Goal: Task Accomplishment & Management: Manage account settings

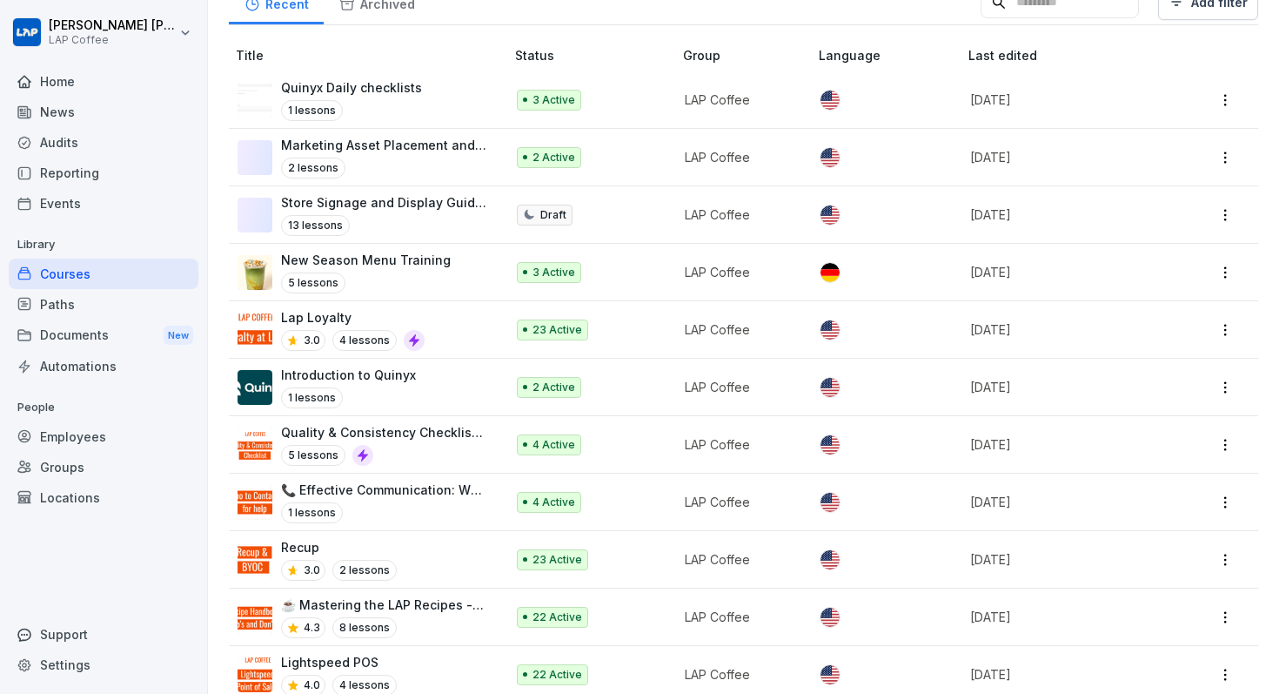
scroll to position [370, 0]
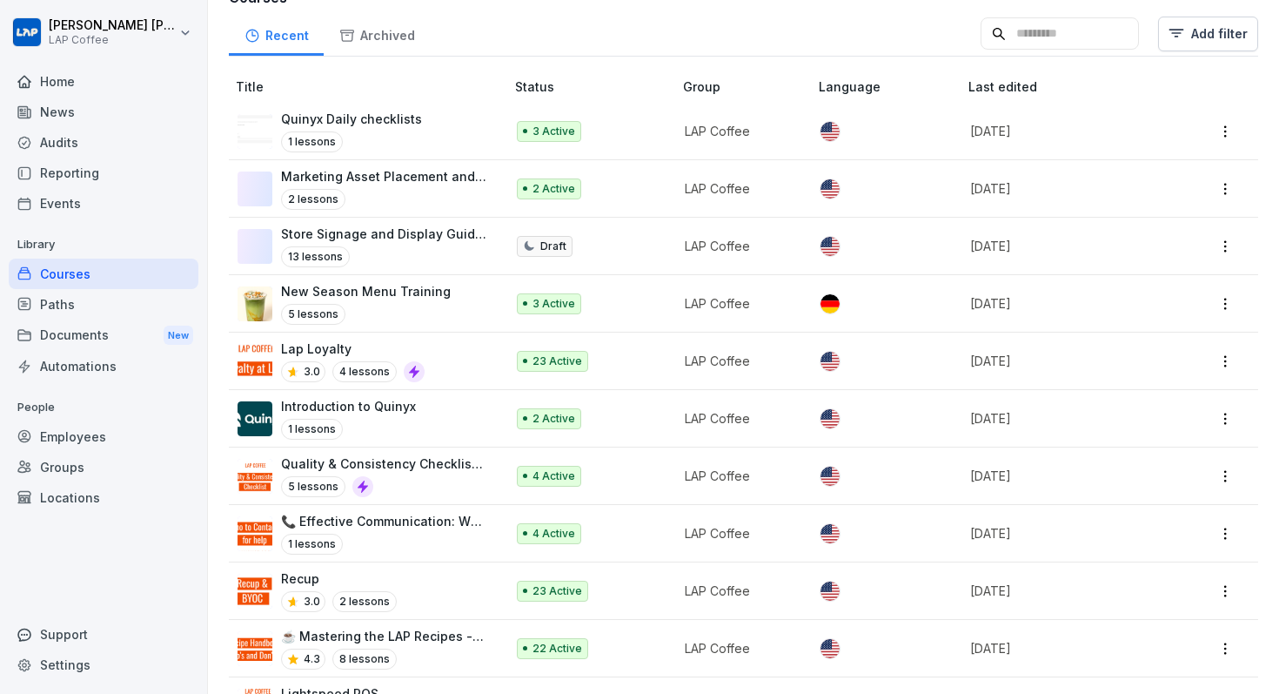
click at [52, 305] on div "Paths" at bounding box center [104, 304] width 190 height 30
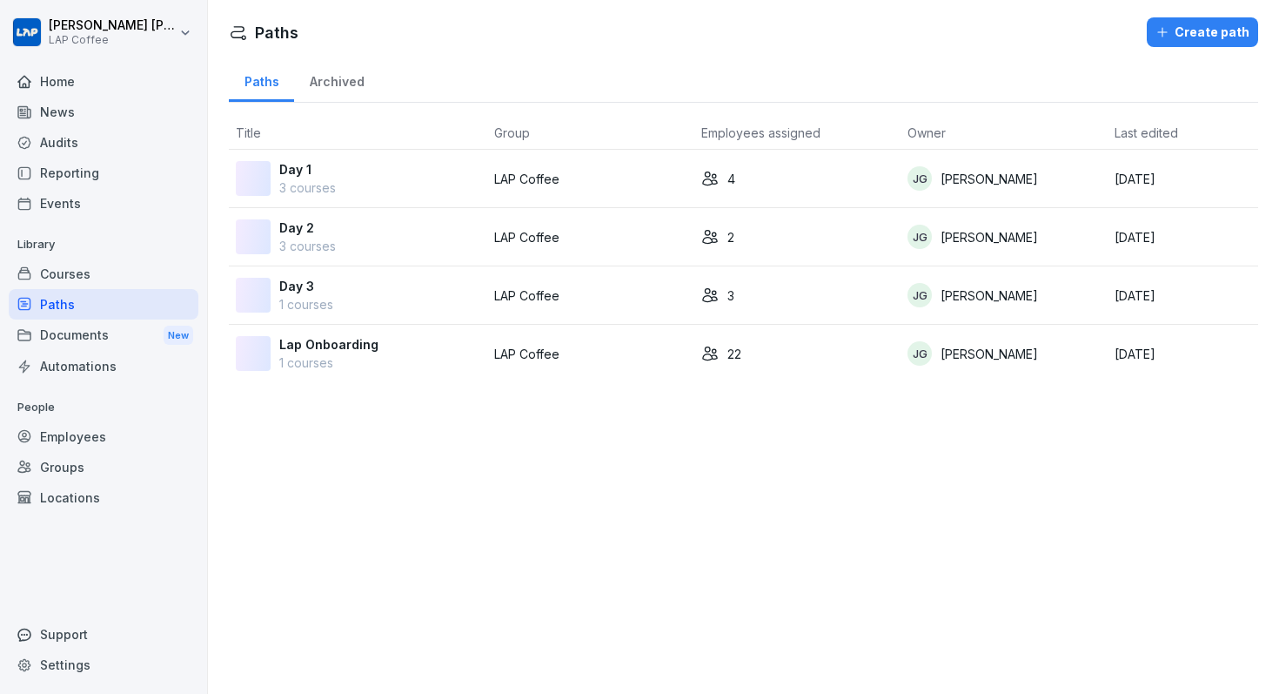
click at [486, 176] on td "Day 1 3 courses" at bounding box center [358, 179] width 258 height 58
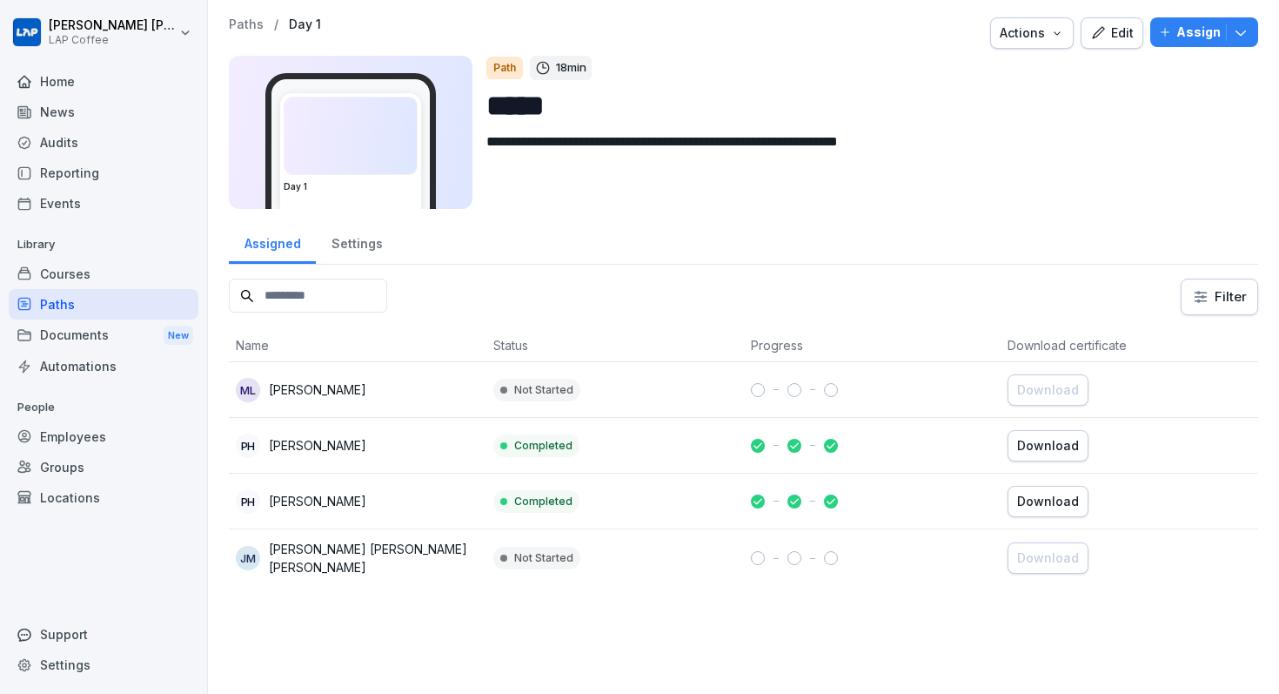
drag, startPoint x: 593, startPoint y: 112, endPoint x: 464, endPoint y: 112, distance: 128.8
click at [464, 112] on div "**********" at bounding box center [743, 132] width 1029 height 153
click at [1105, 44] on button "Edit" at bounding box center [1112, 32] width 63 height 31
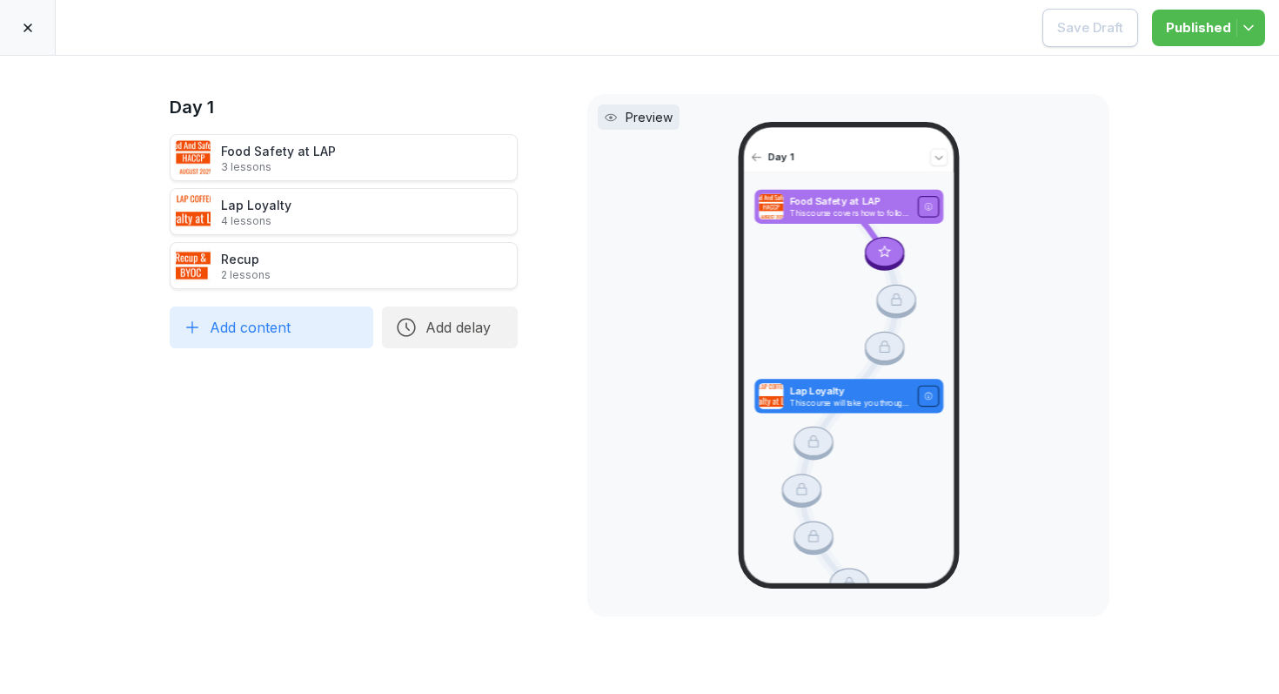
click at [32, 19] on div at bounding box center [28, 27] width 56 height 55
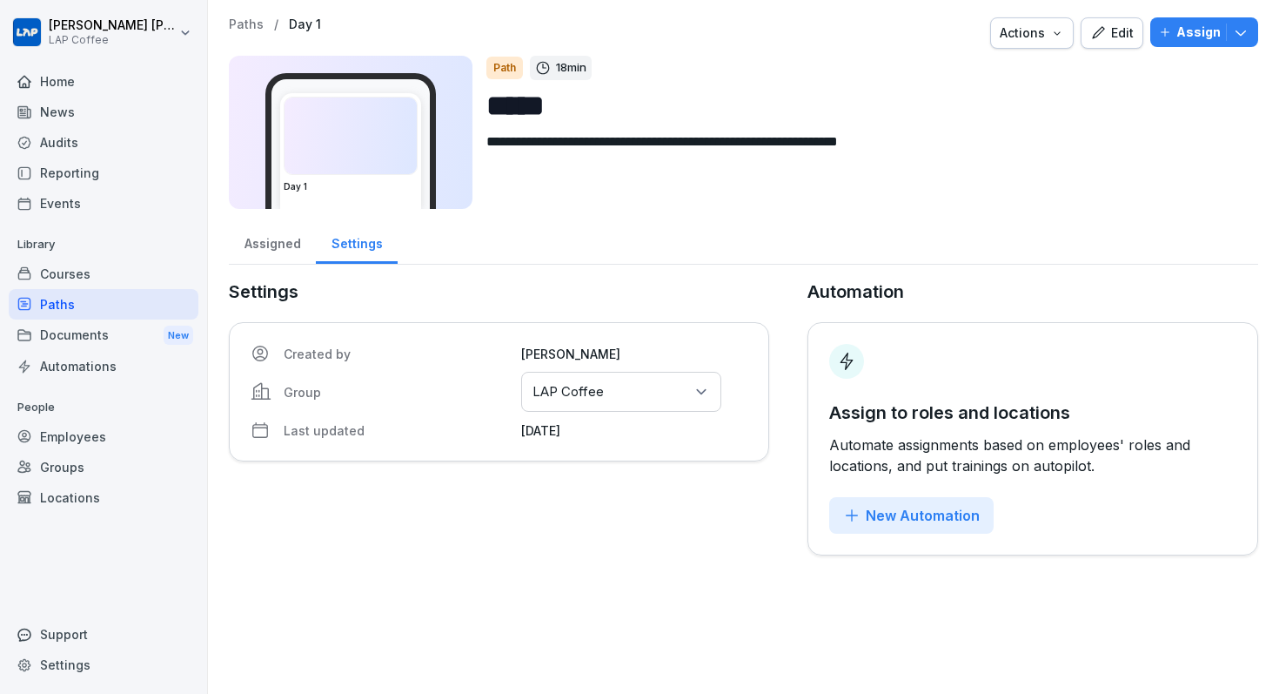
click at [1251, 36] on button "Assign" at bounding box center [1204, 32] width 108 height 30
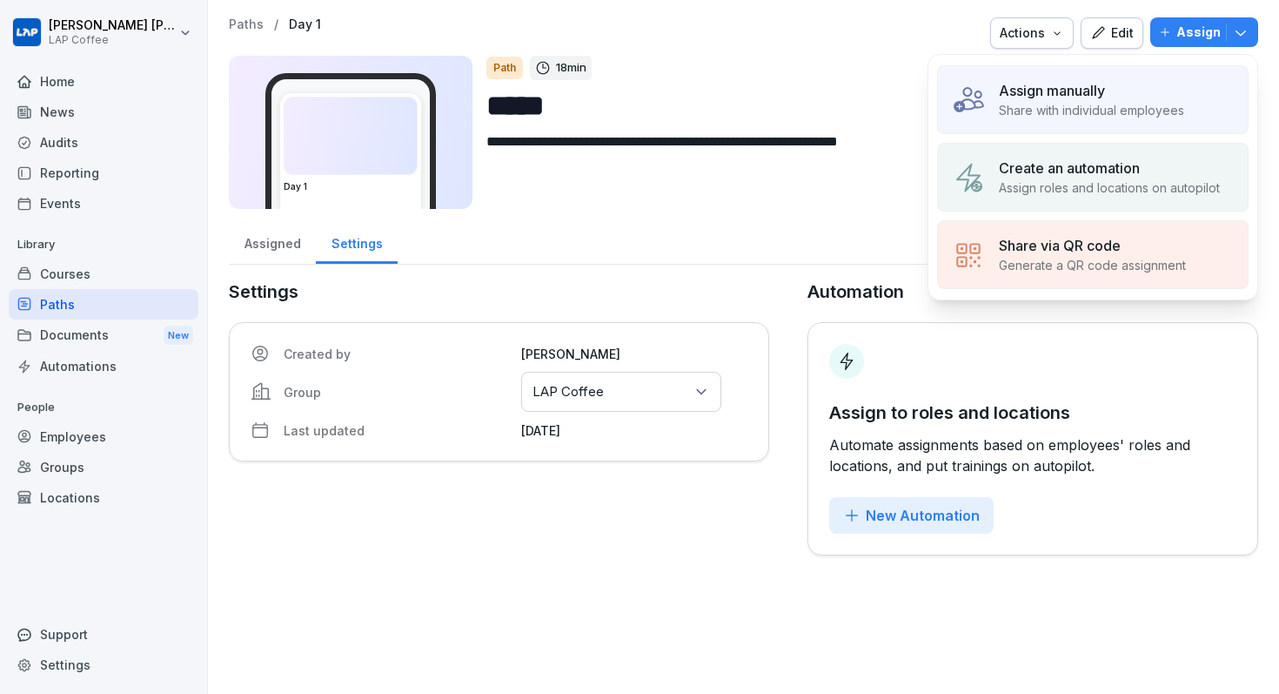
click at [943, 4] on div "**********" at bounding box center [743, 286] width 1071 height 573
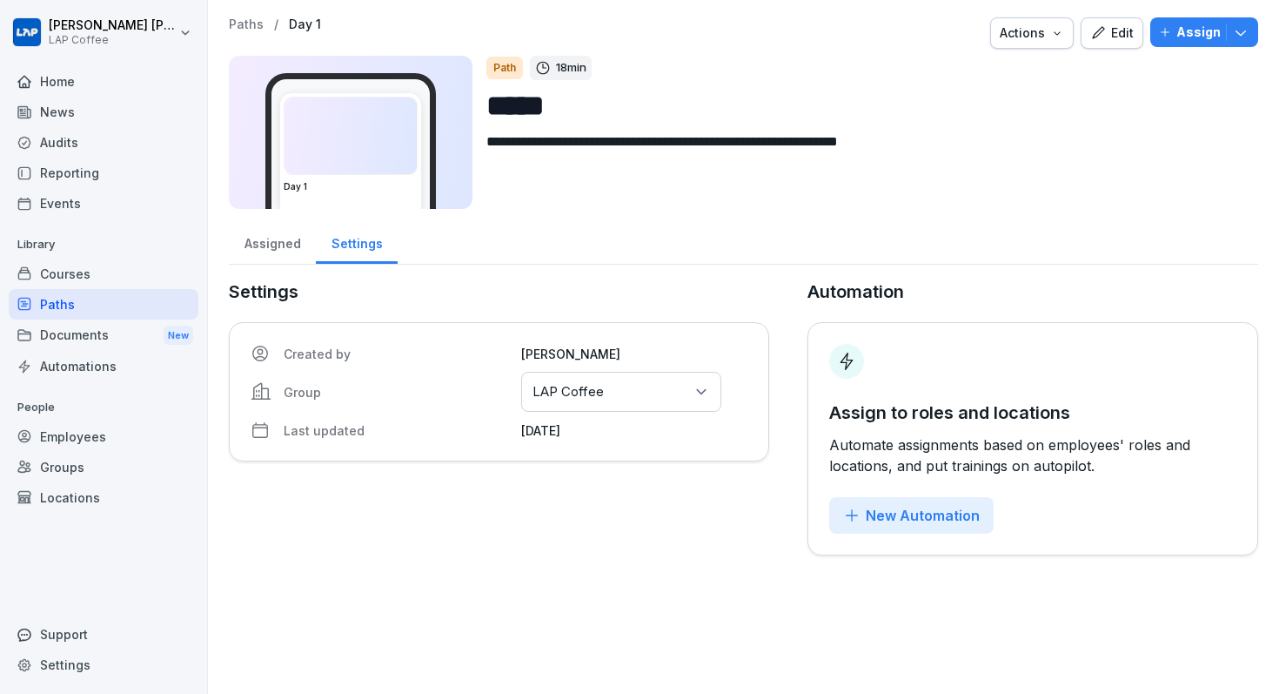
click at [1011, 27] on div "Actions" at bounding box center [1032, 32] width 64 height 19
click at [1022, 72] on p "Certificate settings" at bounding box center [972, 74] width 107 height 16
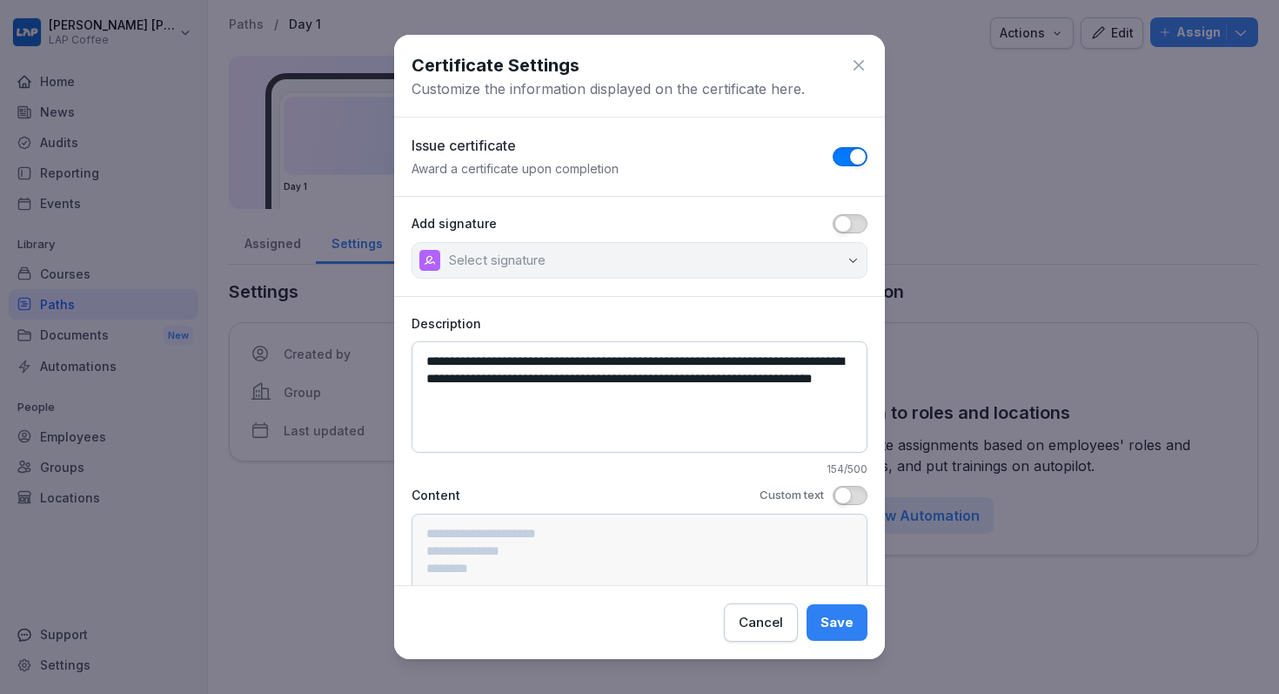
click at [763, 635] on button "Cancel" at bounding box center [761, 622] width 74 height 38
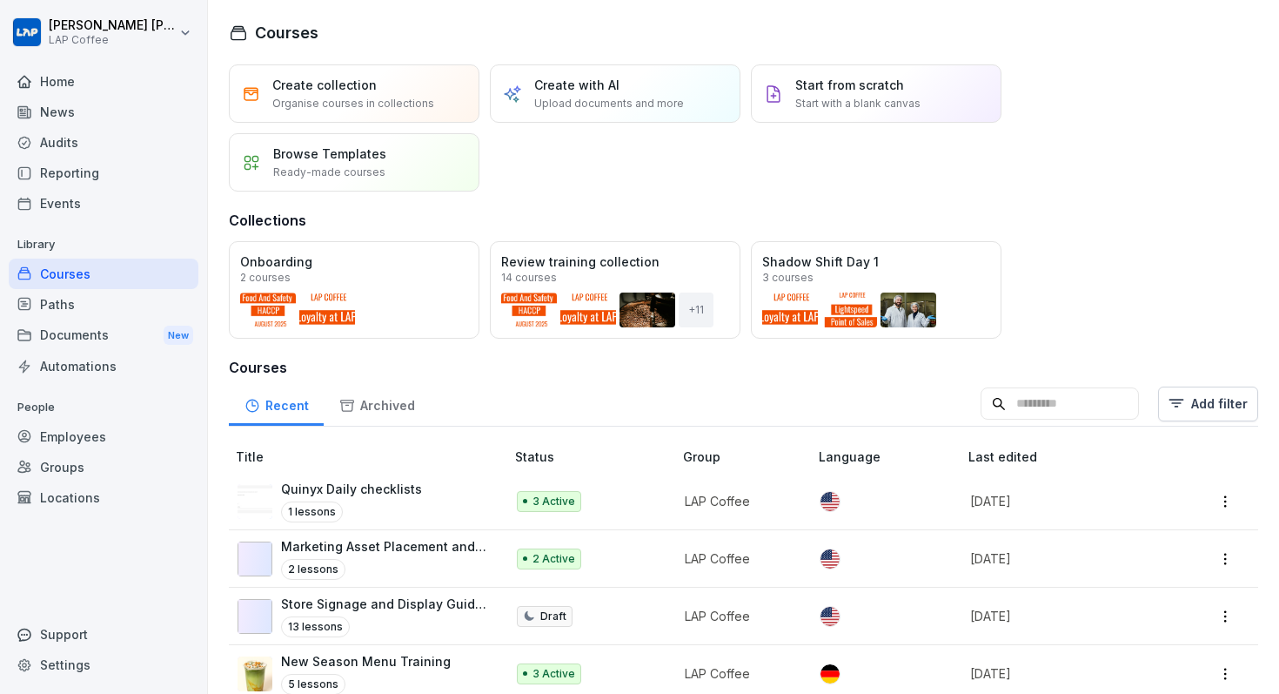
click at [133, 272] on div "Courses" at bounding box center [104, 273] width 190 height 30
click at [78, 295] on div "Paths" at bounding box center [104, 304] width 190 height 30
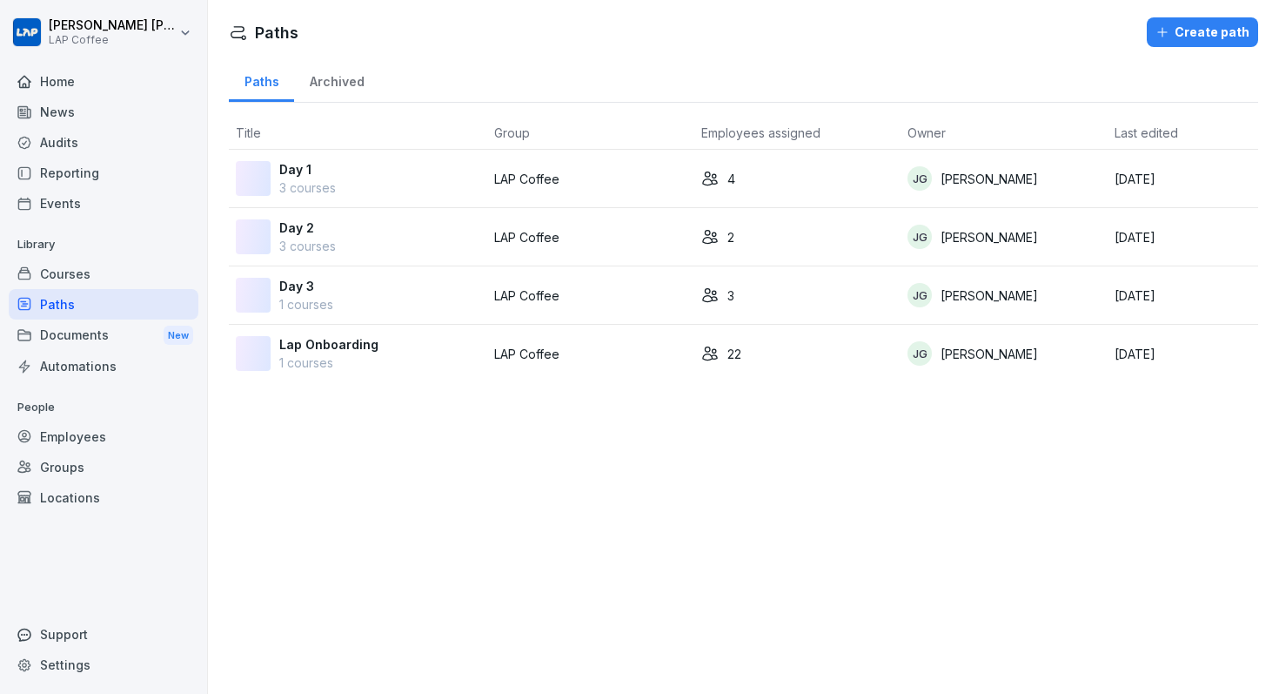
click at [88, 265] on div "Courses" at bounding box center [104, 273] width 190 height 30
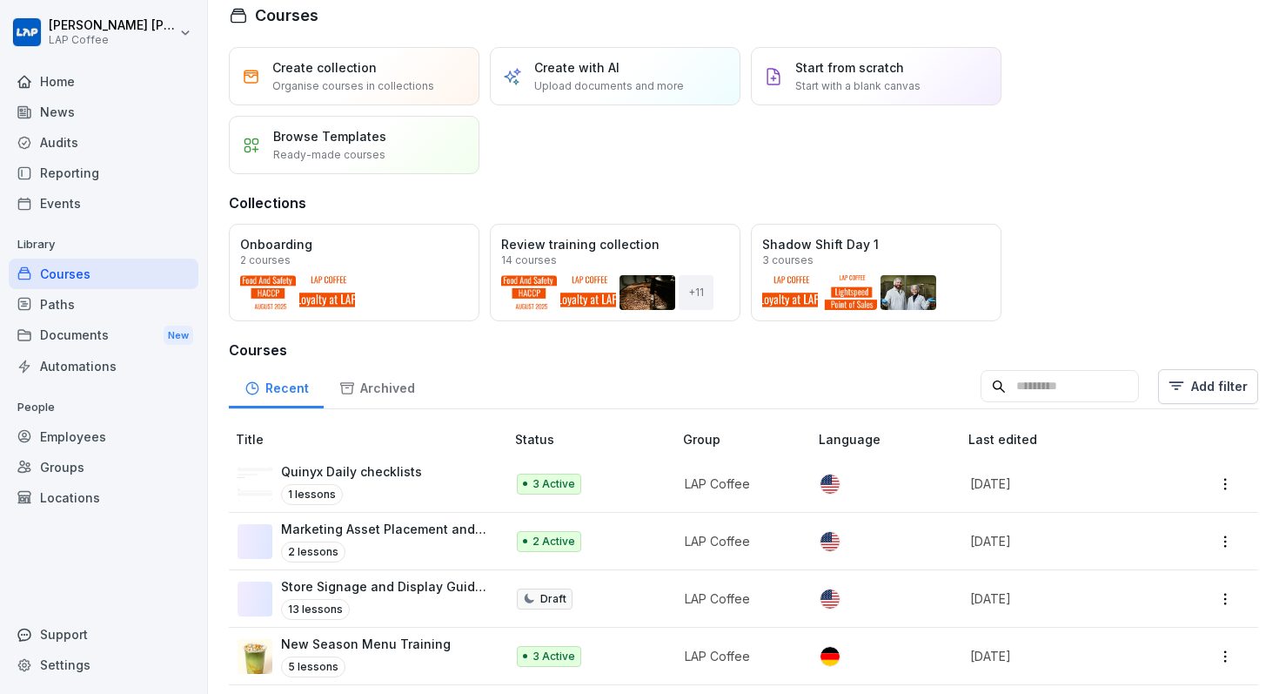
scroll to position [37, 0]
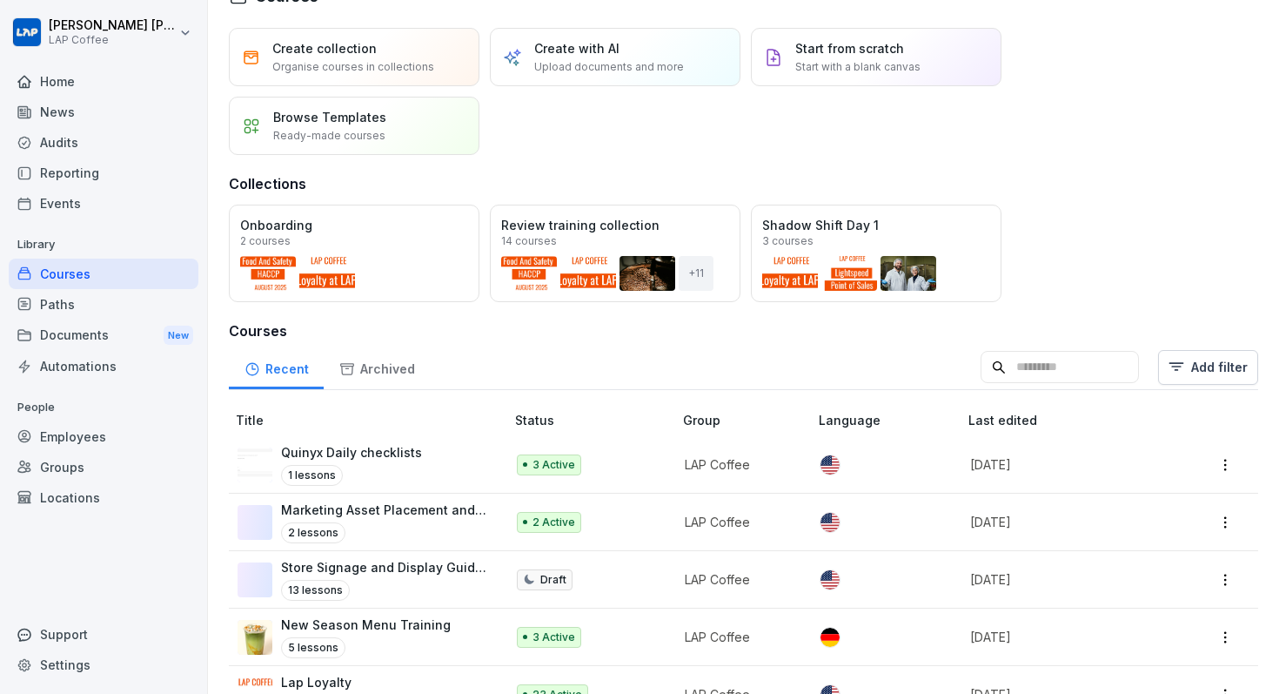
click at [0, 0] on div "Open" at bounding box center [0, 0] width 0 height 0
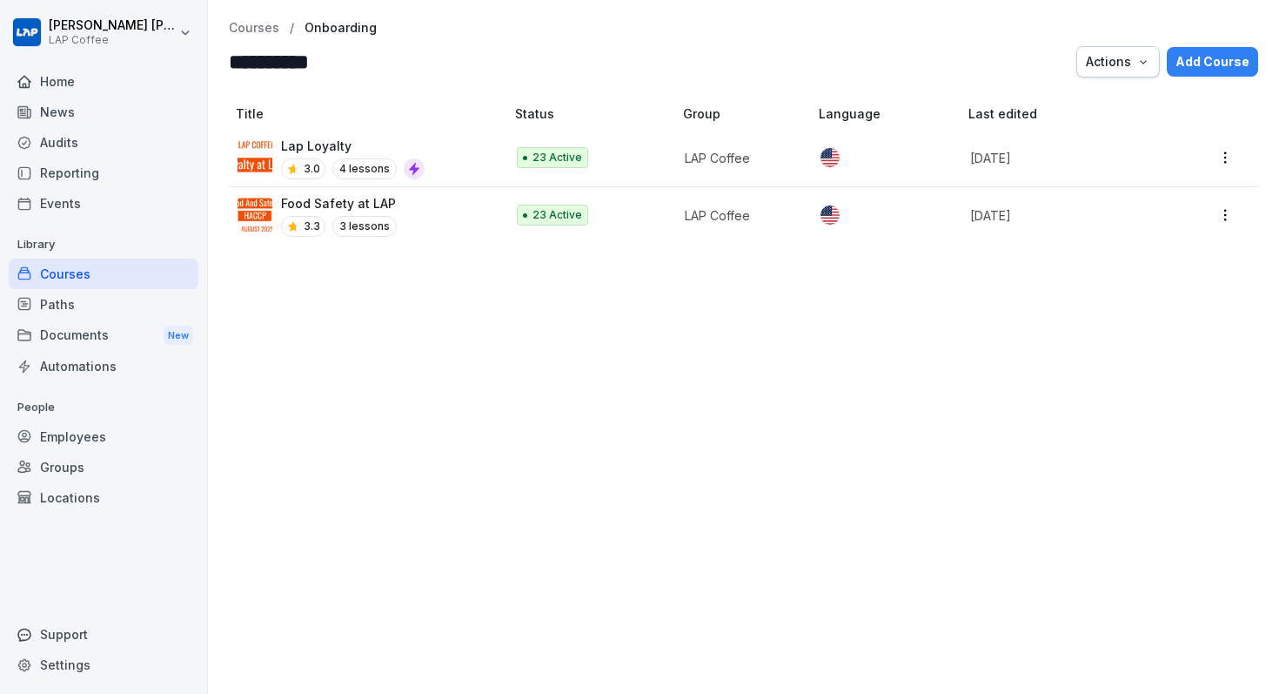
click at [1113, 68] on div "Actions" at bounding box center [1118, 61] width 64 height 19
click at [1236, 56] on div "Add Course" at bounding box center [1213, 61] width 74 height 19
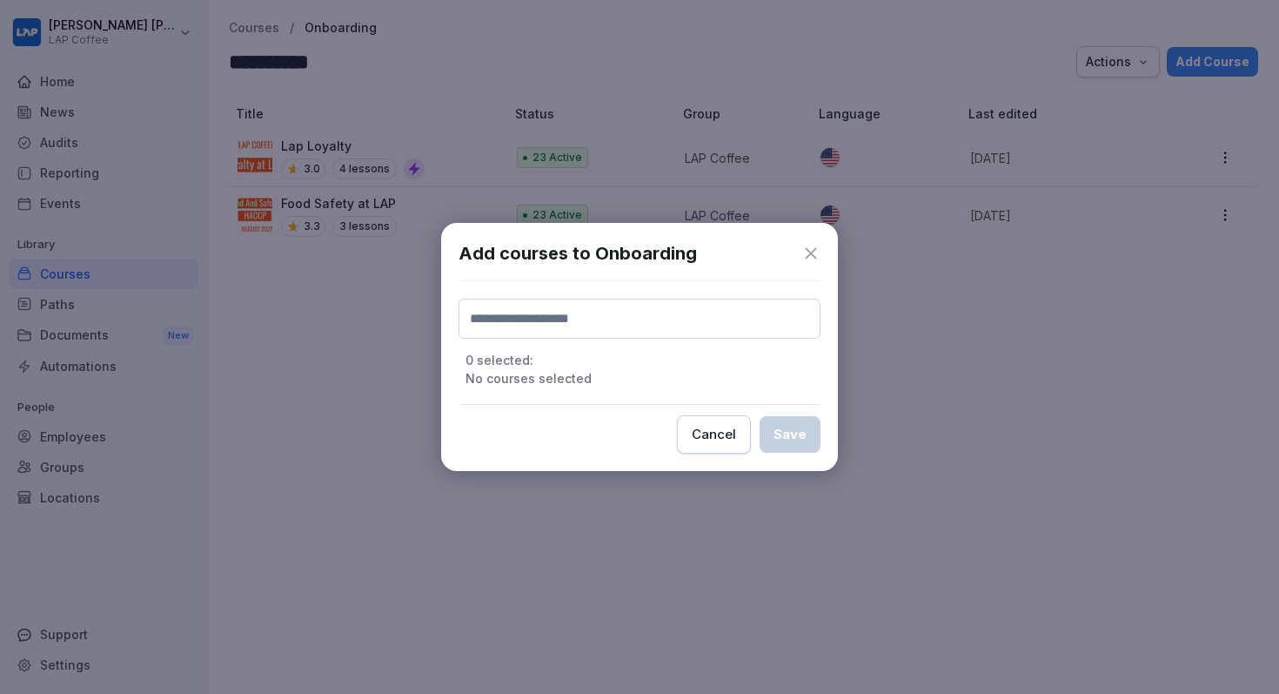
click at [649, 334] on input at bounding box center [640, 318] width 362 height 40
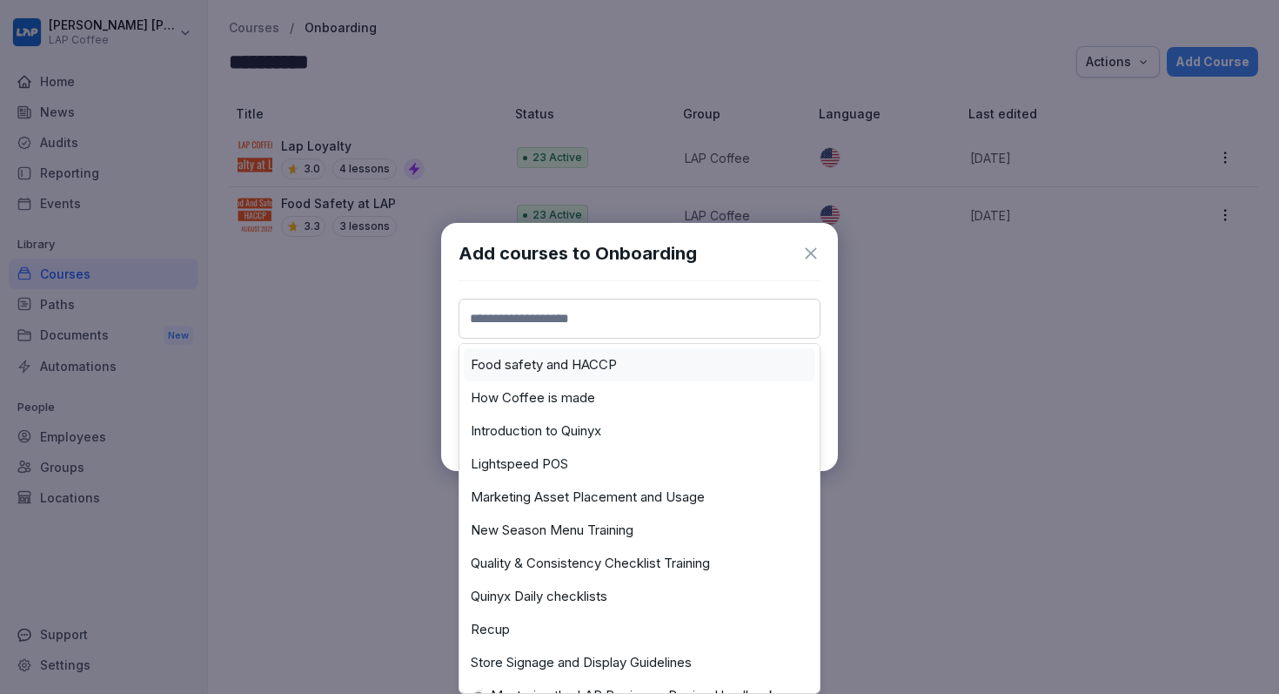
click at [807, 252] on icon at bounding box center [810, 253] width 19 height 19
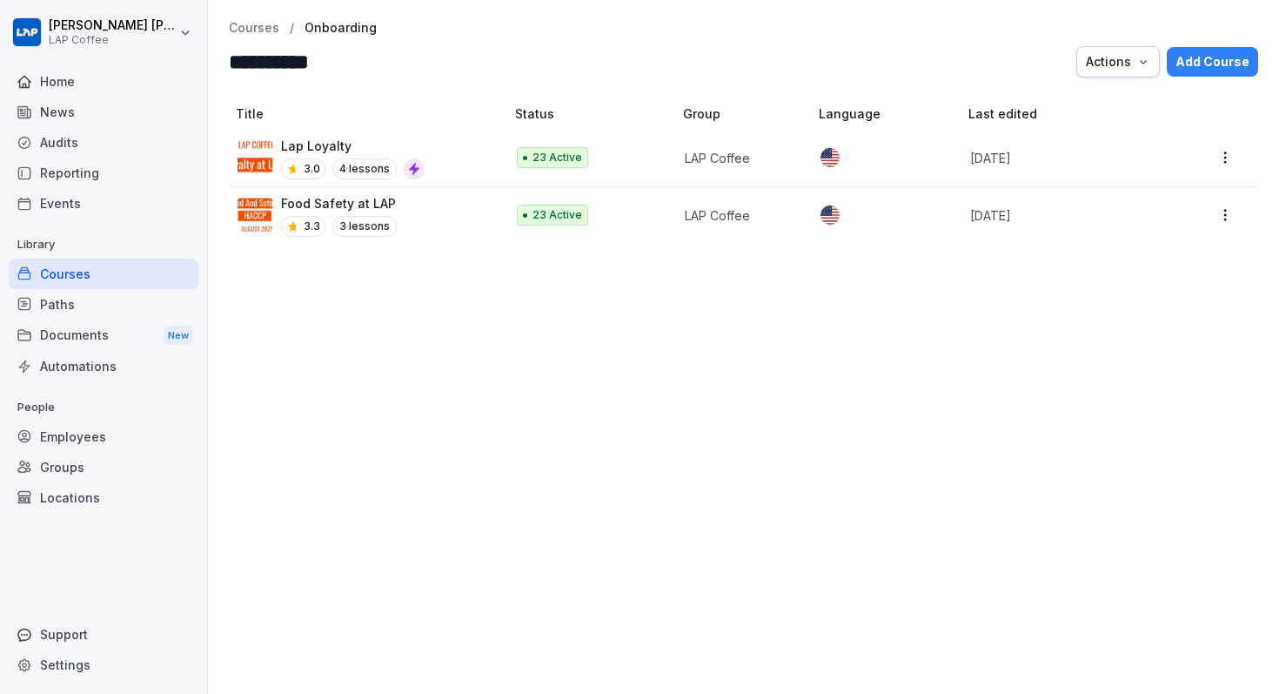
click at [73, 271] on div "Courses" at bounding box center [104, 273] width 190 height 30
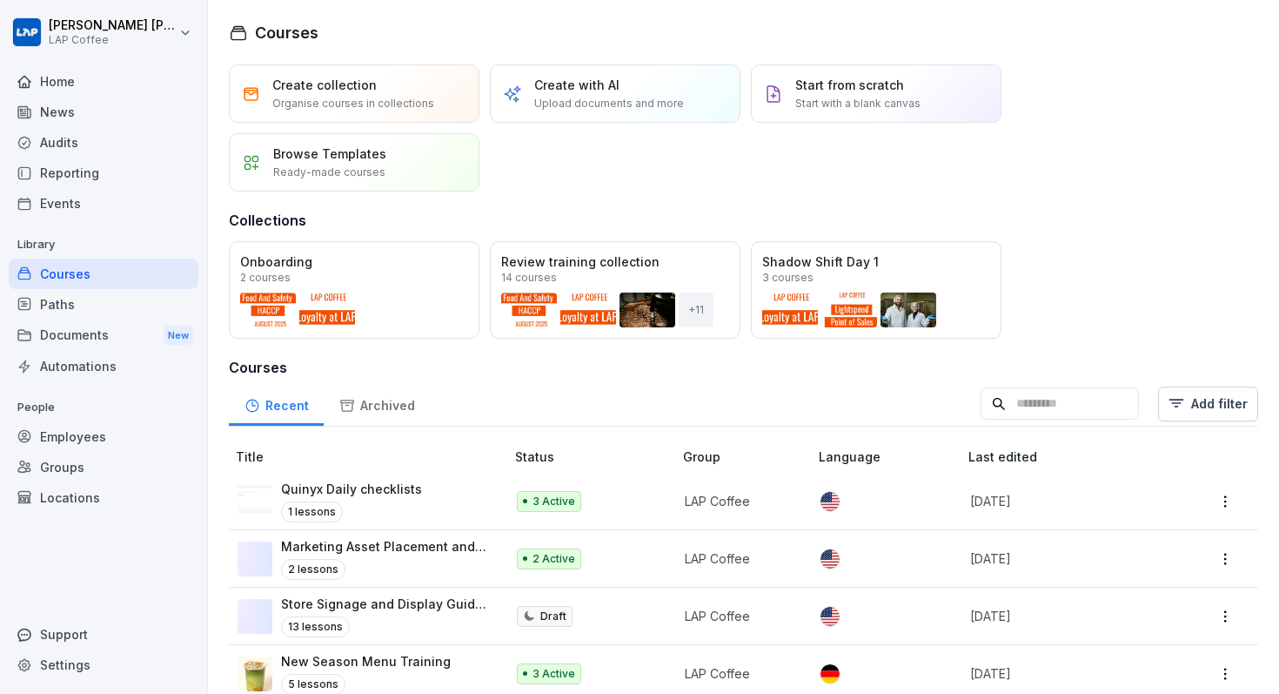
click at [57, 83] on div "Home" at bounding box center [104, 81] width 190 height 30
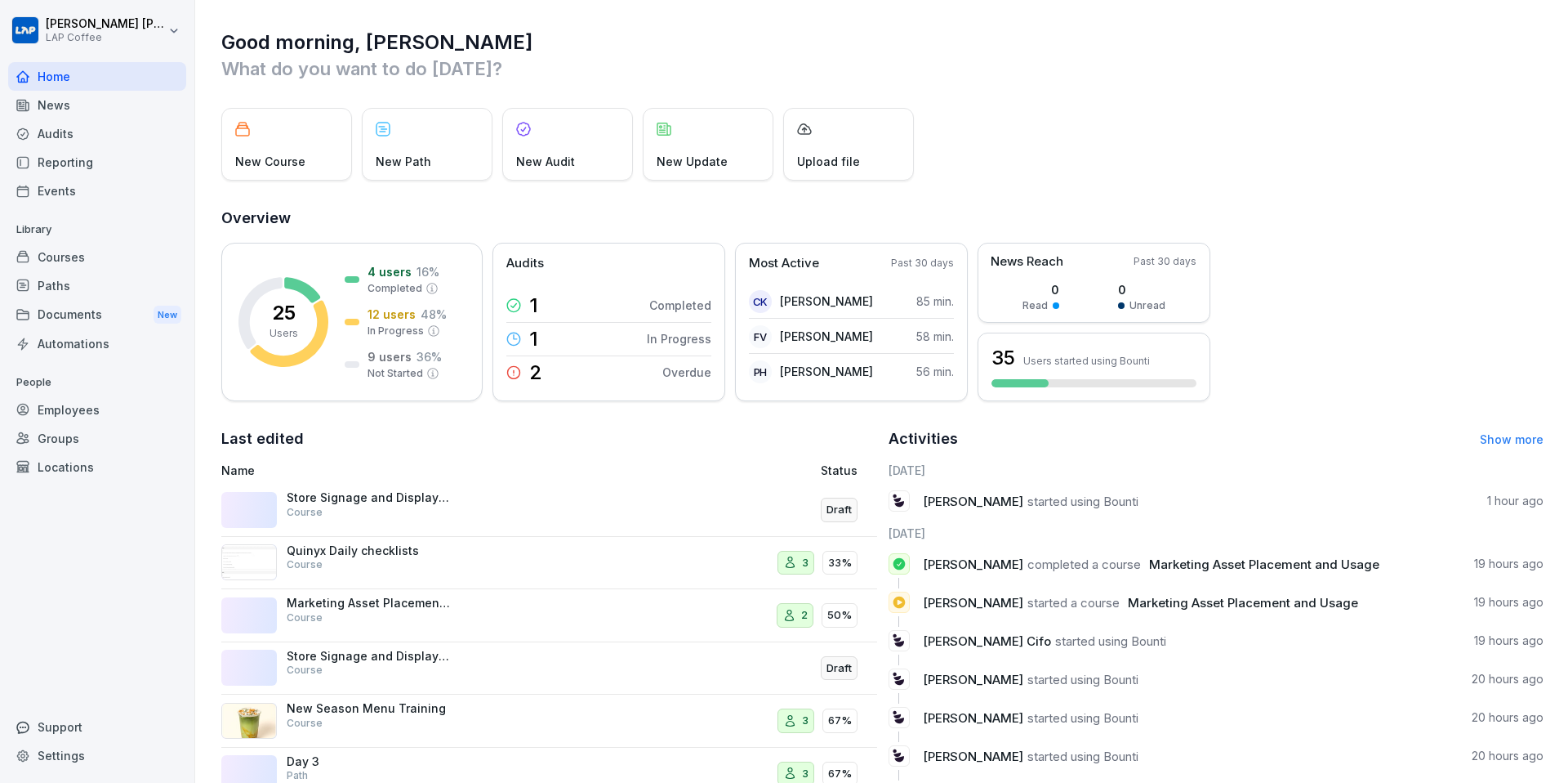
click at [76, 261] on div "Courses" at bounding box center [98, 256] width 178 height 28
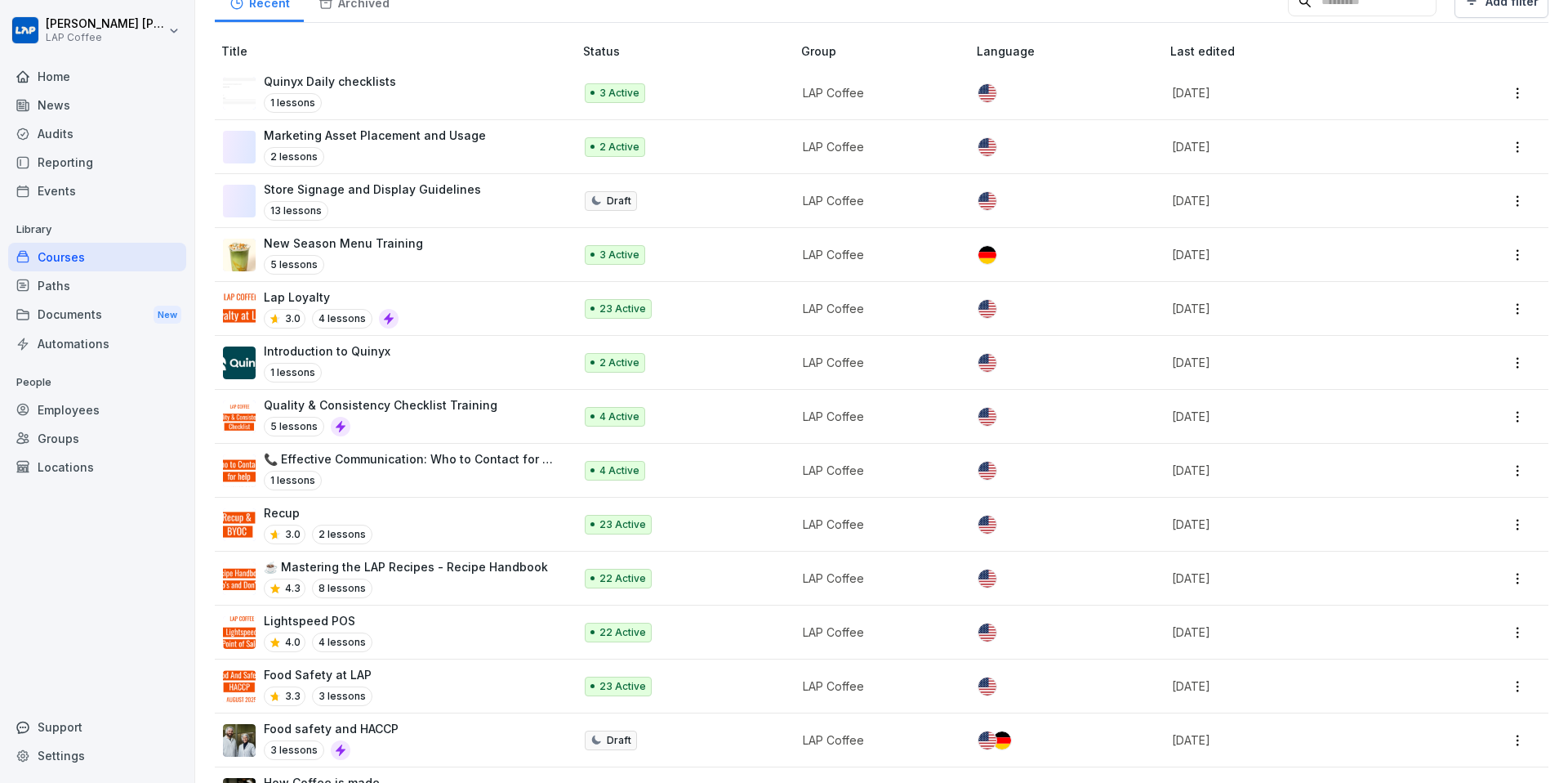
scroll to position [363, 0]
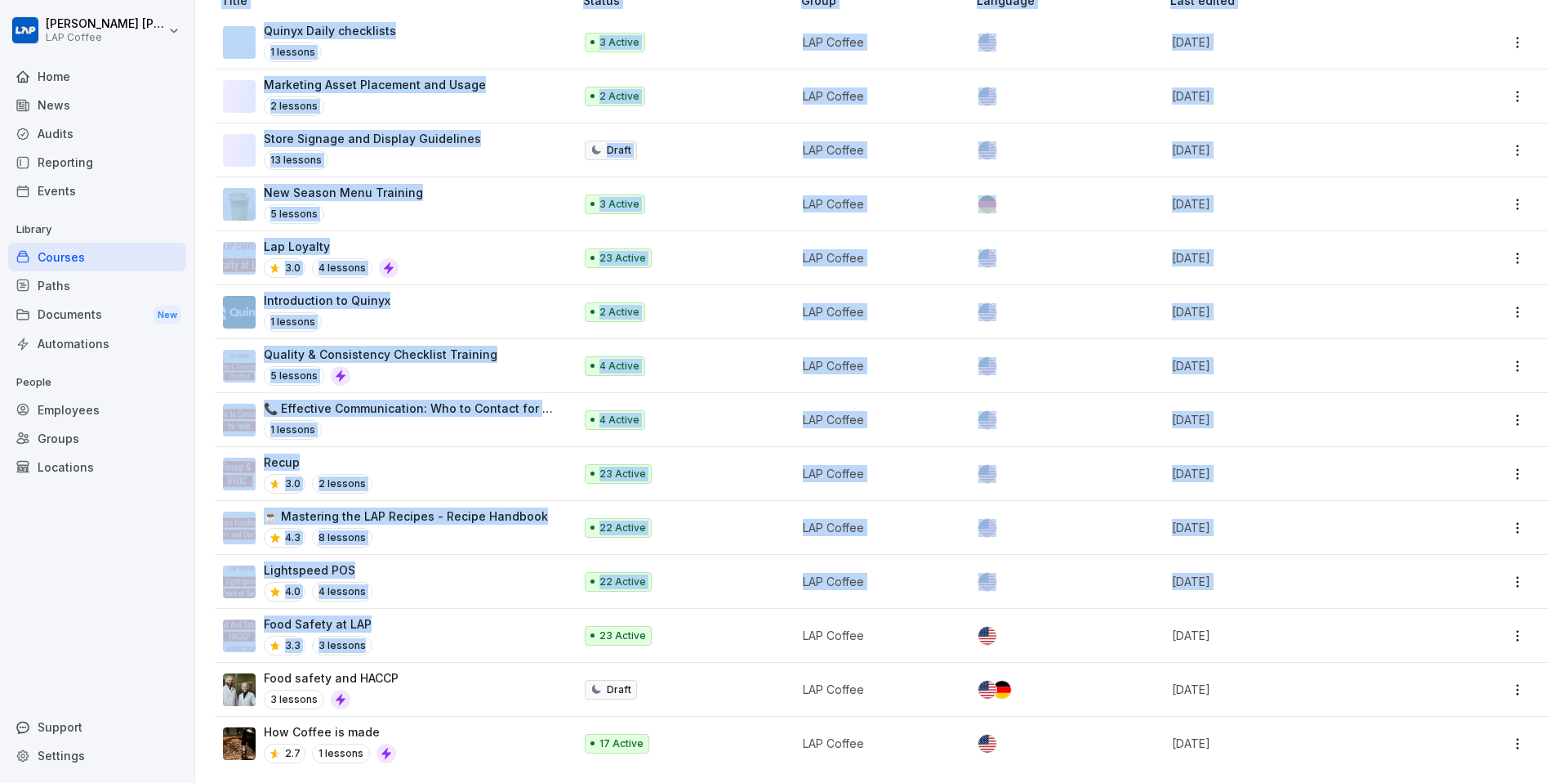
drag, startPoint x: 204, startPoint y: 361, endPoint x: 482, endPoint y: 660, distance: 408.3
click at [482, 660] on div "Create collection Organise courses in collections Create with AI Upload documen…" at bounding box center [881, 239] width 1373 height 1085
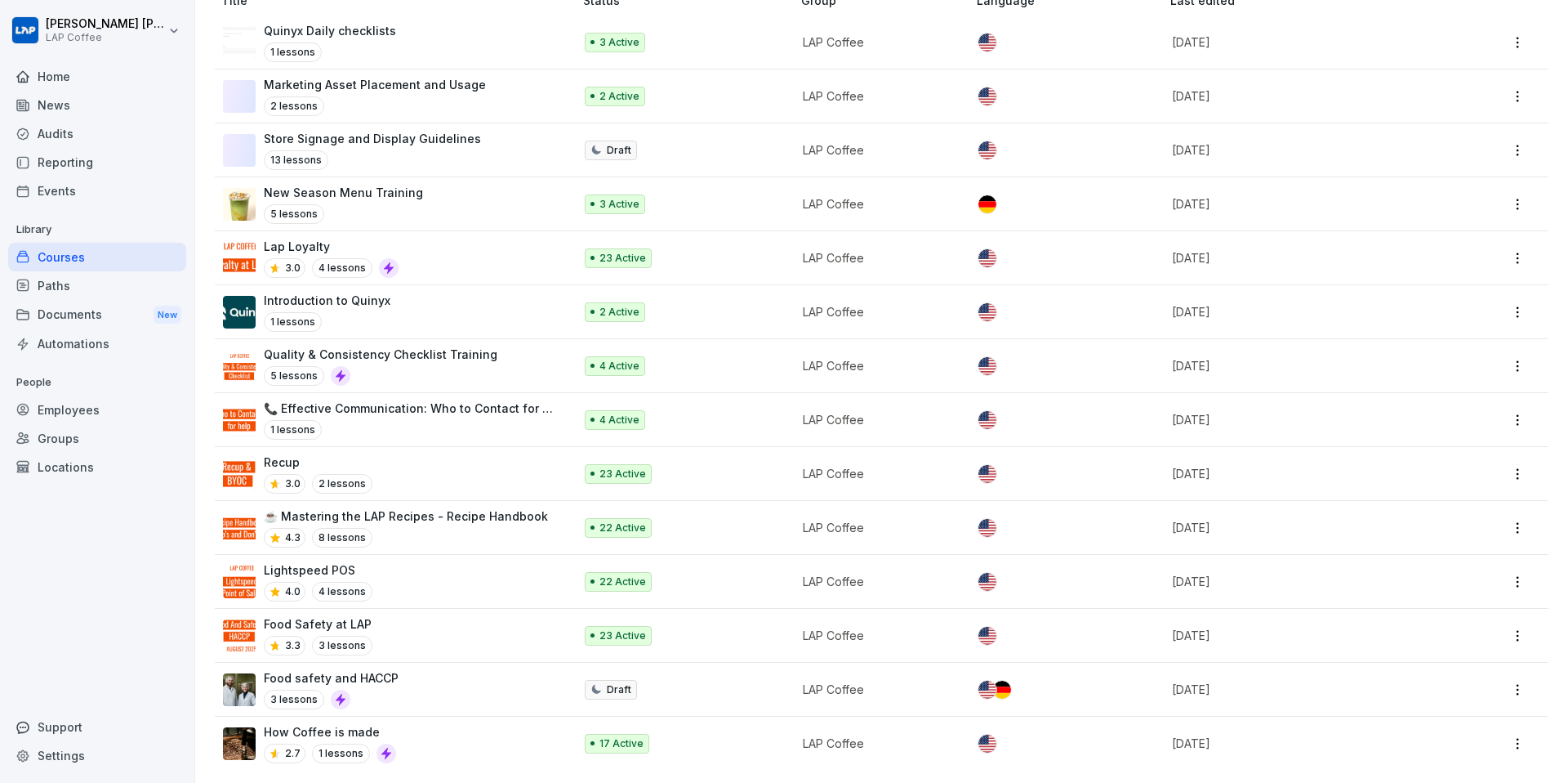
click at [1567, 582] on div "Create collection Organise courses in collections Create with AI Upload documen…" at bounding box center [881, 239] width 1373 height 1085
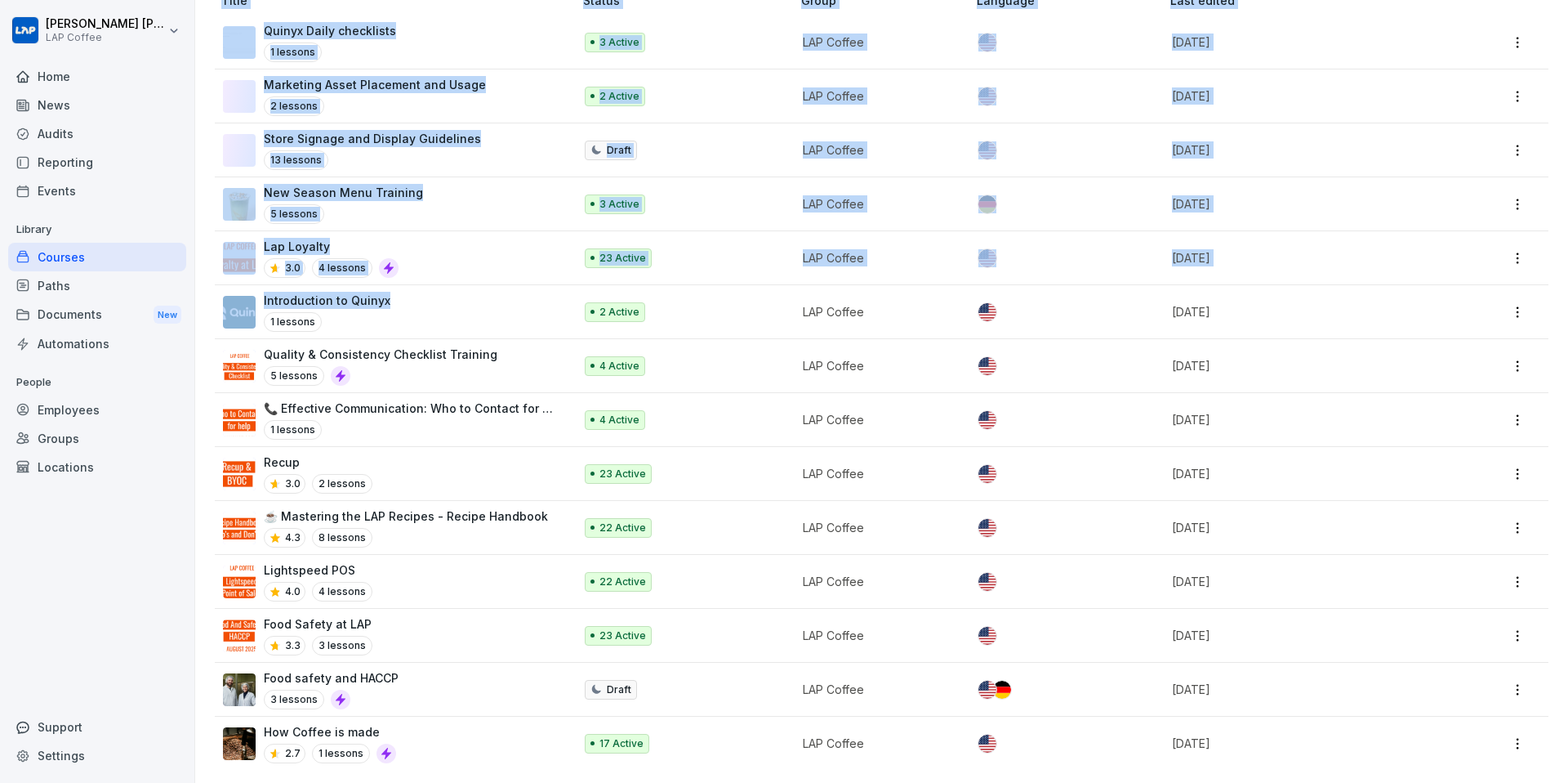
drag, startPoint x: 208, startPoint y: 310, endPoint x: 400, endPoint y: 294, distance: 192.7
click at [400, 294] on div "Create collection Organise courses in collections Create with AI Upload documen…" at bounding box center [881, 239] width 1373 height 1085
click at [400, 294] on div "Introduction to Quinyx 1 lessons" at bounding box center [390, 312] width 334 height 40
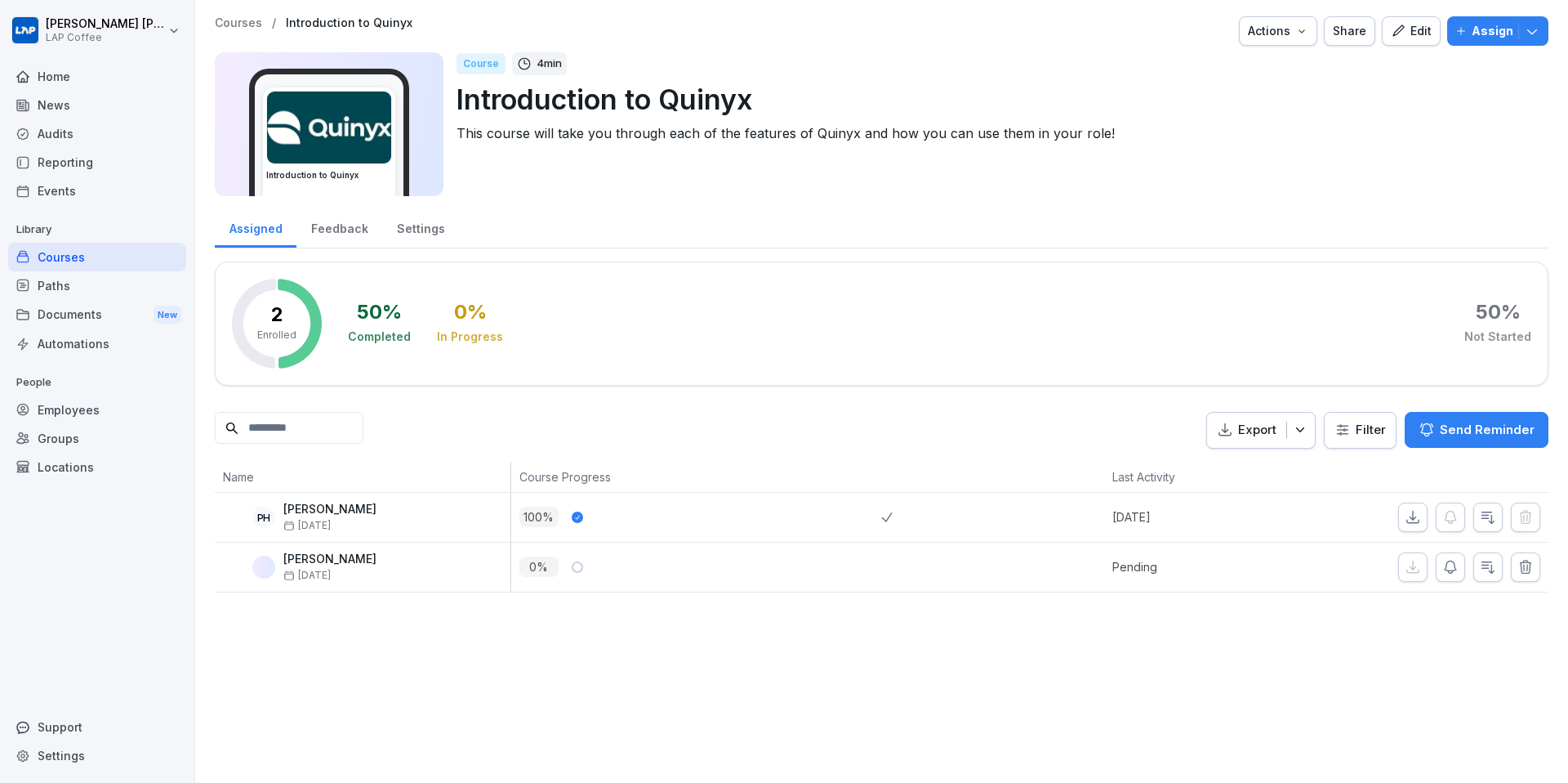
click at [251, 23] on p "Courses" at bounding box center [238, 23] width 47 height 14
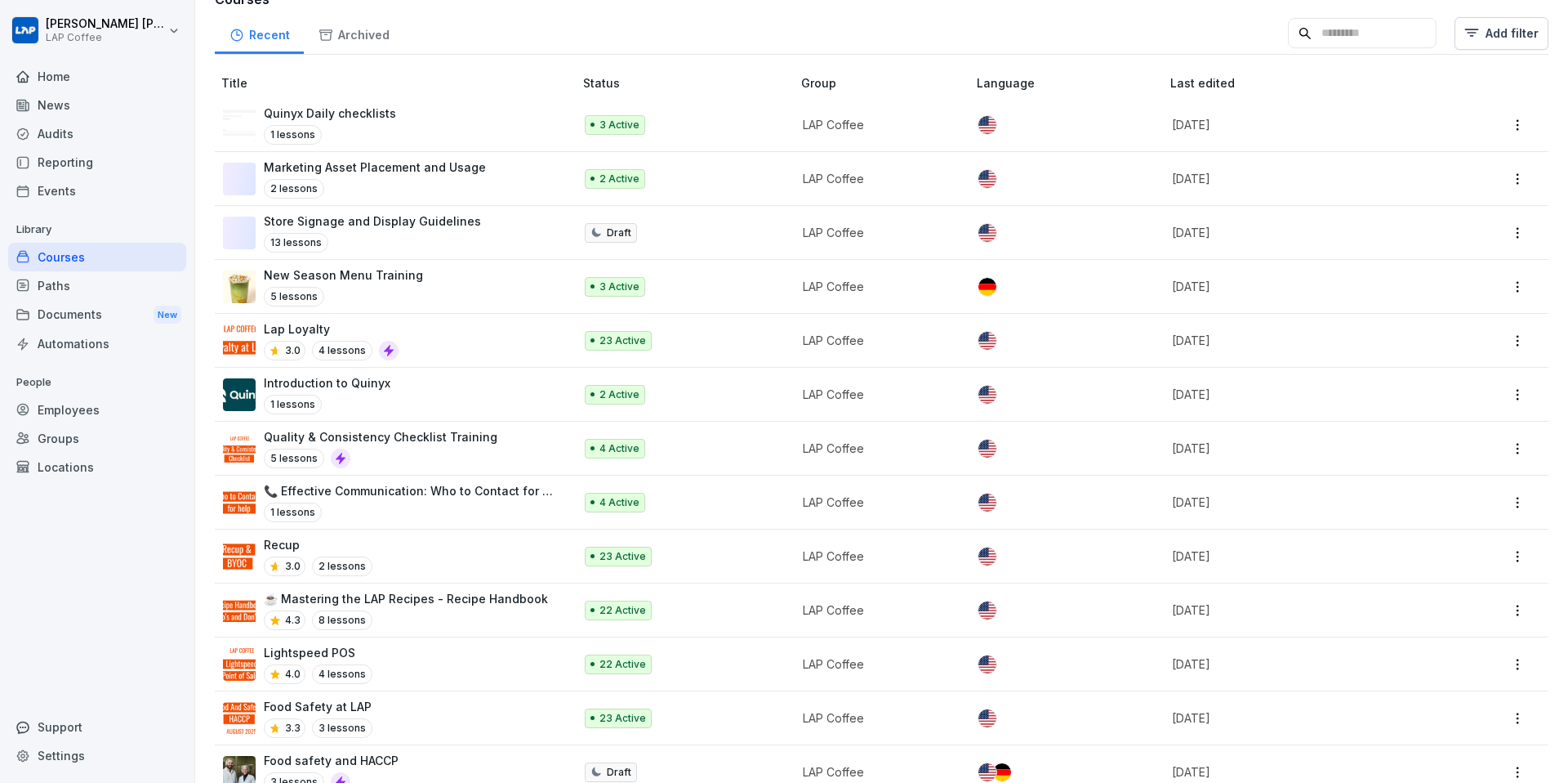
scroll to position [363, 0]
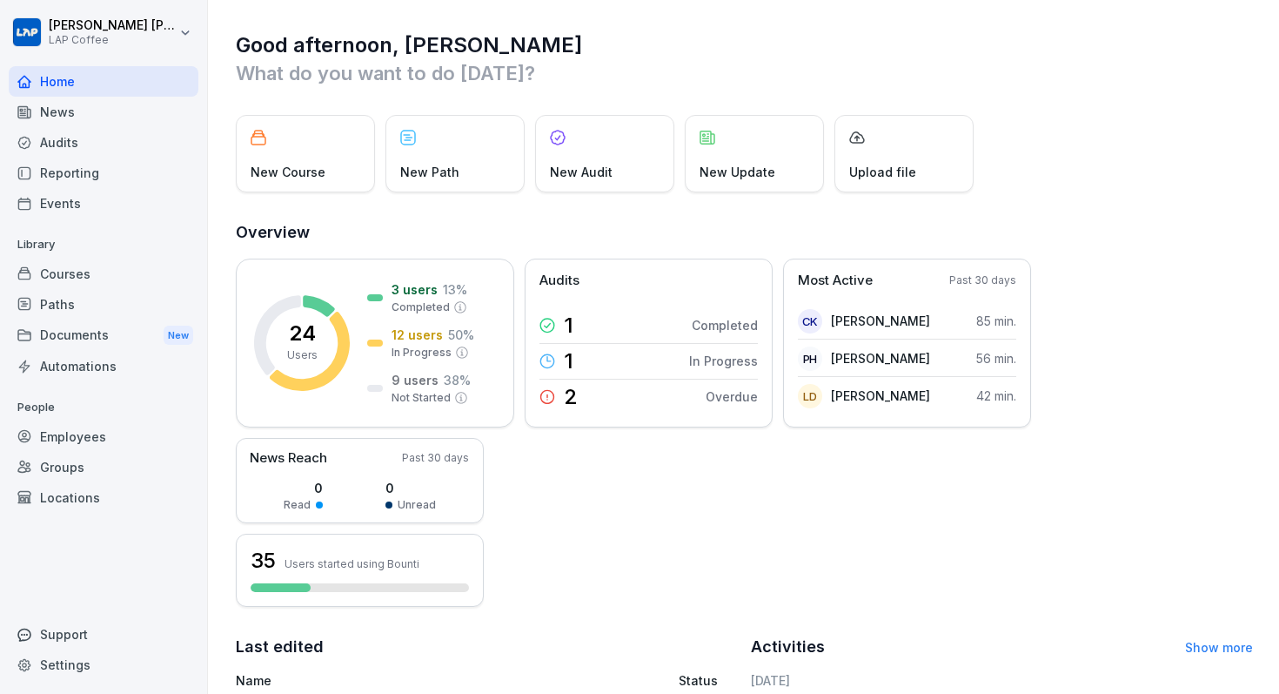
click at [92, 446] on div "Employees" at bounding box center [104, 436] width 190 height 30
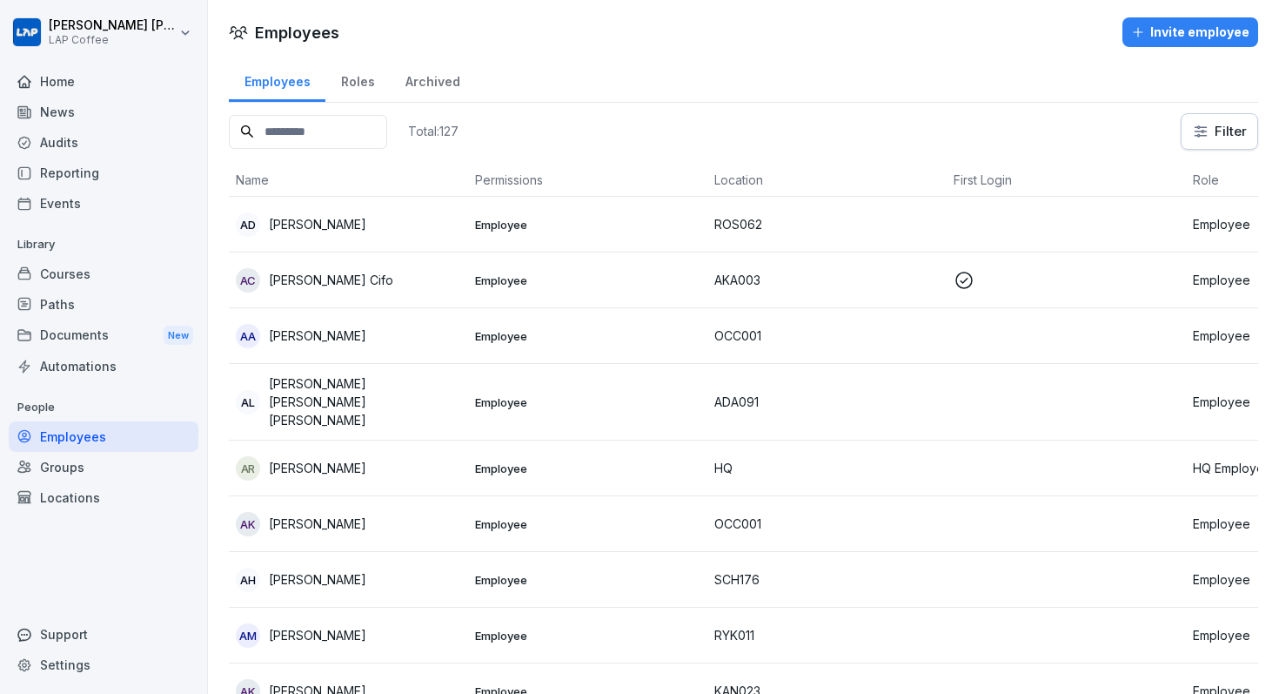
click at [353, 137] on input at bounding box center [308, 132] width 158 height 34
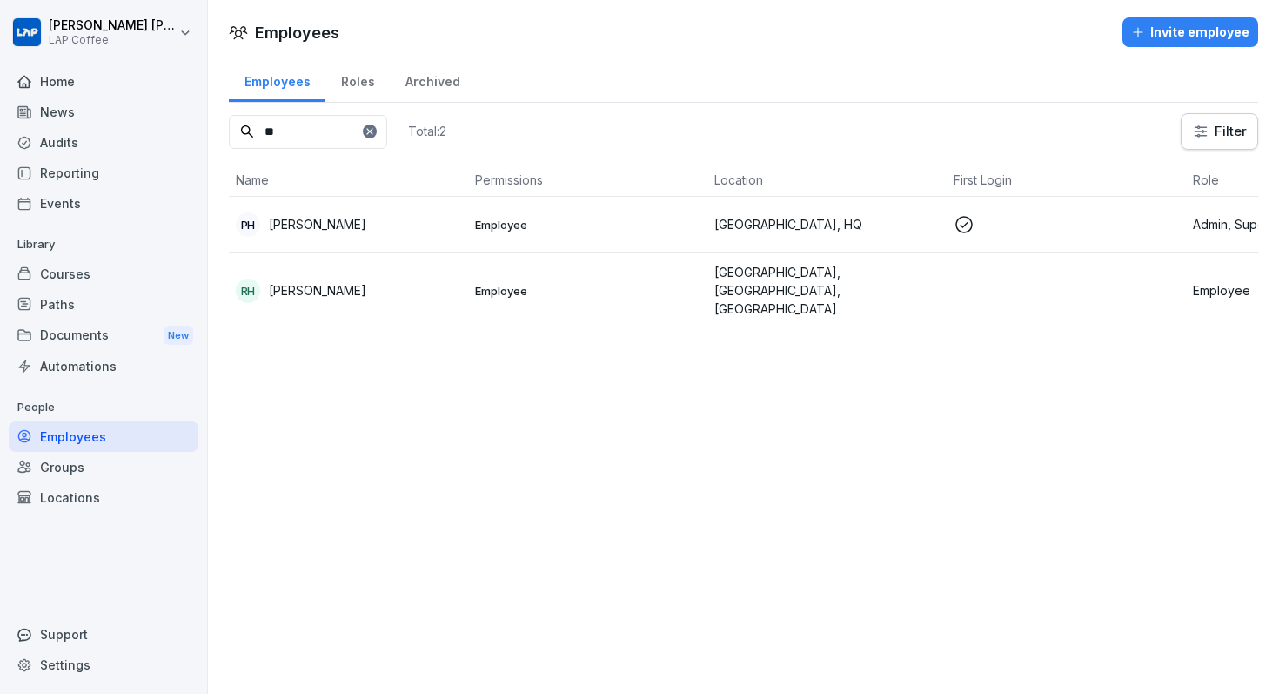
type input "**"
click at [333, 227] on p "[PERSON_NAME]" at bounding box center [317, 224] width 97 height 18
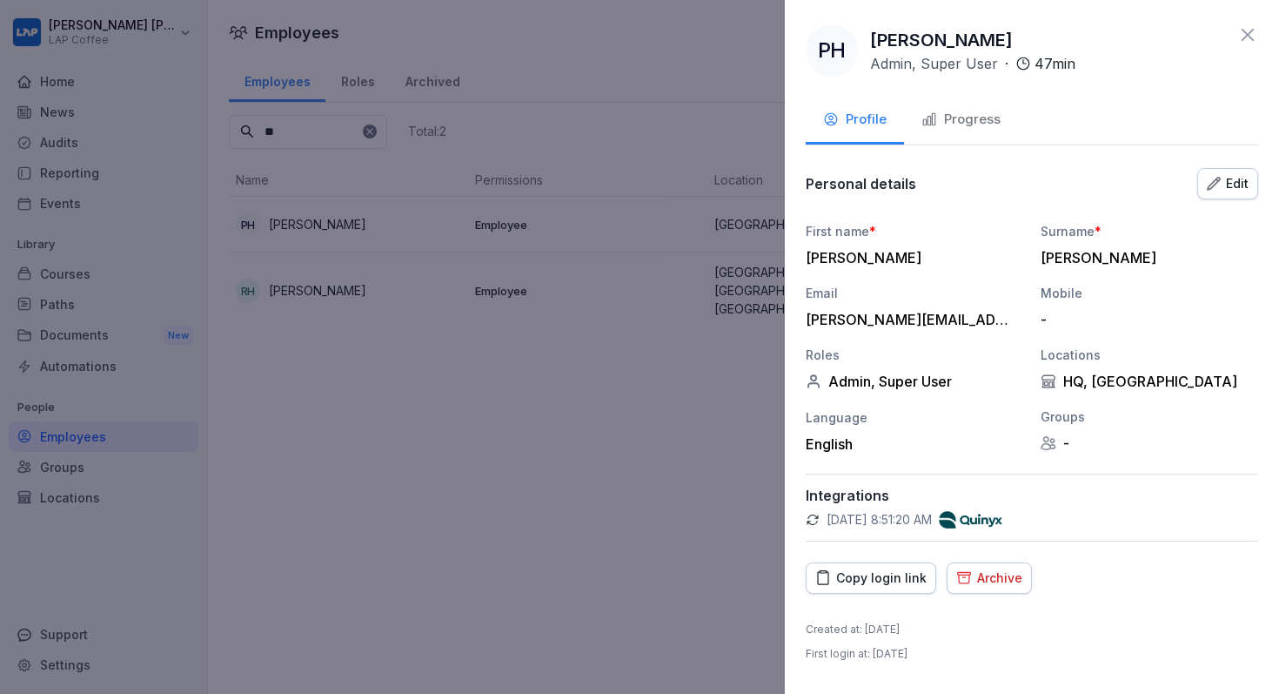
click at [955, 116] on div "Progress" at bounding box center [960, 120] width 79 height 20
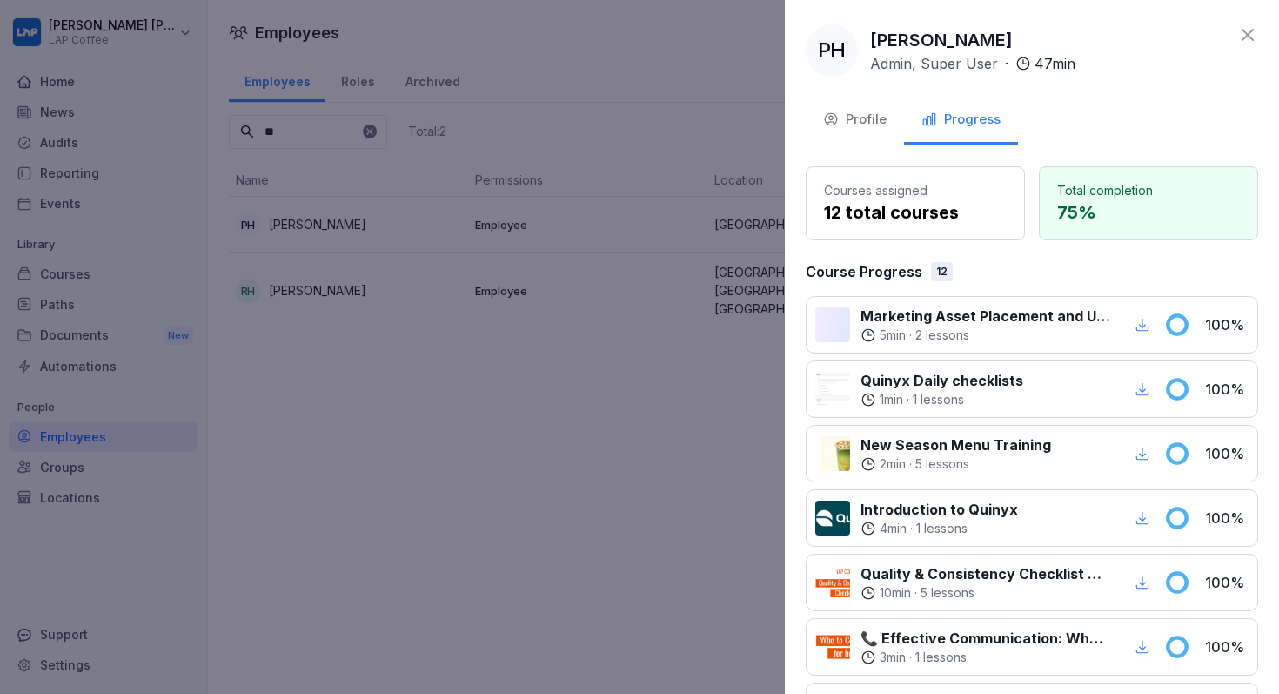
click at [1183, 325] on icon at bounding box center [1177, 324] width 18 height 18
click at [882, 304] on div "Marketing Asset Placement and Usage 5 min · 2 lessons 100 %" at bounding box center [1032, 324] width 452 height 57
click at [831, 312] on div at bounding box center [832, 324] width 35 height 35
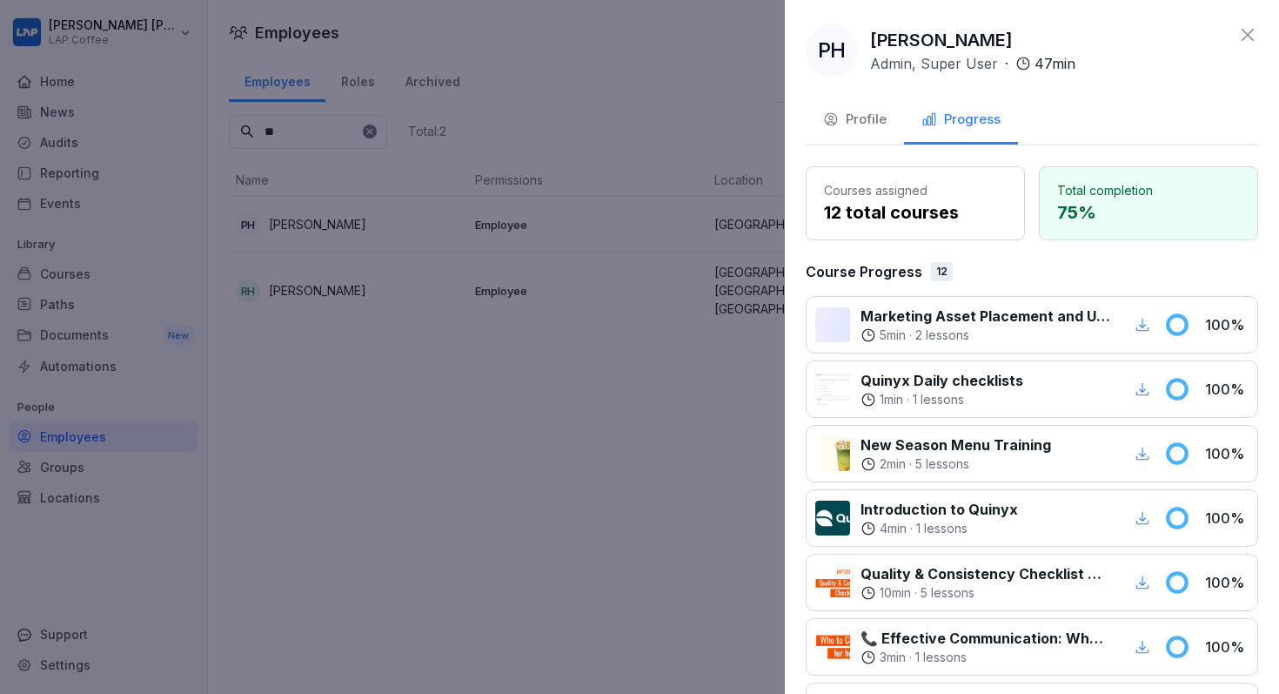
click at [945, 233] on div "Courses assigned 12 total courses" at bounding box center [915, 203] width 219 height 74
click at [1247, 37] on icon at bounding box center [1247, 34] width 21 height 21
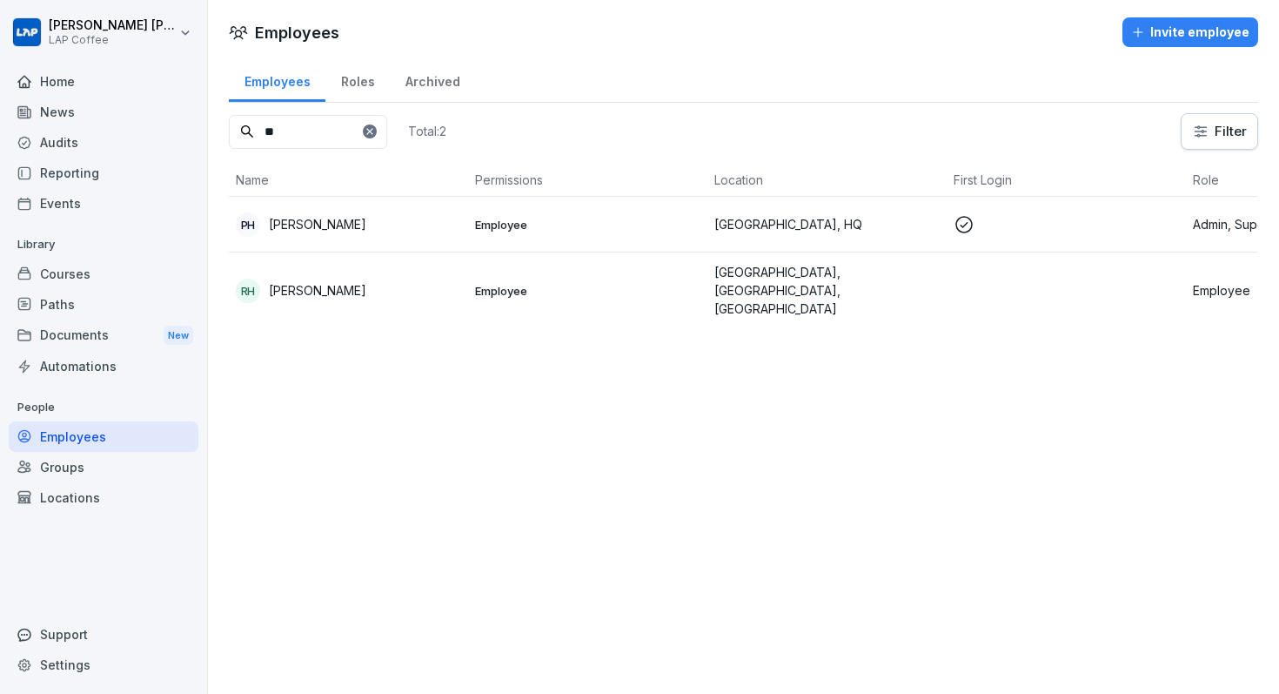
click at [84, 274] on div "Courses" at bounding box center [104, 273] width 190 height 30
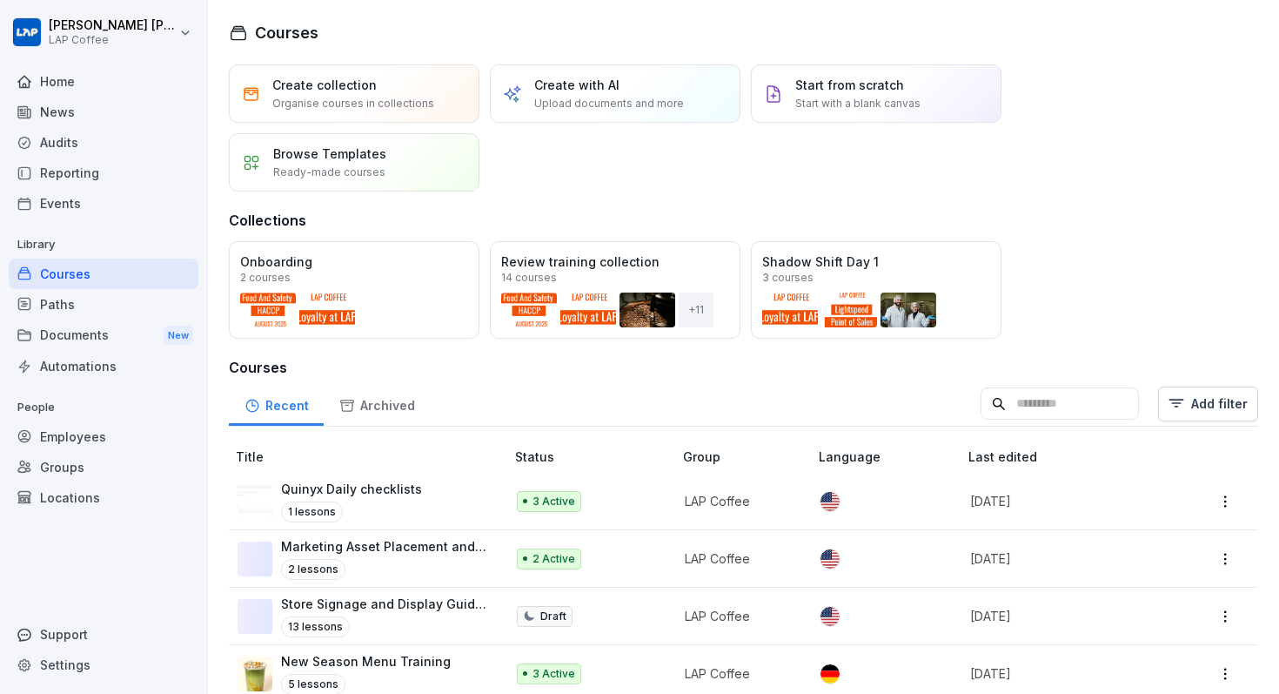
click at [364, 491] on p "Quinyx Daily checklists" at bounding box center [351, 488] width 141 height 18
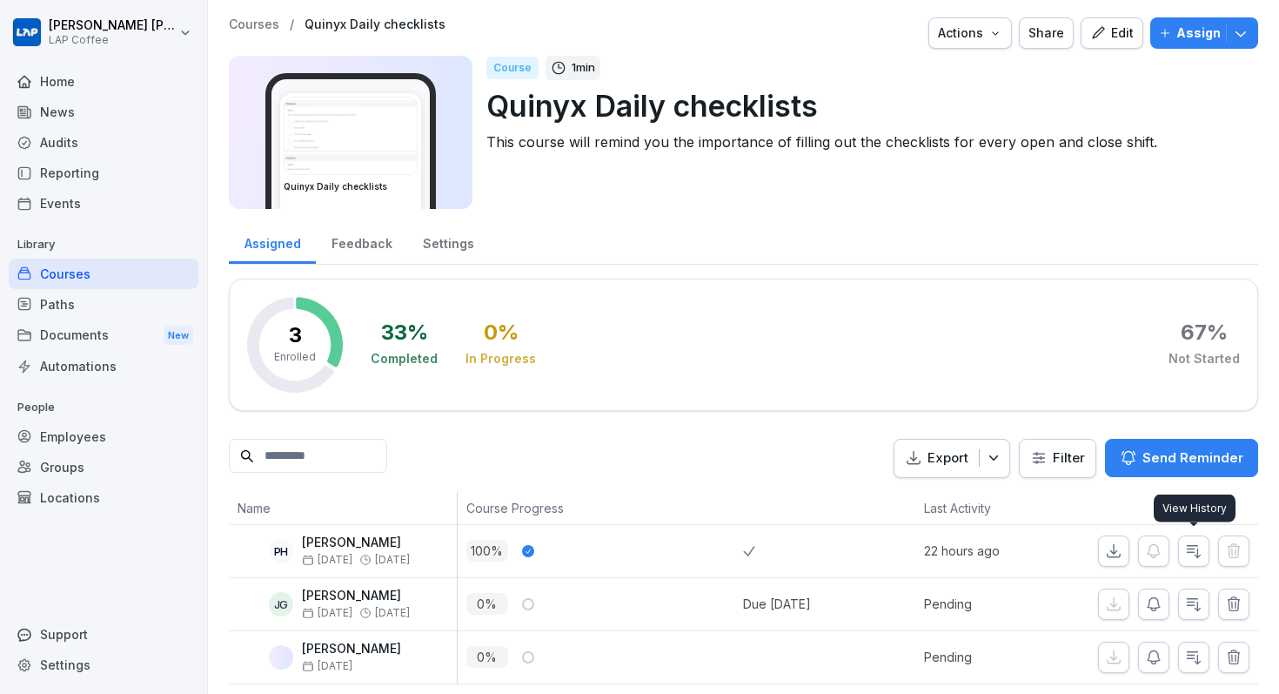
click at [1191, 547] on icon "button" at bounding box center [1194, 551] width 13 height 12
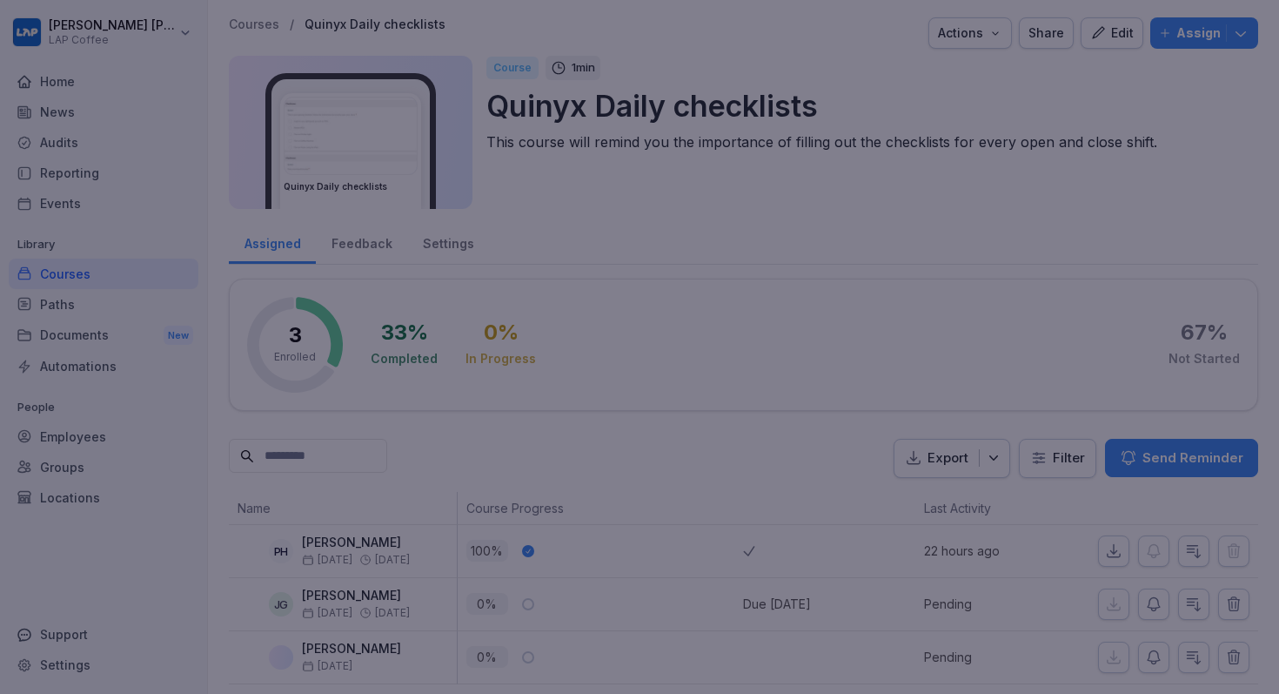
click at [1008, 254] on div at bounding box center [639, 347] width 1279 height 694
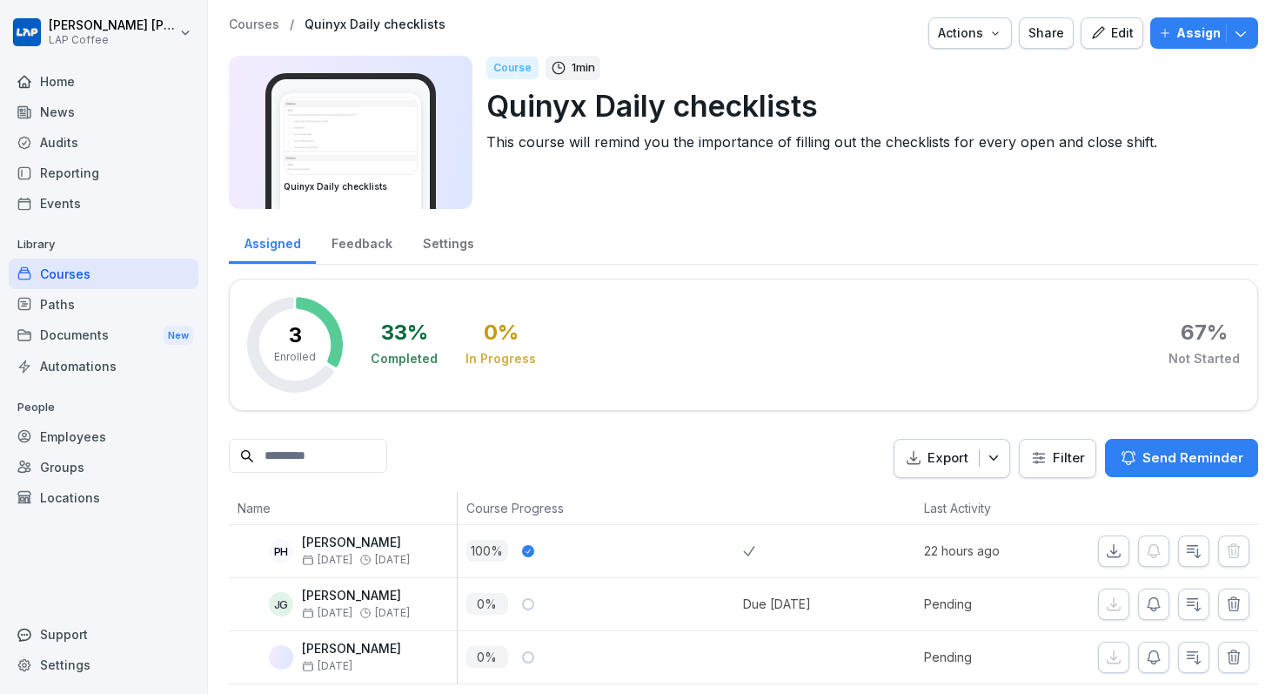
click at [981, 34] on div "Actions" at bounding box center [970, 32] width 64 height 19
click at [1111, 210] on html "Joshua Georges LAP Coffee Home News Audits Reporting Events Library Courses Pat…" at bounding box center [639, 347] width 1279 height 694
click at [1241, 32] on icon "button" at bounding box center [1240, 32] width 17 height 17
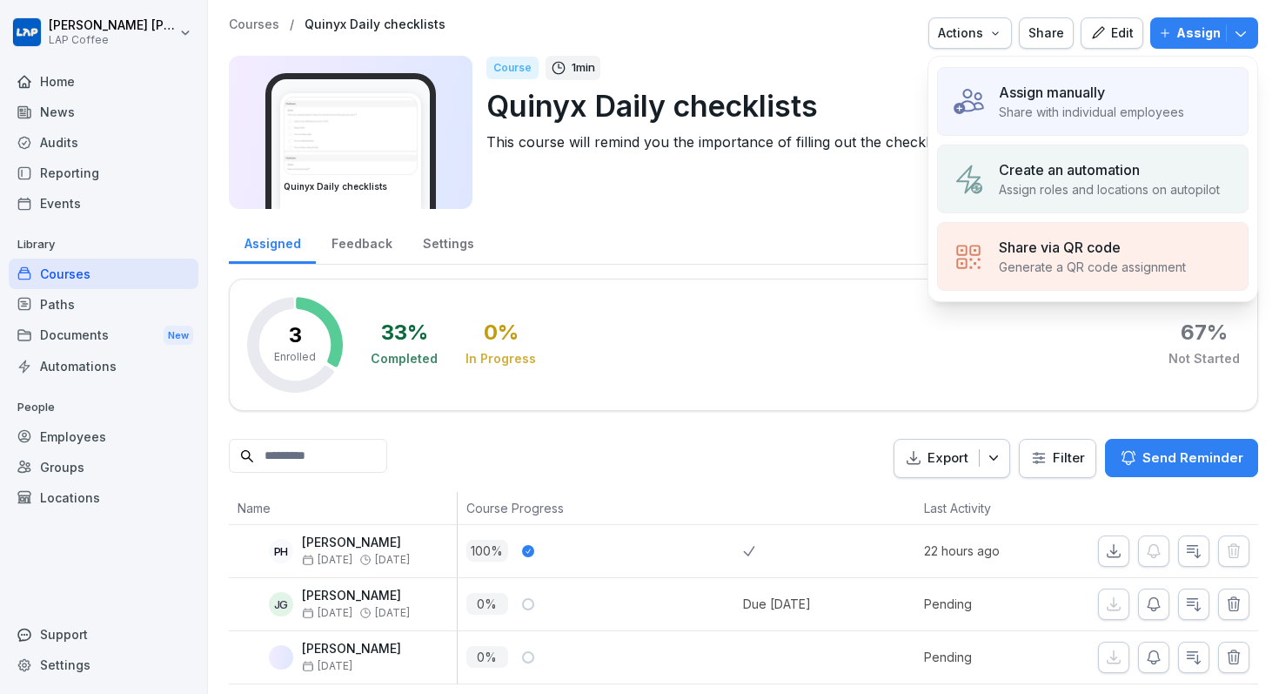
click at [785, 361] on div "33 % Completed 0 % In Progress 67 % Not Started" at bounding box center [805, 345] width 869 height 96
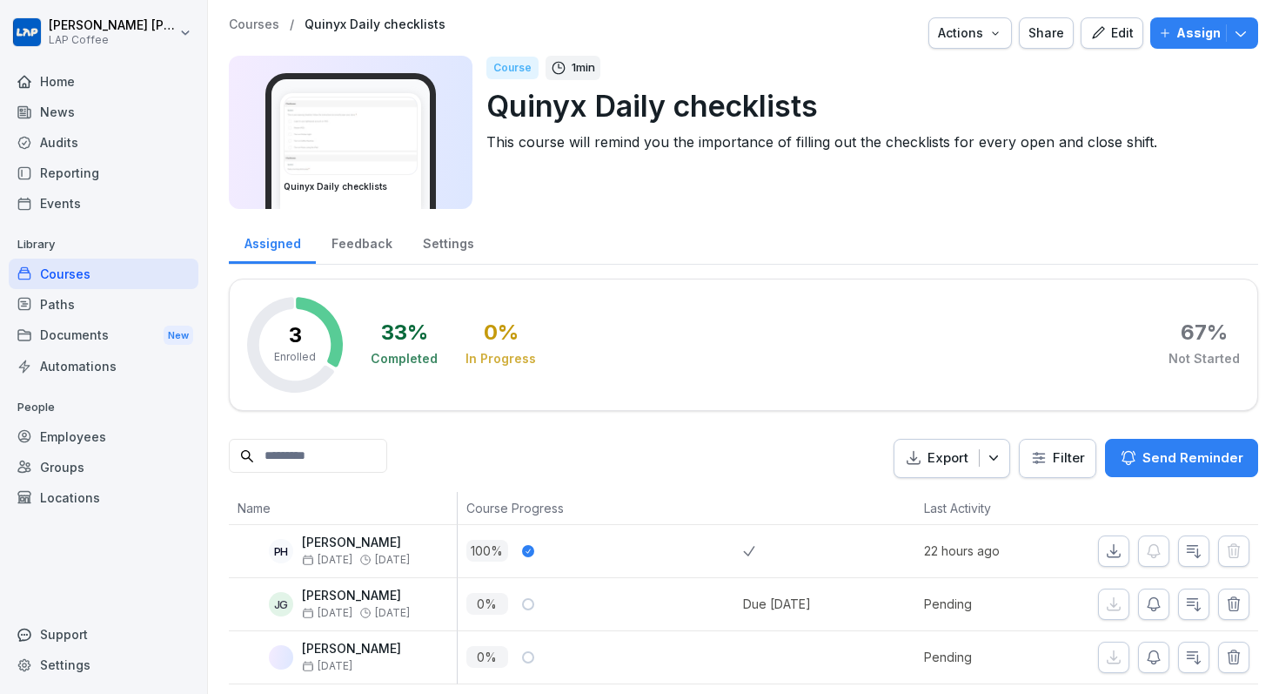
click at [87, 633] on div "Support" at bounding box center [104, 634] width 190 height 30
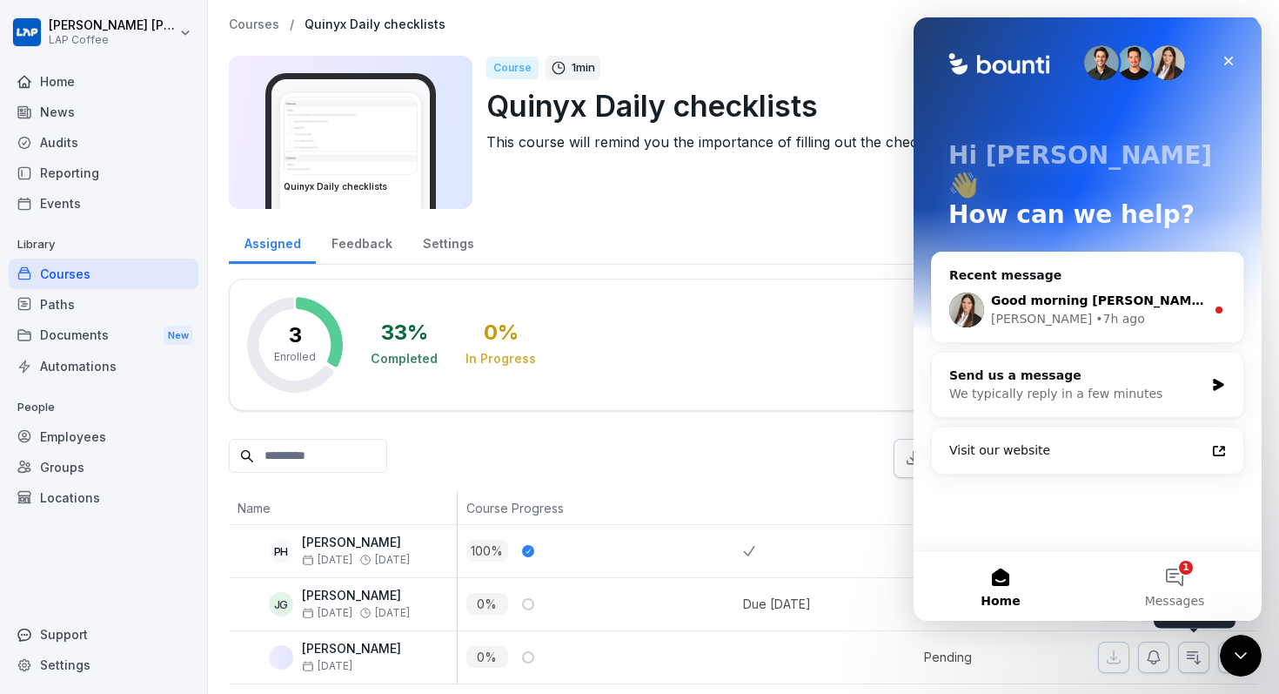
click at [1169, 310] on div "Miriam • 7h ago" at bounding box center [1098, 319] width 214 height 18
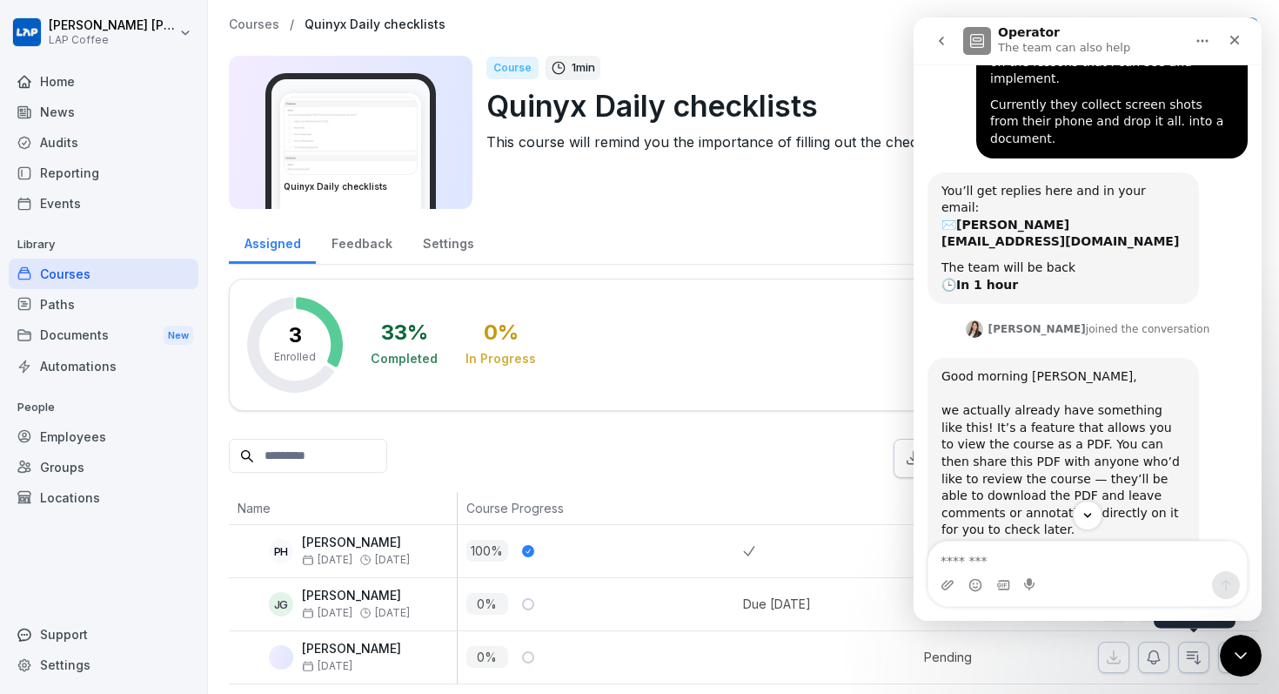
scroll to position [196, 0]
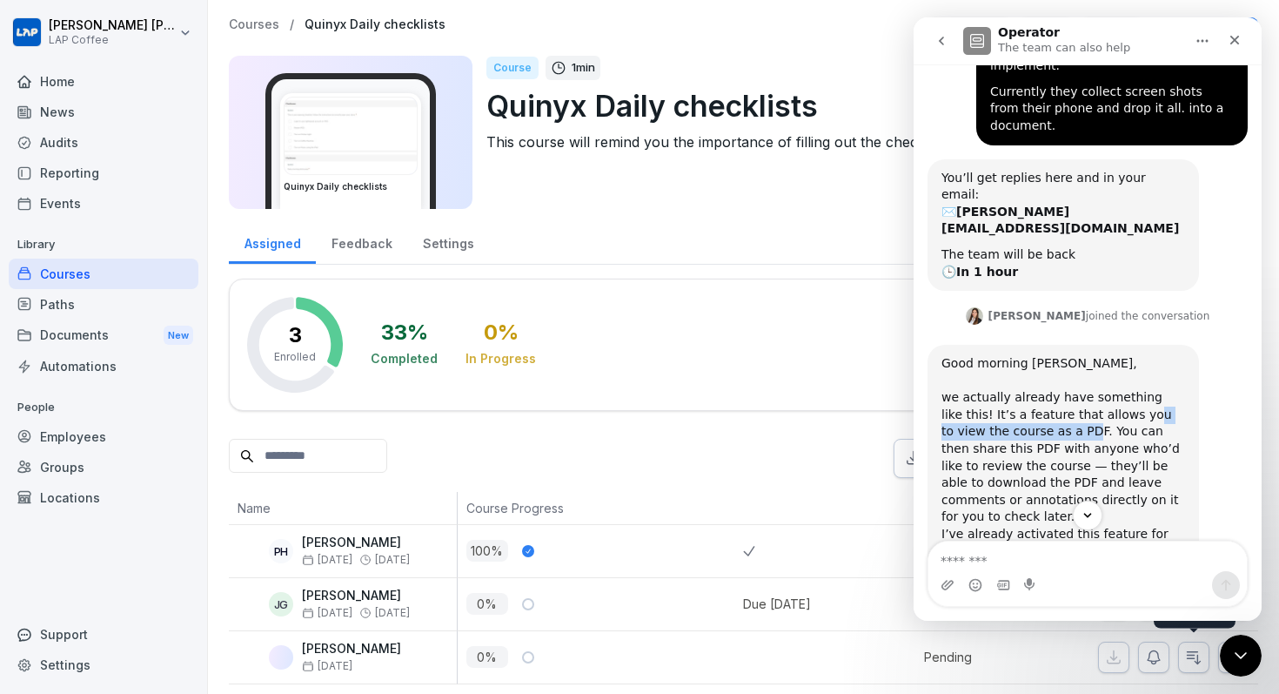
drag, startPoint x: 1048, startPoint y: 372, endPoint x: 1168, endPoint y: 371, distance: 120.1
click at [1165, 371] on div "Good morning Josh, we actually already have something like this! It’s a feature…" at bounding box center [1063, 440] width 244 height 171
click at [1168, 371] on div "Good morning Josh, we actually already have something like this! It’s a feature…" at bounding box center [1063, 440] width 244 height 171
drag, startPoint x: 1062, startPoint y: 376, endPoint x: 1144, endPoint y: 385, distance: 82.4
click at [1144, 385] on div "Good morning Josh, we actually already have something like this! It’s a feature…" at bounding box center [1063, 440] width 244 height 171
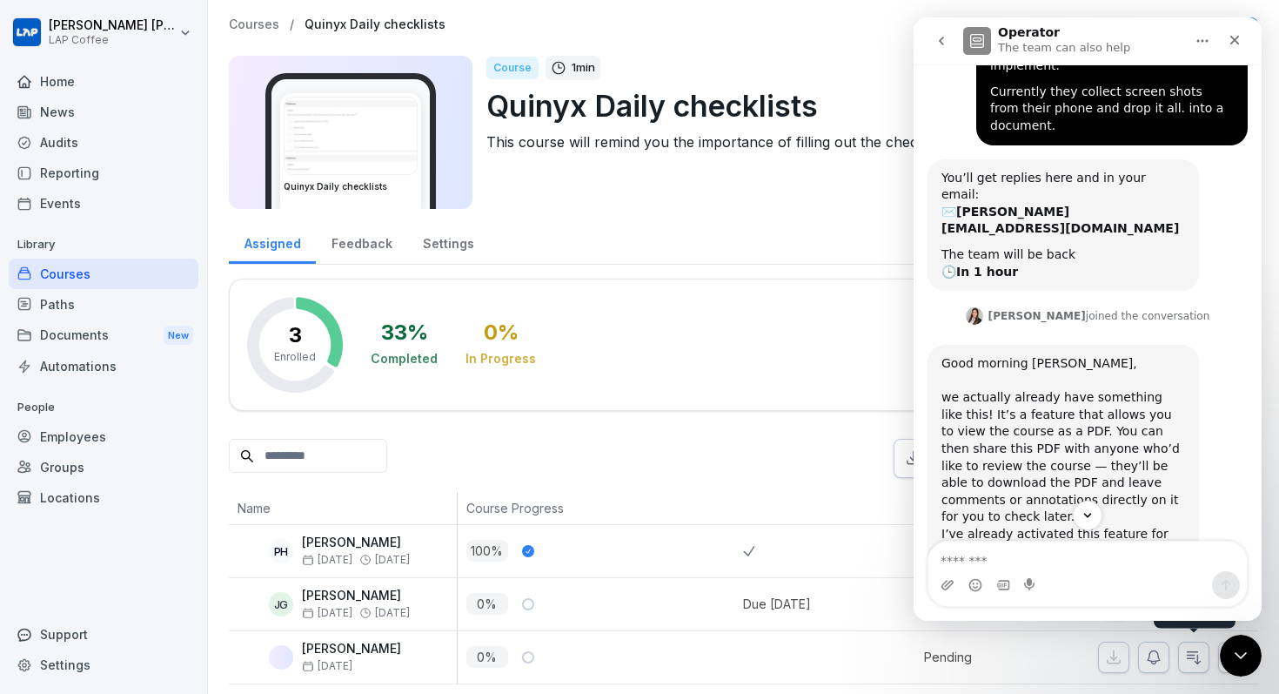
click at [1148, 387] on div "Good morning Josh, we actually already have something like this! It’s a feature…" at bounding box center [1063, 440] width 244 height 171
drag, startPoint x: 1022, startPoint y: 419, endPoint x: 1131, endPoint y: 419, distance: 109.6
click at [1129, 419] on div "Good morning Josh, we actually already have something like this! It’s a feature…" at bounding box center [1063, 440] width 244 height 171
click at [1131, 419] on div "Good morning Josh, we actually already have something like this! It’s a feature…" at bounding box center [1063, 440] width 244 height 171
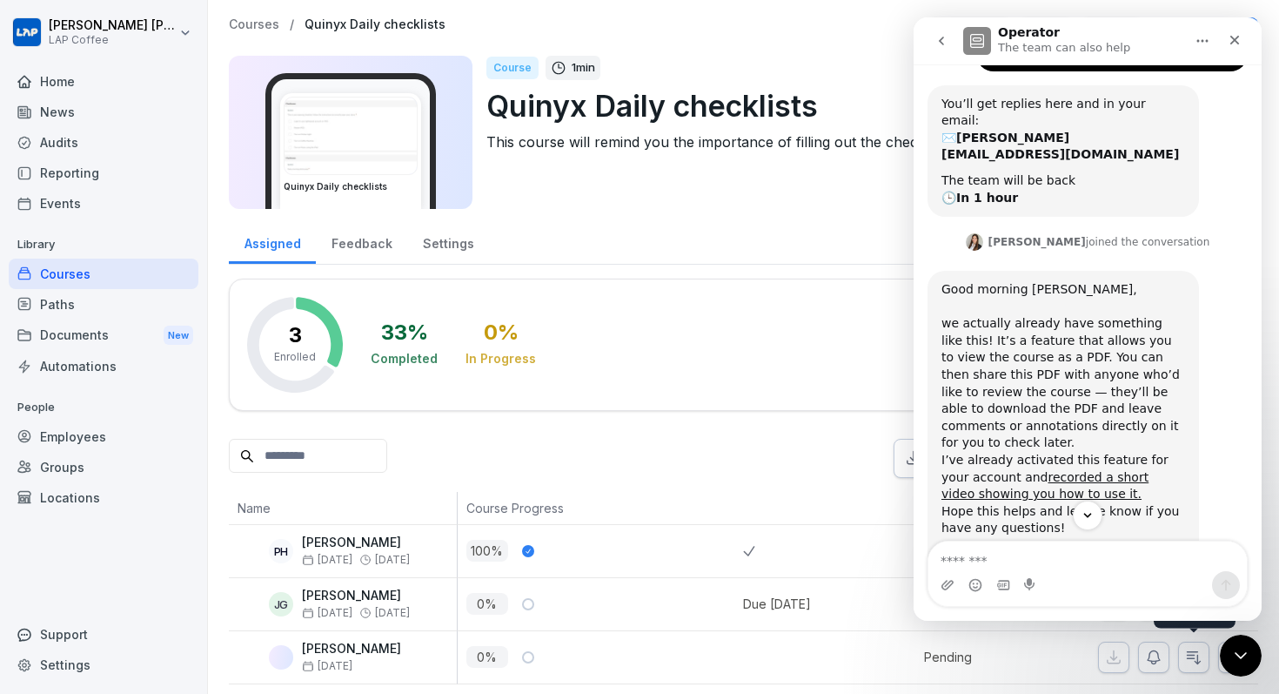
scroll to position [271, 0]
drag, startPoint x: 1035, startPoint y: 407, endPoint x: 1096, endPoint y: 407, distance: 61.8
click at [1096, 451] on div "I’ve already activated this feature for your account and recorded a short video…" at bounding box center [1063, 476] width 244 height 51
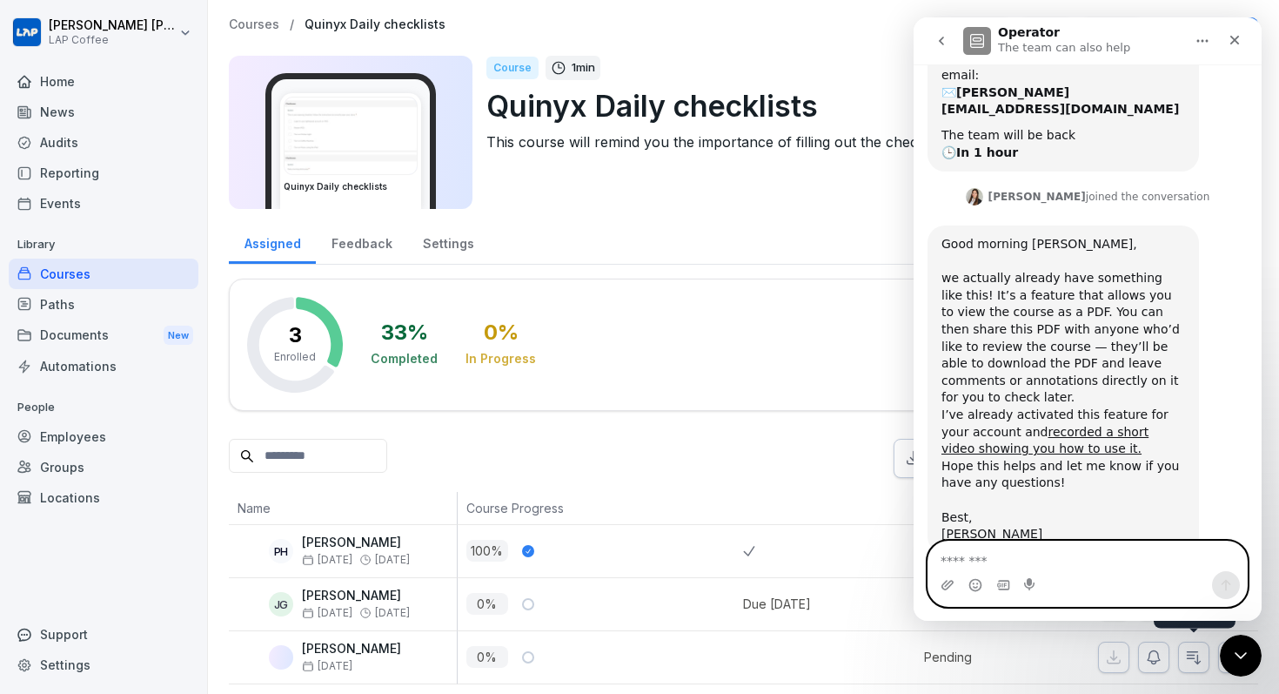
click at [1024, 568] on textarea "Message…" at bounding box center [1087, 556] width 318 height 30
type textarea "**********"
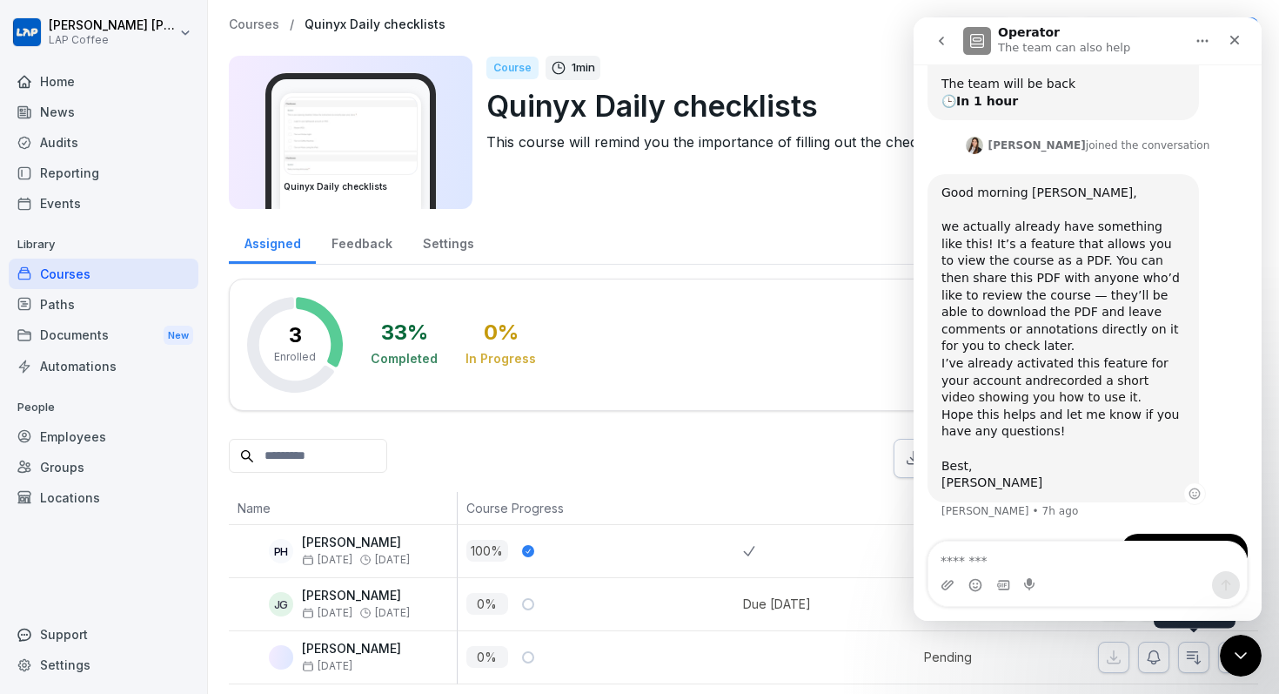
click at [1055, 373] on link "recorded a short video showing you how to use it." at bounding box center [1044, 388] width 207 height 31
click at [1228, 43] on icon "Close" at bounding box center [1235, 40] width 14 height 14
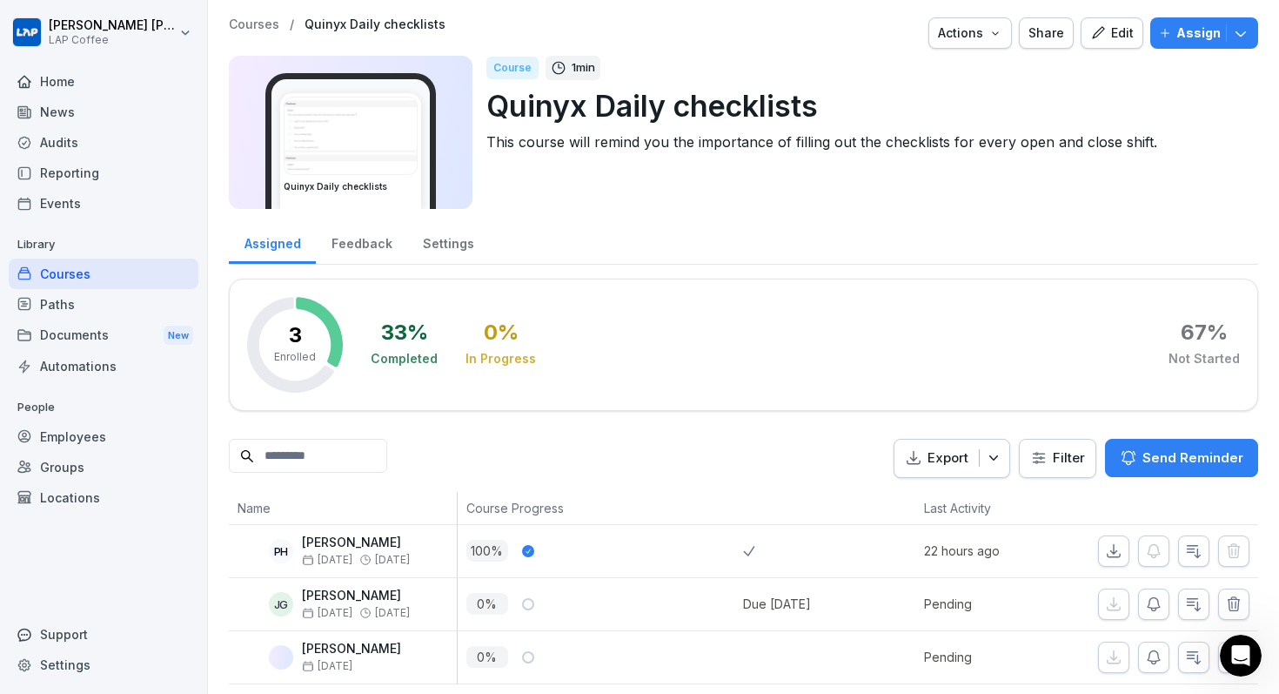
scroll to position [7, 0]
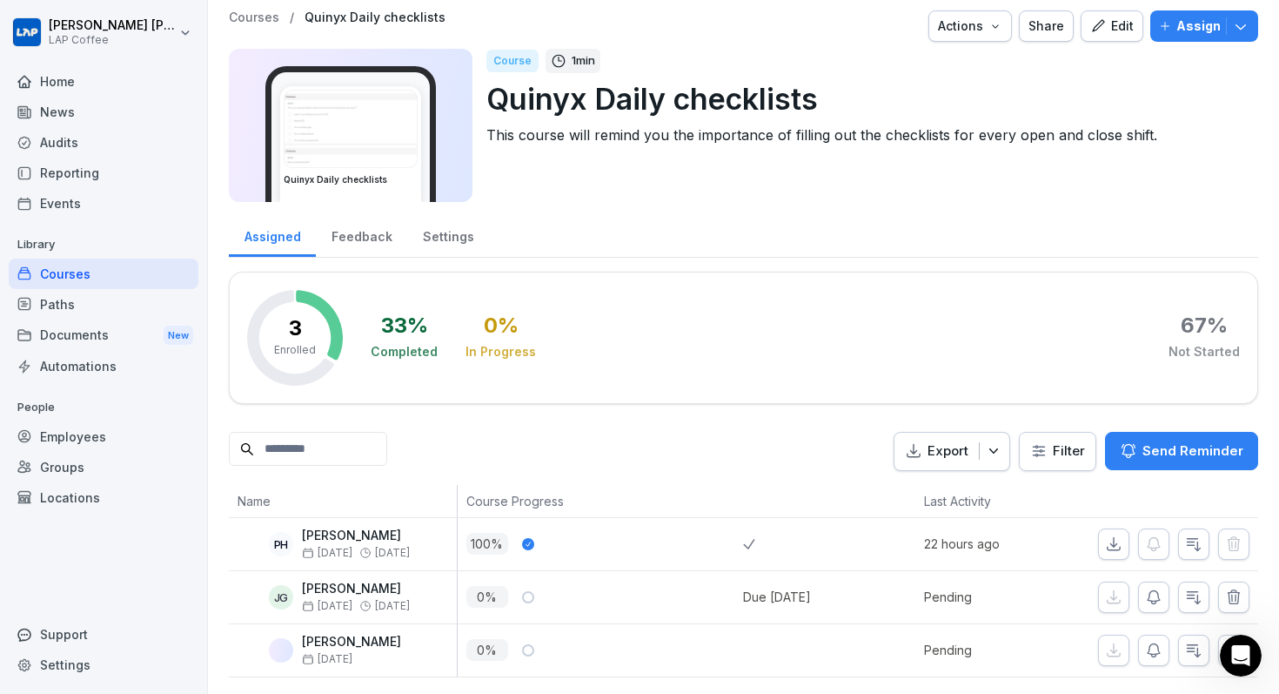
click at [103, 295] on div "Paths" at bounding box center [104, 304] width 190 height 30
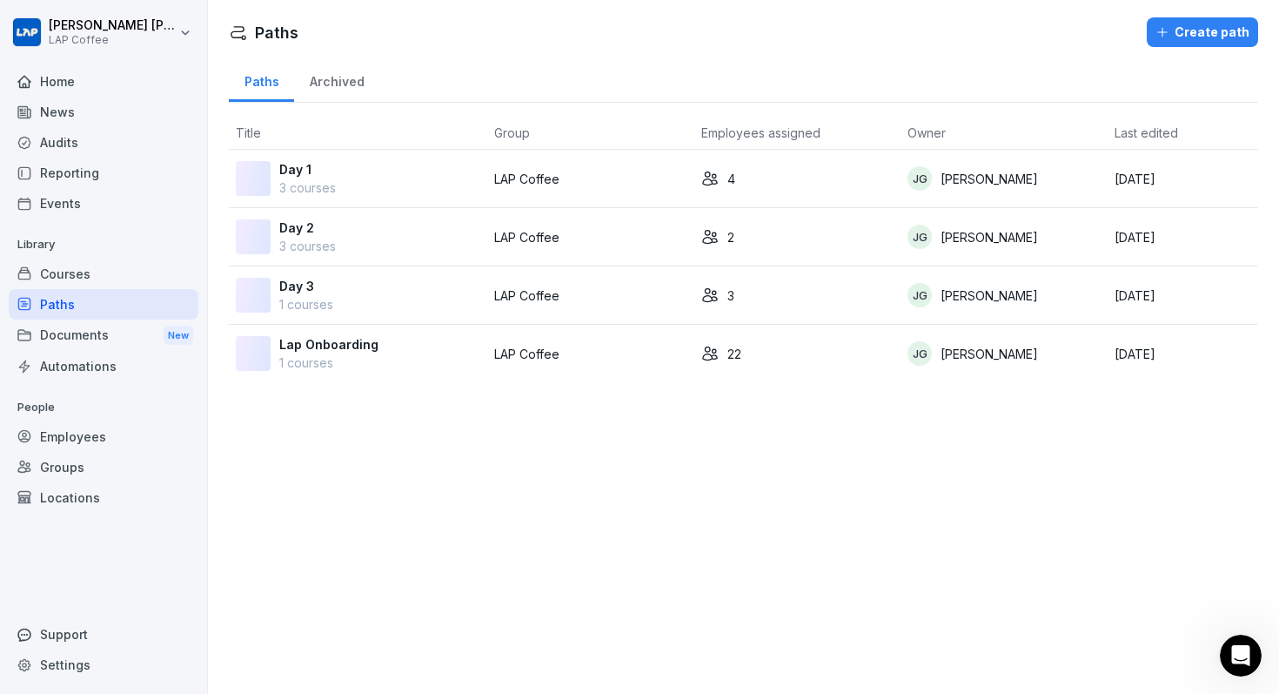
click at [94, 334] on div "Documents New" at bounding box center [104, 335] width 190 height 32
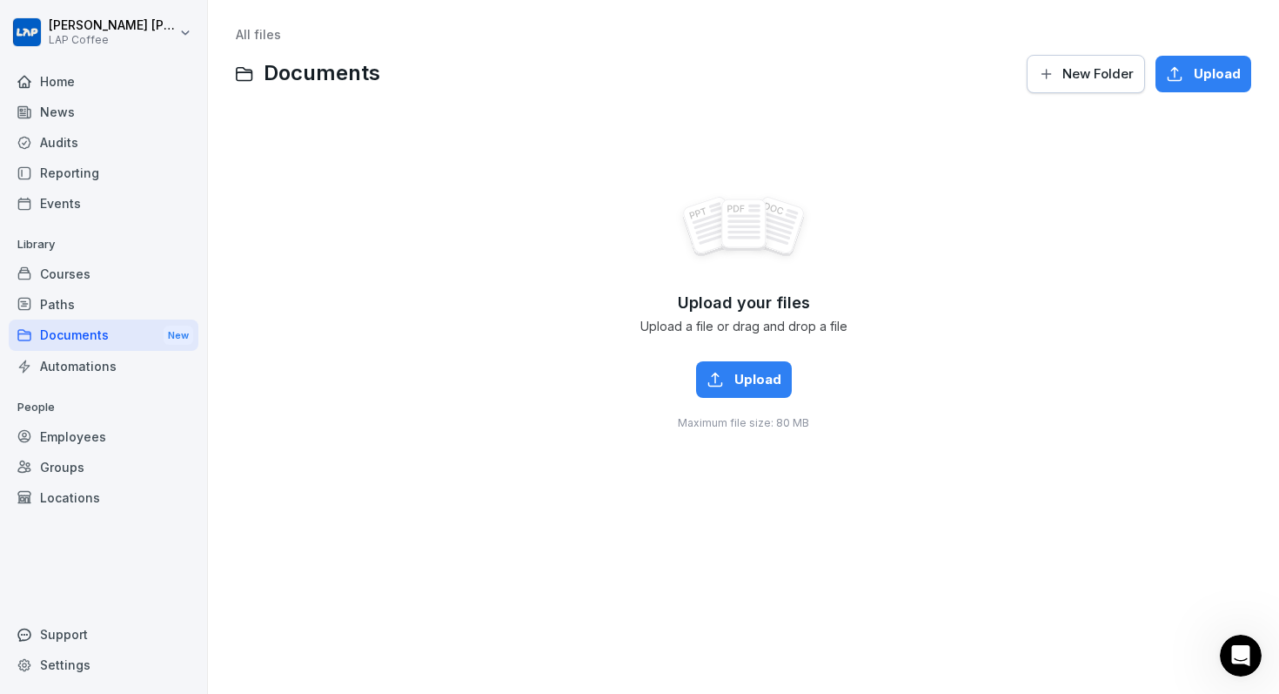
click at [100, 273] on div "Courses" at bounding box center [104, 273] width 190 height 30
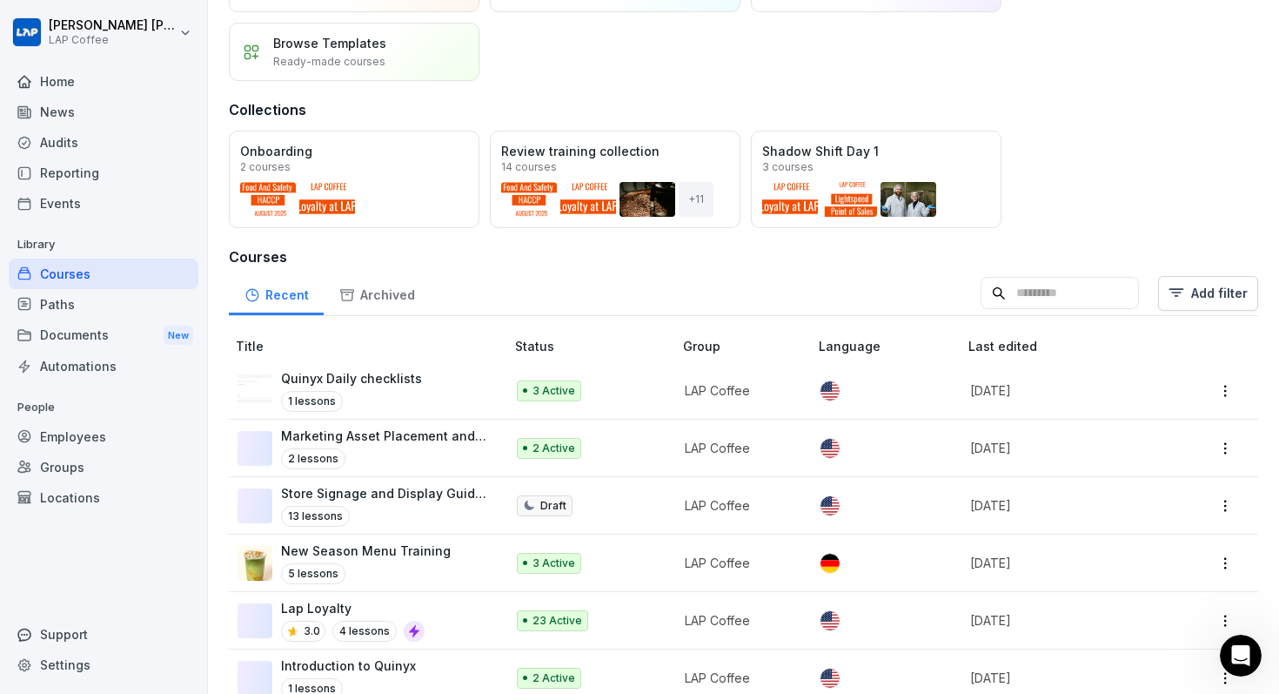
scroll to position [162, 0]
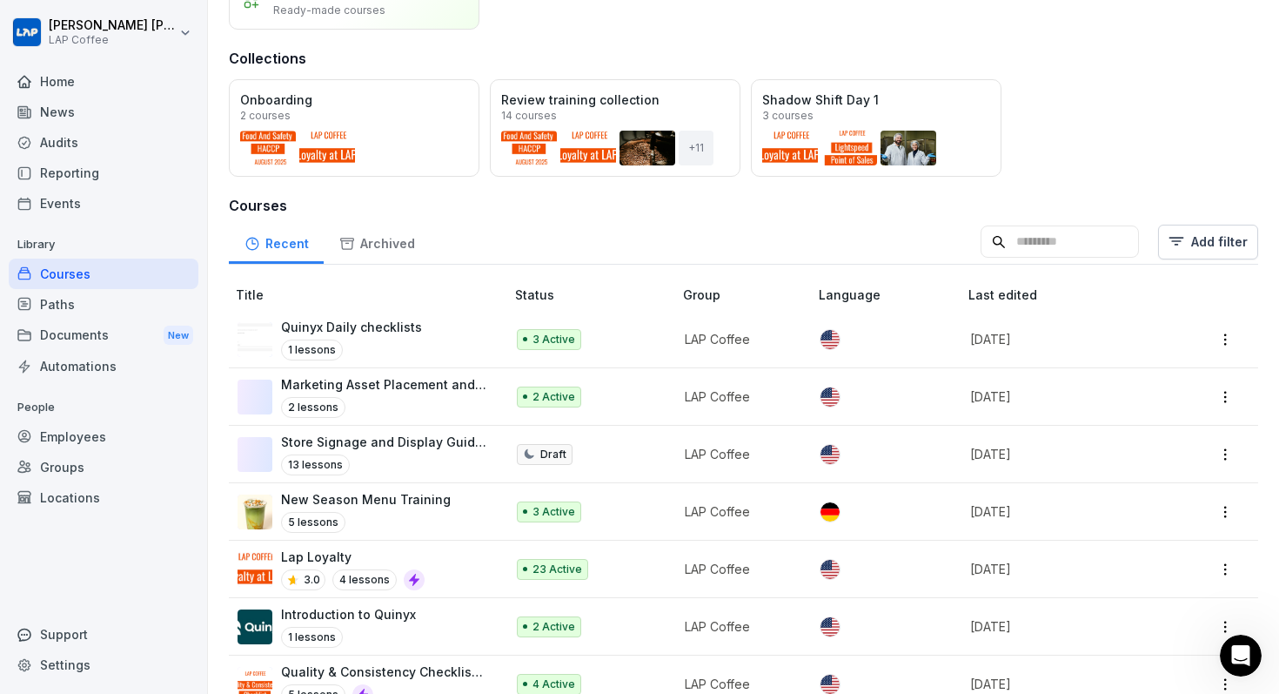
click at [1244, 399] on td at bounding box center [1220, 396] width 75 height 57
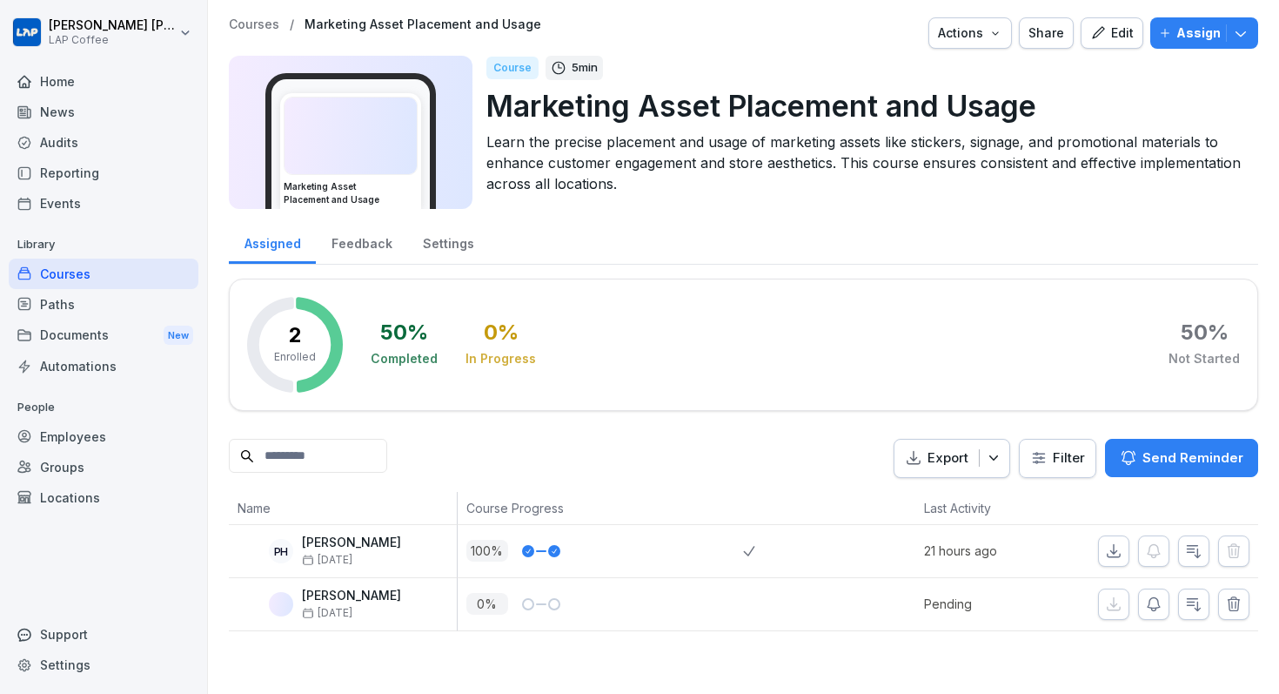
click at [1002, 38] on icon "button" at bounding box center [995, 33] width 14 height 14
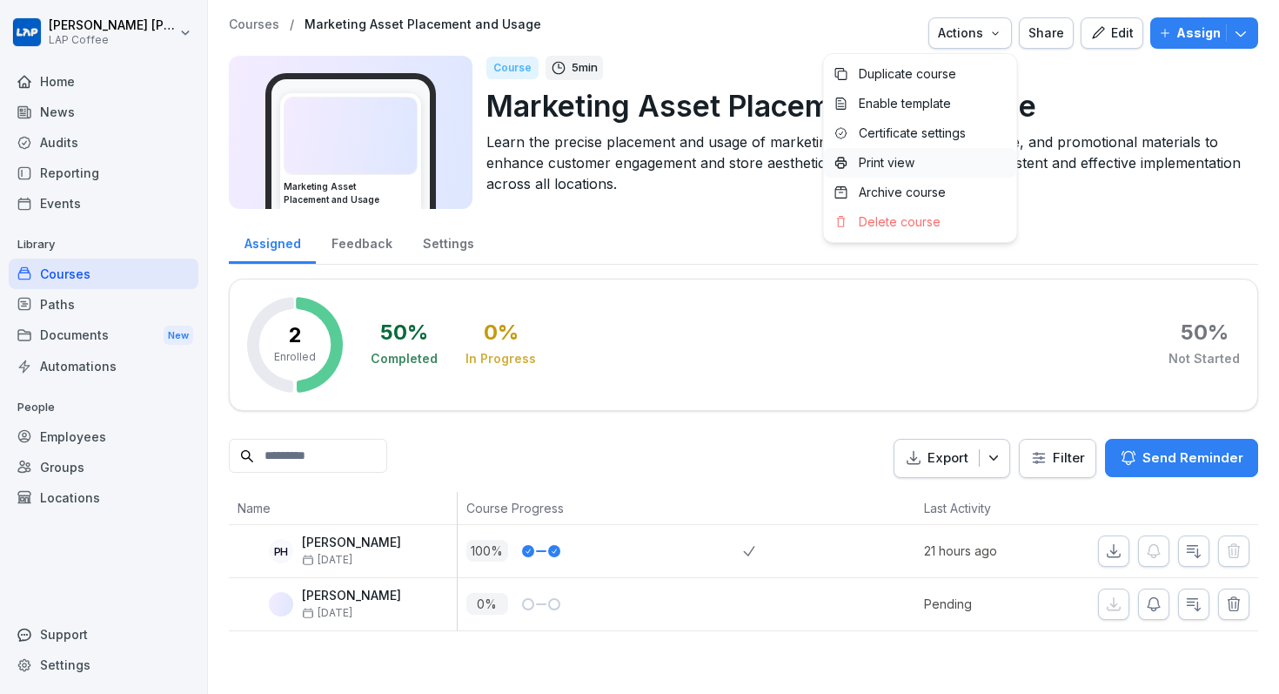
click at [947, 161] on div "Print view" at bounding box center [920, 163] width 193 height 30
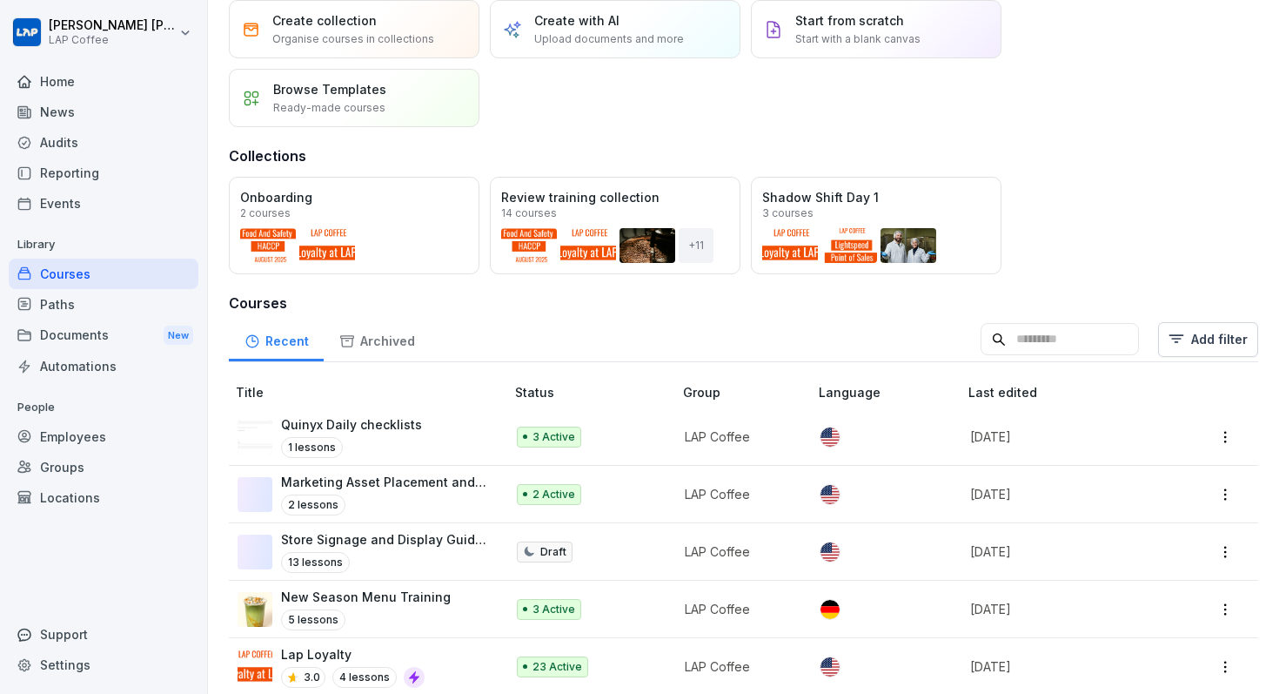
scroll to position [74, 0]
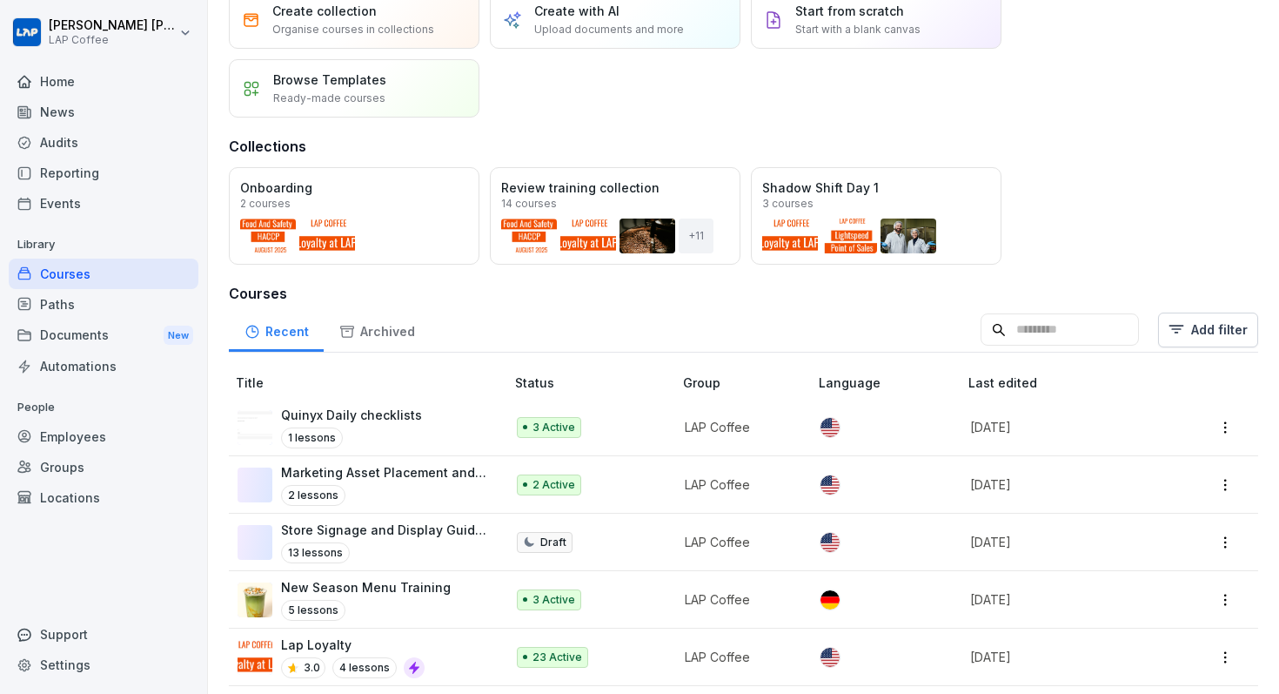
click at [358, 526] on p "Store Signage and Display Guidelines" at bounding box center [384, 529] width 206 height 18
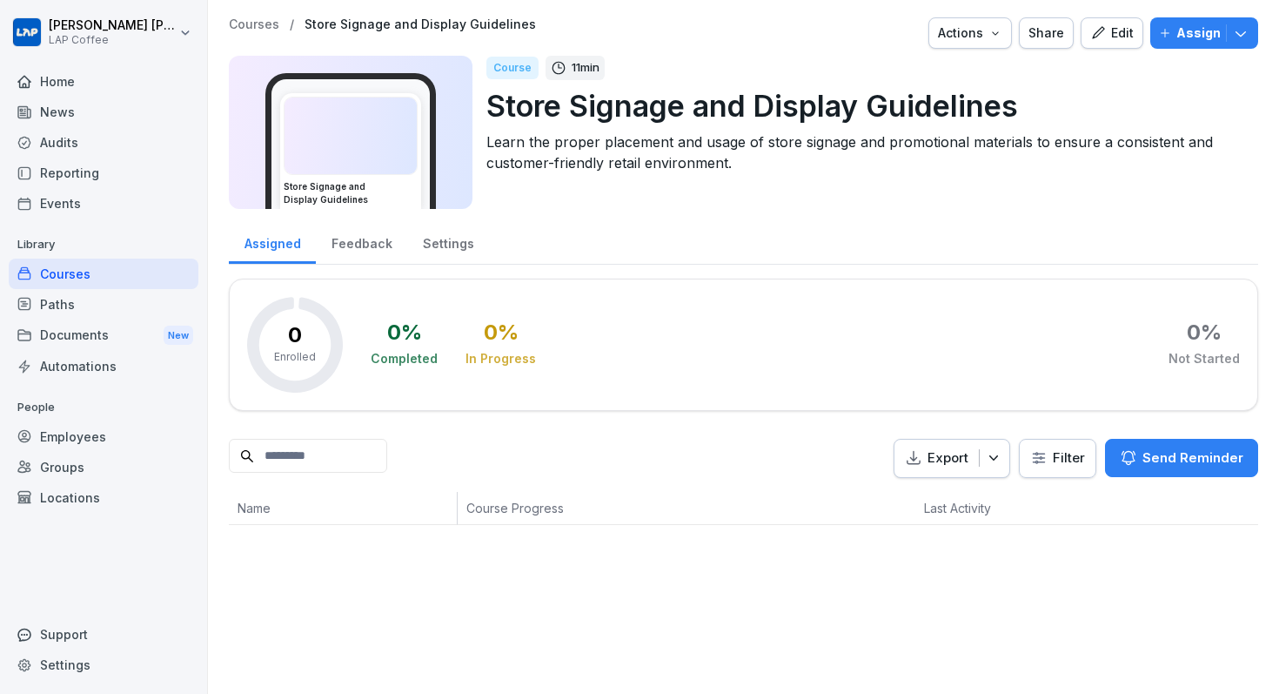
click at [1002, 42] on div "Actions" at bounding box center [970, 32] width 64 height 19
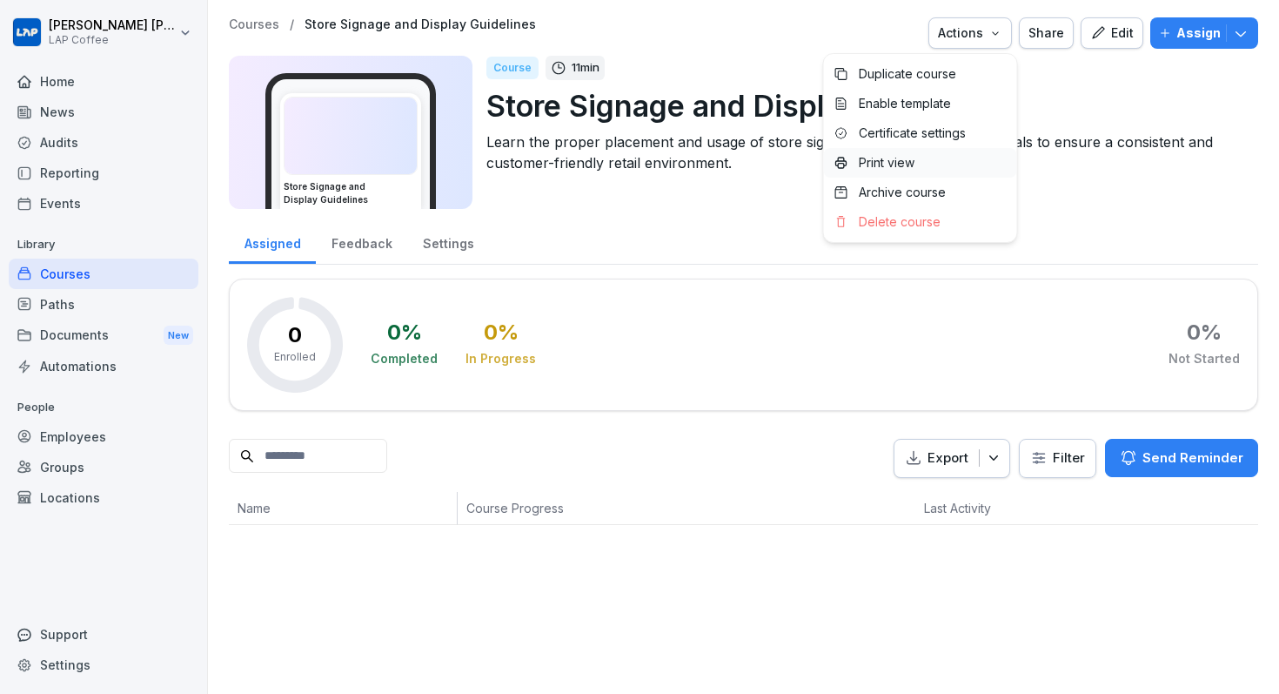
click at [932, 169] on div "Print view" at bounding box center [920, 163] width 193 height 30
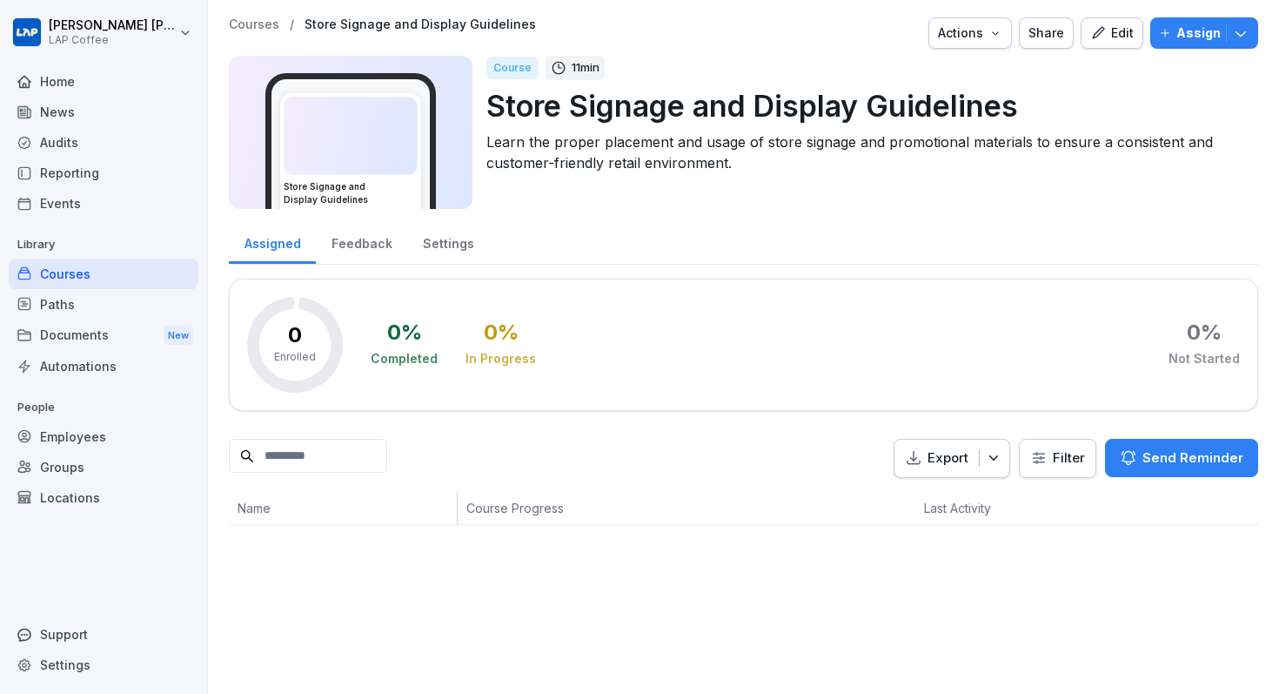
click at [268, 16] on div "Courses / Store Signage and Display Guidelines Actions Share Edit Assign Store …" at bounding box center [743, 271] width 1071 height 542
click at [266, 17] on p "Courses" at bounding box center [254, 24] width 50 height 15
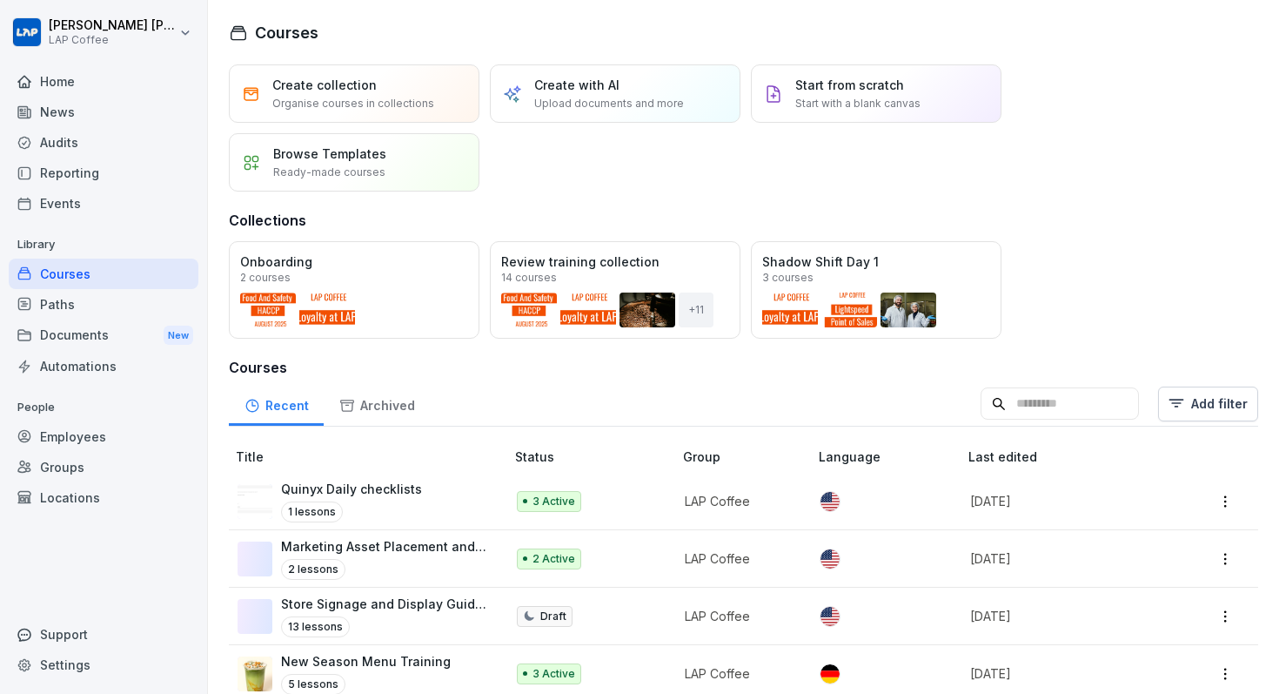
scroll to position [77, 0]
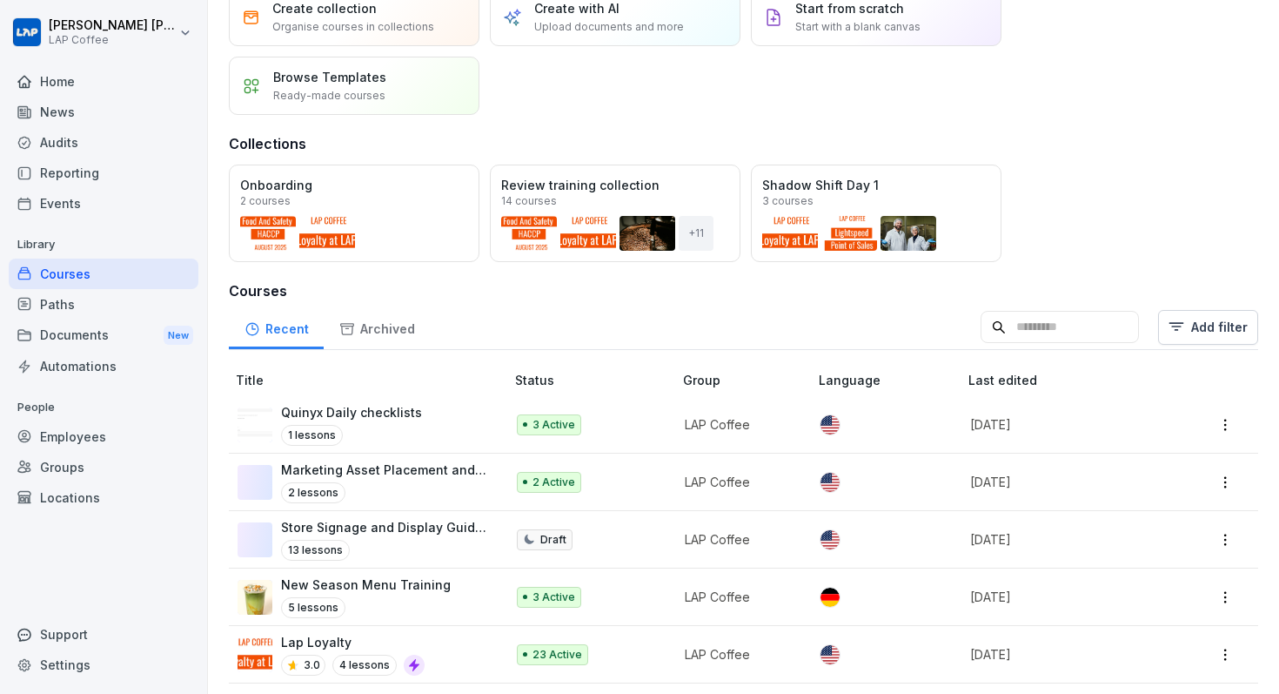
click at [425, 579] on p "New Season Menu Training" at bounding box center [366, 584] width 170 height 18
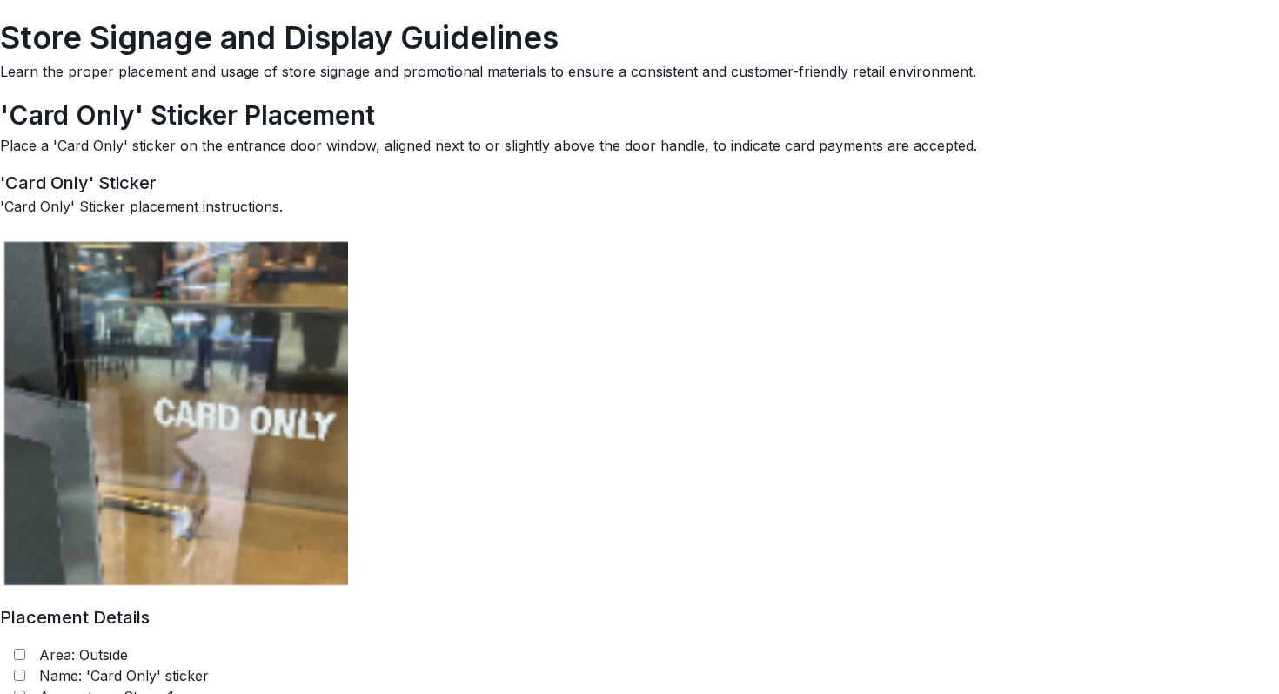
click at [642, 265] on div "'Card Only' Sticker 'Card Only' Sticker placement instructions." at bounding box center [639, 380] width 1279 height 420
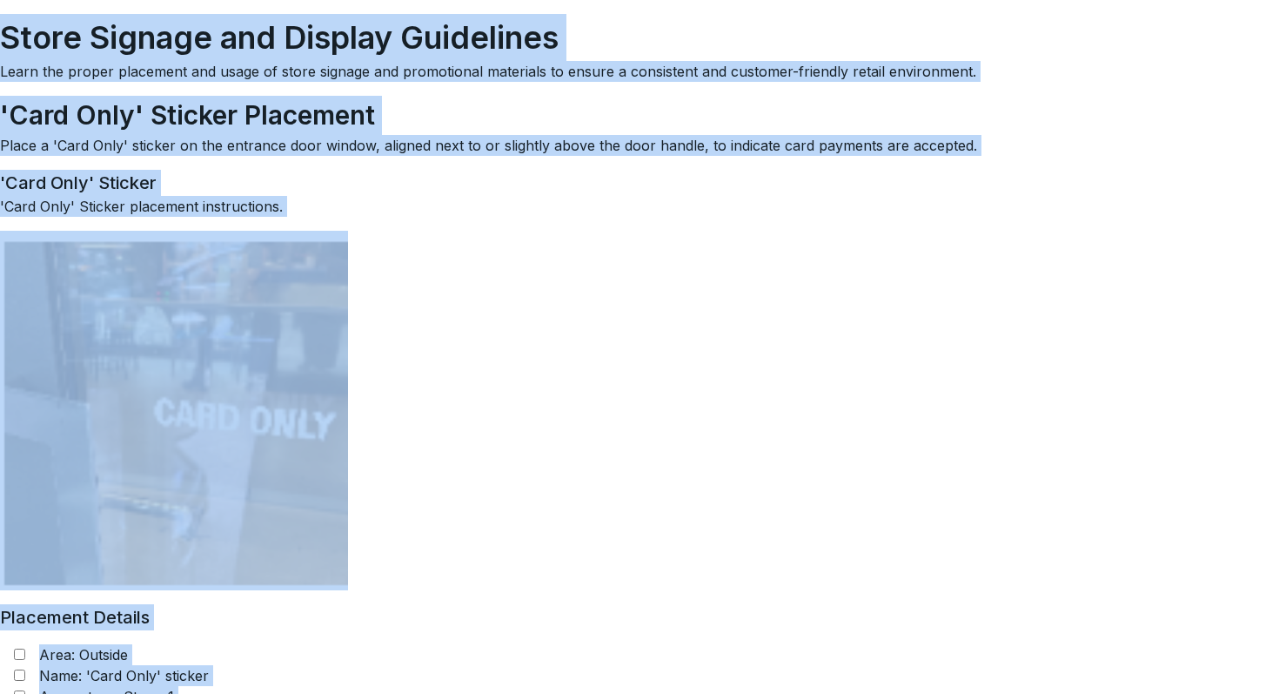
copy body "Store Signage and Display Guidelines Learn the proper placement and usage of st…"
click at [726, 357] on div "'Card Only' Sticker 'Card Only' Sticker placement instructions." at bounding box center [639, 380] width 1279 height 420
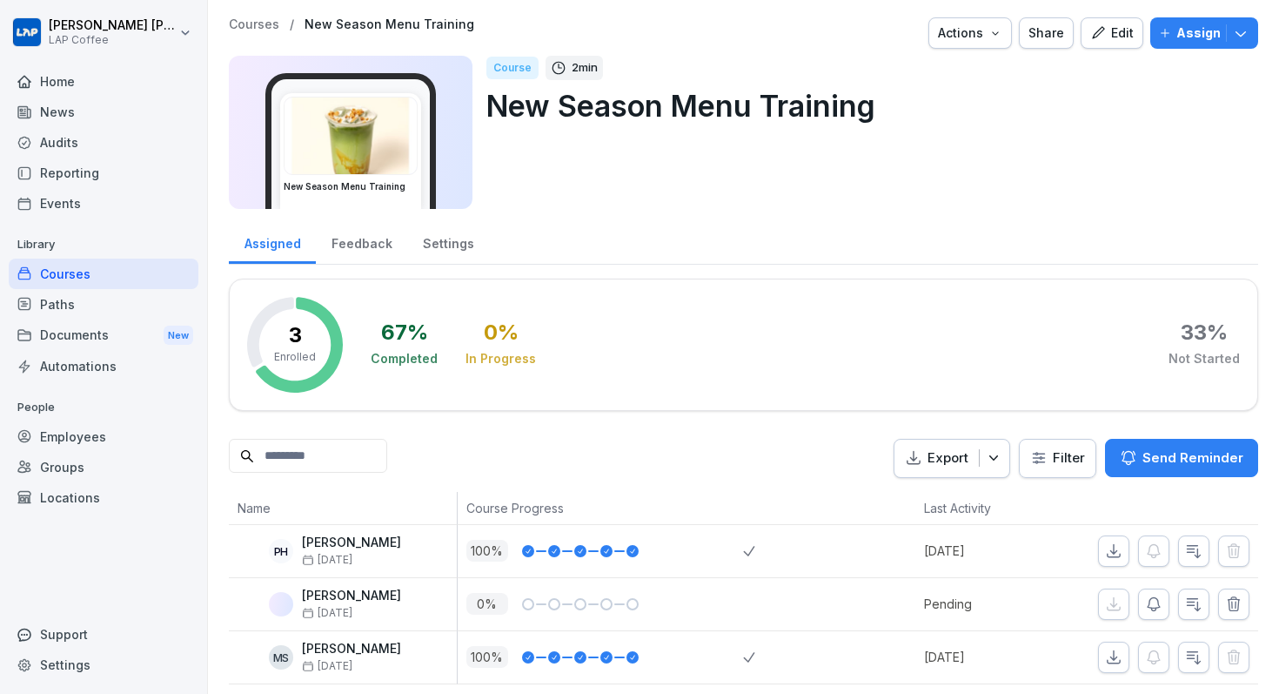
click at [241, 25] on p "Courses" at bounding box center [254, 24] width 50 height 15
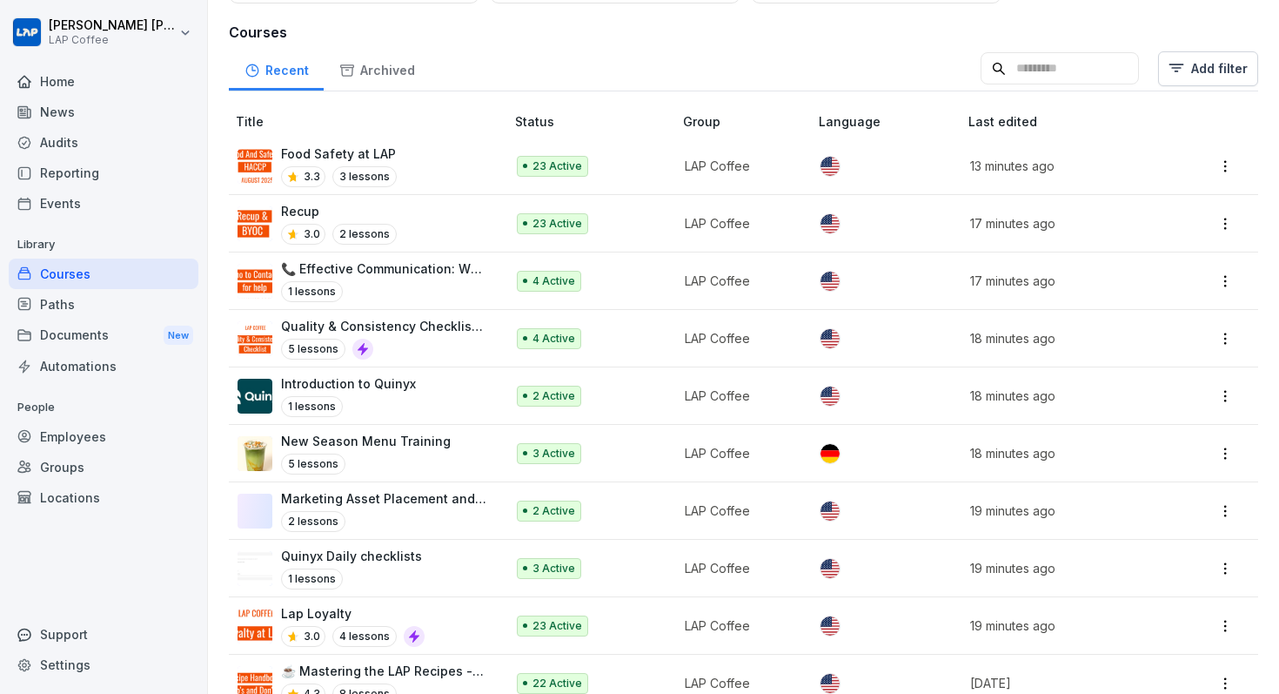
scroll to position [533, 0]
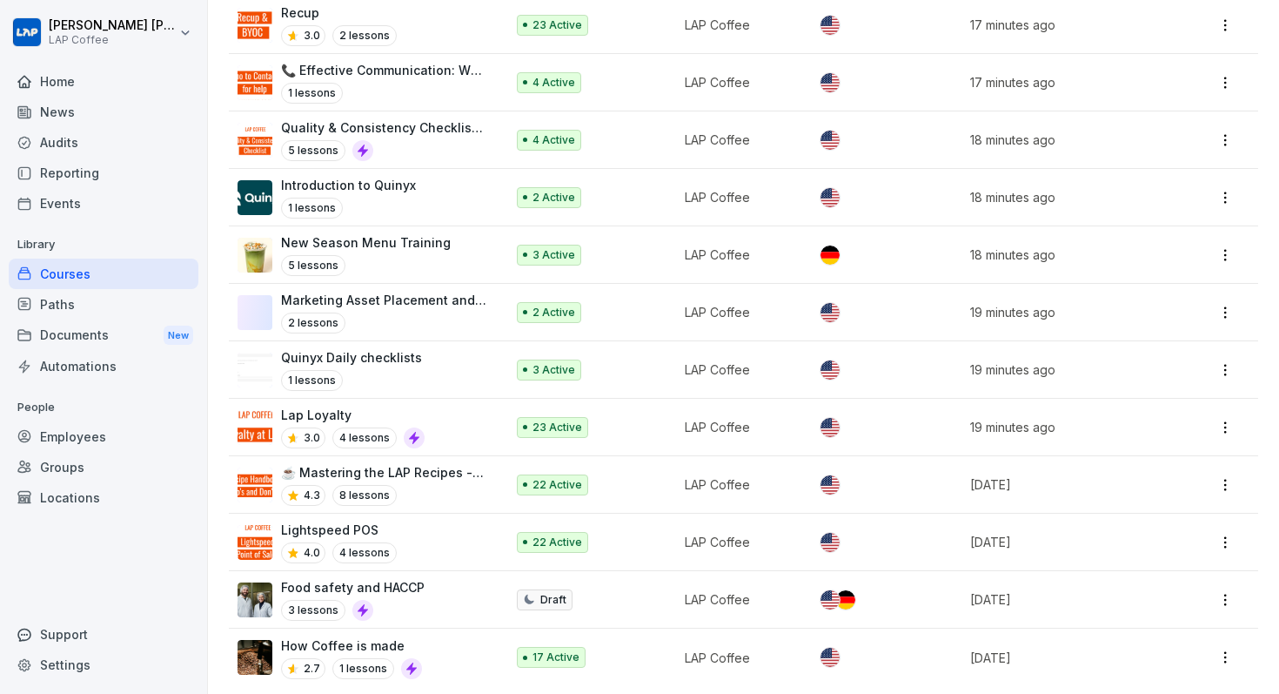
click at [1221, 588] on html "[PERSON_NAME] LAP Coffee Home News Audits Reporting Events Library Courses Path…" at bounding box center [639, 347] width 1279 height 694
click at [1163, 532] on div "Archive" at bounding box center [1153, 527] width 168 height 32
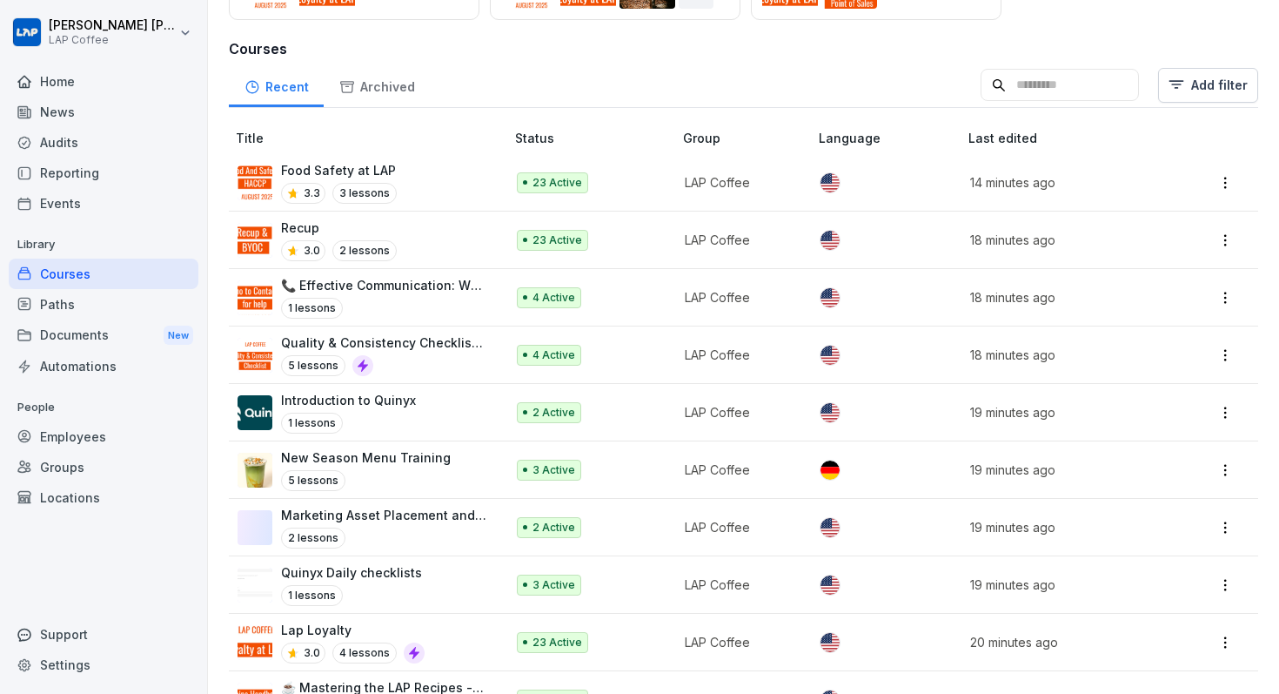
scroll to position [137, 0]
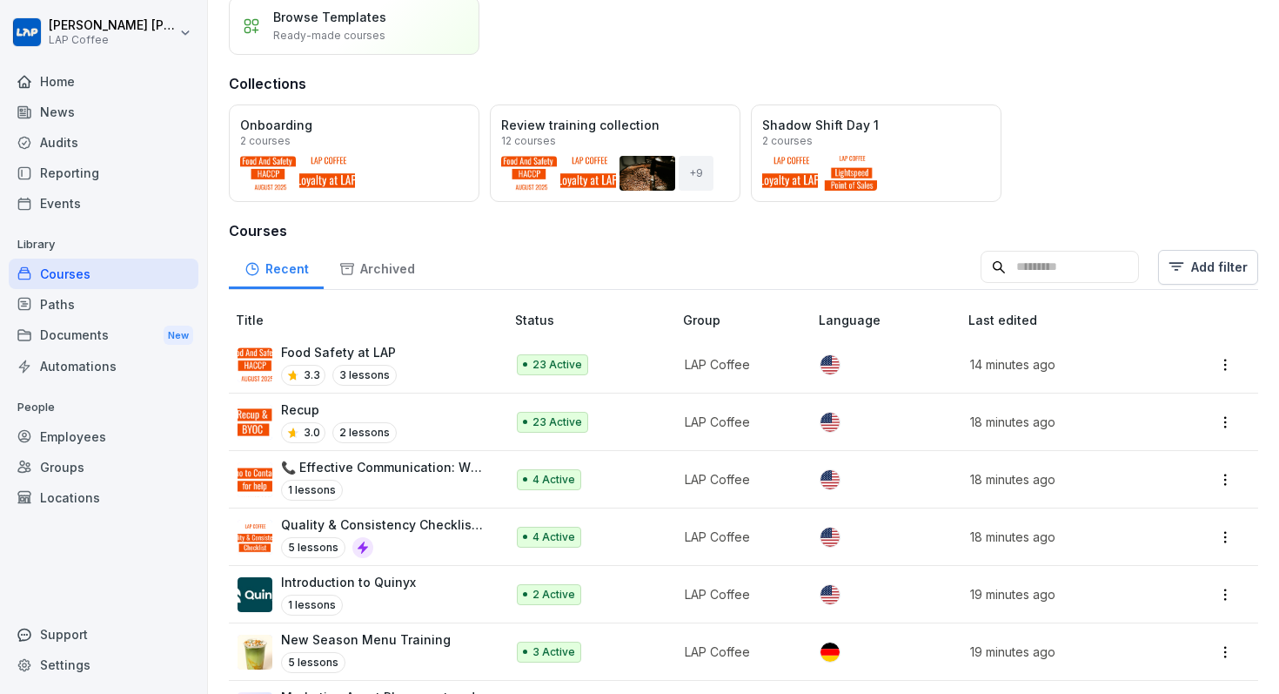
click at [421, 279] on div "Archived" at bounding box center [377, 267] width 106 height 44
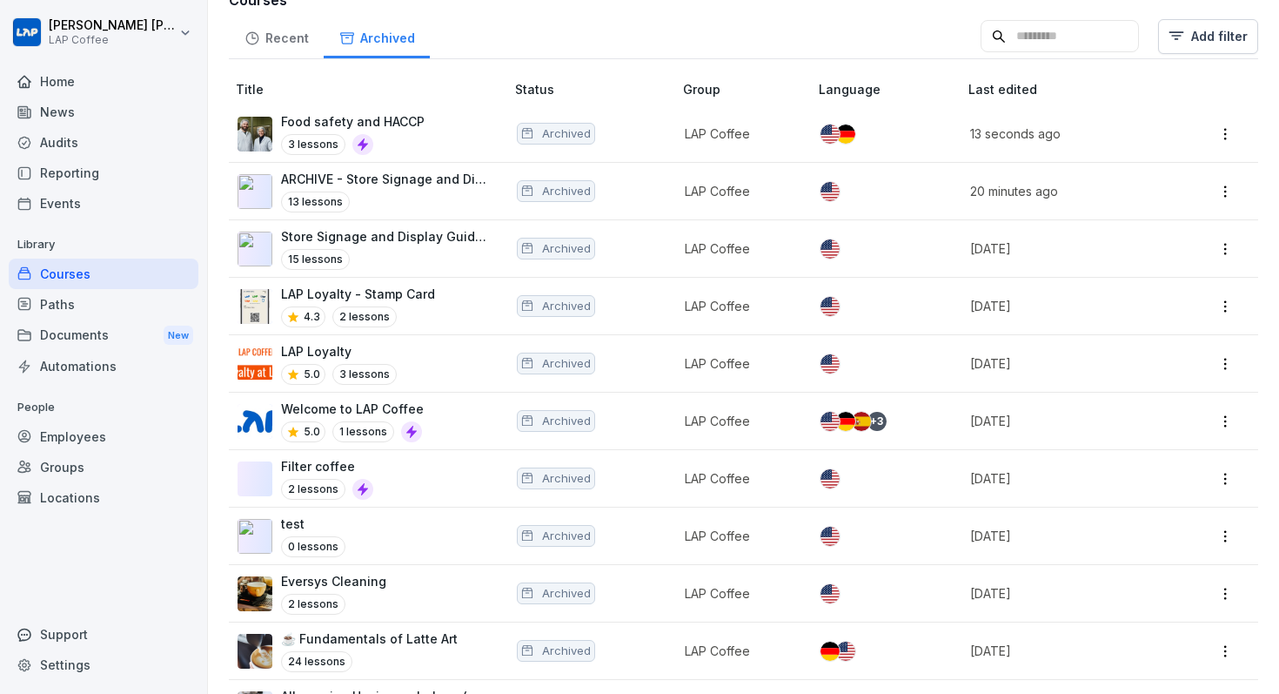
scroll to position [290, 0]
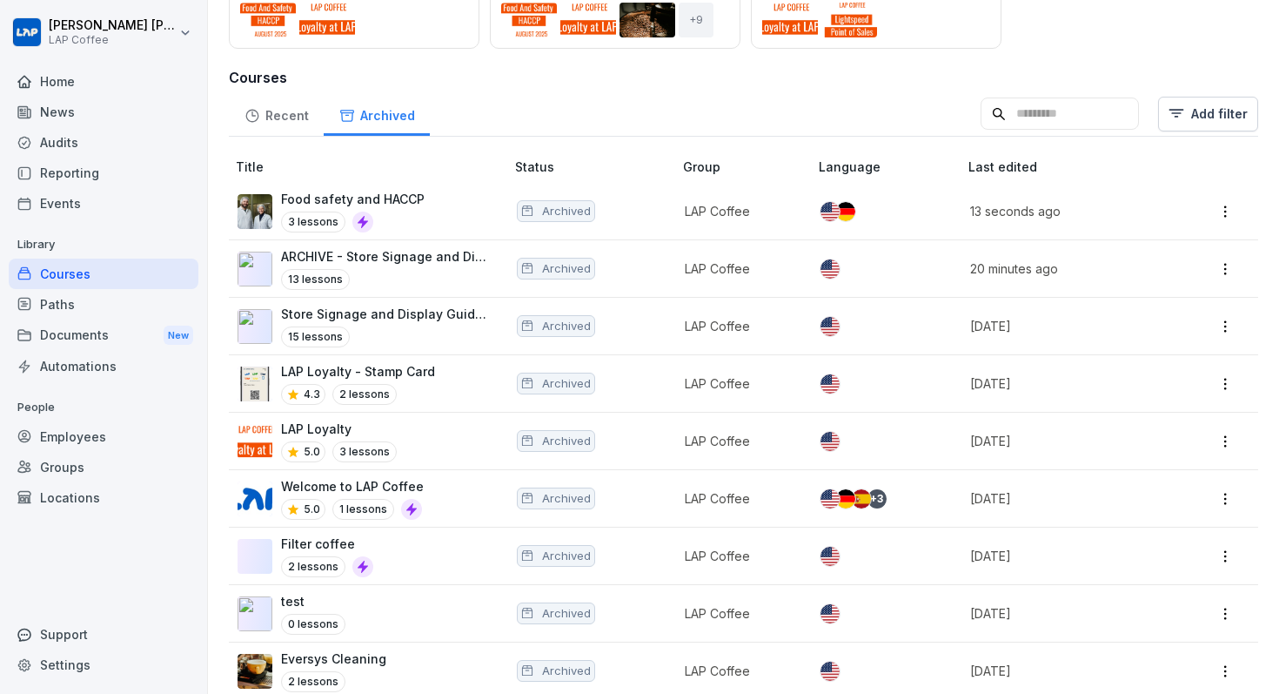
click at [303, 113] on div "Recent" at bounding box center [276, 113] width 95 height 44
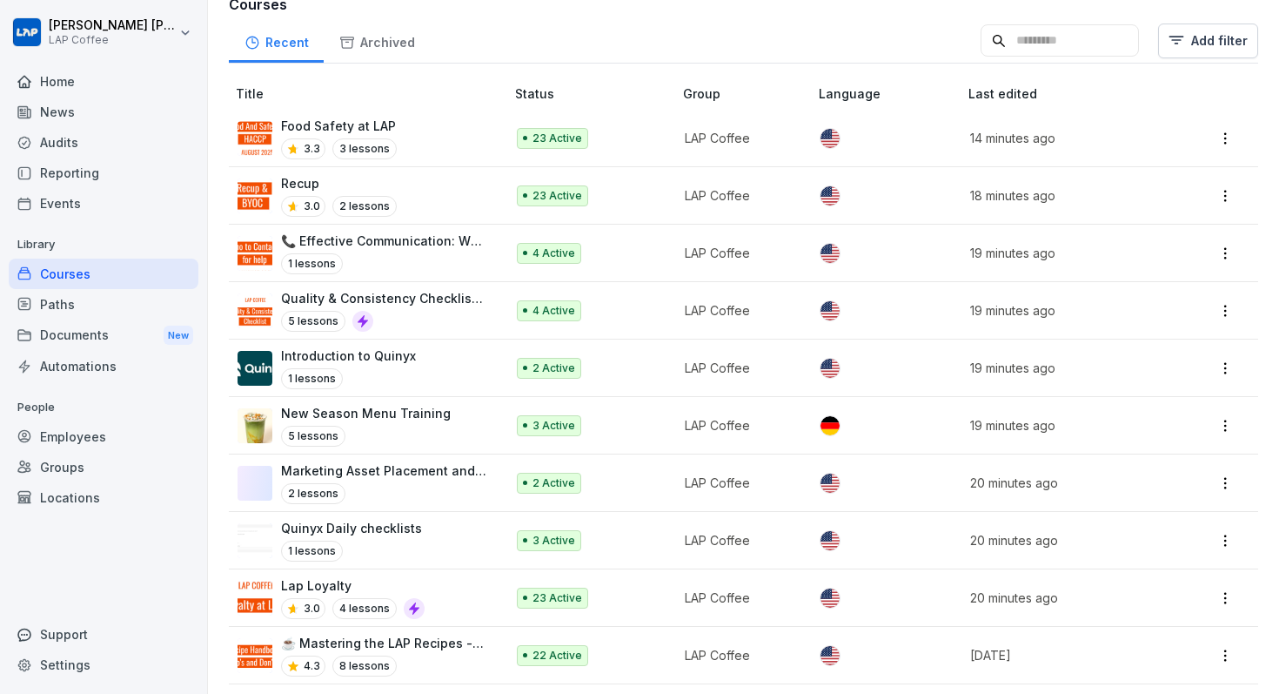
scroll to position [339, 0]
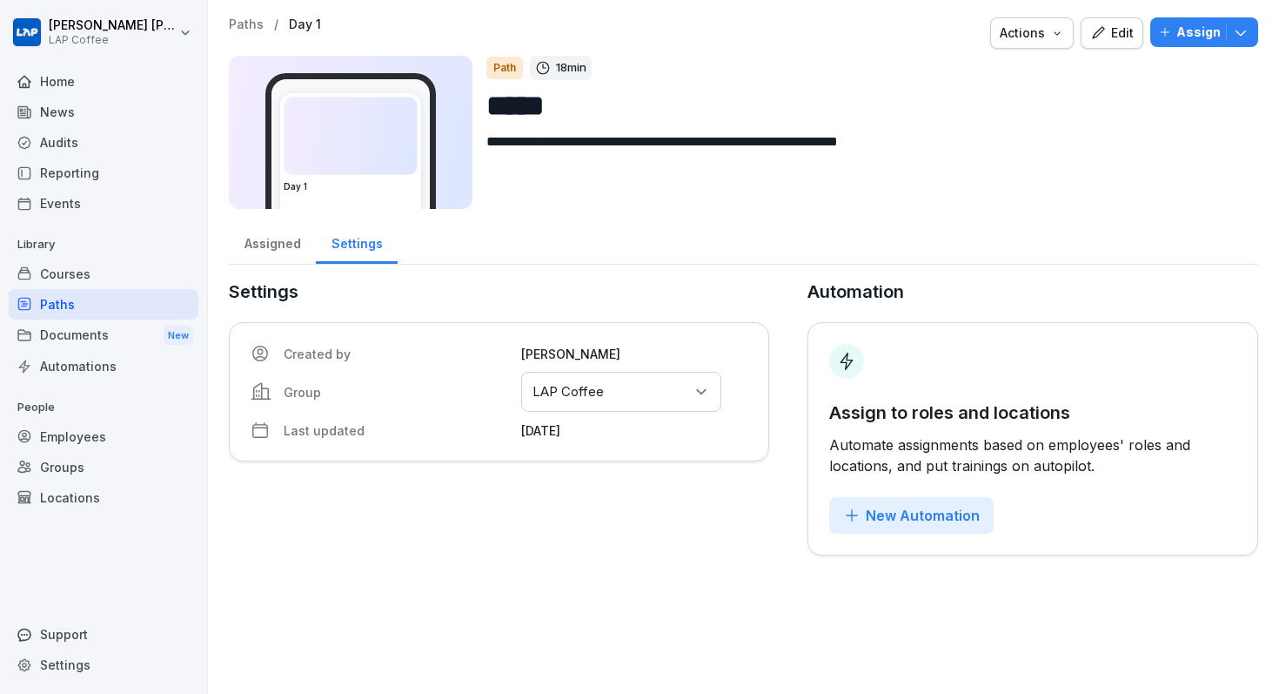
click at [66, 281] on div "Courses" at bounding box center [104, 273] width 190 height 30
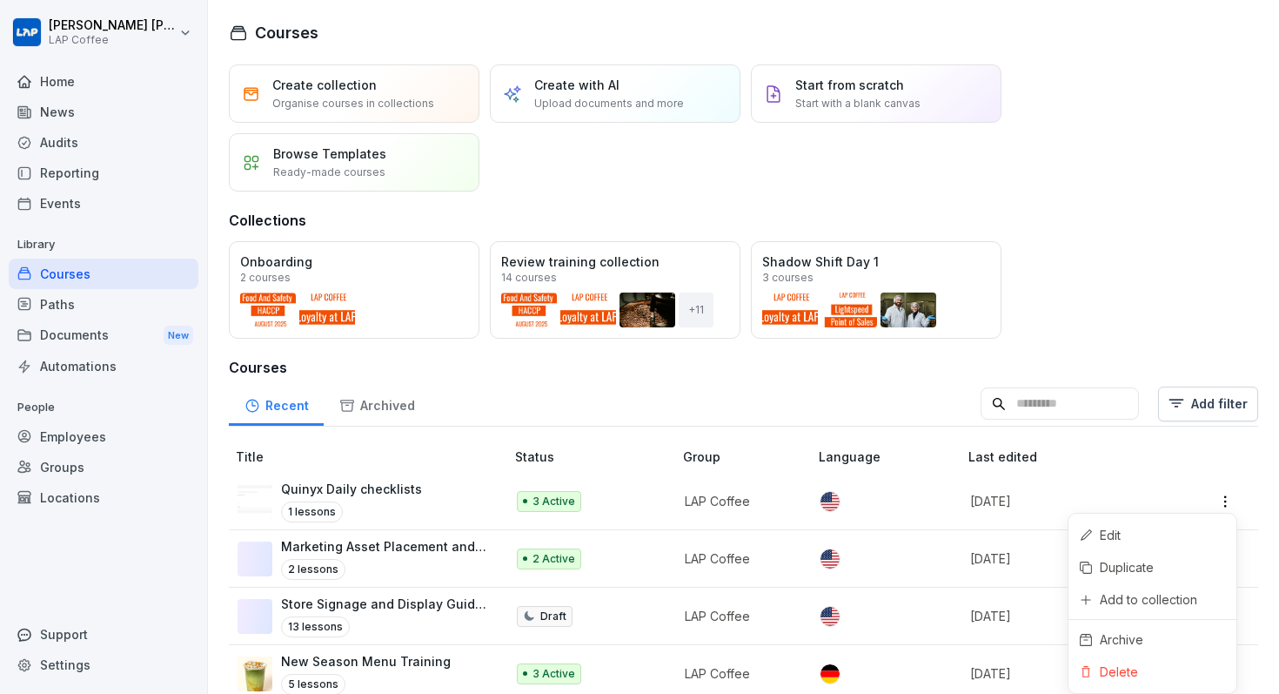
click at [1228, 507] on html "Joshua Georges LAP Coffee Home News Audits Reporting Events Library Courses Pat…" at bounding box center [639, 347] width 1279 height 694
click at [385, 550] on html "Joshua Georges LAP Coffee Home News Audits Reporting Events Library Courses Pat…" at bounding box center [639, 347] width 1279 height 694
click at [395, 409] on div "Archived" at bounding box center [377, 403] width 106 height 44
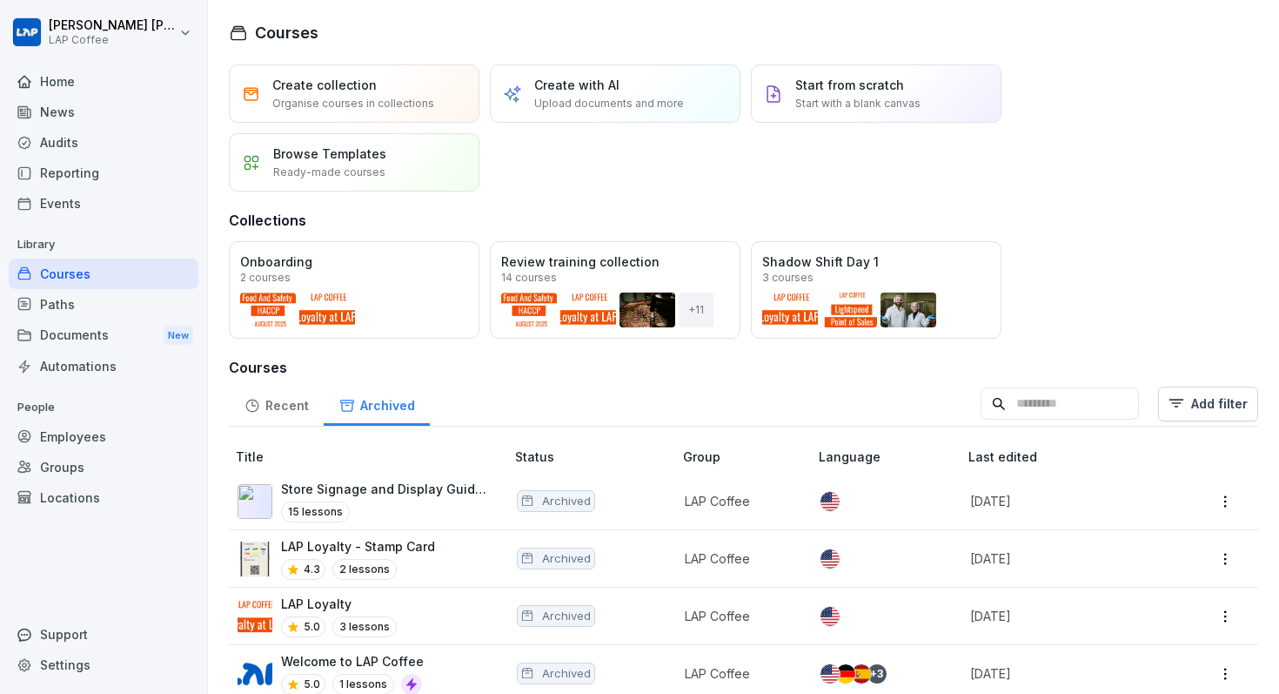
click at [262, 403] on div "Recent" at bounding box center [276, 403] width 95 height 44
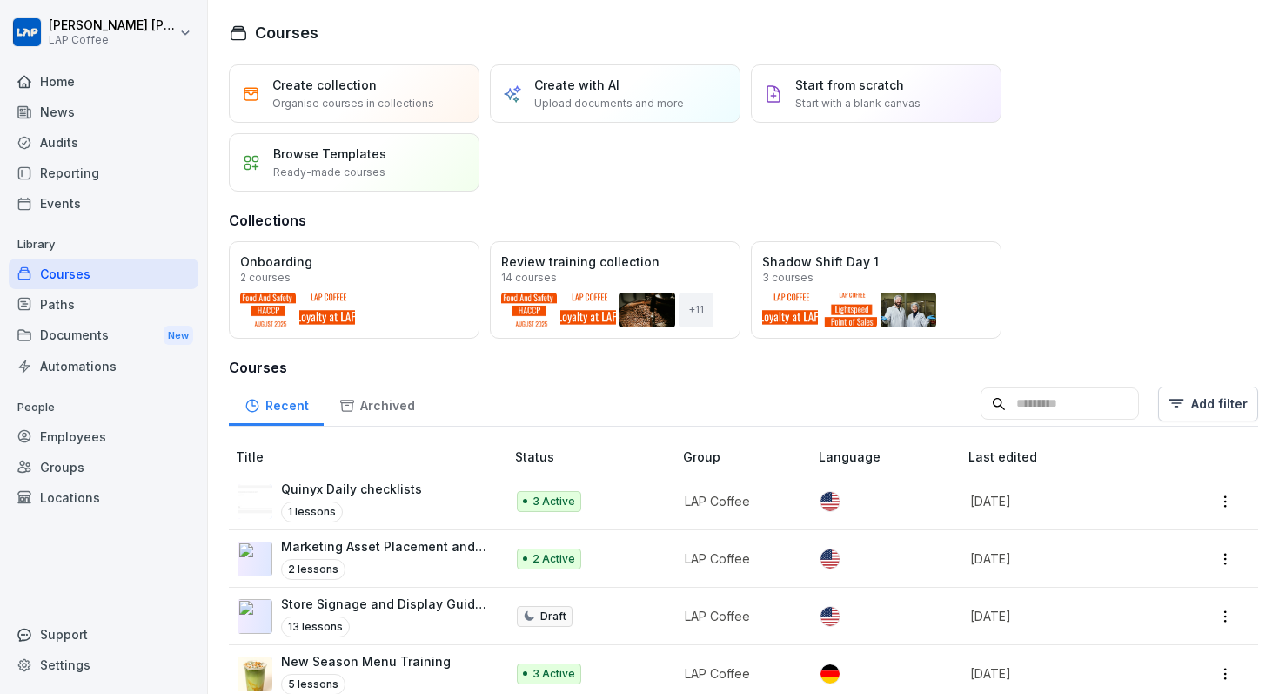
click at [406, 546] on p "Marketing Asset Placement and Usage" at bounding box center [384, 546] width 206 height 18
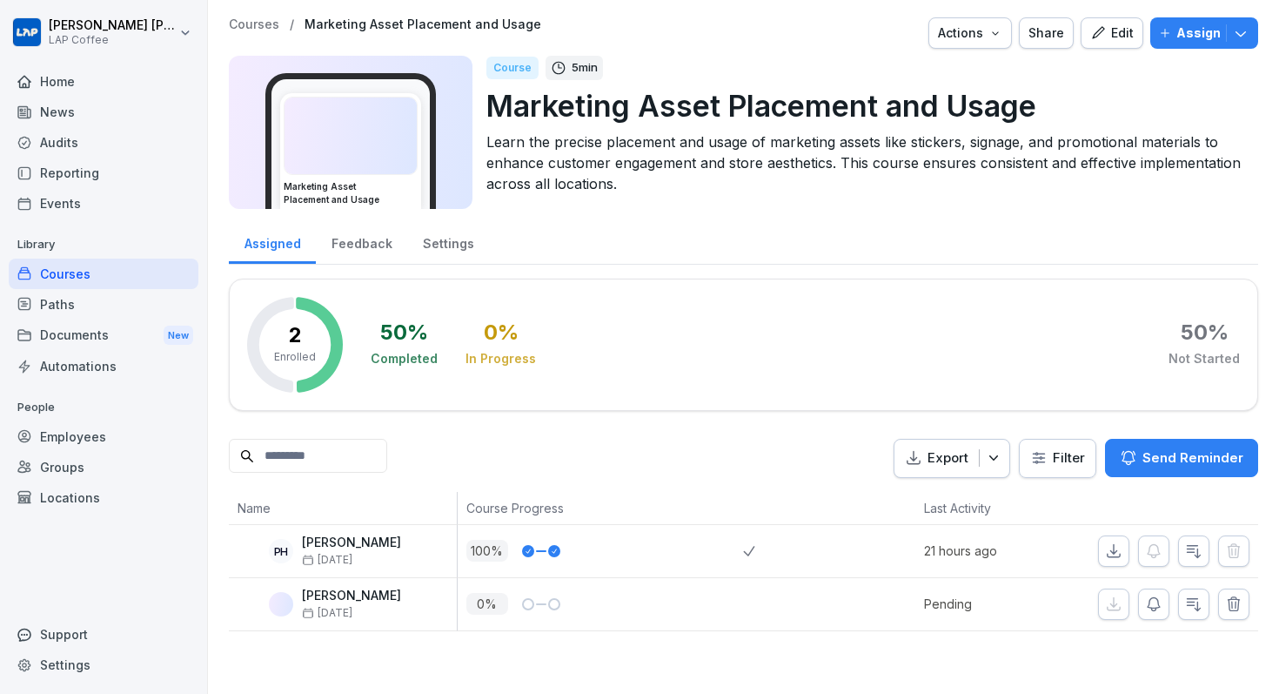
click at [277, 20] on p "Courses" at bounding box center [254, 24] width 50 height 15
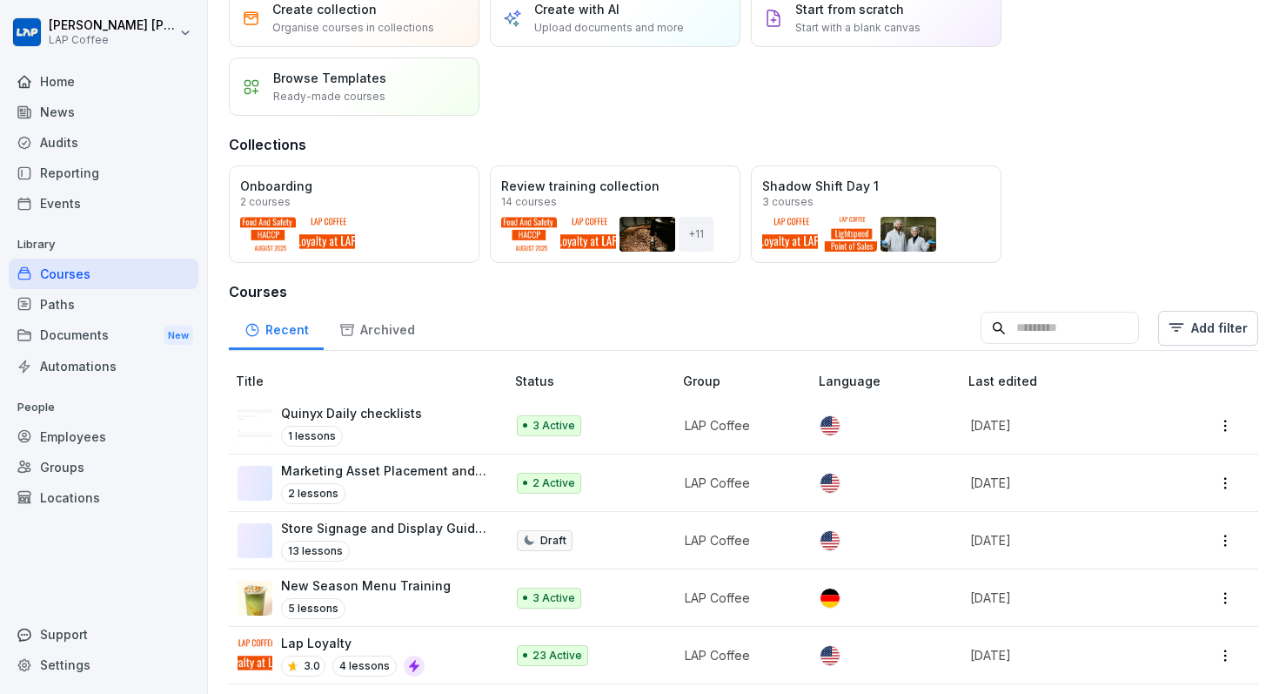
scroll to position [102, 0]
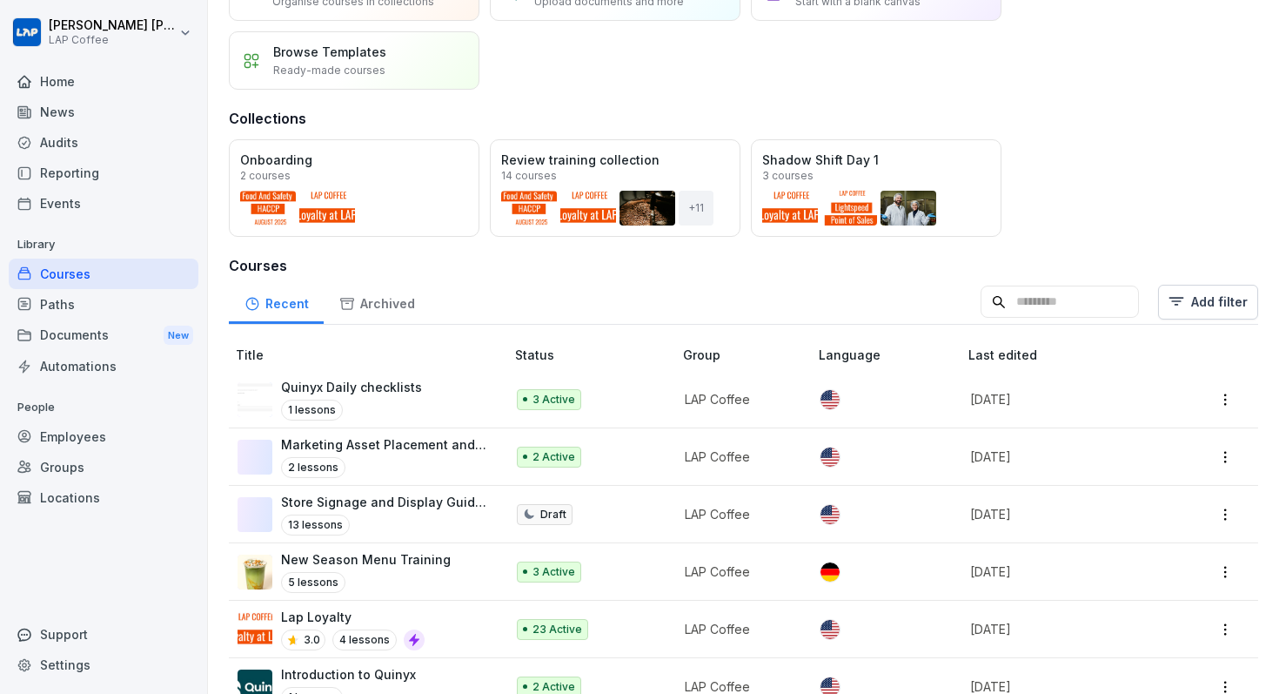
click at [353, 503] on p "Store Signage and Display Guidelines" at bounding box center [384, 501] width 206 height 18
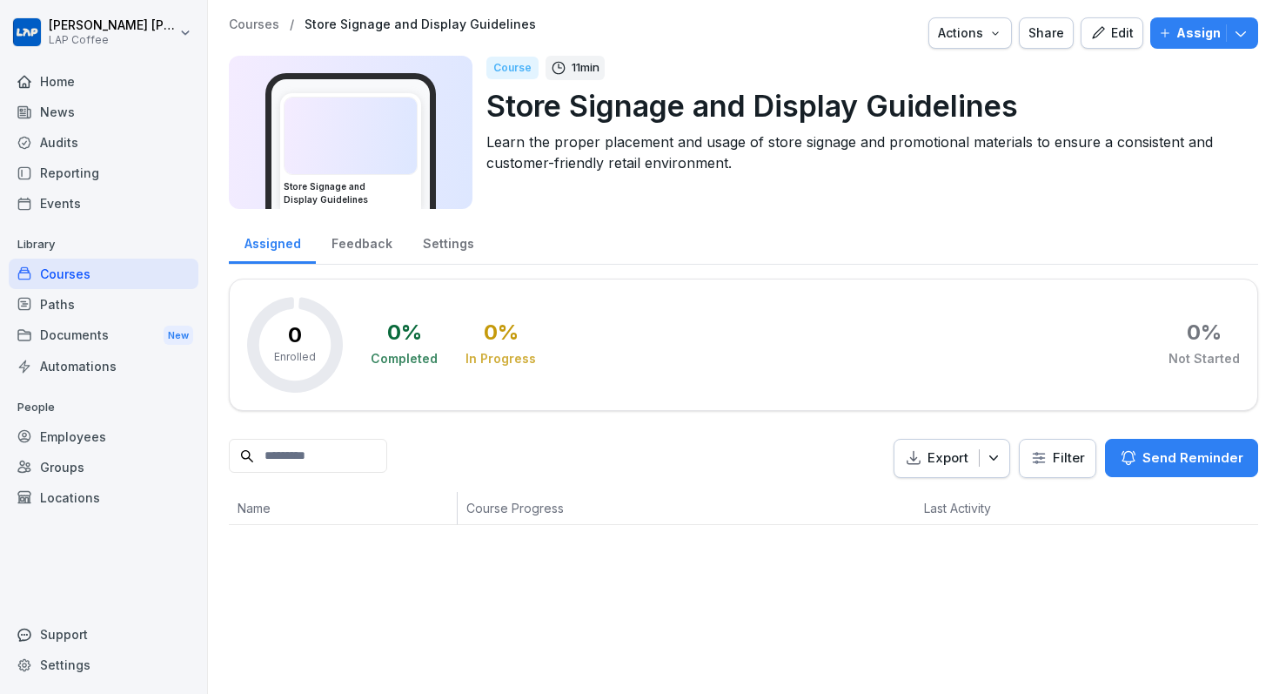
click at [1102, 35] on icon "button" at bounding box center [1098, 33] width 16 height 16
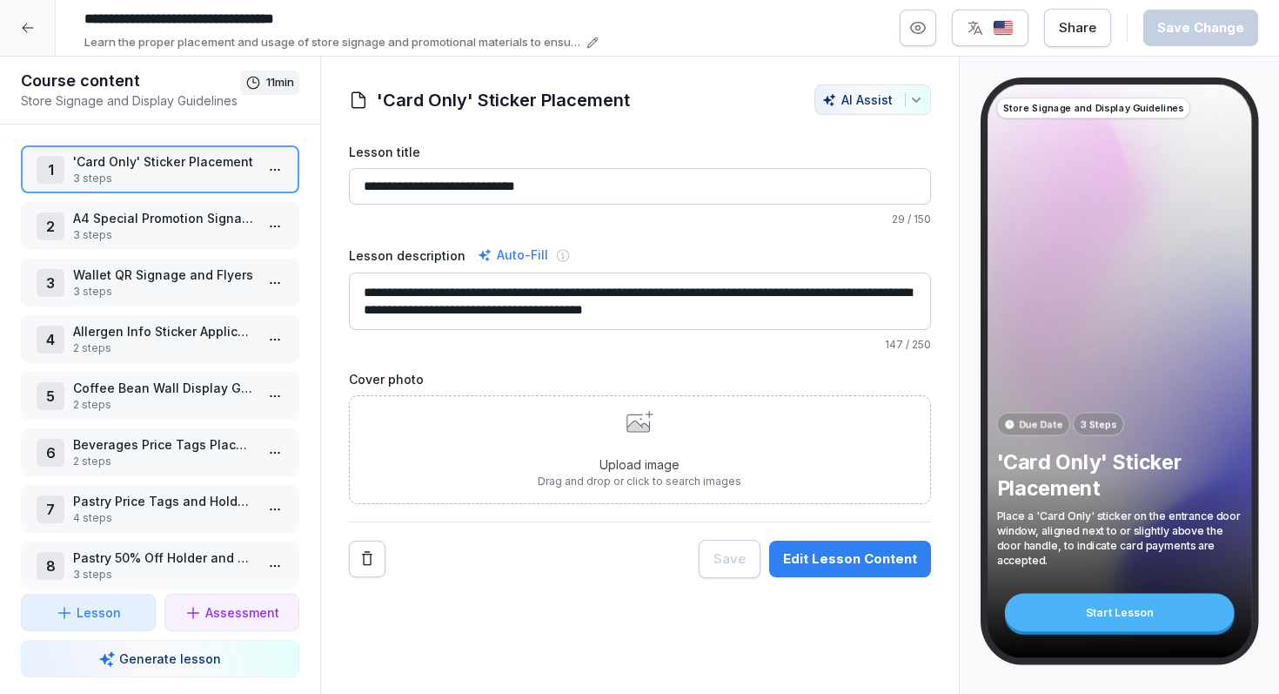
click at [116, 91] on p "Store Signage and Display Guidelines" at bounding box center [130, 100] width 219 height 18
click at [100, 77] on h1 "Course content" at bounding box center [130, 80] width 219 height 21
click at [76, 9] on div "**********" at bounding box center [639, 28] width 1279 height 57
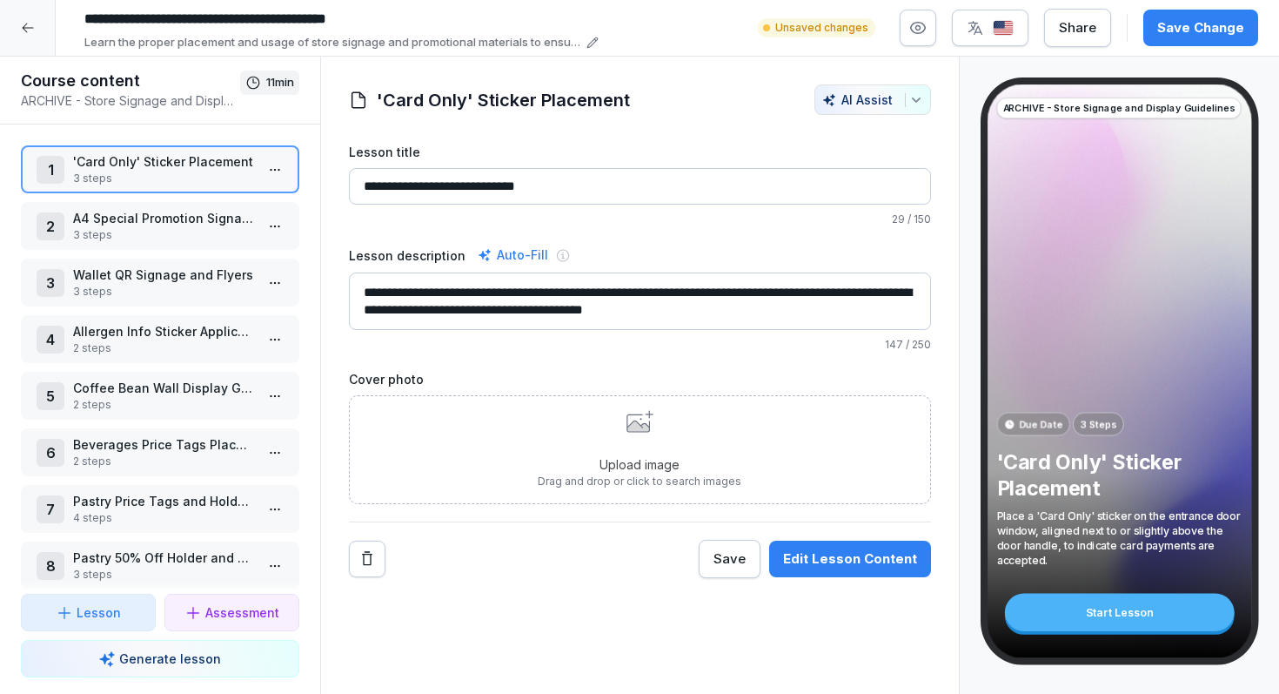
type input "**********"
click at [1187, 17] on button "Save Change" at bounding box center [1200, 28] width 115 height 37
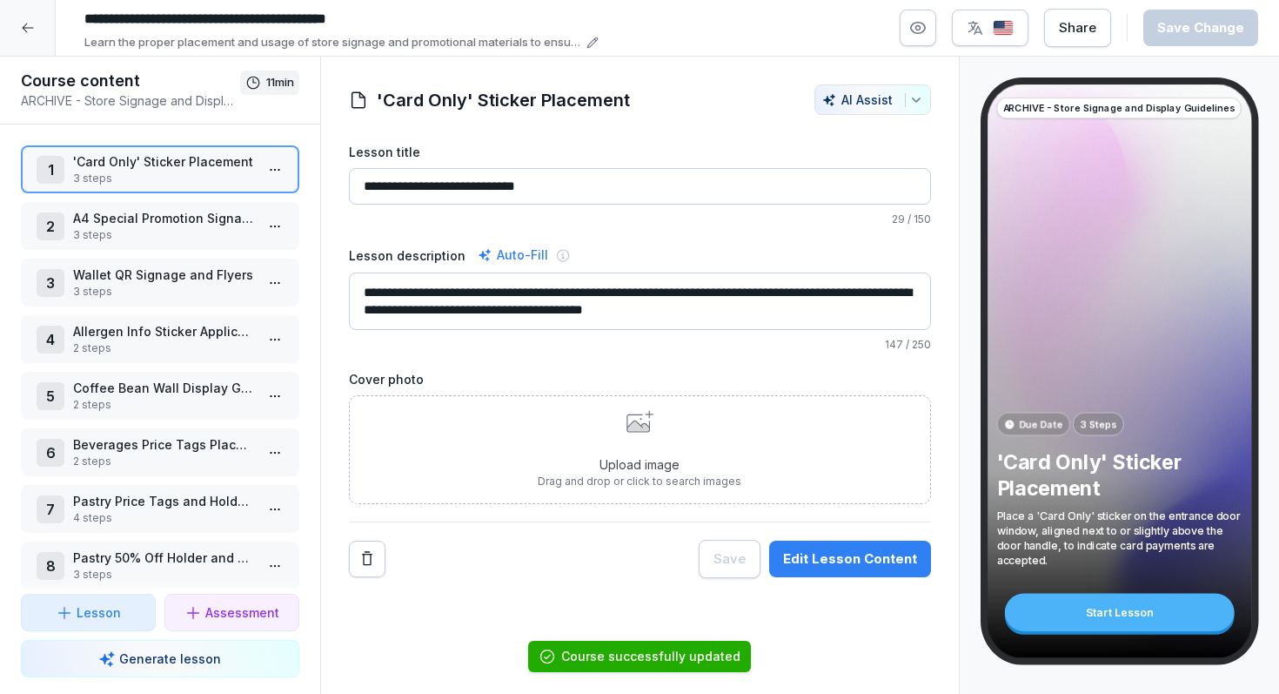
click at [43, 33] on div at bounding box center [28, 28] width 56 height 56
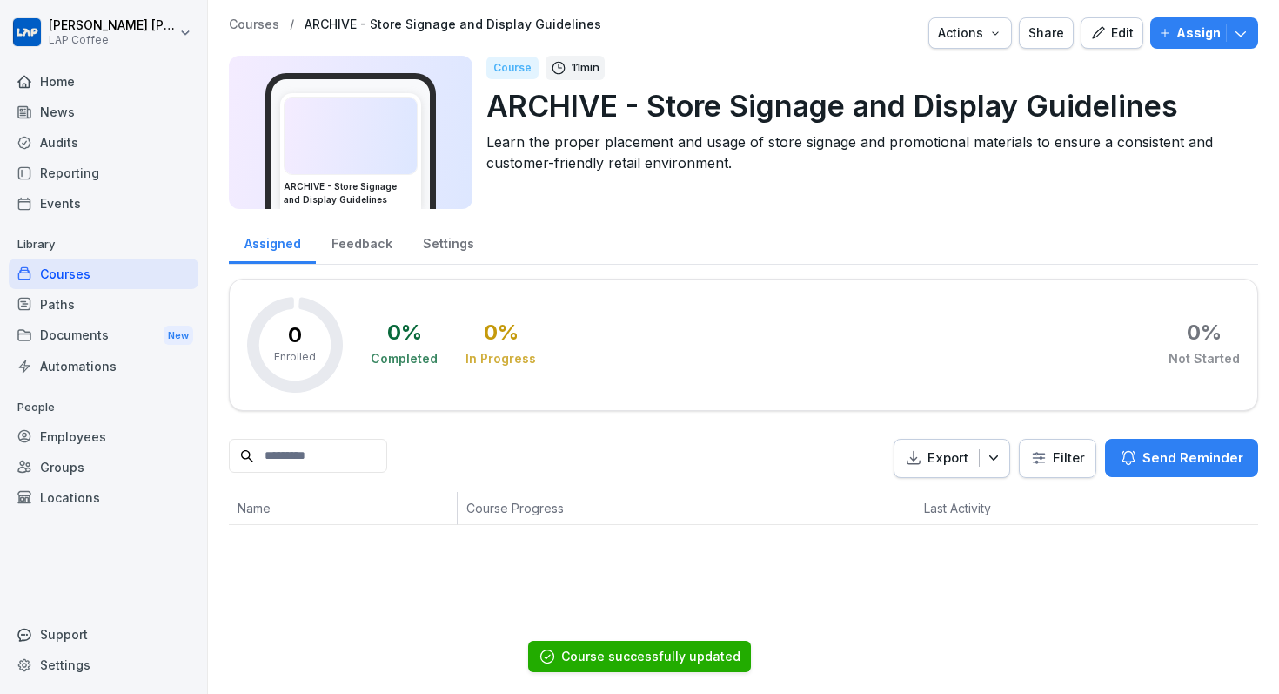
click at [239, 13] on div "Courses / ARCHIVE - Store Signage and Display Guidelines Actions Share Edit Ass…" at bounding box center [743, 271] width 1071 height 542
click at [240, 27] on p "Courses" at bounding box center [254, 24] width 50 height 15
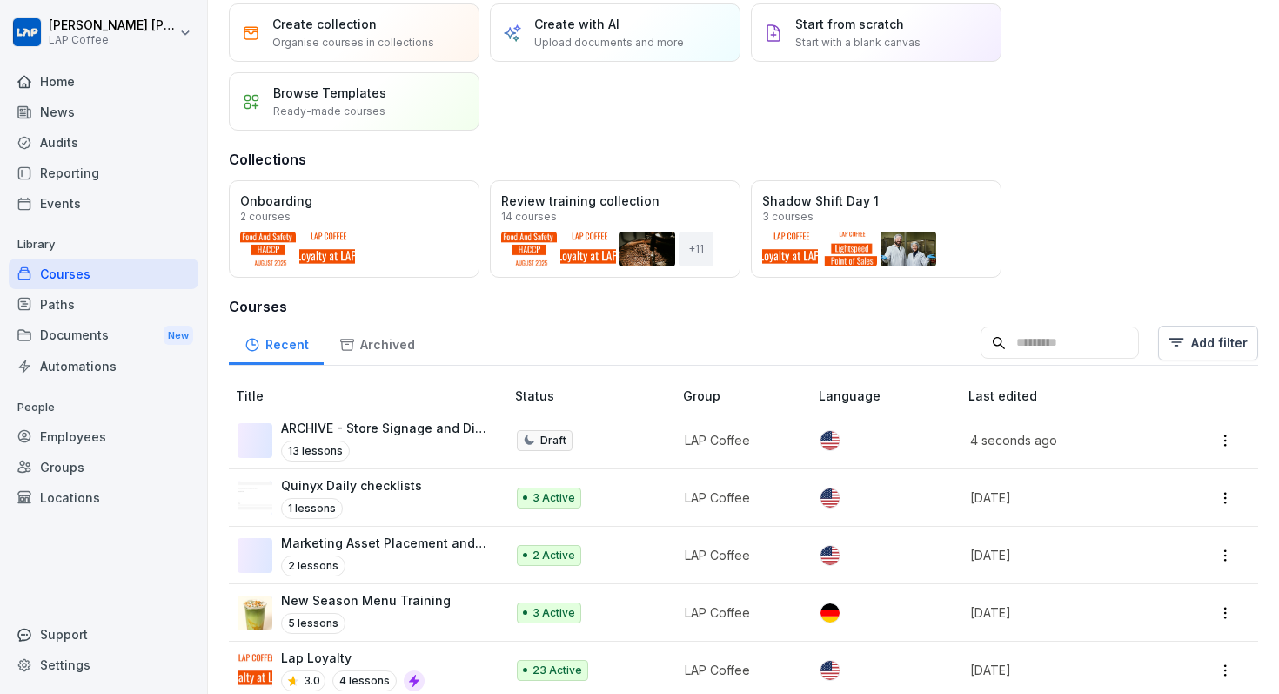
scroll to position [69, 0]
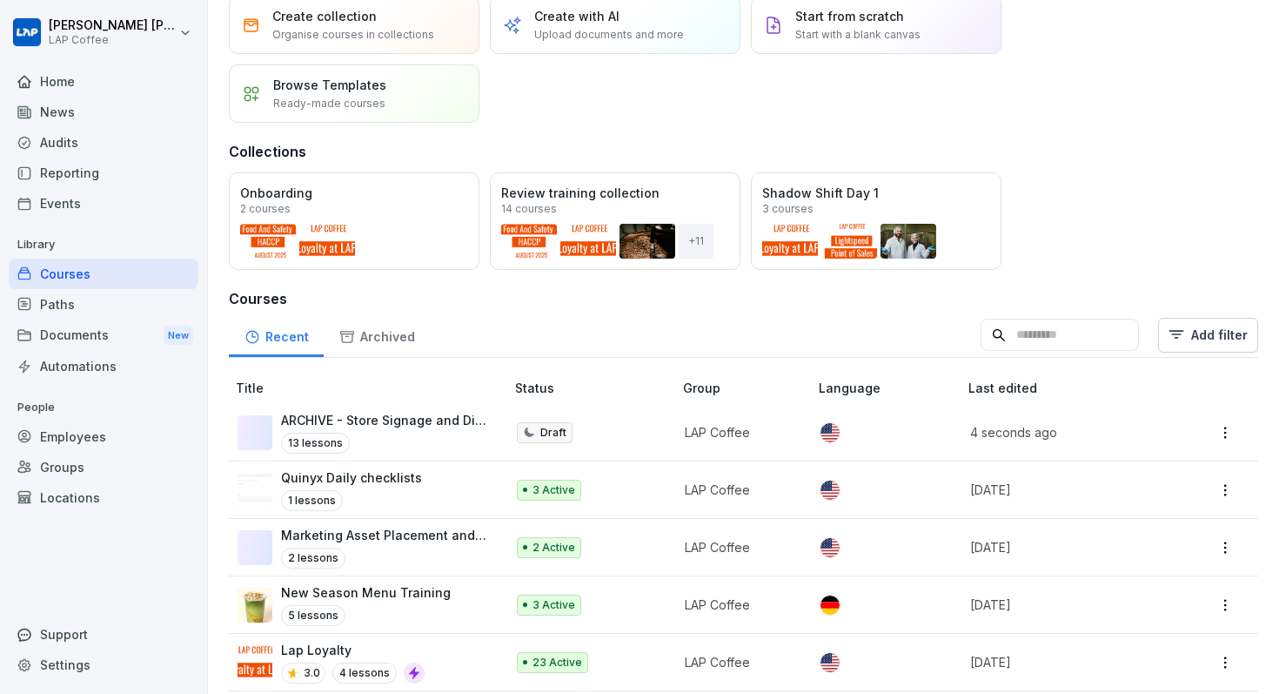
click at [1226, 419] on td at bounding box center [1220, 432] width 75 height 57
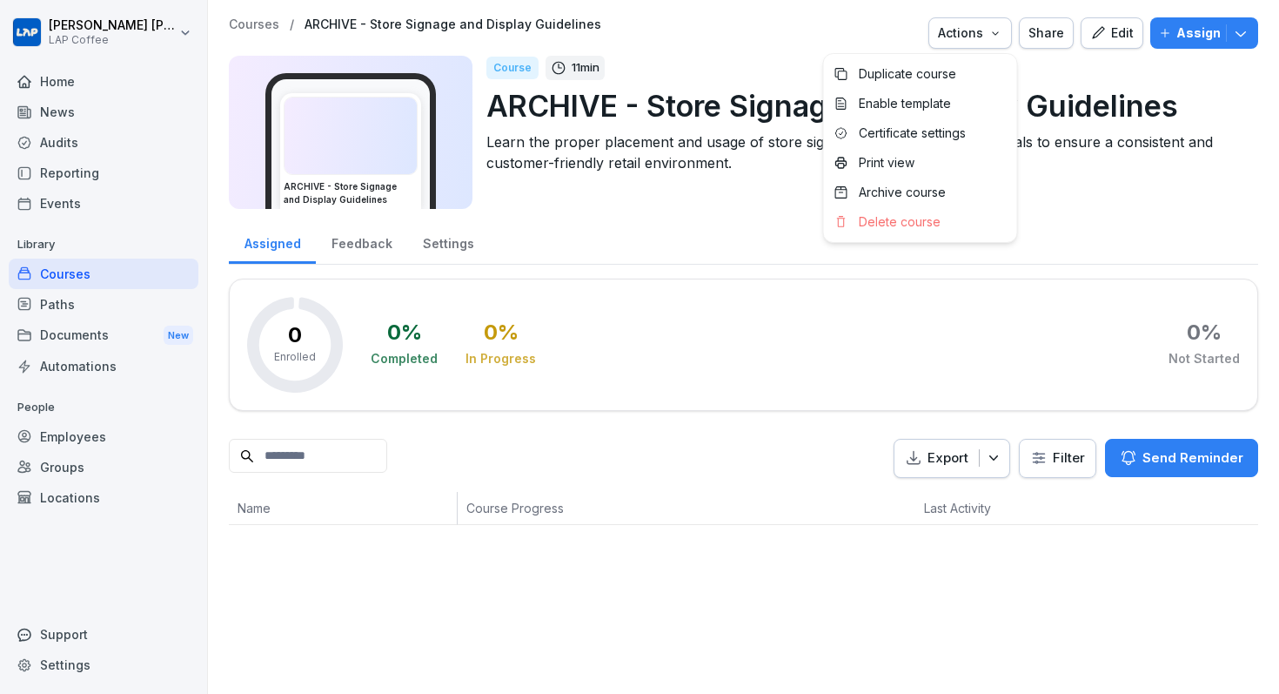
click at [1002, 41] on div "Actions" at bounding box center [970, 32] width 64 height 19
click at [941, 197] on p "Archive course" at bounding box center [902, 192] width 87 height 16
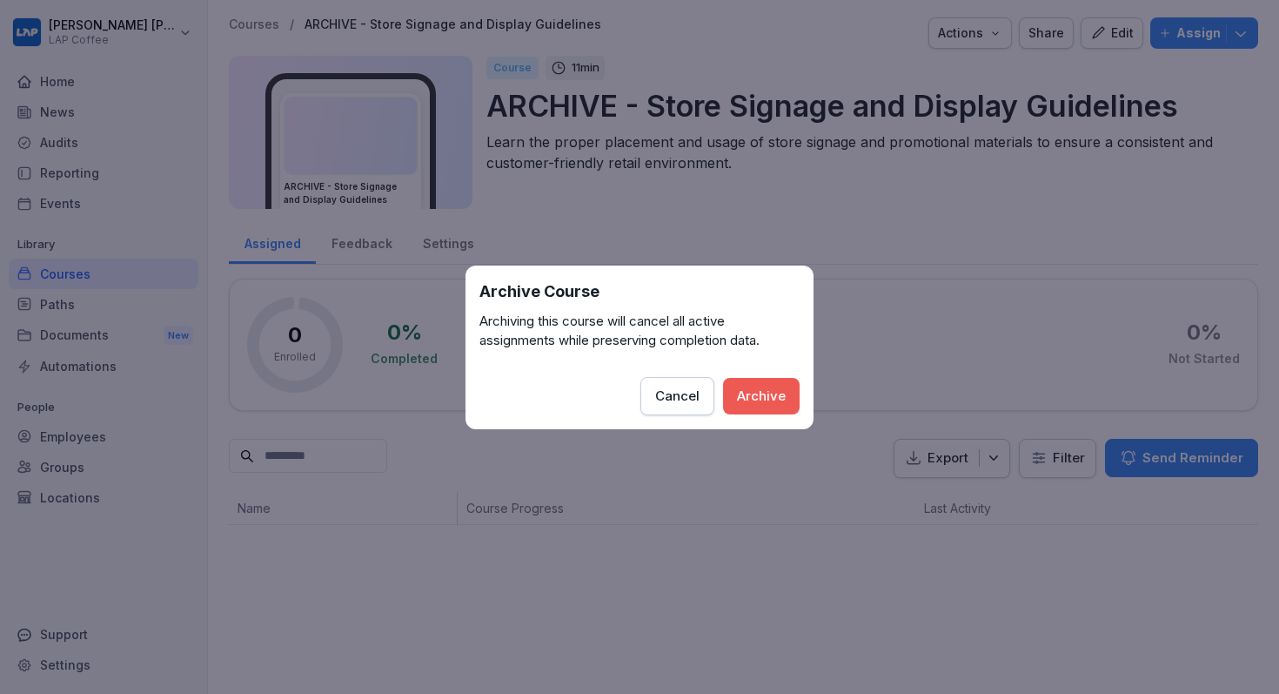
click at [793, 396] on button "Archive" at bounding box center [761, 396] width 77 height 37
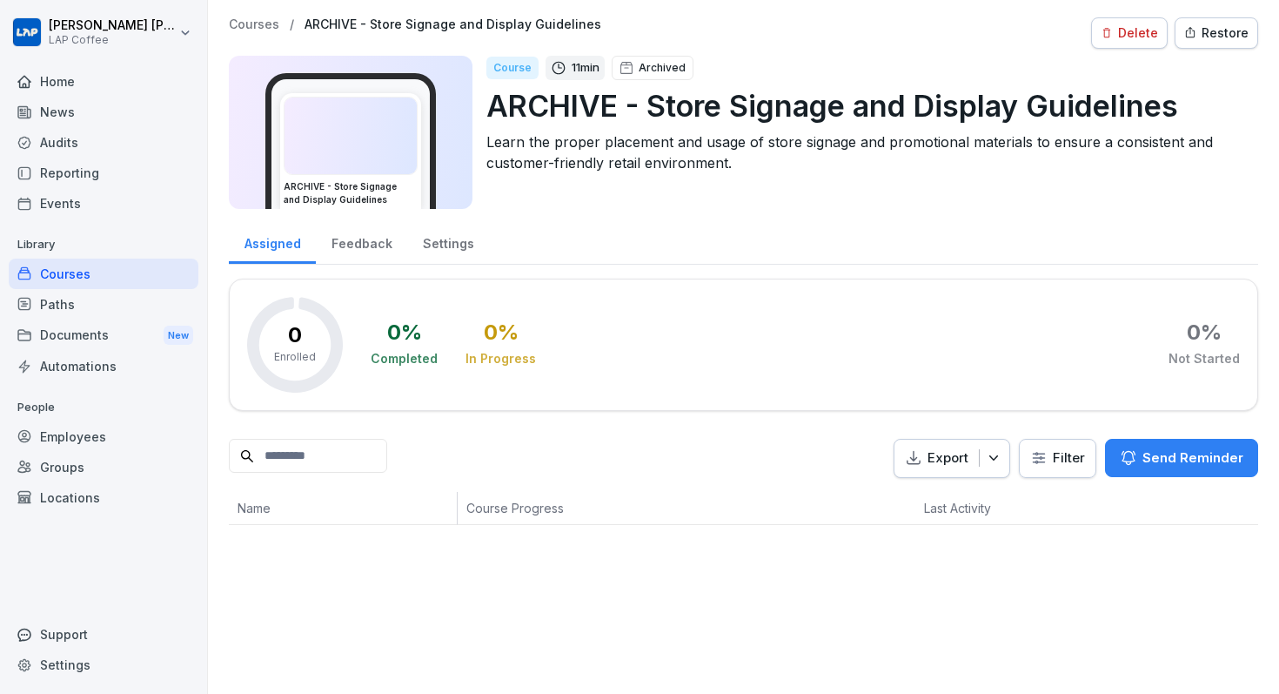
click at [246, 27] on p "Courses" at bounding box center [254, 24] width 50 height 15
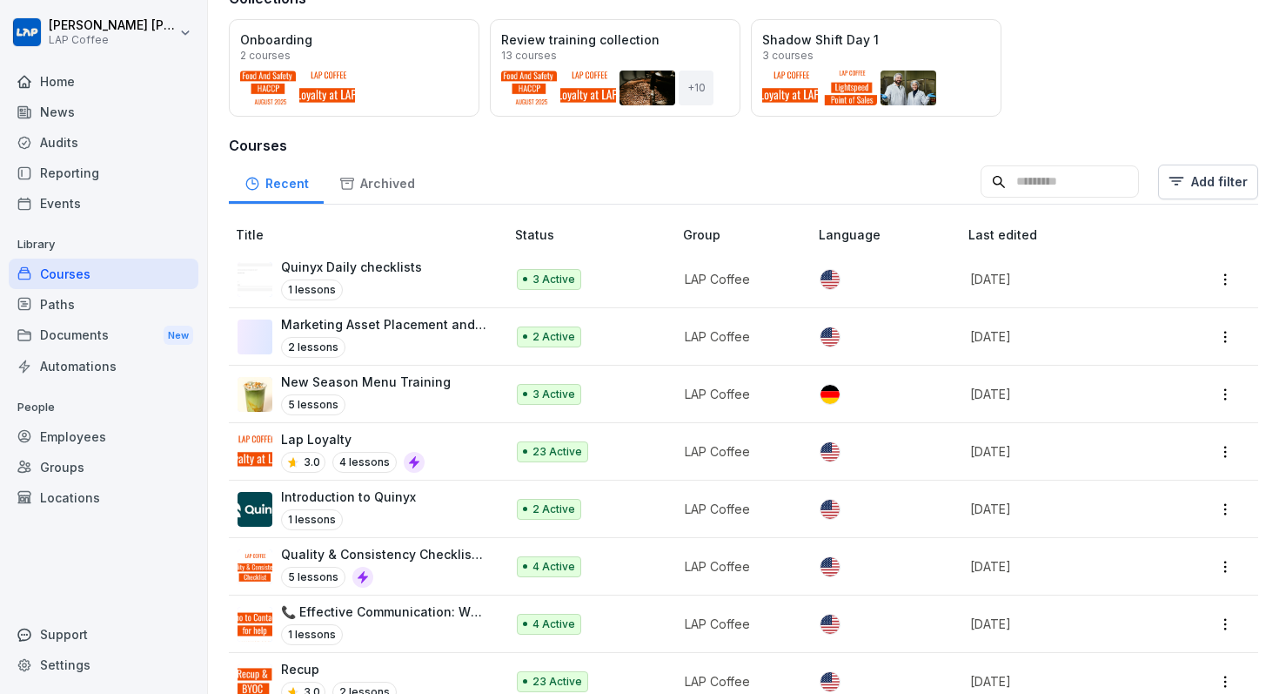
scroll to position [224, 0]
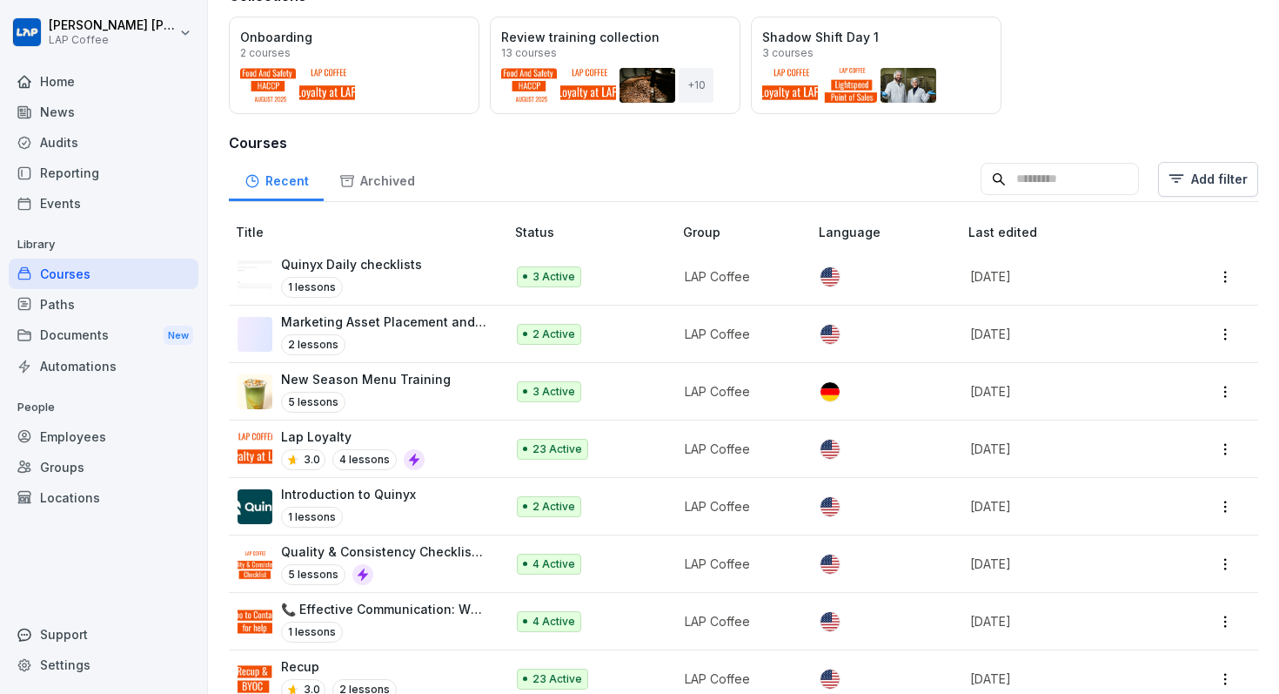
click at [341, 435] on p "Lap Loyalty" at bounding box center [353, 436] width 144 height 18
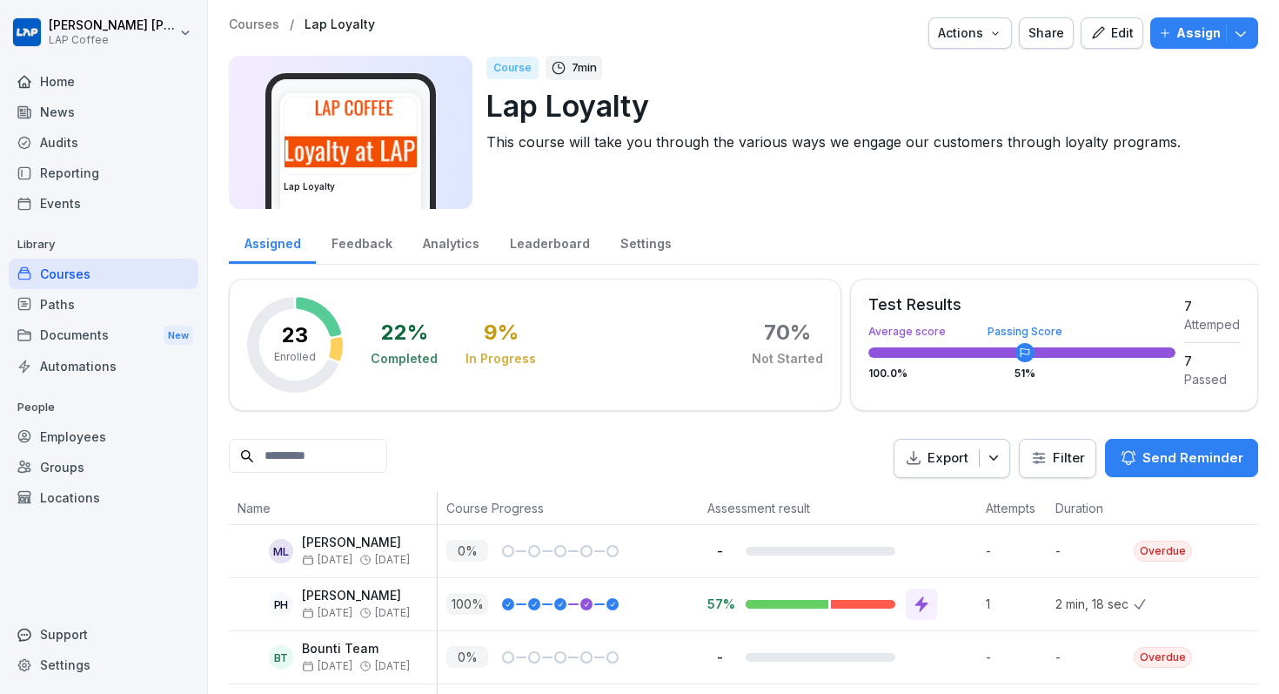
click at [1111, 28] on div "Edit" at bounding box center [1112, 32] width 44 height 19
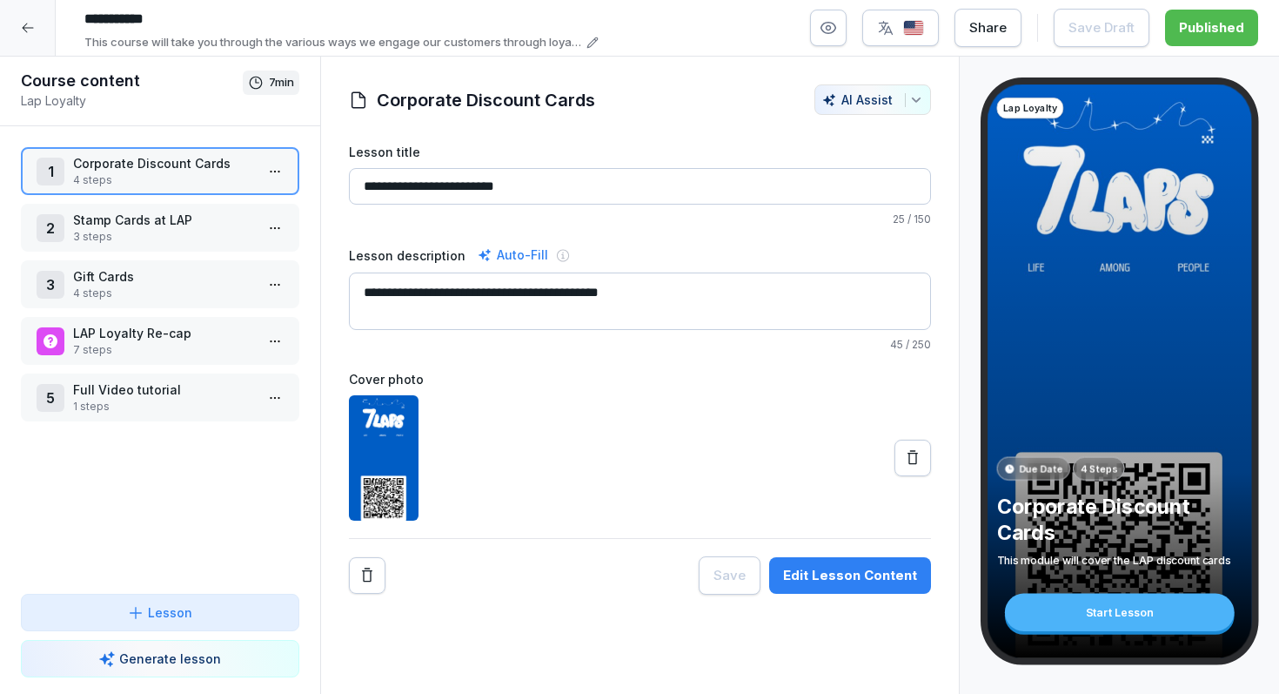
click at [809, 181] on input "**********" at bounding box center [640, 186] width 582 height 37
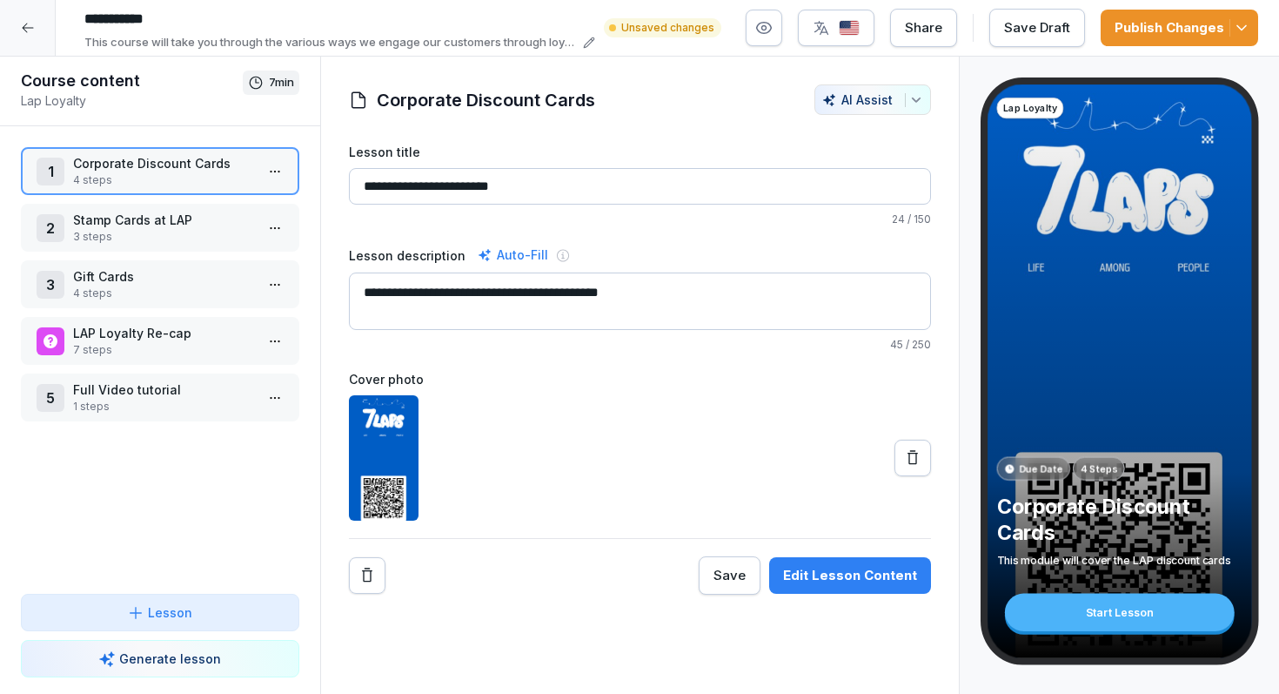
type input "**********"
click at [1240, 27] on icon "button" at bounding box center [1241, 27] width 17 height 17
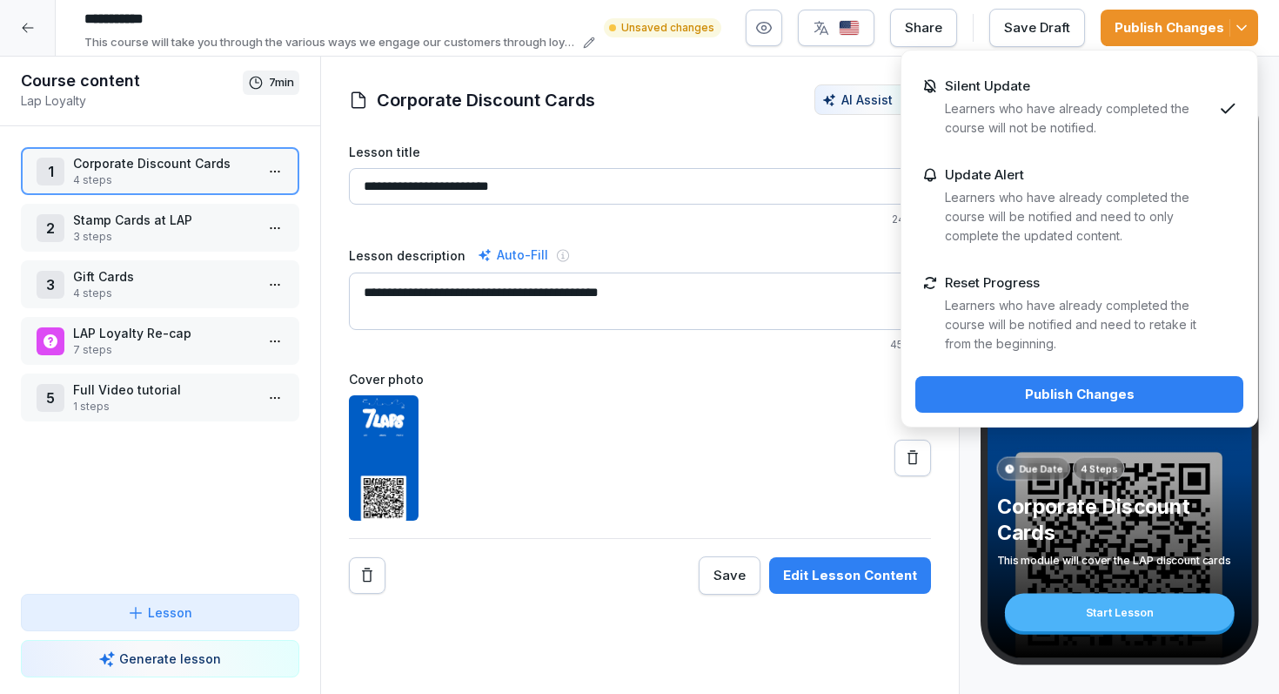
click at [1007, 328] on p "Learners who have already completed the course will be notified and need to ret…" at bounding box center [1078, 324] width 267 height 57
click at [1019, 401] on div "Publish Changes" at bounding box center [1079, 394] width 300 height 19
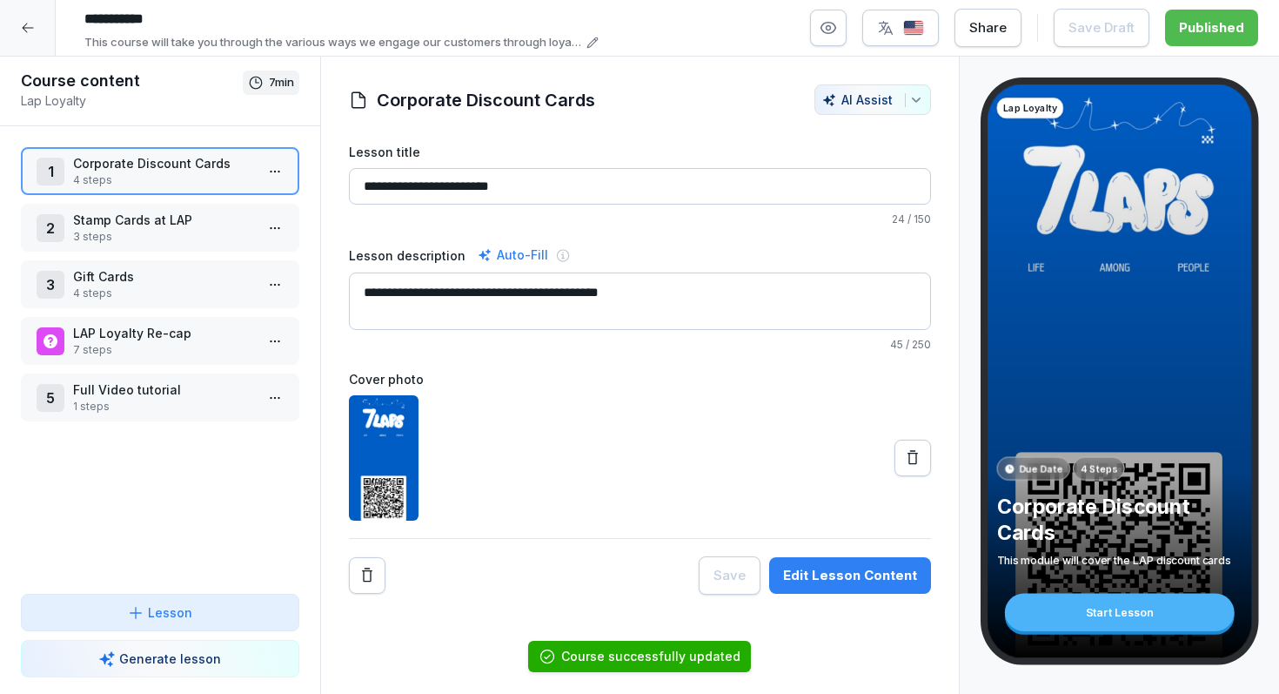
click at [27, 30] on icon at bounding box center [28, 28] width 14 height 14
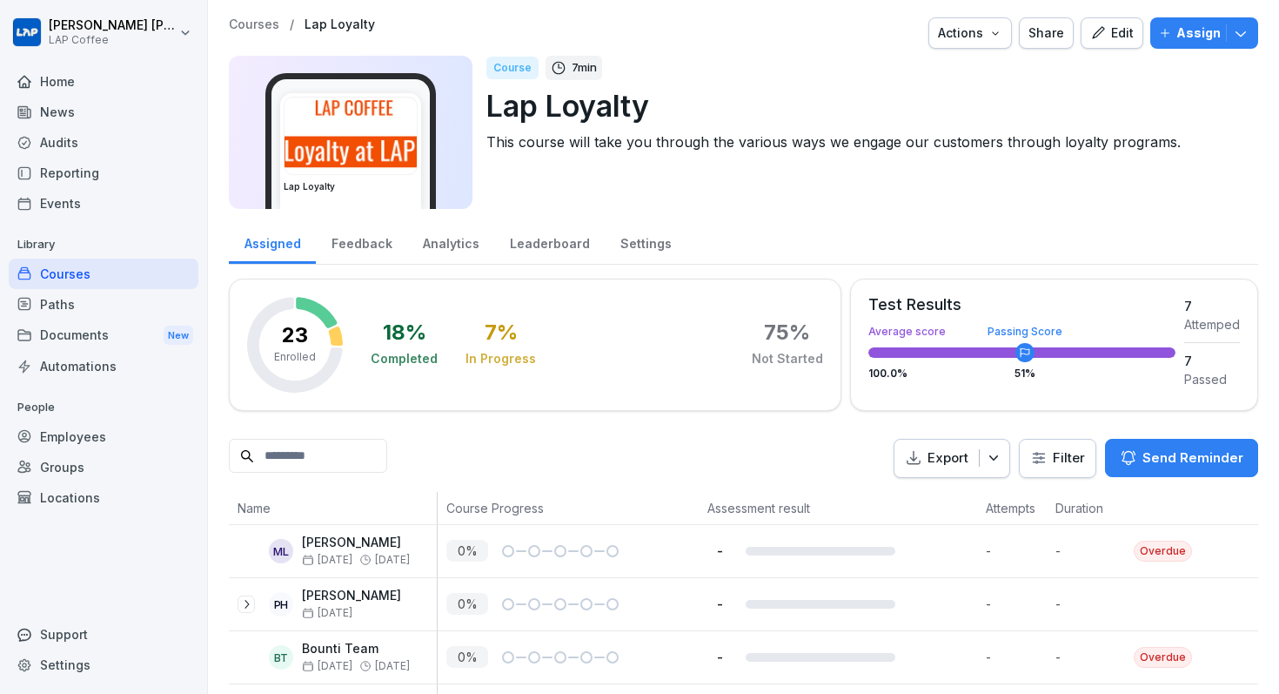
click at [102, 275] on div "Courses" at bounding box center [104, 273] width 190 height 30
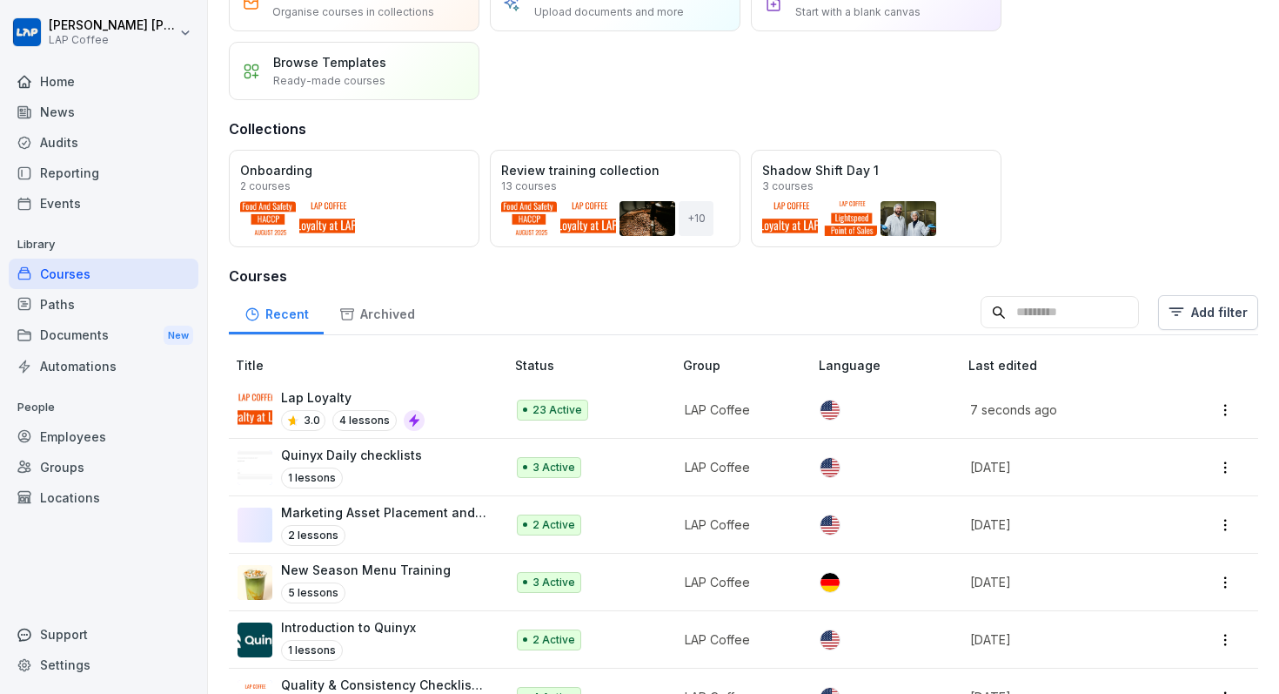
scroll to position [93, 0]
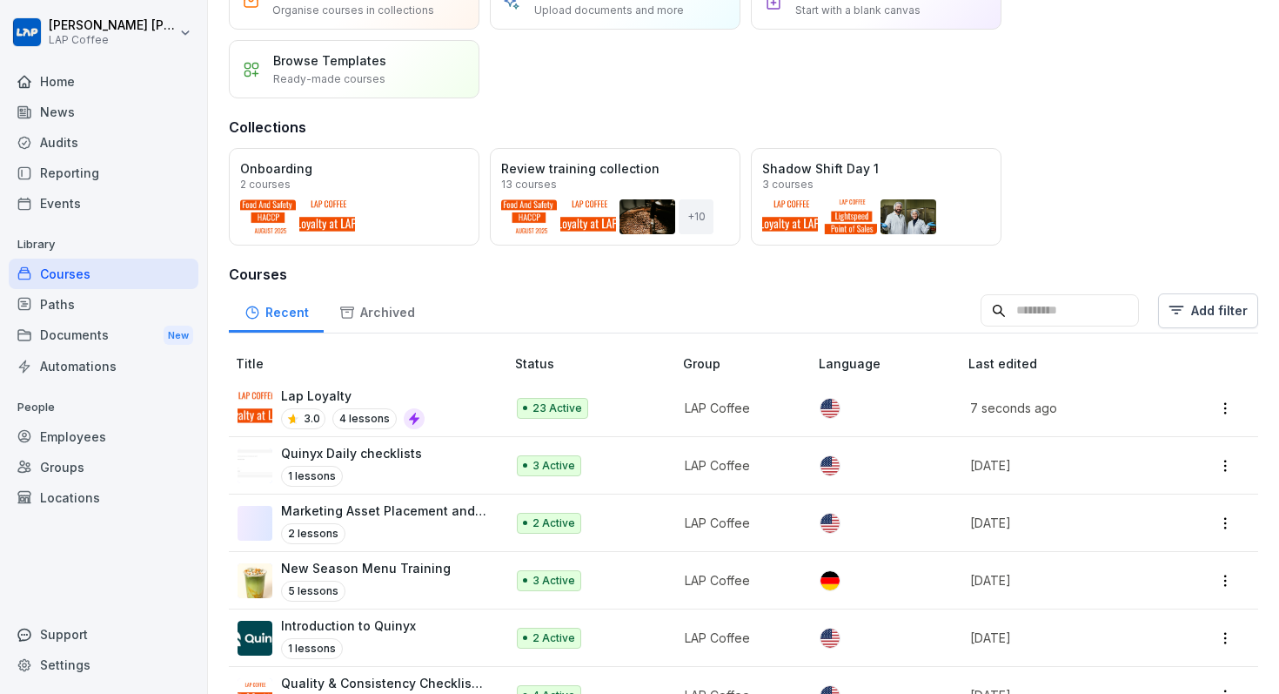
click at [400, 460] on p "Quinyx Daily checklists" at bounding box center [351, 453] width 141 height 18
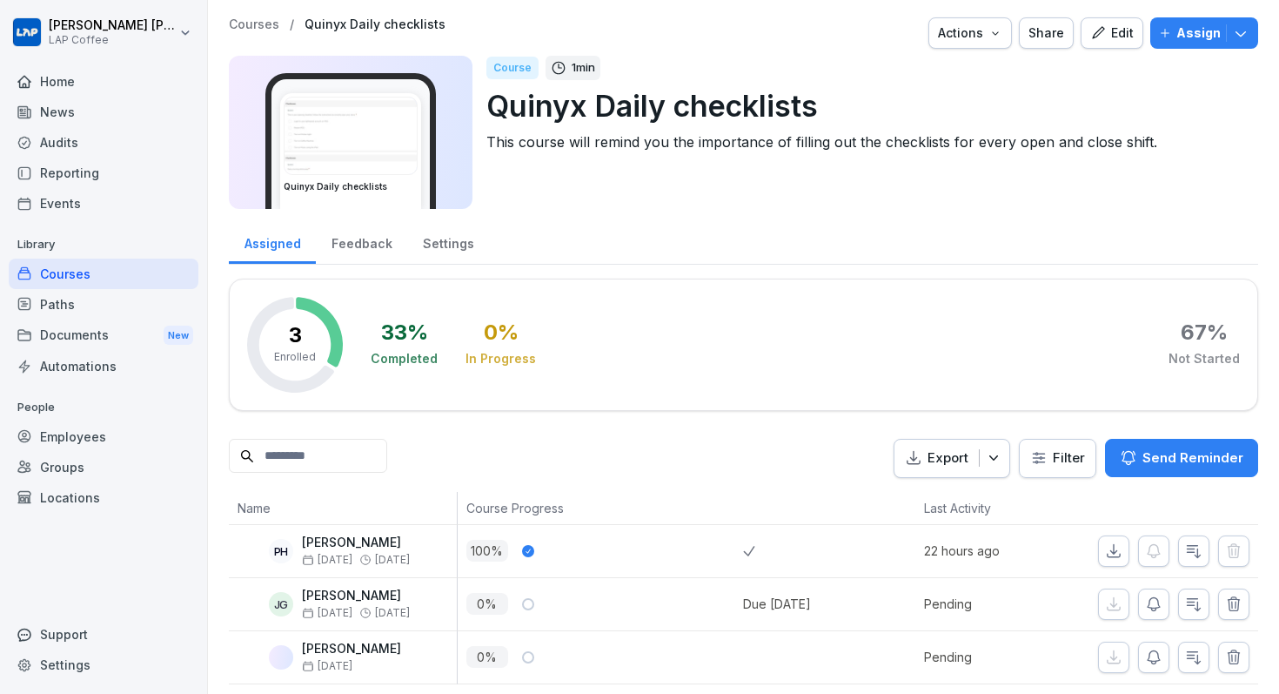
click at [1243, 38] on icon "button" at bounding box center [1240, 32] width 17 height 17
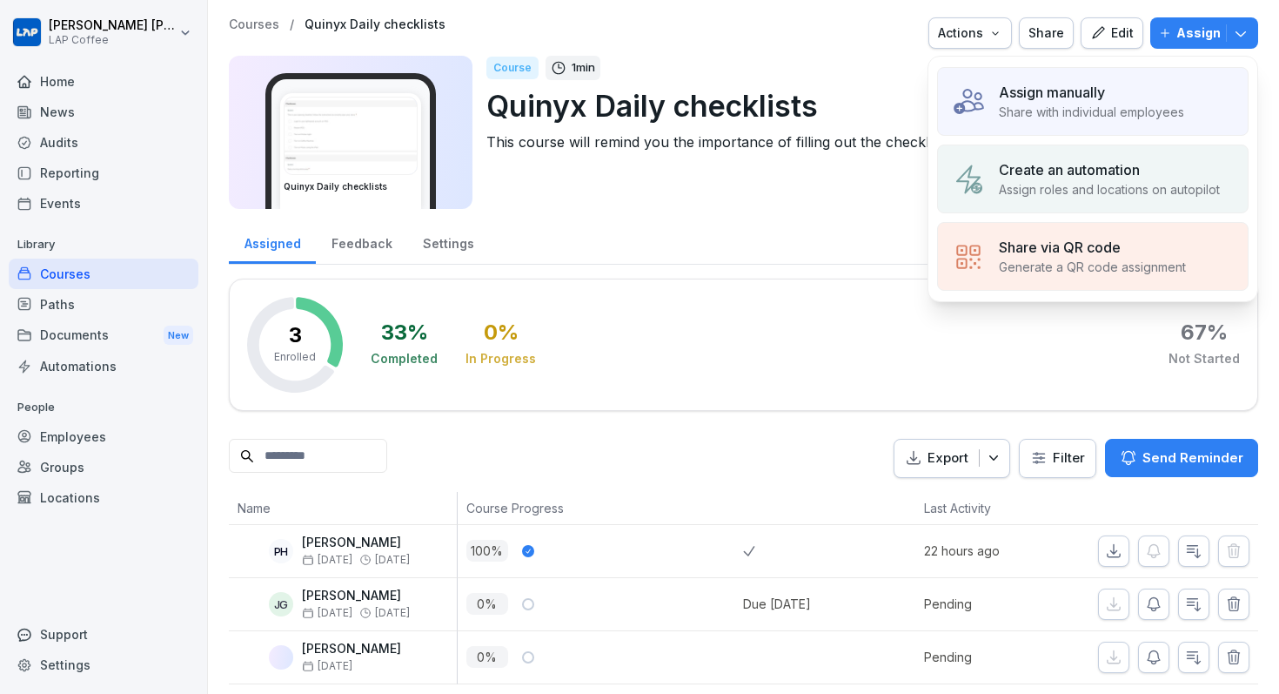
click at [1243, 38] on icon "button" at bounding box center [1240, 32] width 17 height 17
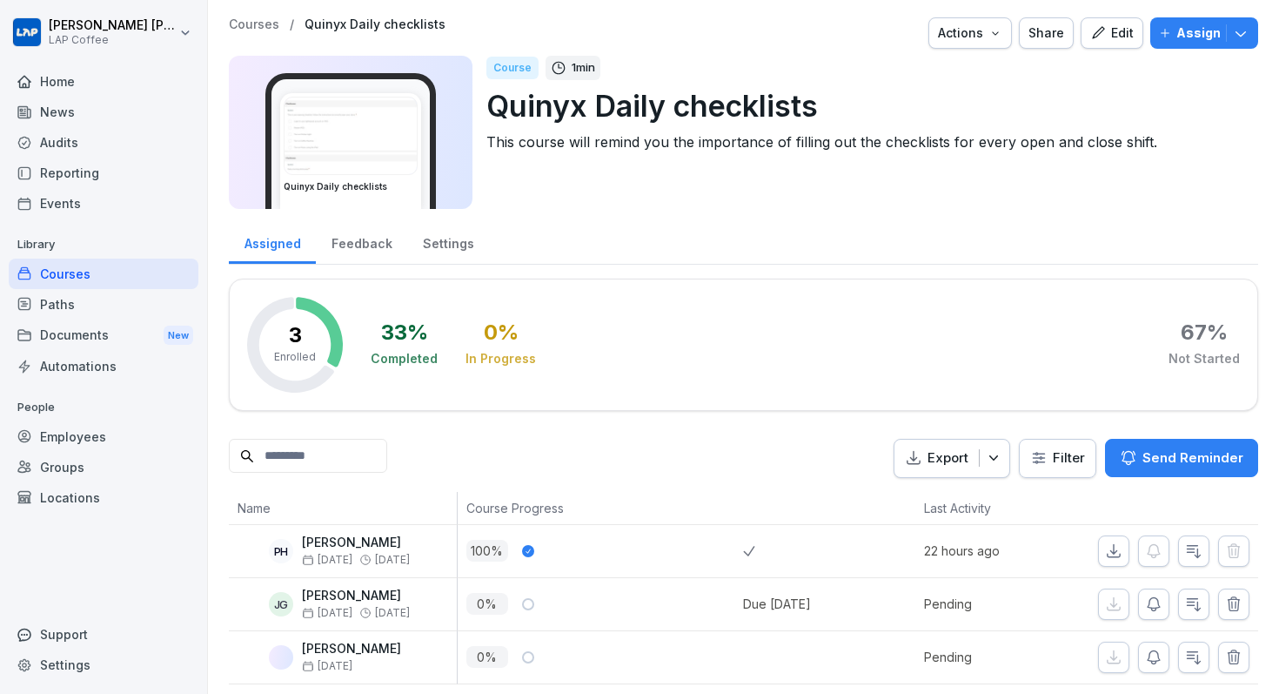
click at [1116, 34] on div "Edit" at bounding box center [1112, 32] width 44 height 19
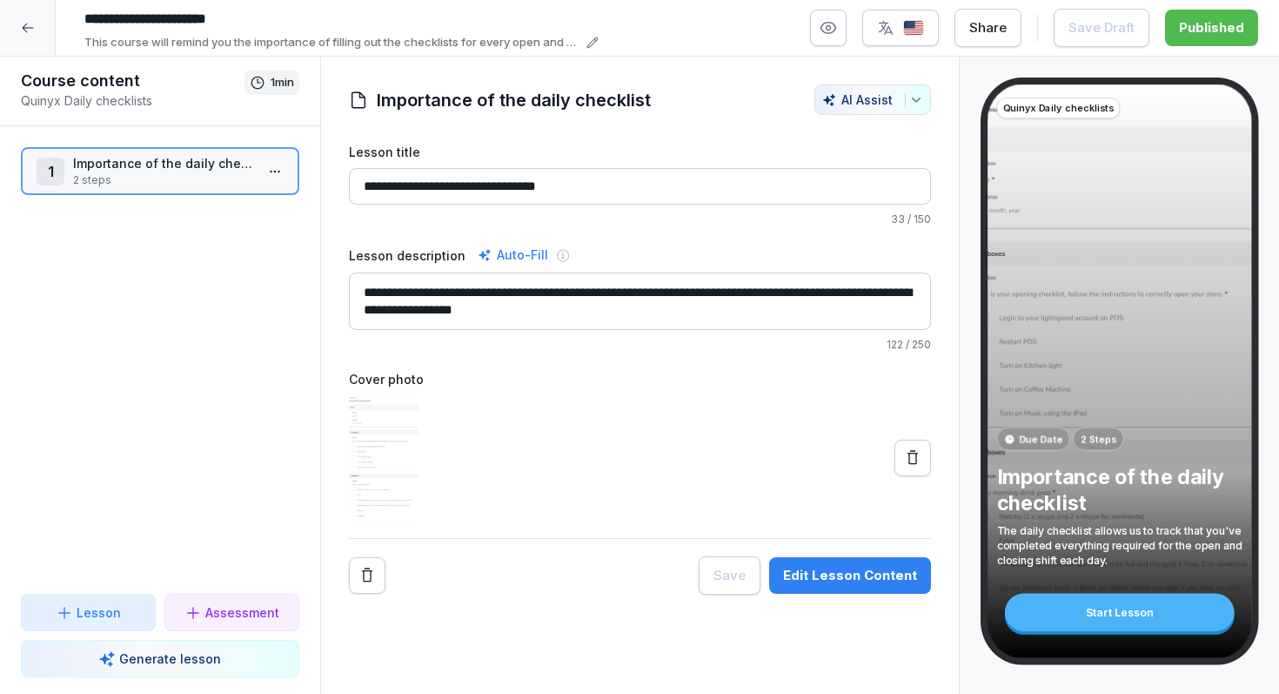
click at [661, 198] on input "**********" at bounding box center [640, 186] width 582 height 37
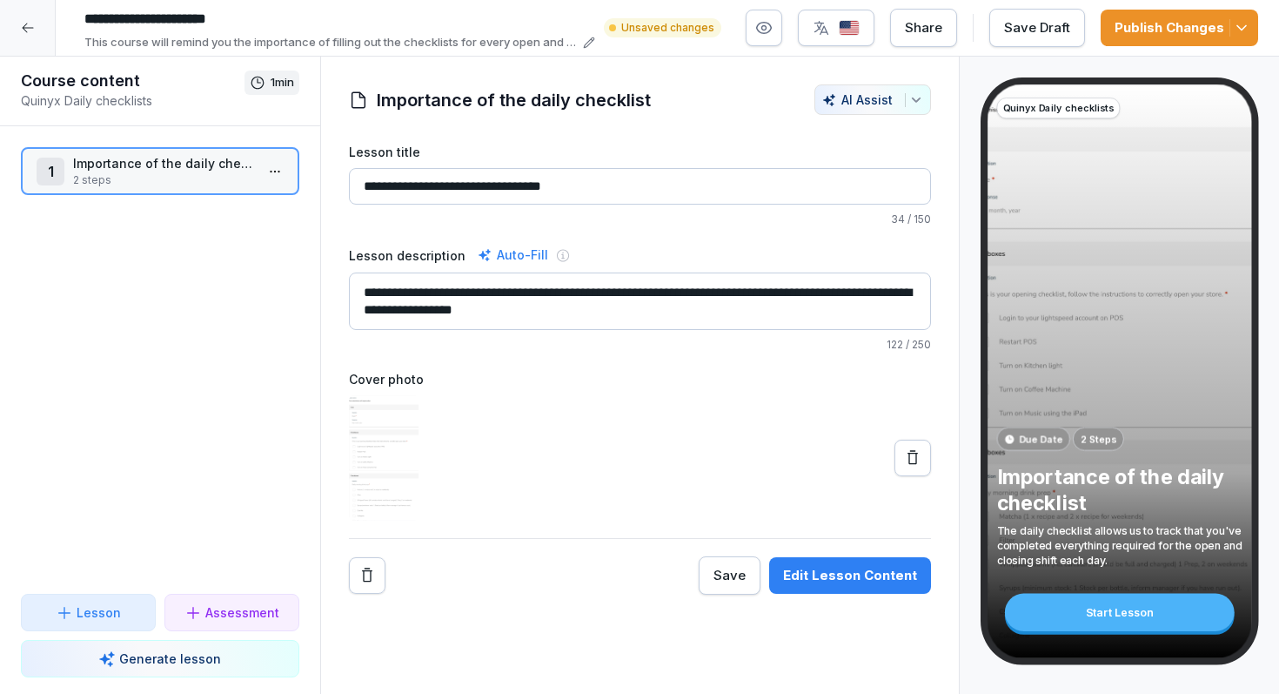
type input "**********"
click at [1175, 32] on div "Publish Changes" at bounding box center [1180, 27] width 130 height 19
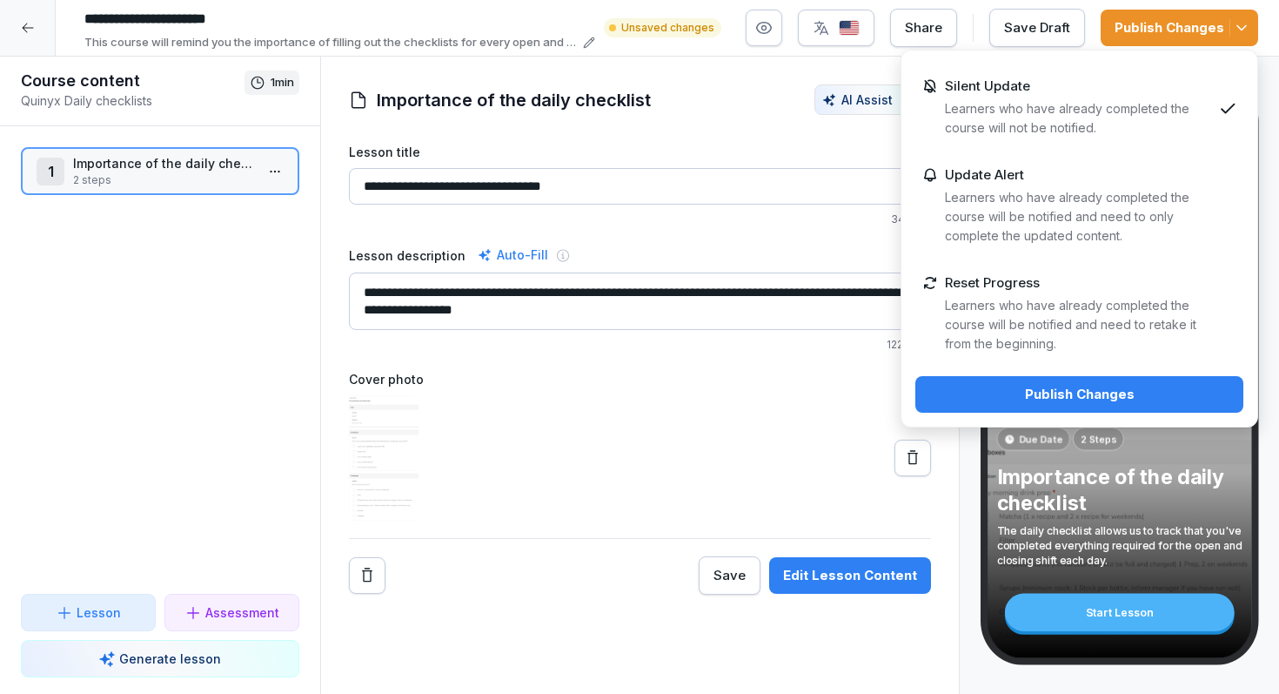
click at [1075, 305] on p "Learners who have already completed the course will be notified and need to ret…" at bounding box center [1078, 324] width 267 height 57
click at [1062, 401] on div "Publish Changes" at bounding box center [1079, 394] width 300 height 19
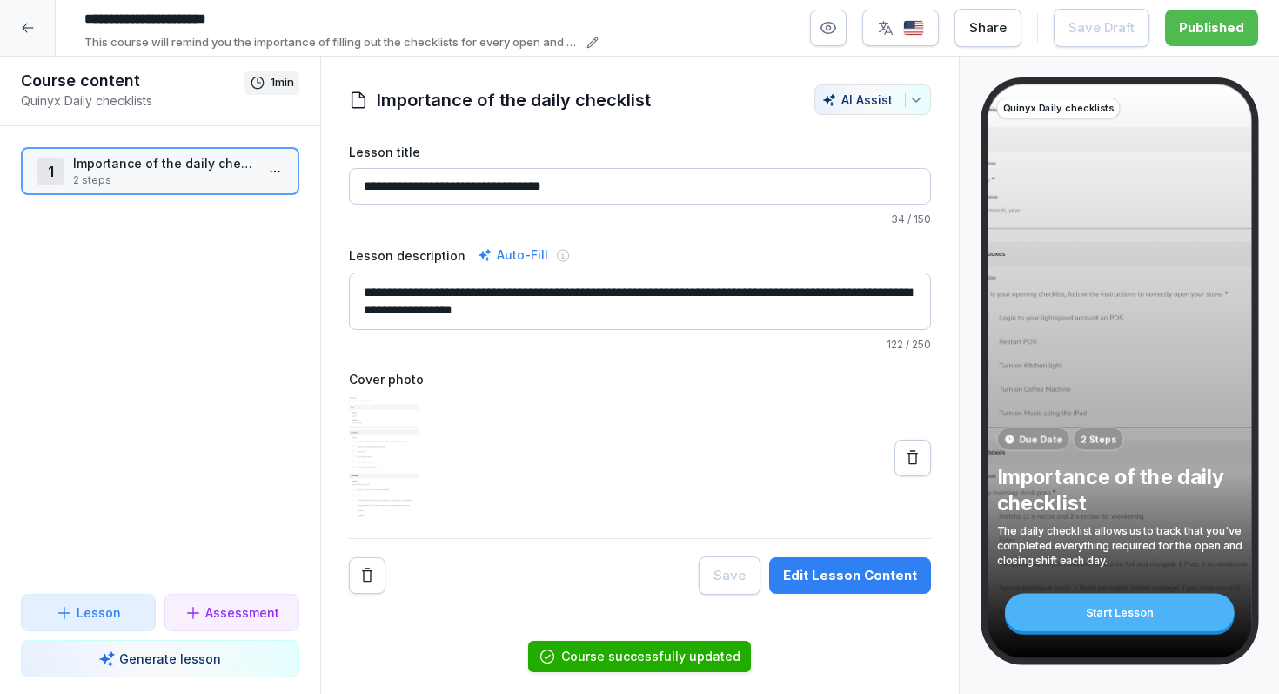
click at [37, 34] on div at bounding box center [28, 28] width 56 height 56
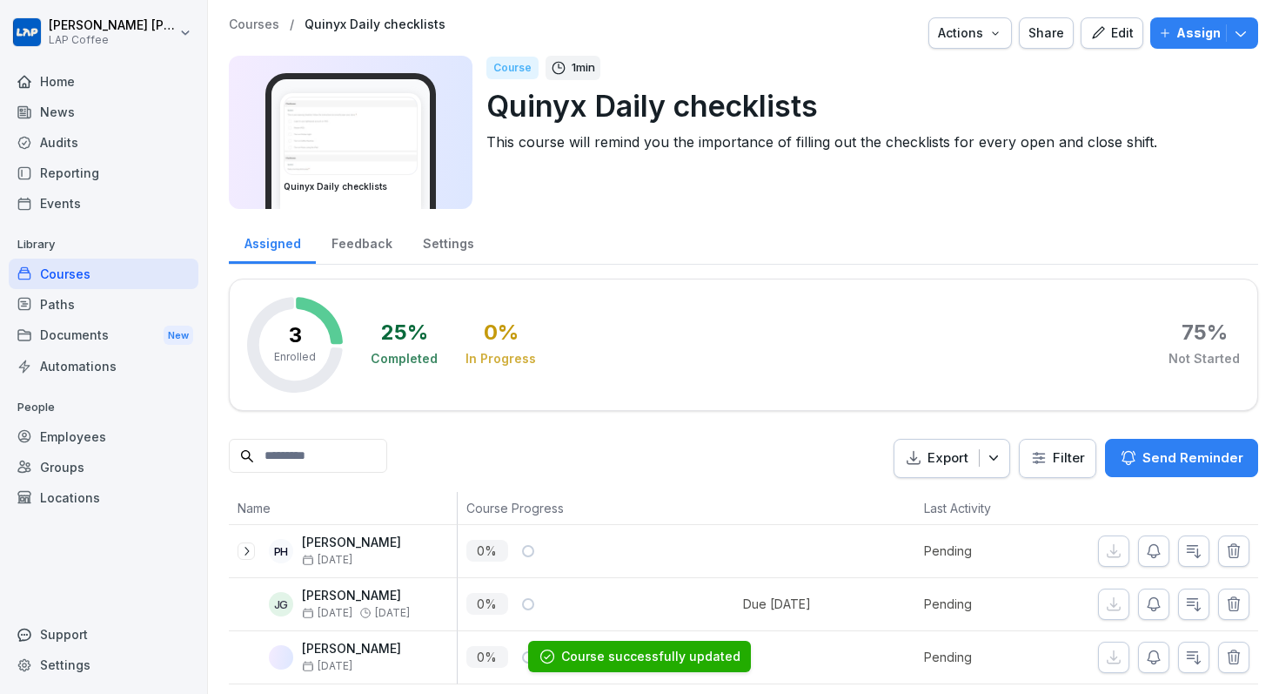
click at [248, 17] on div "Courses / Quinyx Daily checklists Actions Share Edit Assign Quinyx Daily checkl…" at bounding box center [743, 350] width 1071 height 701
click at [248, 17] on p "Courses" at bounding box center [254, 24] width 50 height 15
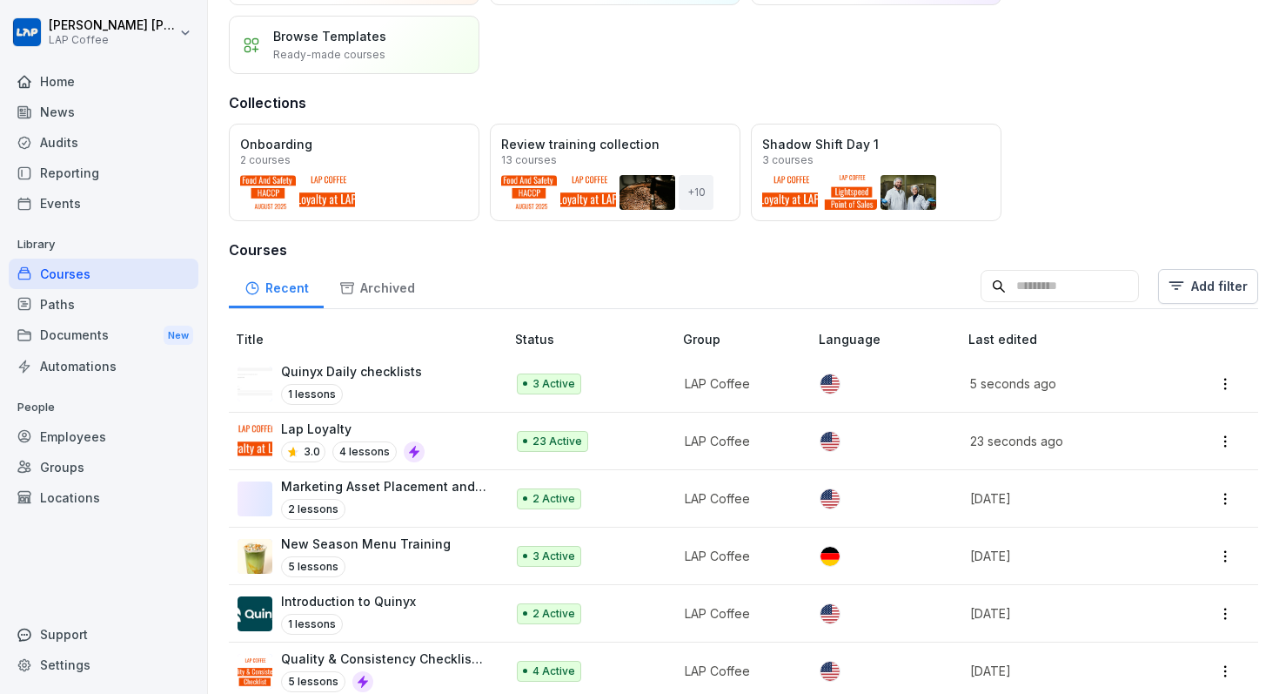
scroll to position [120, 0]
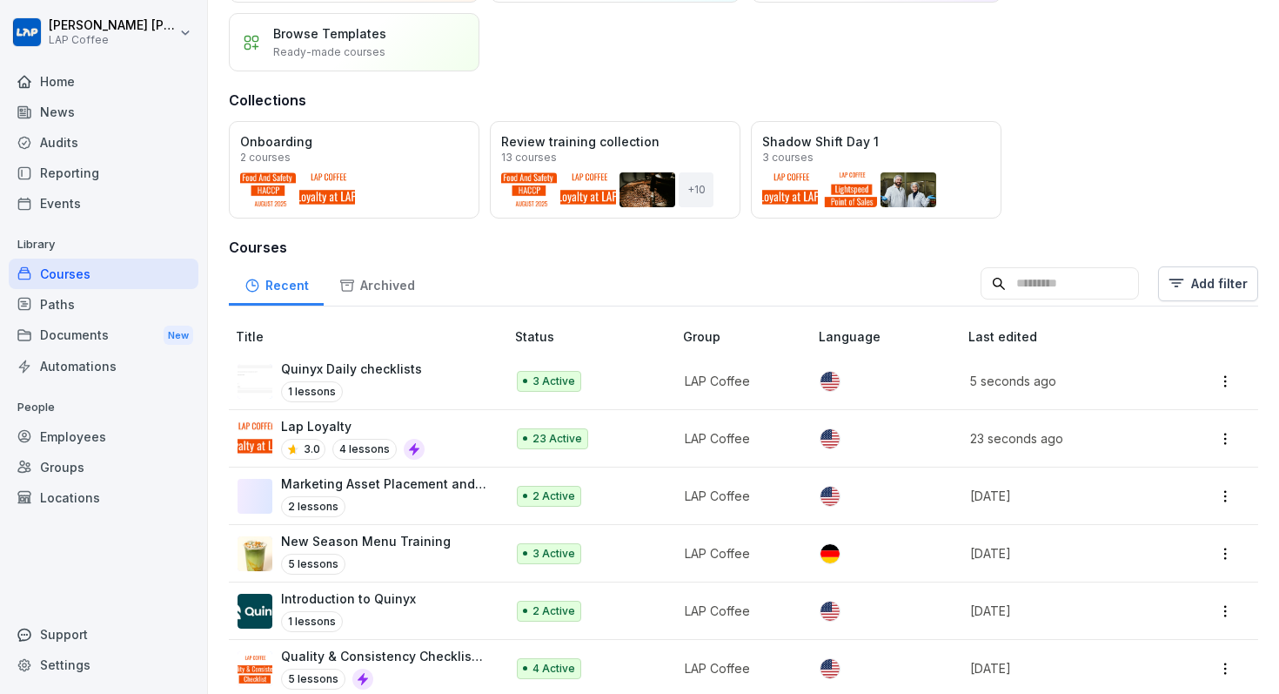
click at [322, 479] on p "Marketing Asset Placement and Usage" at bounding box center [384, 483] width 206 height 18
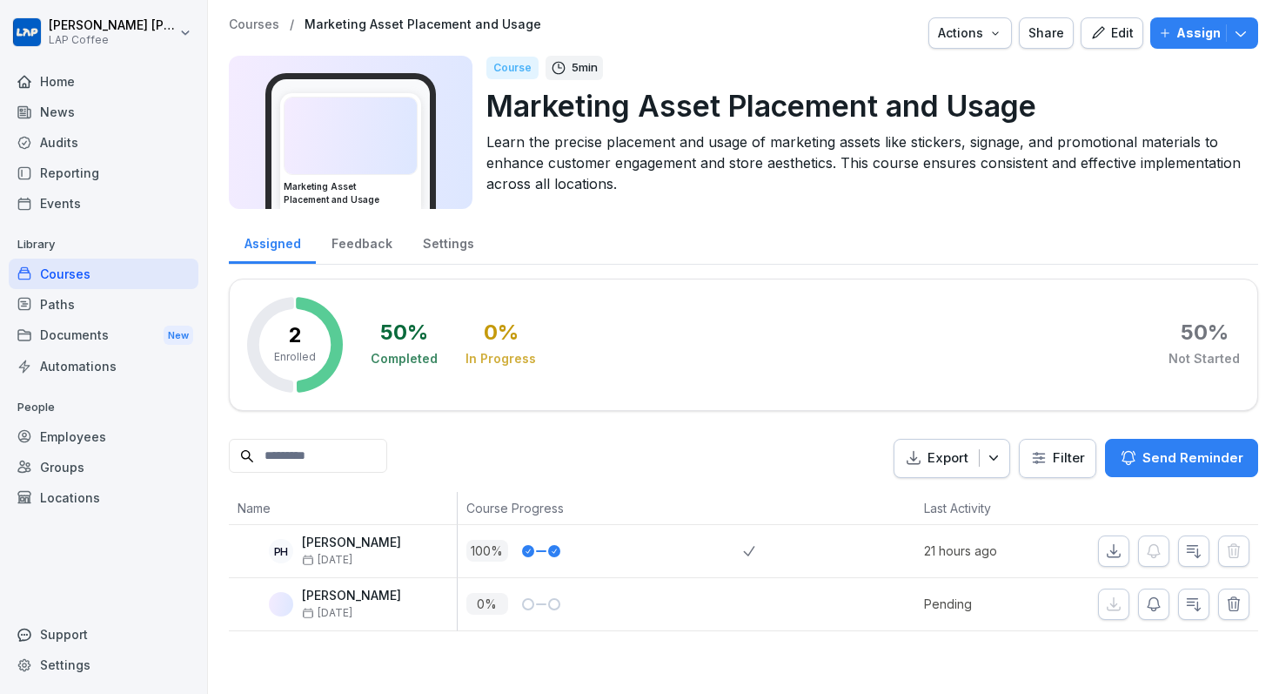
click at [1191, 34] on p "Assign" at bounding box center [1198, 32] width 44 height 19
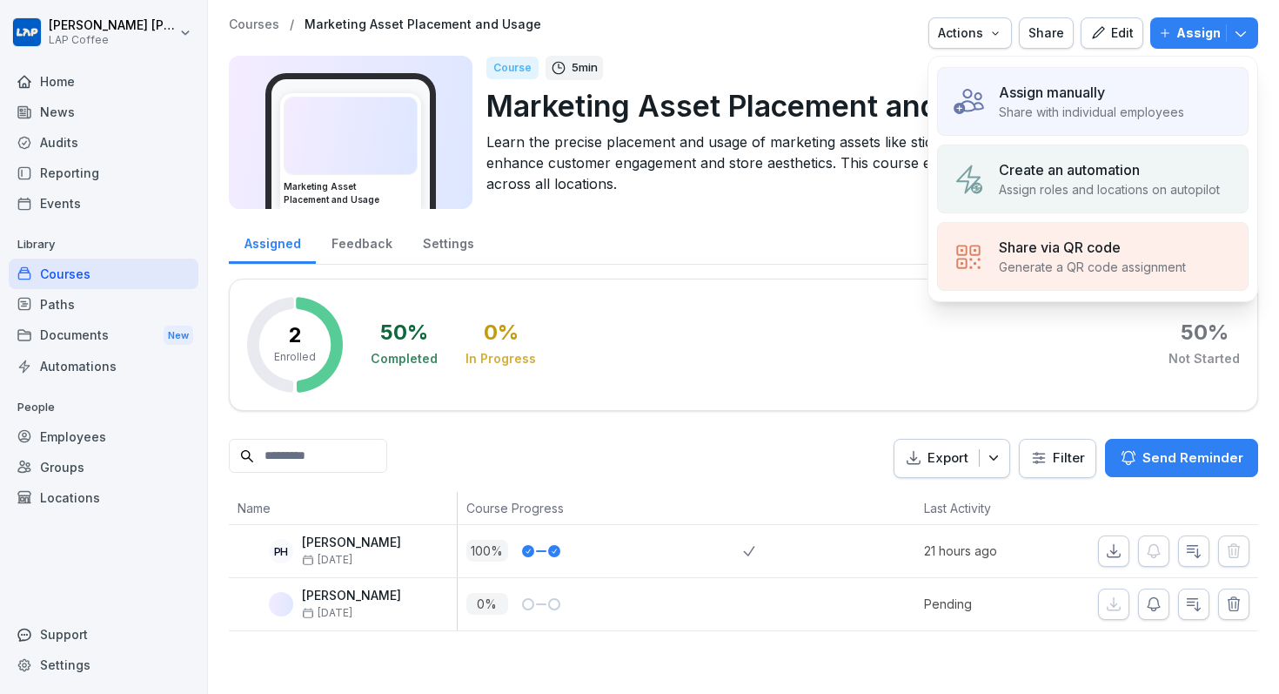
click at [830, 148] on p "Learn the precise placement and usage of marketing assets like stickers, signag…" at bounding box center [865, 162] width 758 height 63
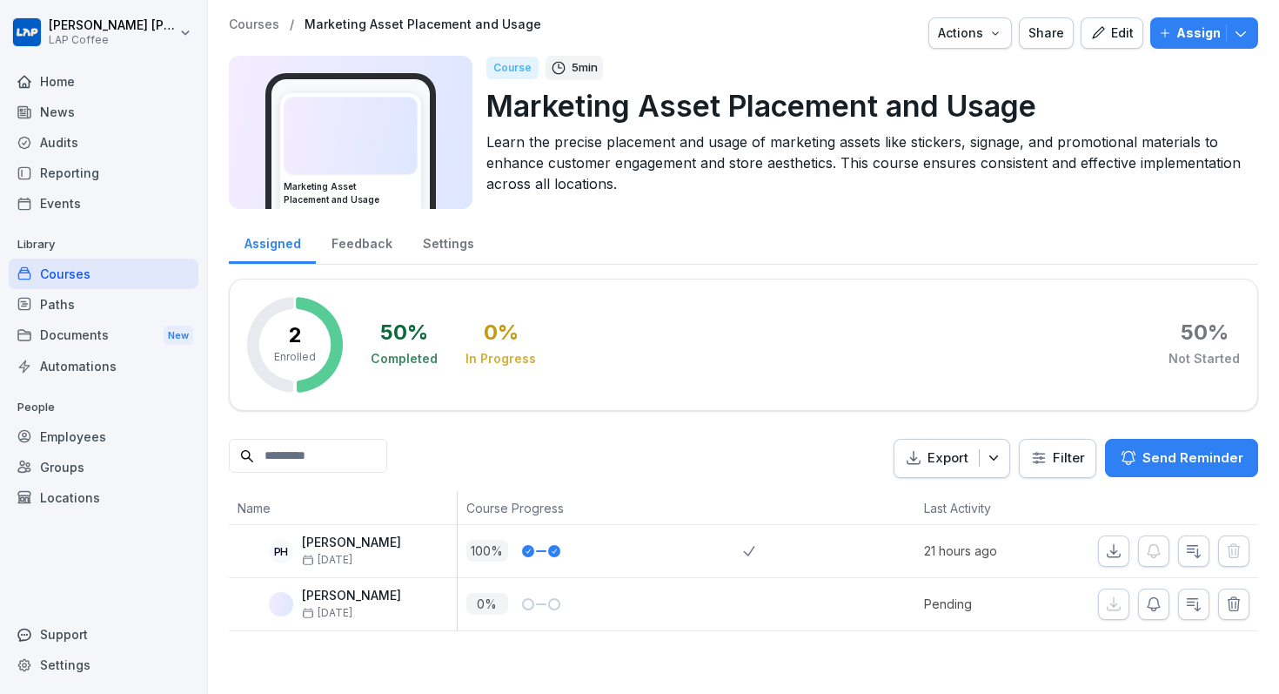
click at [1106, 36] on icon "button" at bounding box center [1098, 33] width 16 height 16
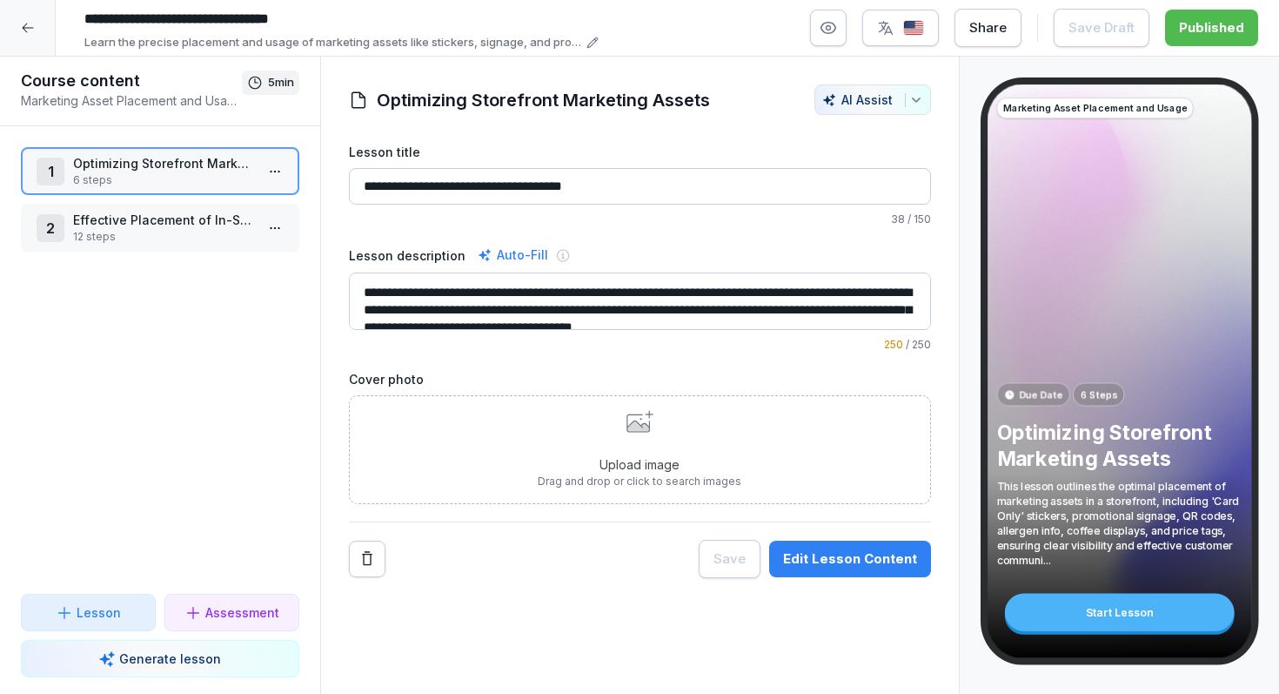
click at [695, 187] on input "**********" at bounding box center [640, 186] width 582 height 37
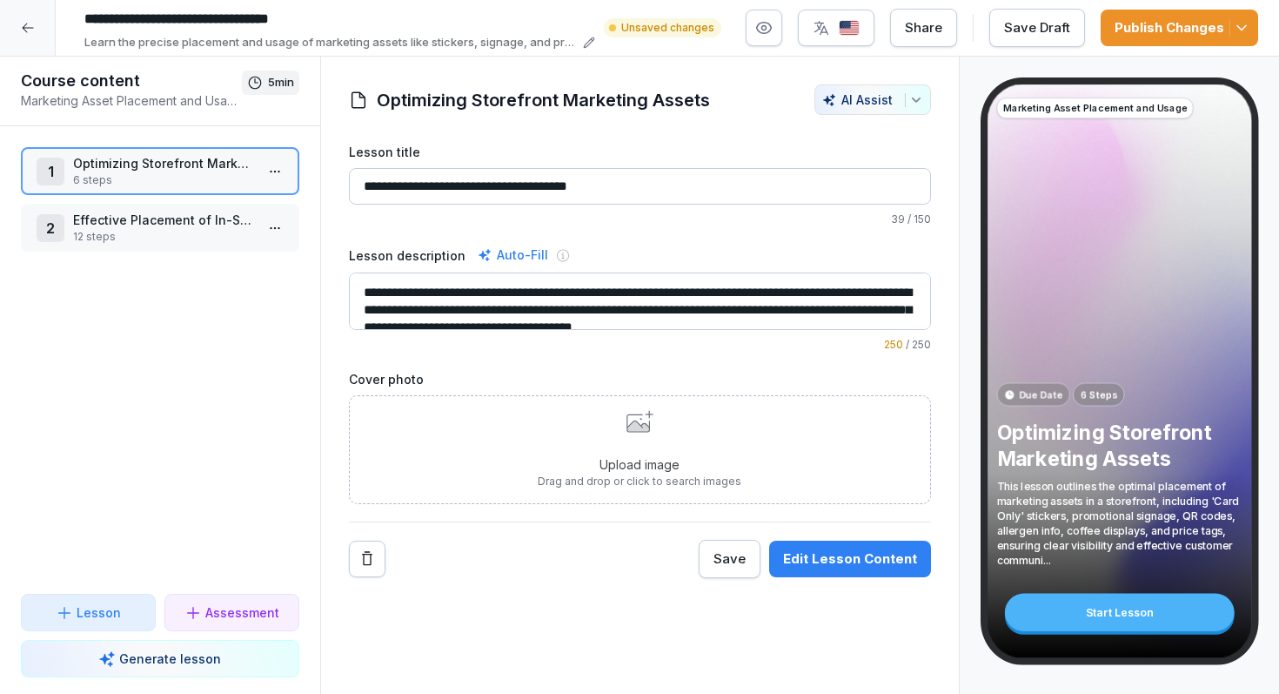
type input "**********"
click at [1185, 30] on div "Publish Changes" at bounding box center [1180, 27] width 130 height 19
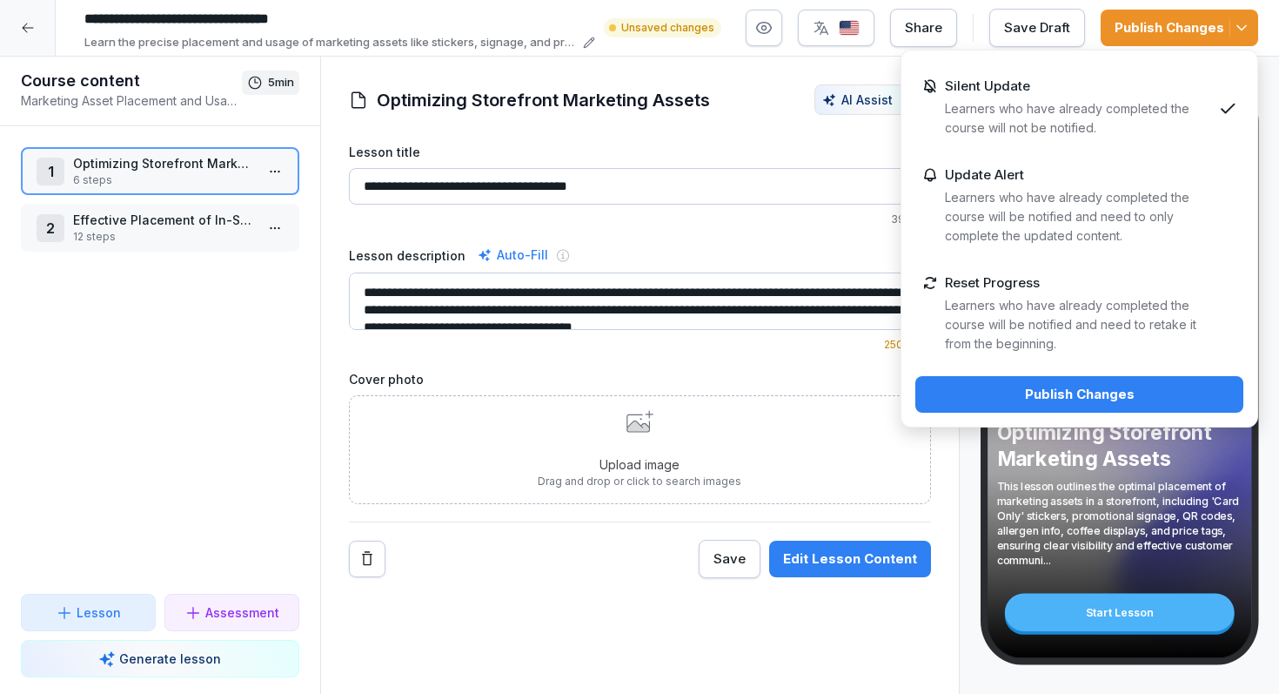
click at [993, 314] on p "Learners who have already completed the course will be notified and need to ret…" at bounding box center [1078, 324] width 267 height 57
click at [997, 393] on div "Publish Changes" at bounding box center [1079, 394] width 300 height 19
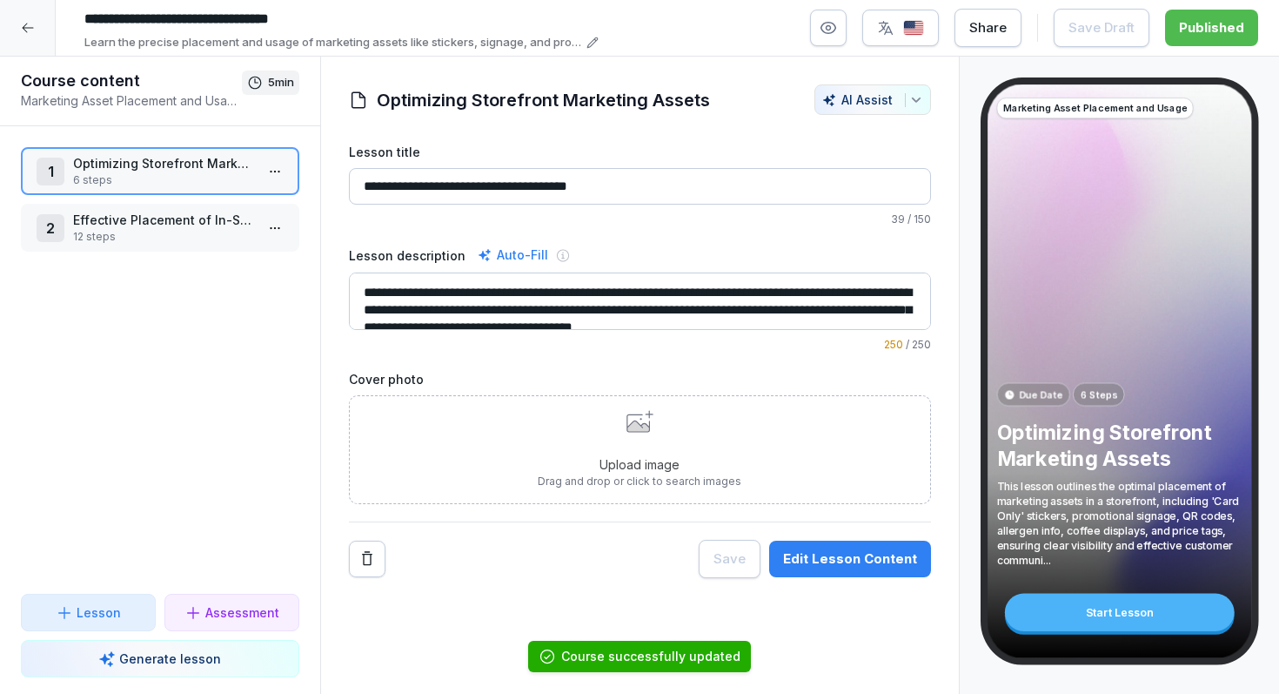
click at [10, 30] on div at bounding box center [28, 28] width 56 height 56
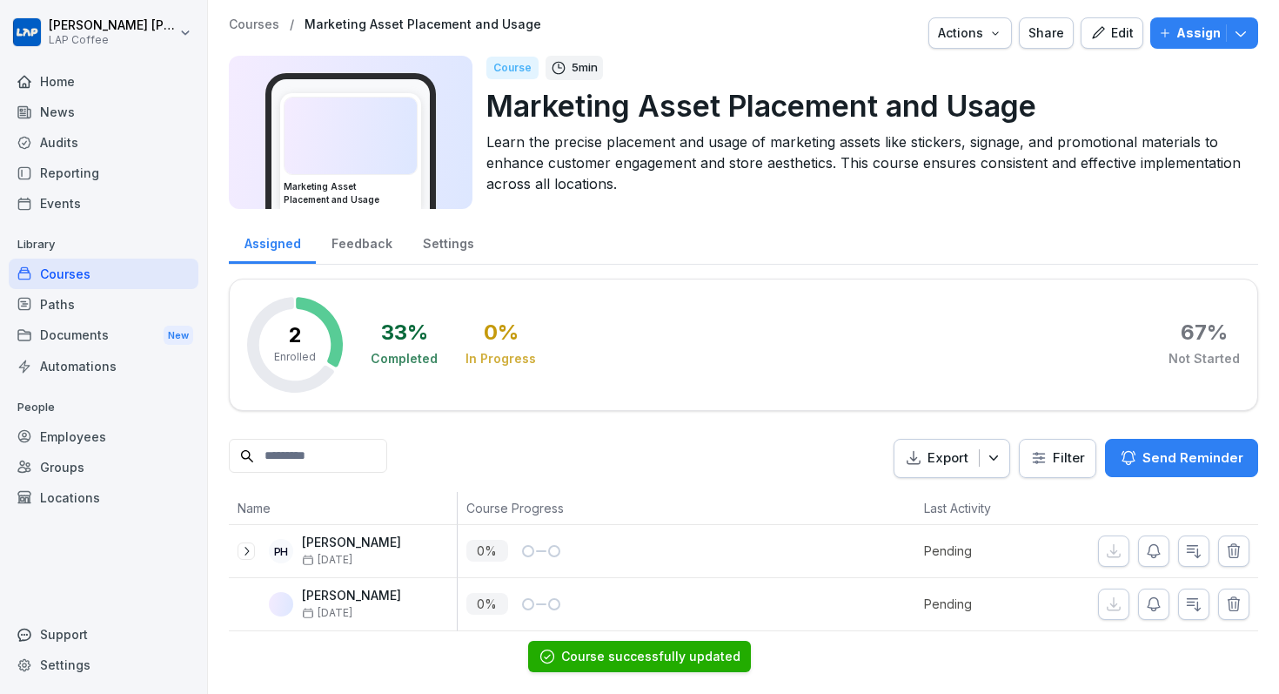
click at [272, 29] on p "Courses" at bounding box center [254, 24] width 50 height 15
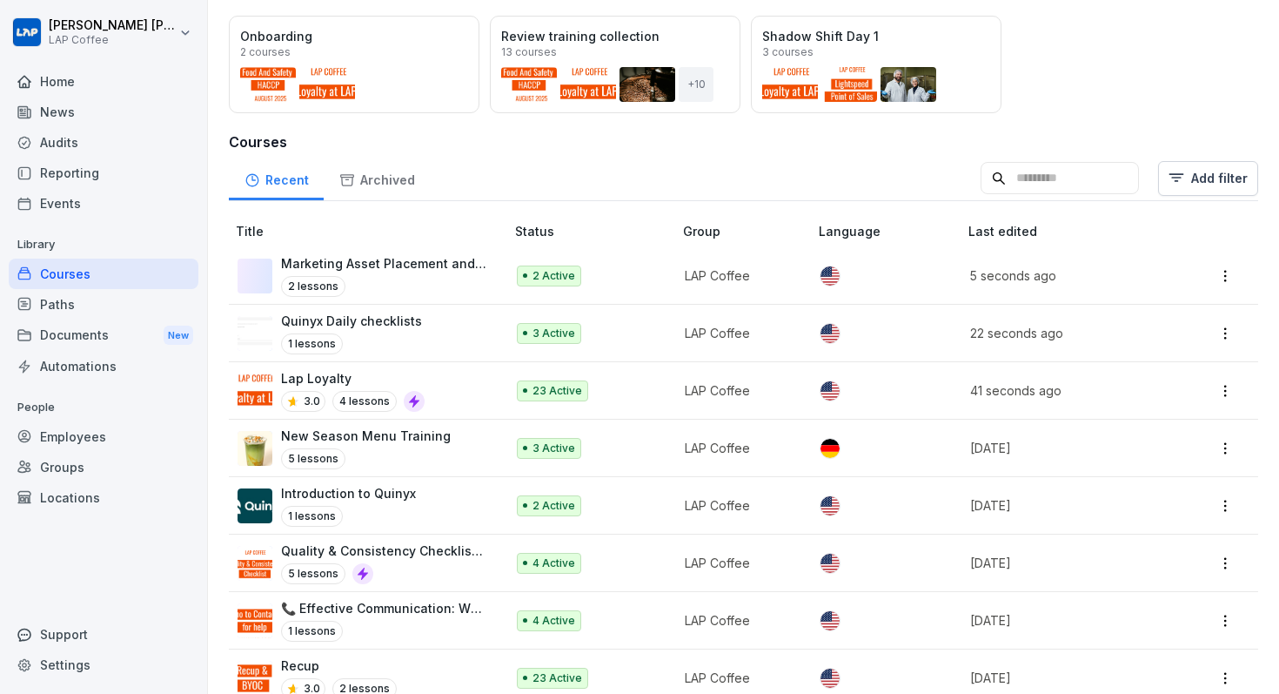
scroll to position [233, 0]
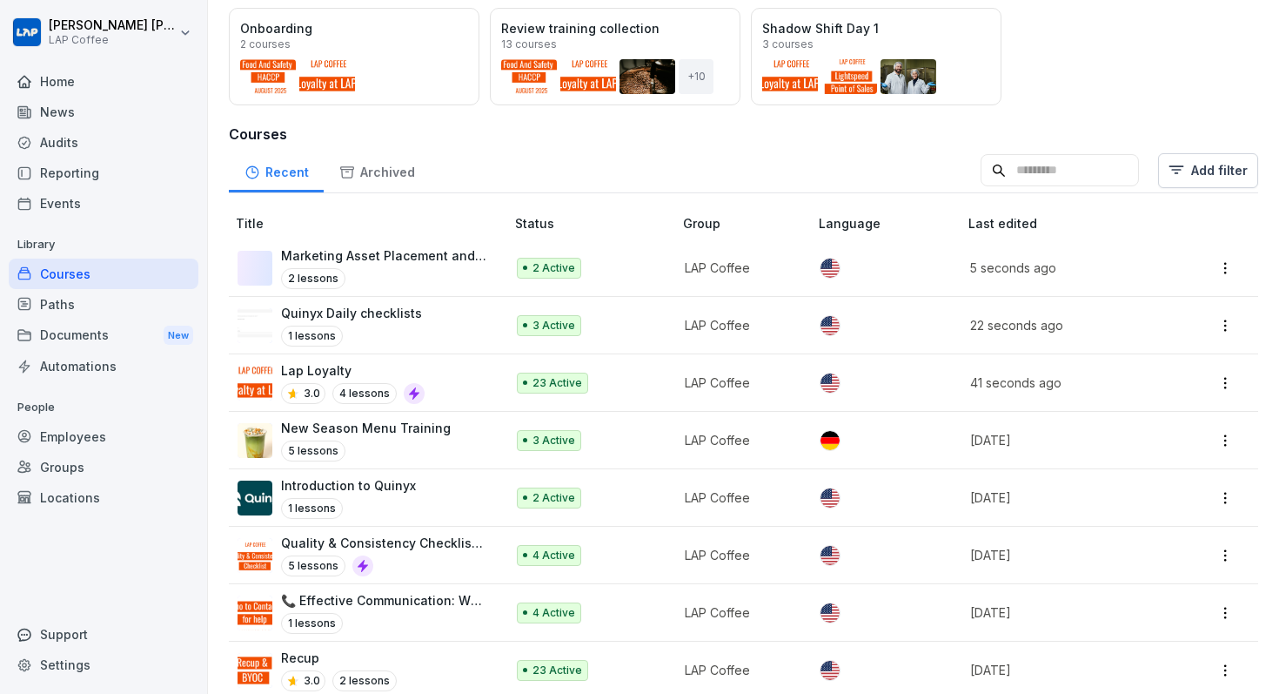
click at [379, 425] on p "New Season Menu Training" at bounding box center [366, 428] width 170 height 18
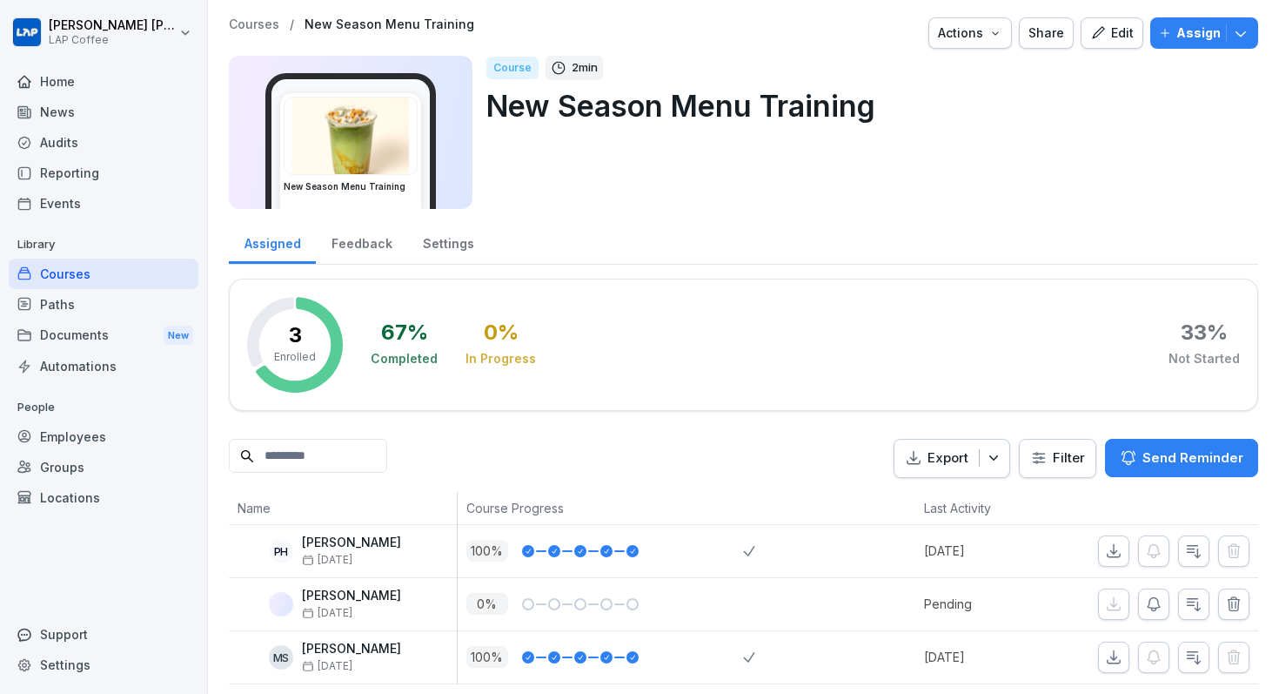
click at [1127, 43] on button "Edit" at bounding box center [1112, 32] width 63 height 31
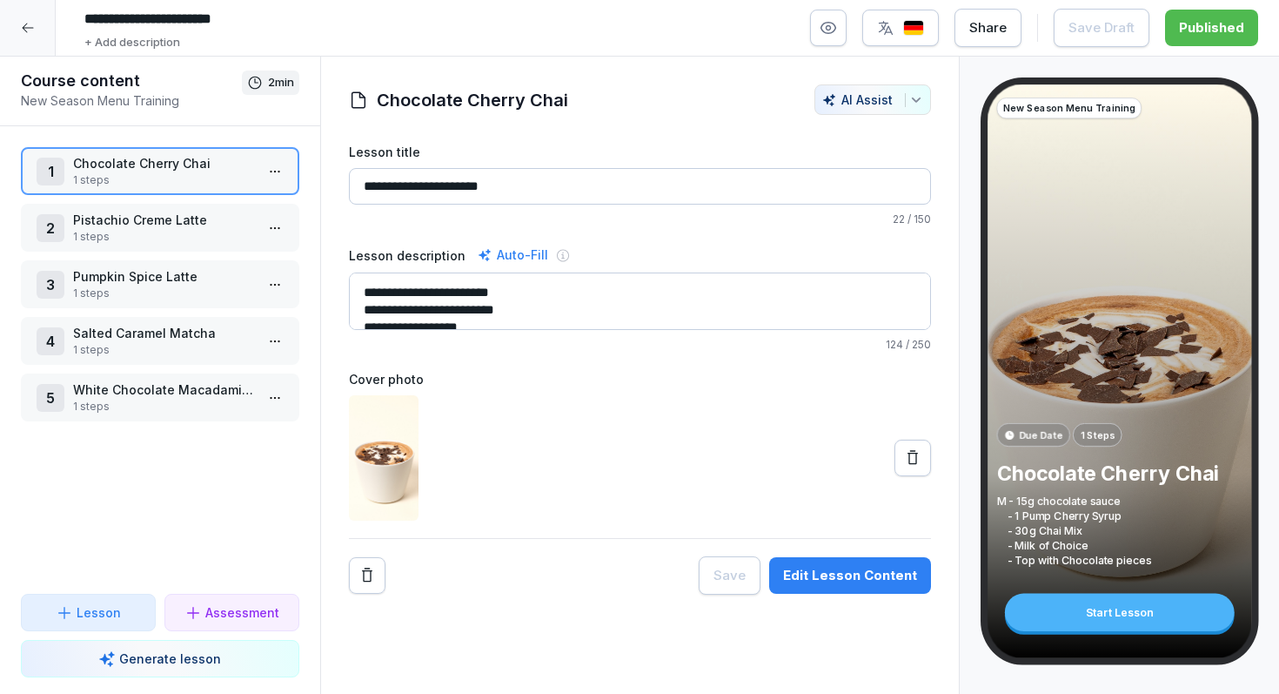
click at [770, 178] on input "**********" at bounding box center [640, 186] width 582 height 37
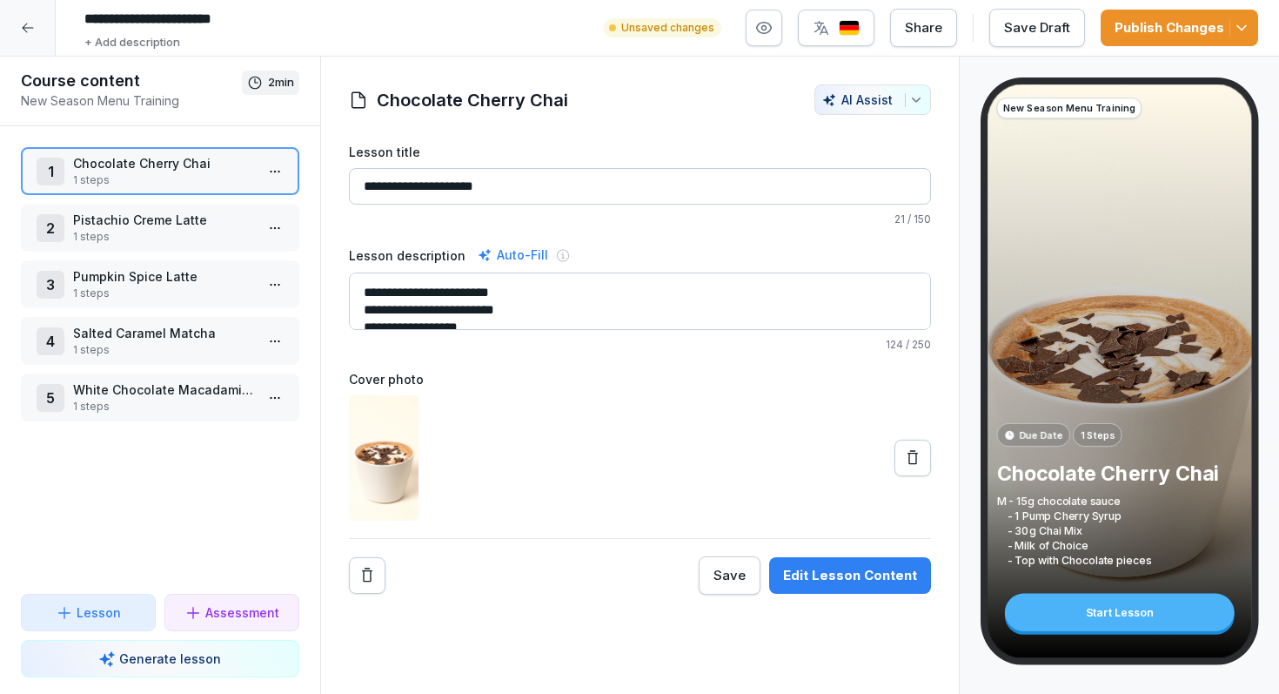
type input "**********"
click at [1177, 29] on div "Publish Changes" at bounding box center [1180, 27] width 130 height 19
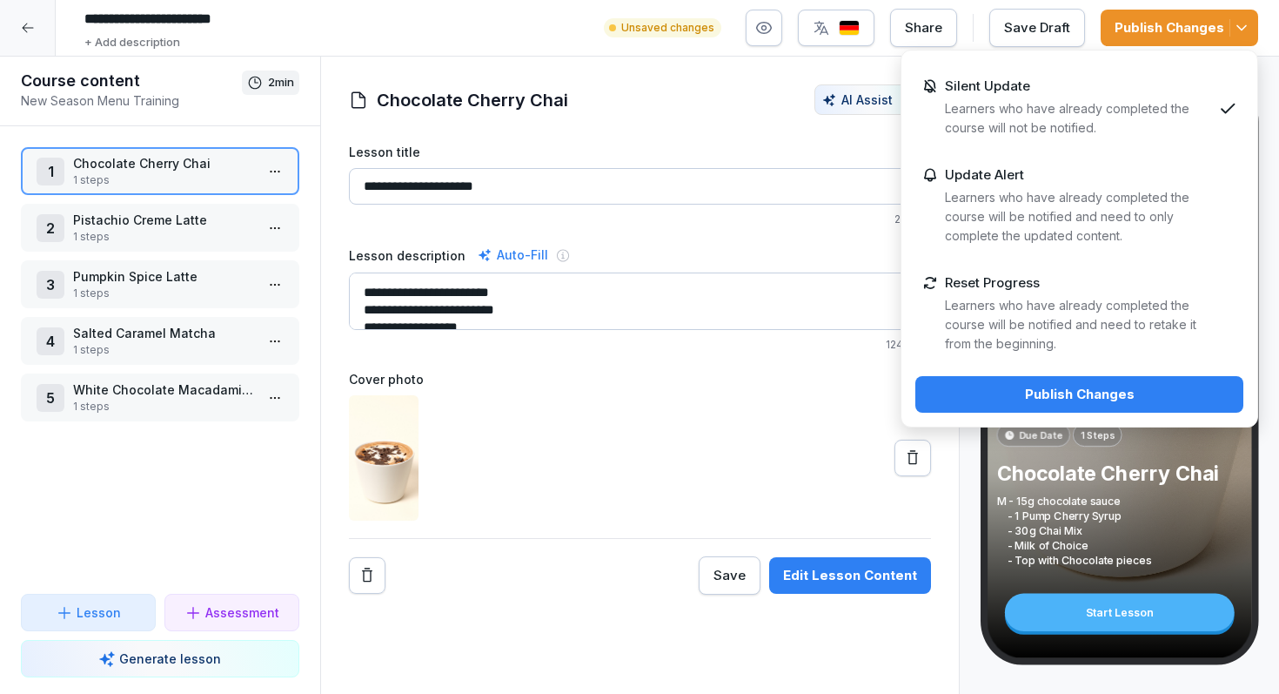
click at [1023, 275] on p "Reset Progress" at bounding box center [992, 283] width 95 height 16
click at [1021, 385] on div "Publish Changes" at bounding box center [1079, 394] width 300 height 19
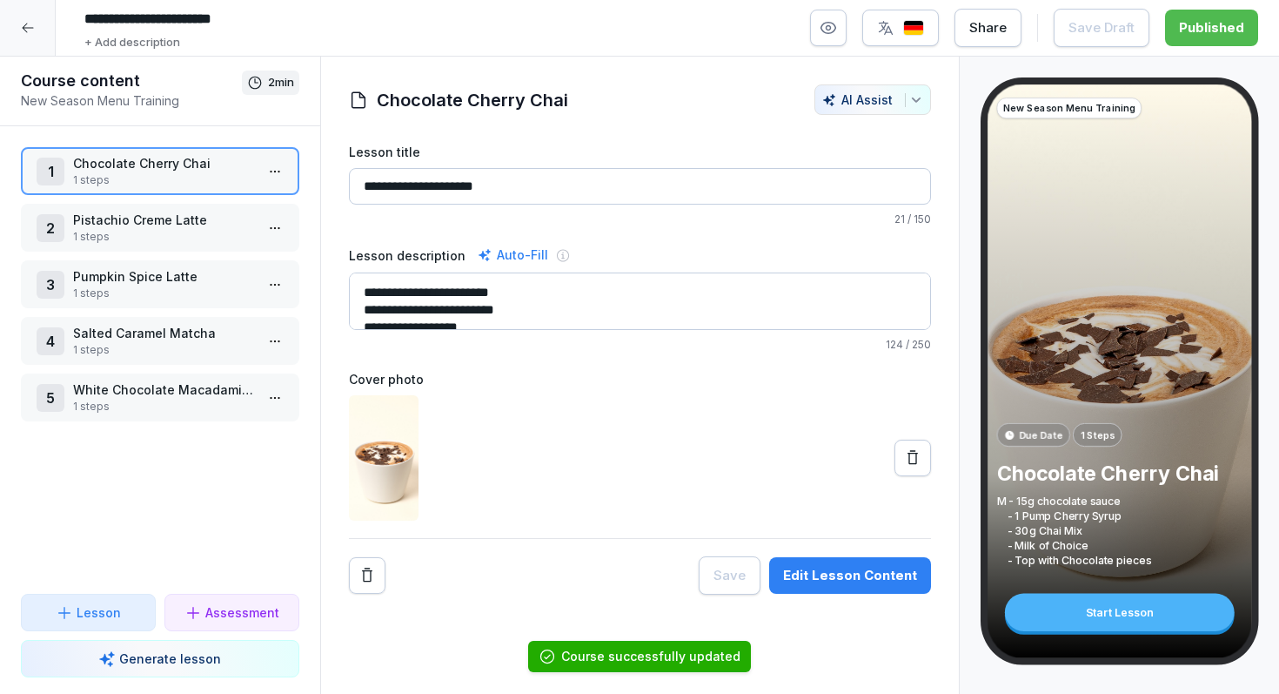
click at [24, 39] on div at bounding box center [28, 28] width 56 height 56
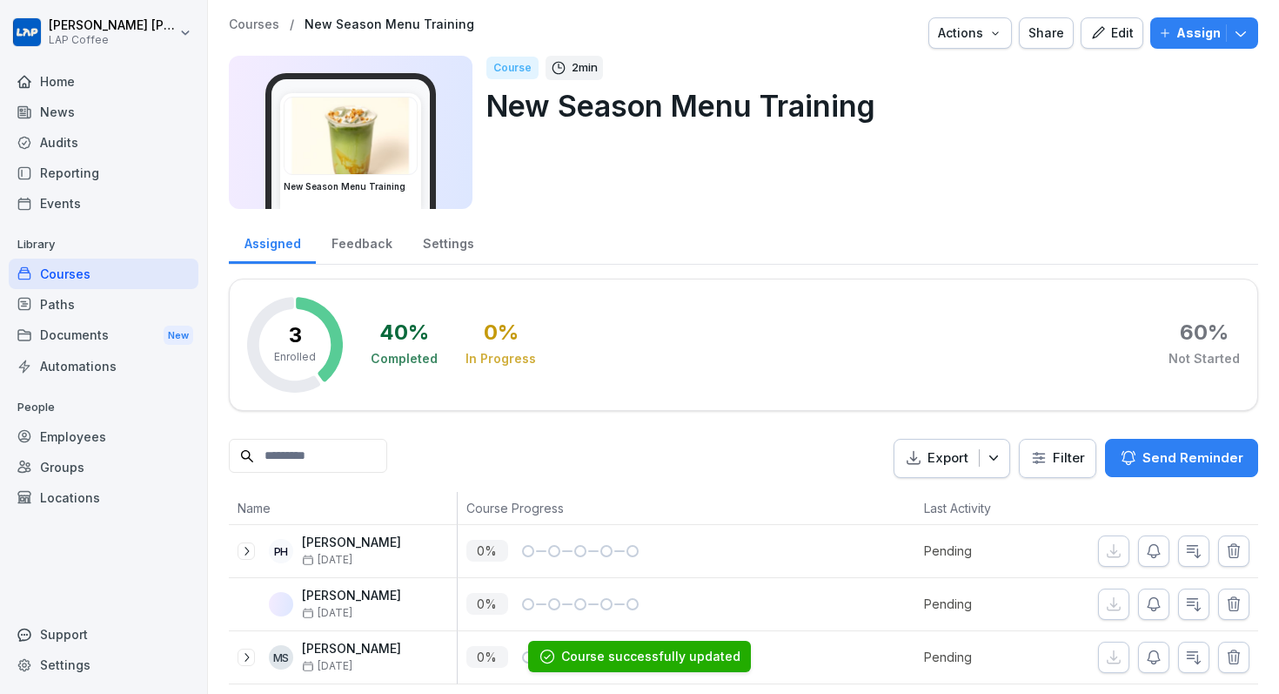
click at [258, 23] on p "Courses" at bounding box center [254, 24] width 50 height 15
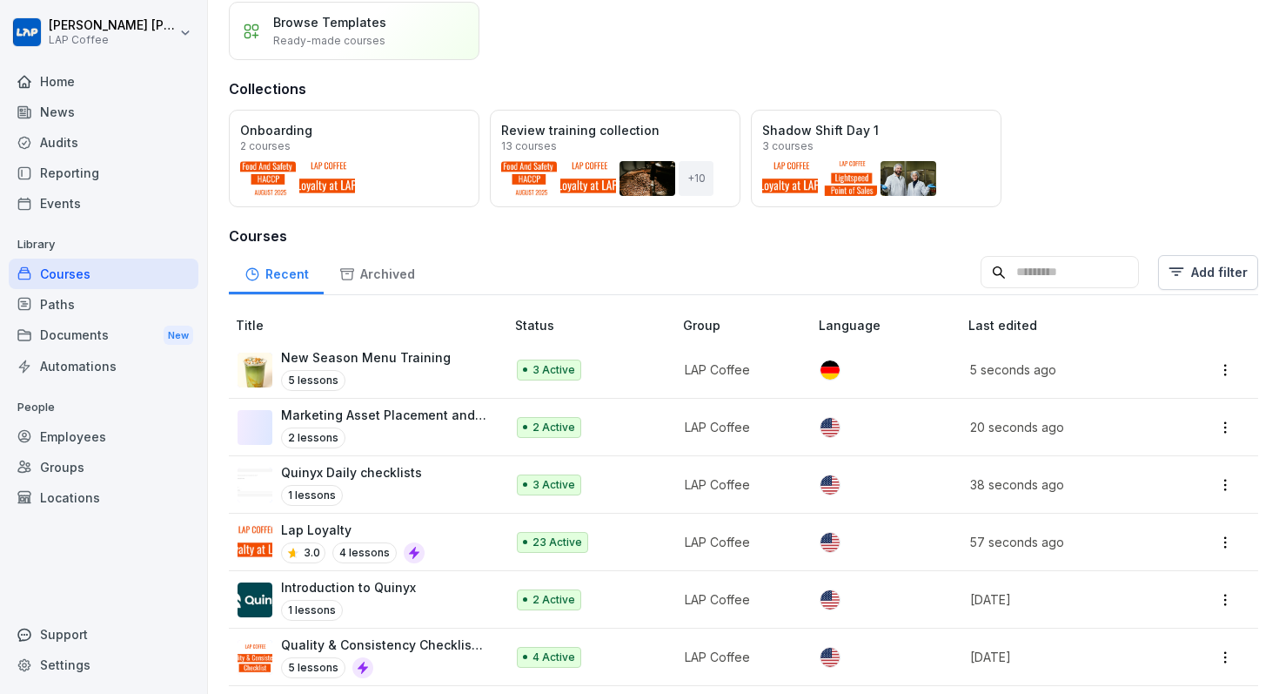
scroll to position [246, 0]
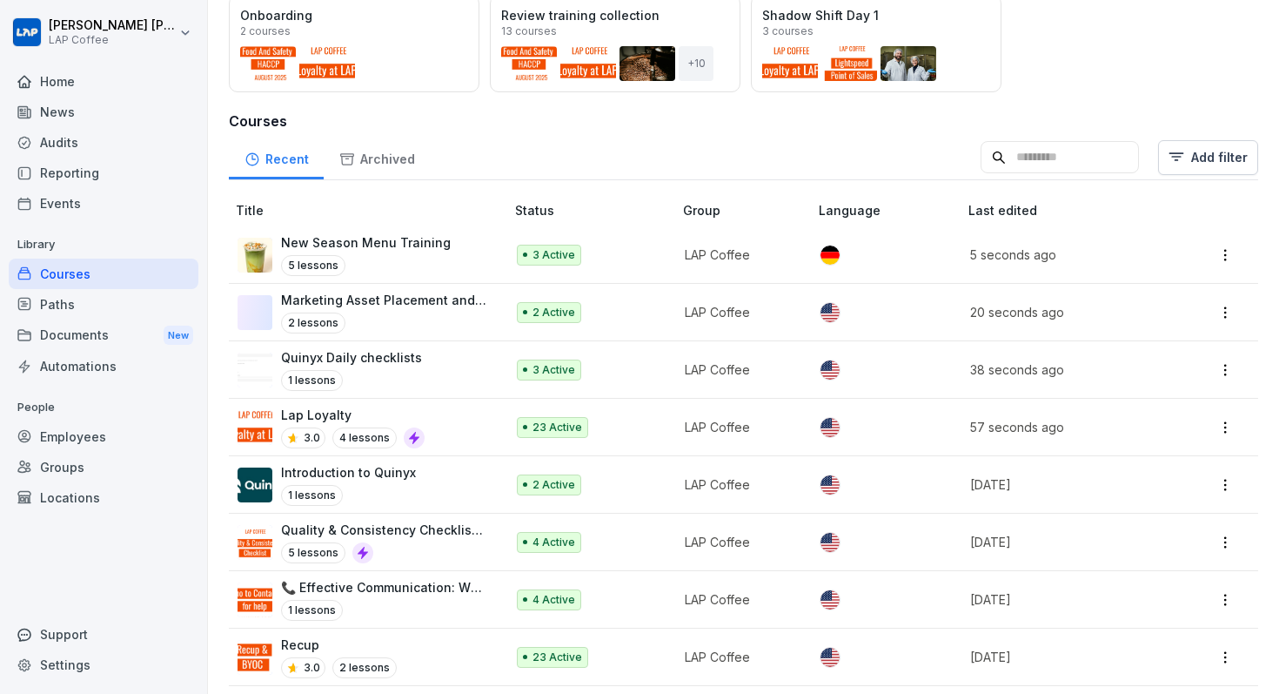
click at [362, 466] on p "Introduction to Quinyx" at bounding box center [348, 472] width 135 height 18
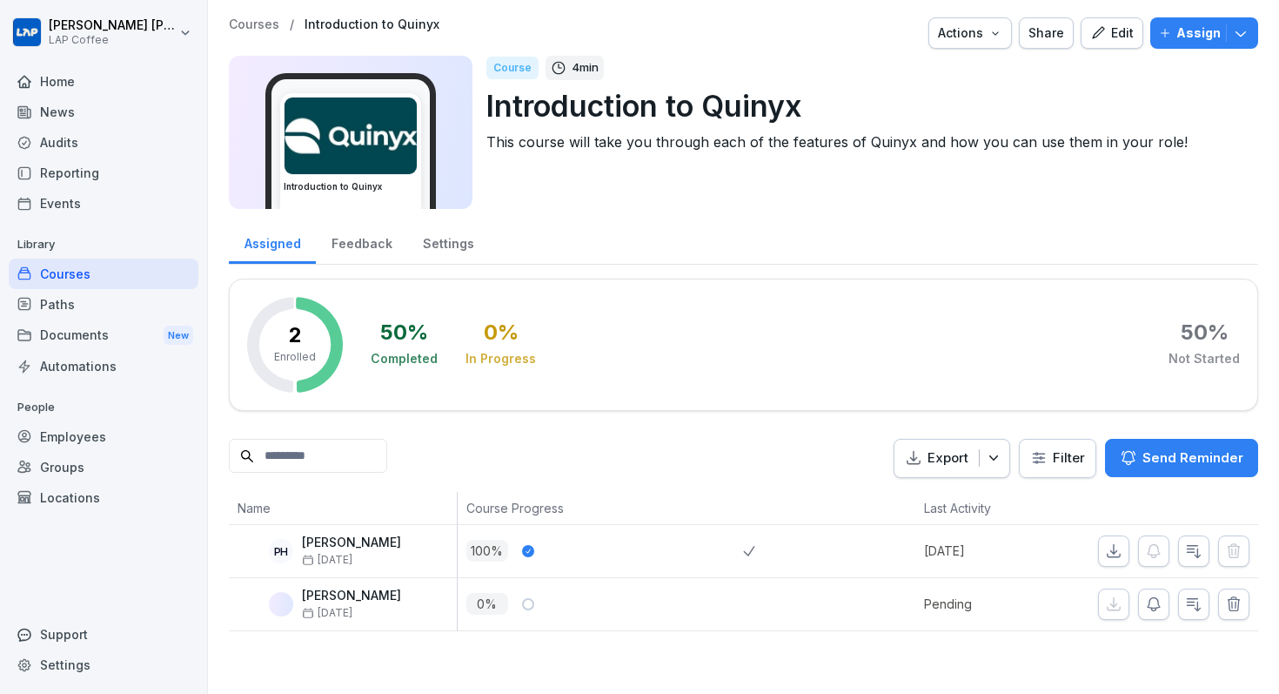
click at [1122, 36] on div "Edit" at bounding box center [1112, 32] width 44 height 19
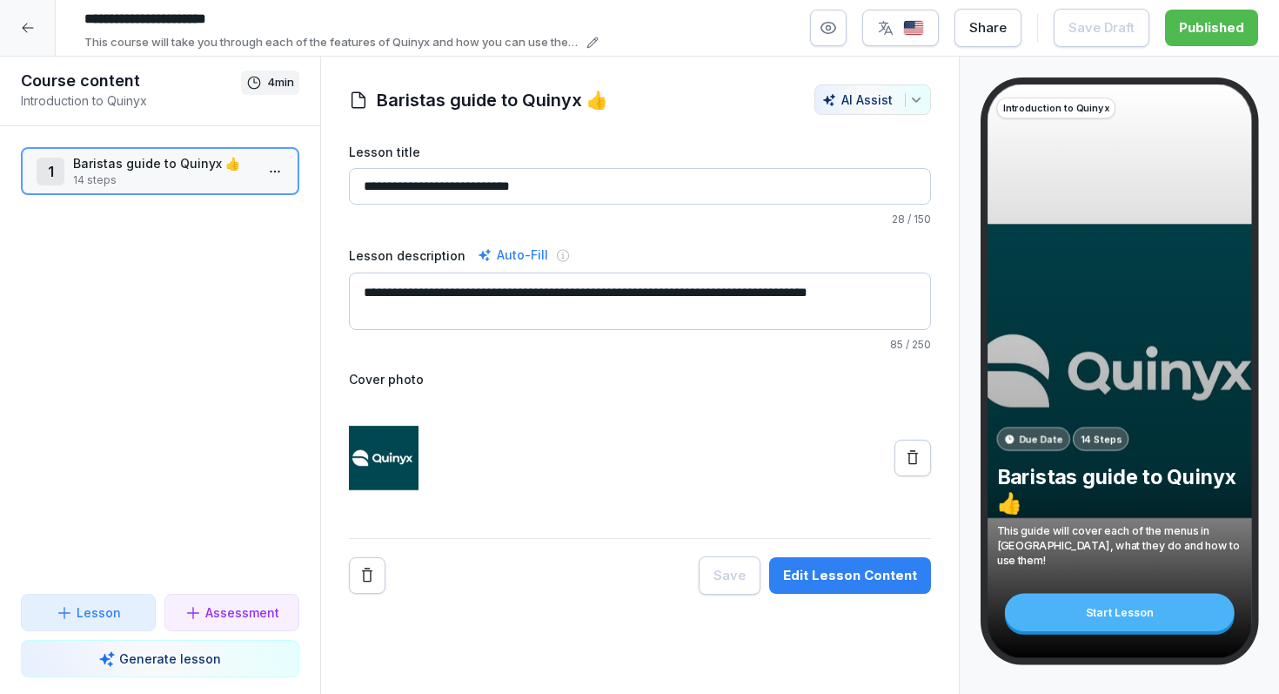
click at [687, 189] on input "**********" at bounding box center [640, 186] width 582 height 37
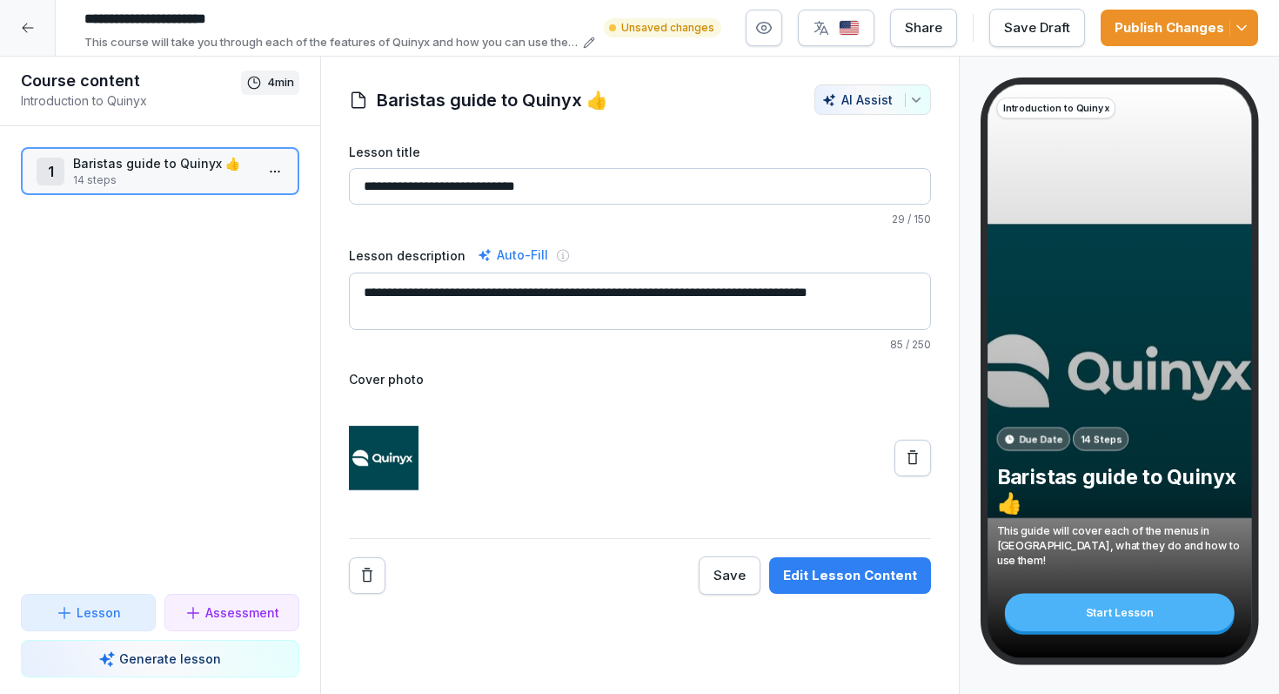
type input "**********"
click at [1188, 20] on div "Publish Changes" at bounding box center [1180, 27] width 130 height 19
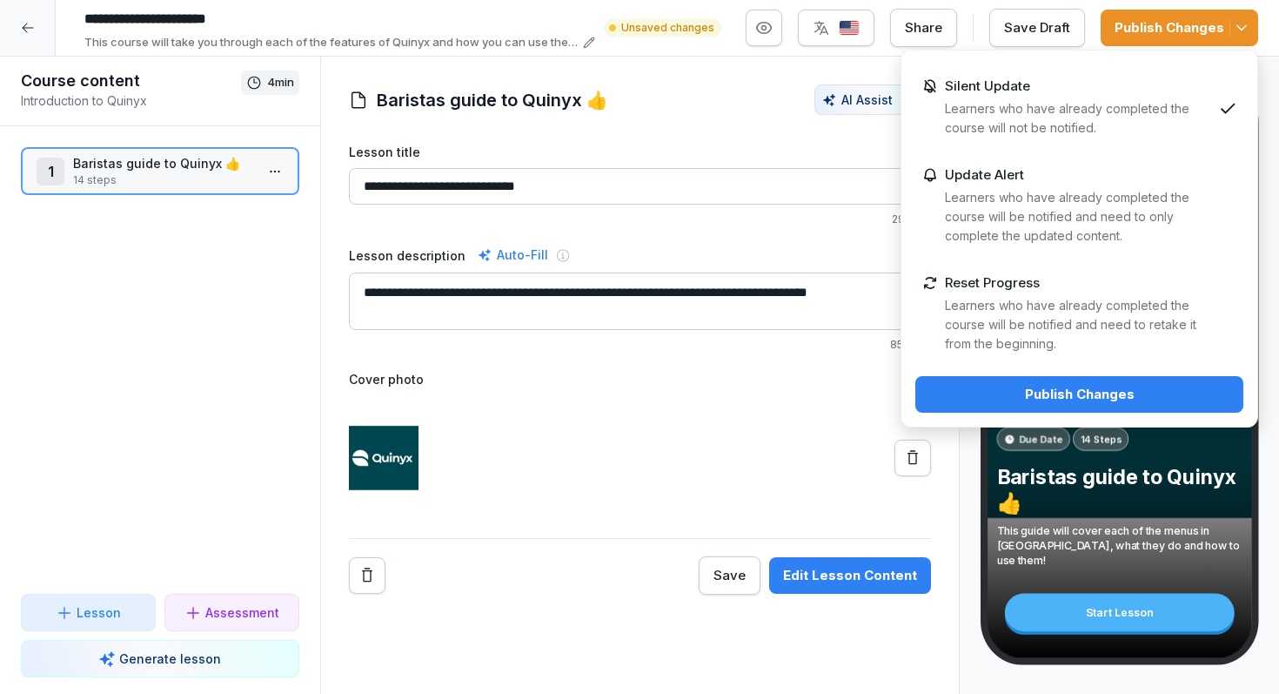
click at [1040, 307] on p "Learners who have already completed the course will be notified and need to ret…" at bounding box center [1078, 324] width 267 height 57
click at [1018, 399] on div "Publish Changes" at bounding box center [1079, 394] width 300 height 19
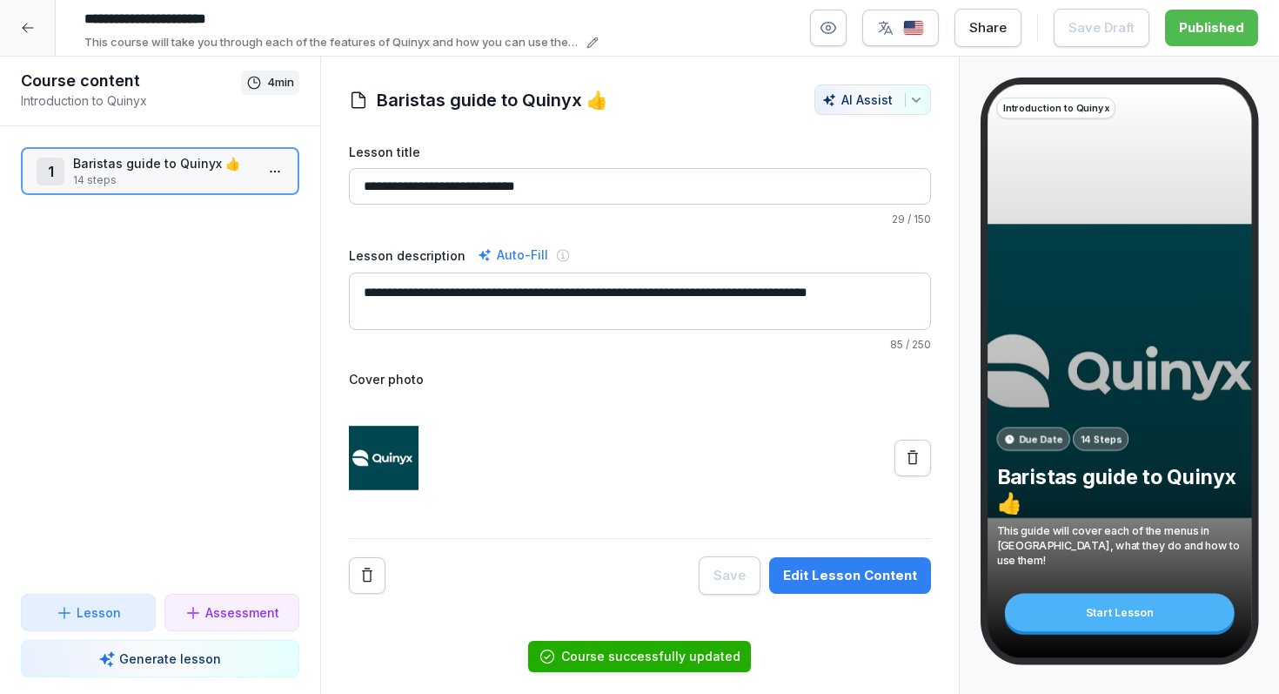
click at [22, 34] on icon at bounding box center [28, 28] width 14 height 14
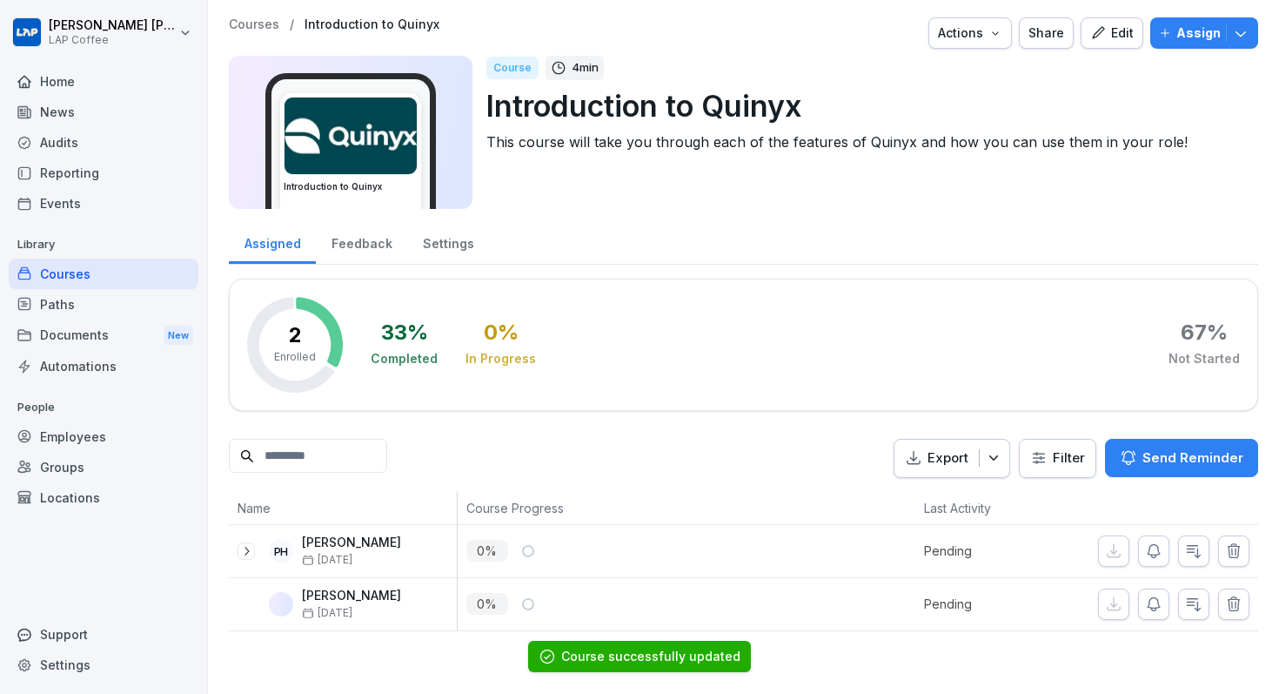
click at [124, 270] on div "Courses" at bounding box center [104, 273] width 190 height 30
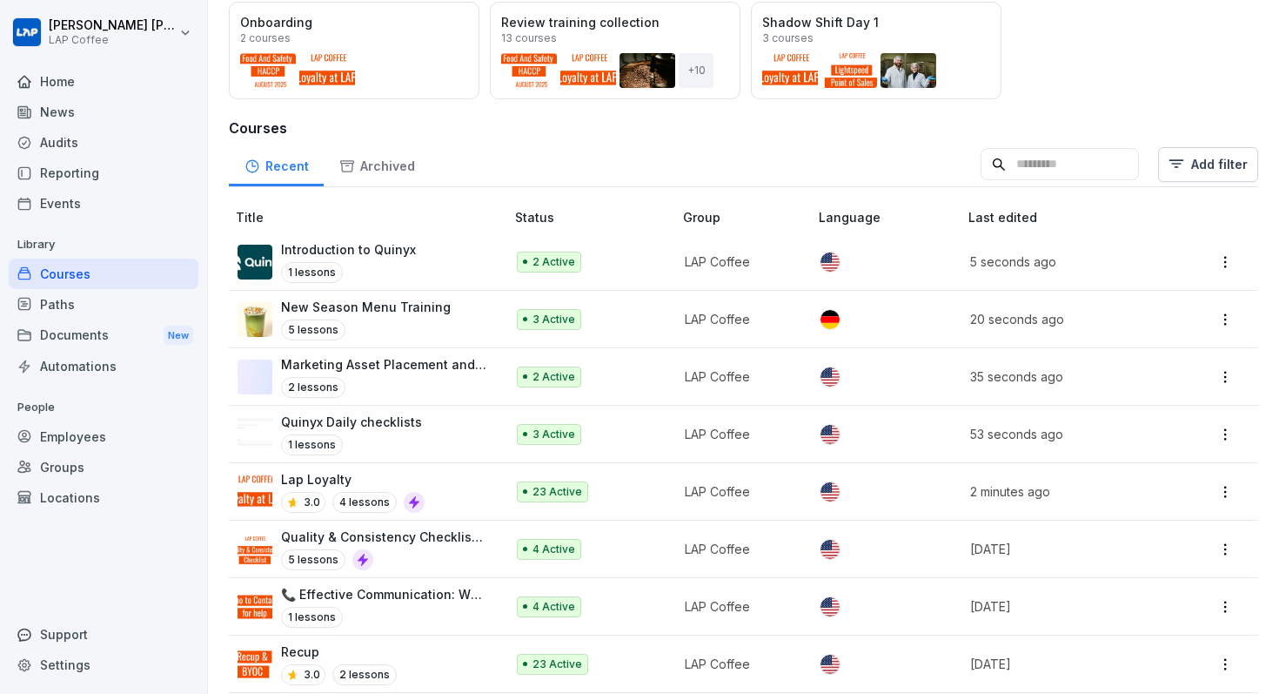
scroll to position [250, 0]
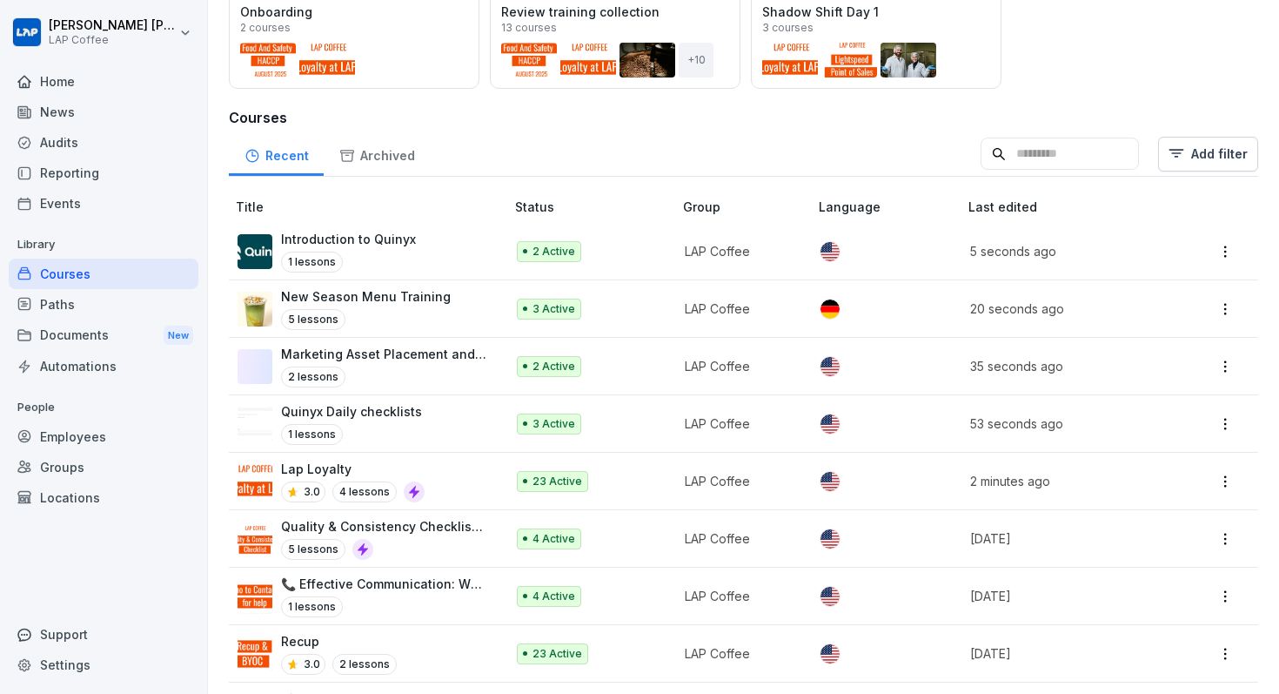
click at [419, 529] on p "Quality & Consistency Checklist Training" at bounding box center [384, 526] width 206 height 18
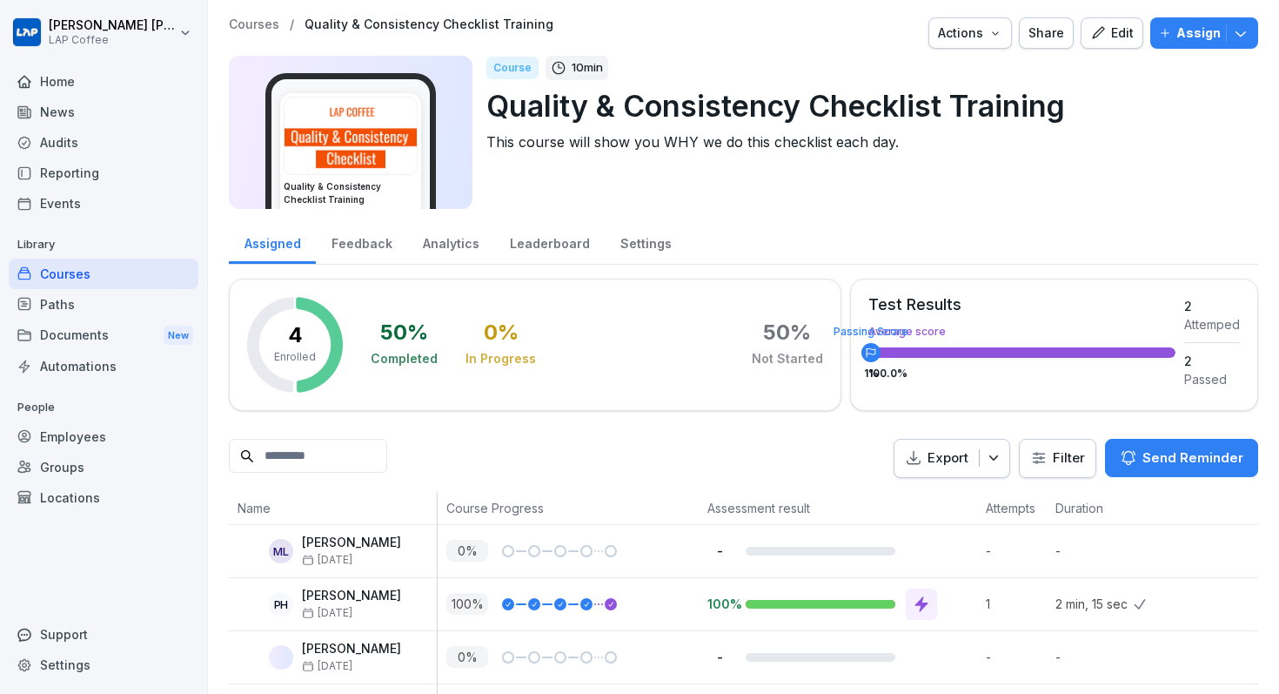
click at [1174, 30] on div "Assign" at bounding box center [1204, 32] width 90 height 19
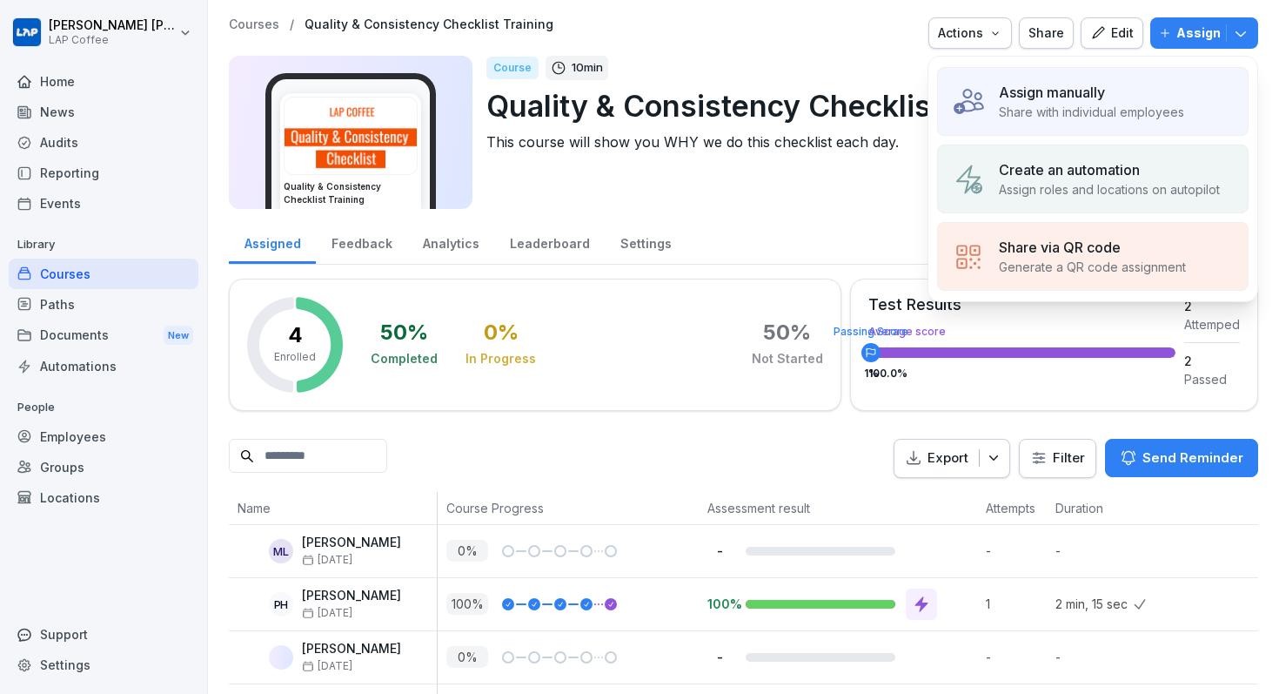
click at [1121, 37] on div "Edit" at bounding box center [1112, 32] width 44 height 19
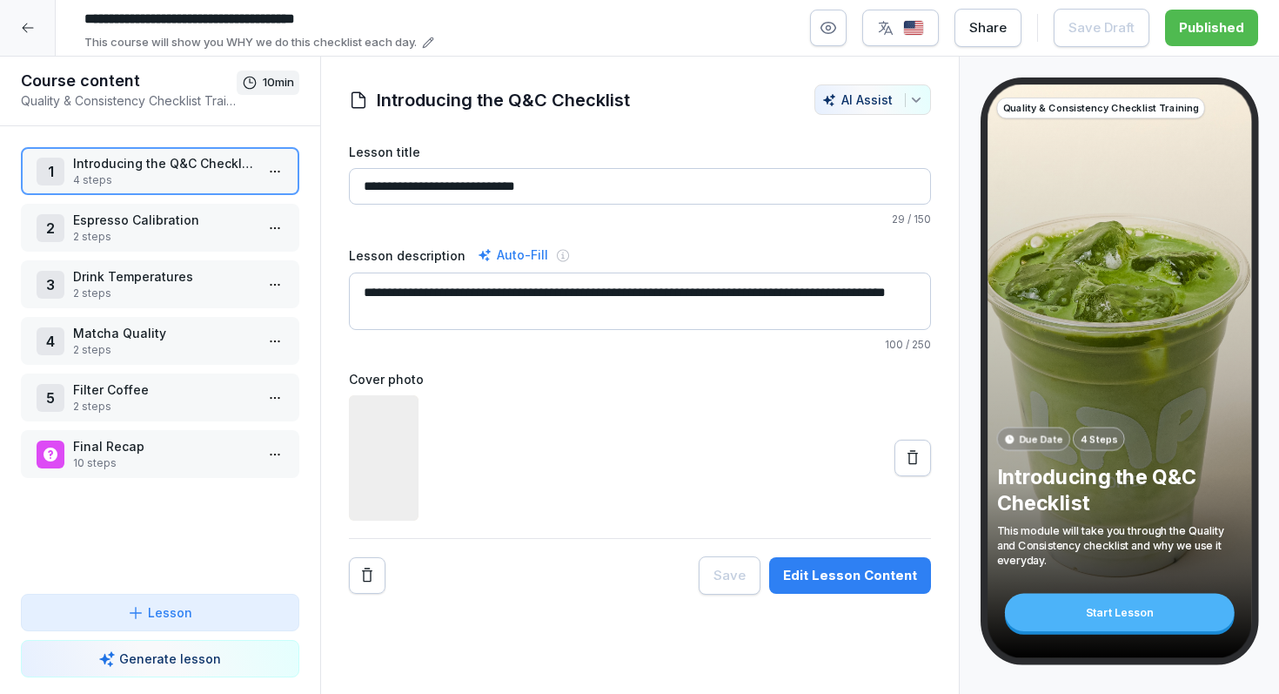
click at [727, 193] on input "**********" at bounding box center [640, 186] width 582 height 37
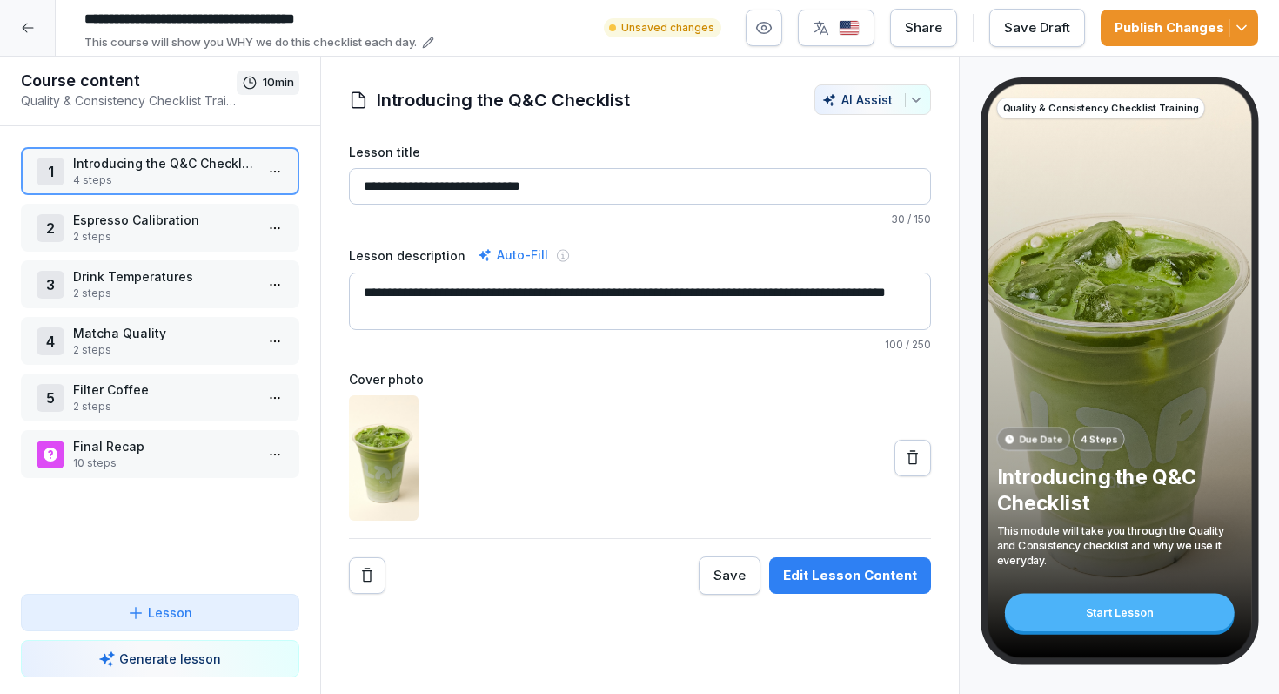
type input "**********"
click at [1182, 38] on button "Publish Changes" at bounding box center [1179, 28] width 157 height 37
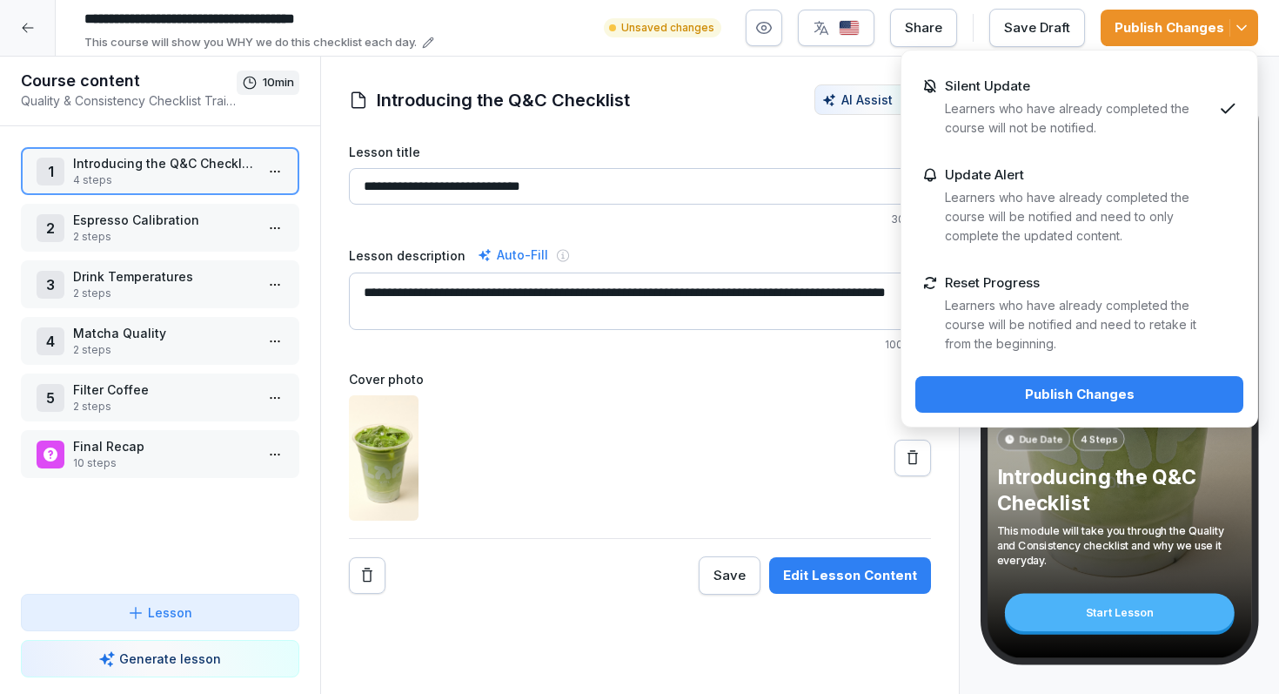
click at [1027, 301] on p "Learners who have already completed the course will be notified and need to ret…" at bounding box center [1078, 324] width 267 height 57
click at [1013, 398] on div "Publish Changes" at bounding box center [1079, 394] width 300 height 19
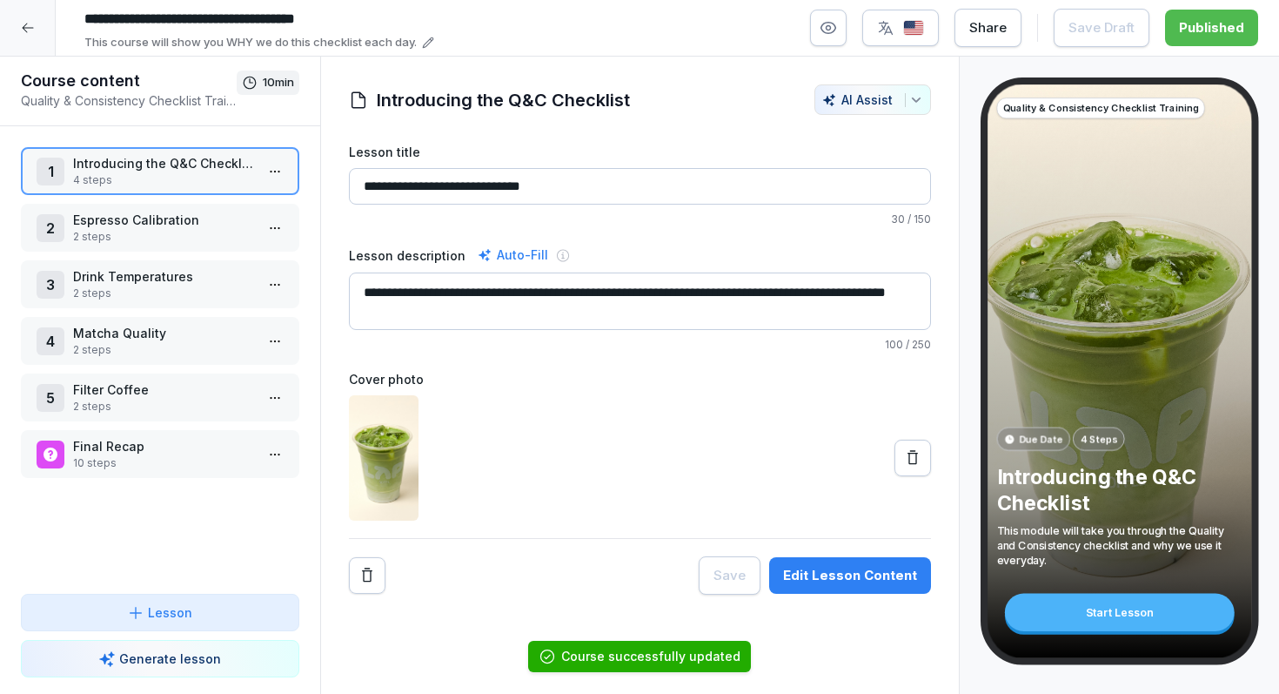
click at [105, 220] on p "Espresso Calibration" at bounding box center [163, 220] width 181 height 18
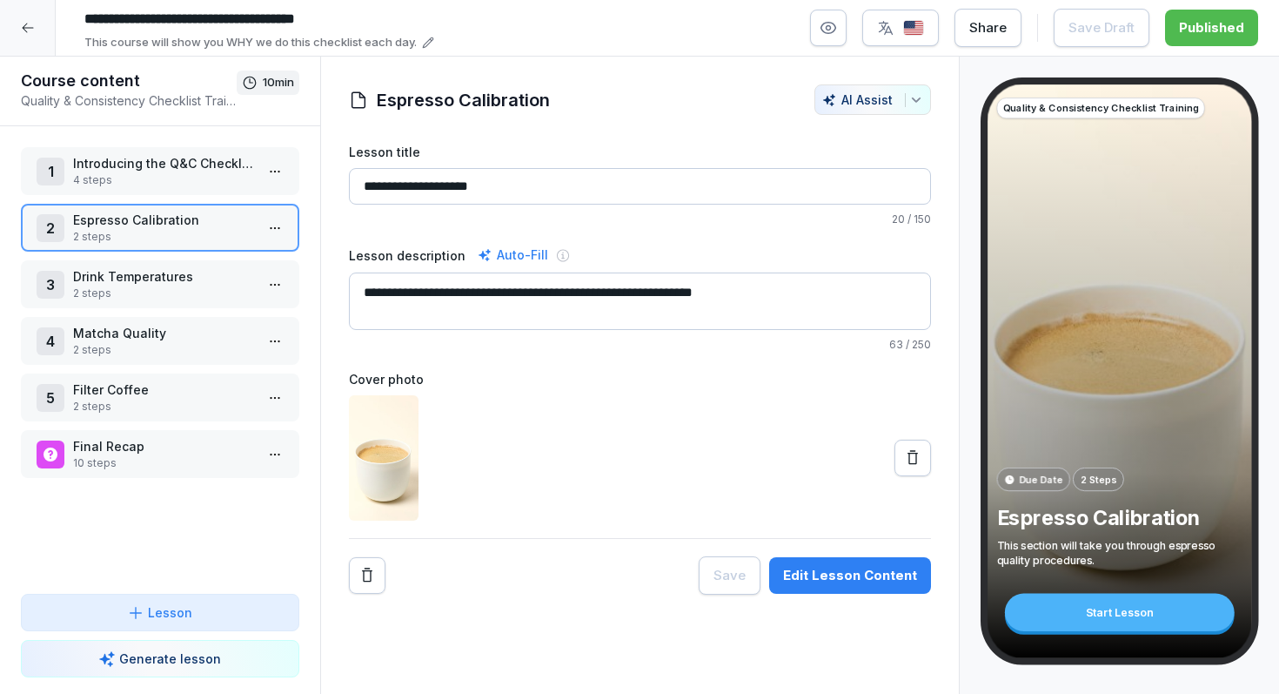
click at [14, 43] on div at bounding box center [28, 28] width 56 height 56
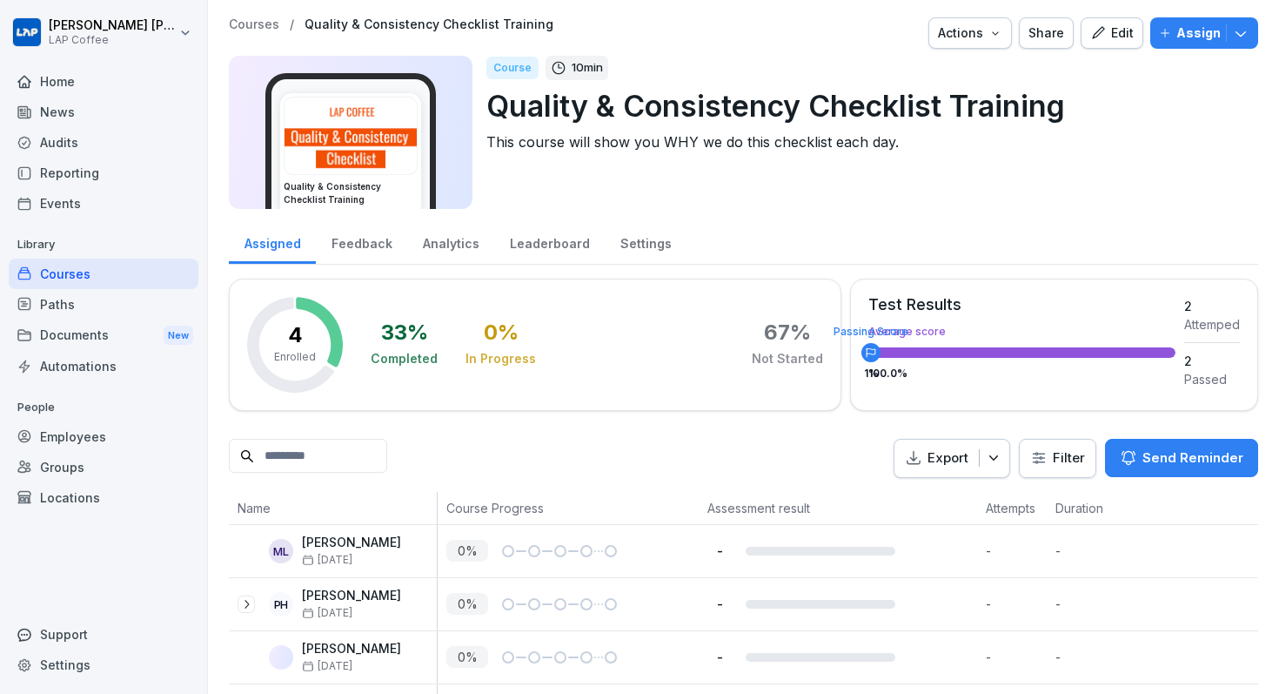
click at [79, 276] on div "Courses" at bounding box center [104, 273] width 190 height 30
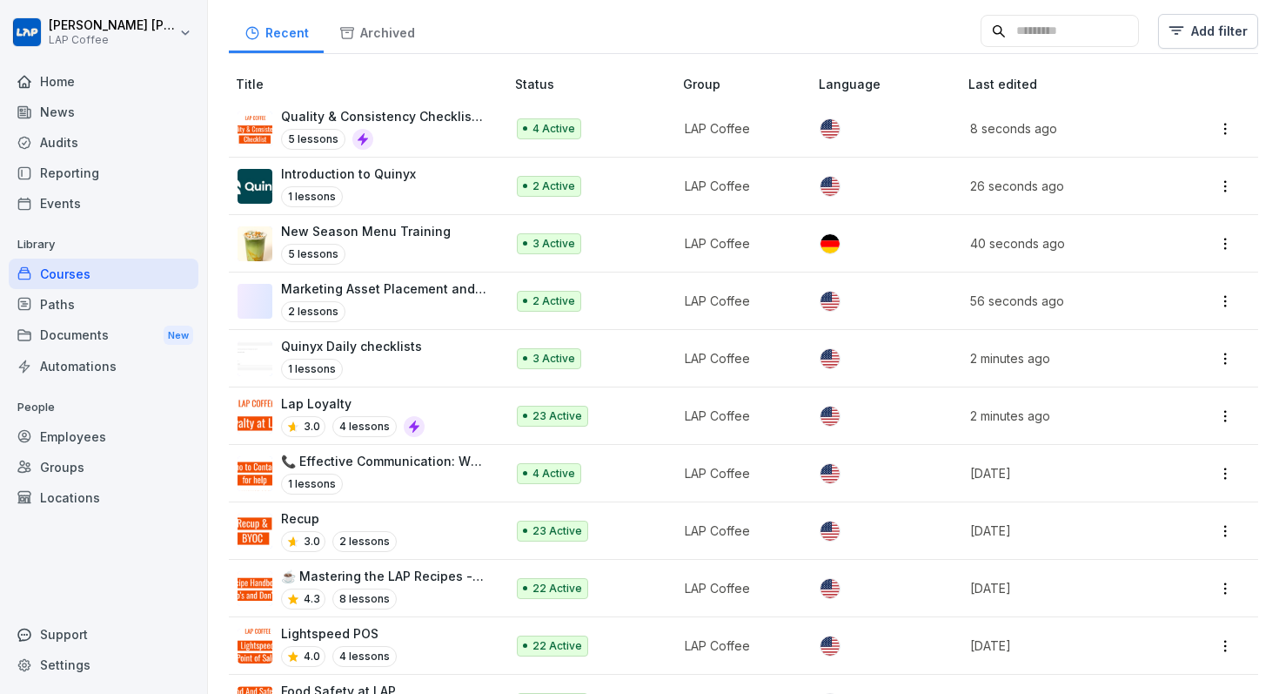
scroll to position [373, 0]
click at [395, 457] on p "📞 Effective Communication: Who to Contact for What" at bounding box center [384, 460] width 206 height 18
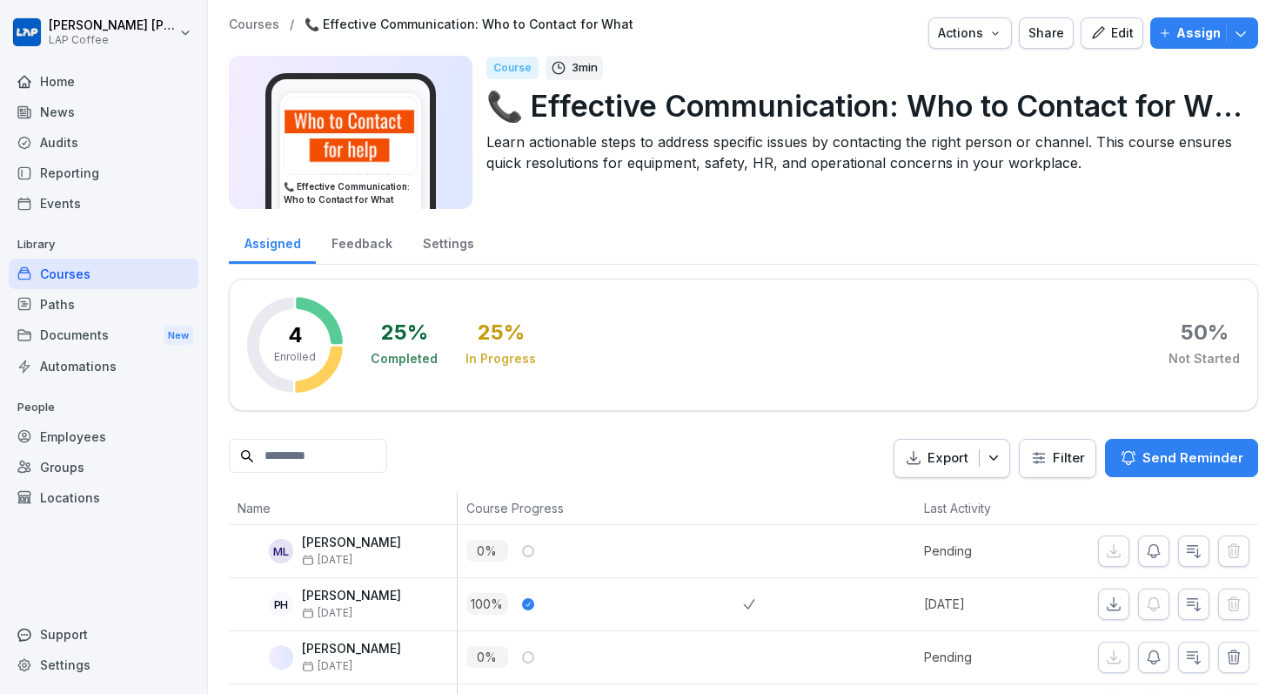
click at [1106, 25] on icon "button" at bounding box center [1098, 33] width 16 height 16
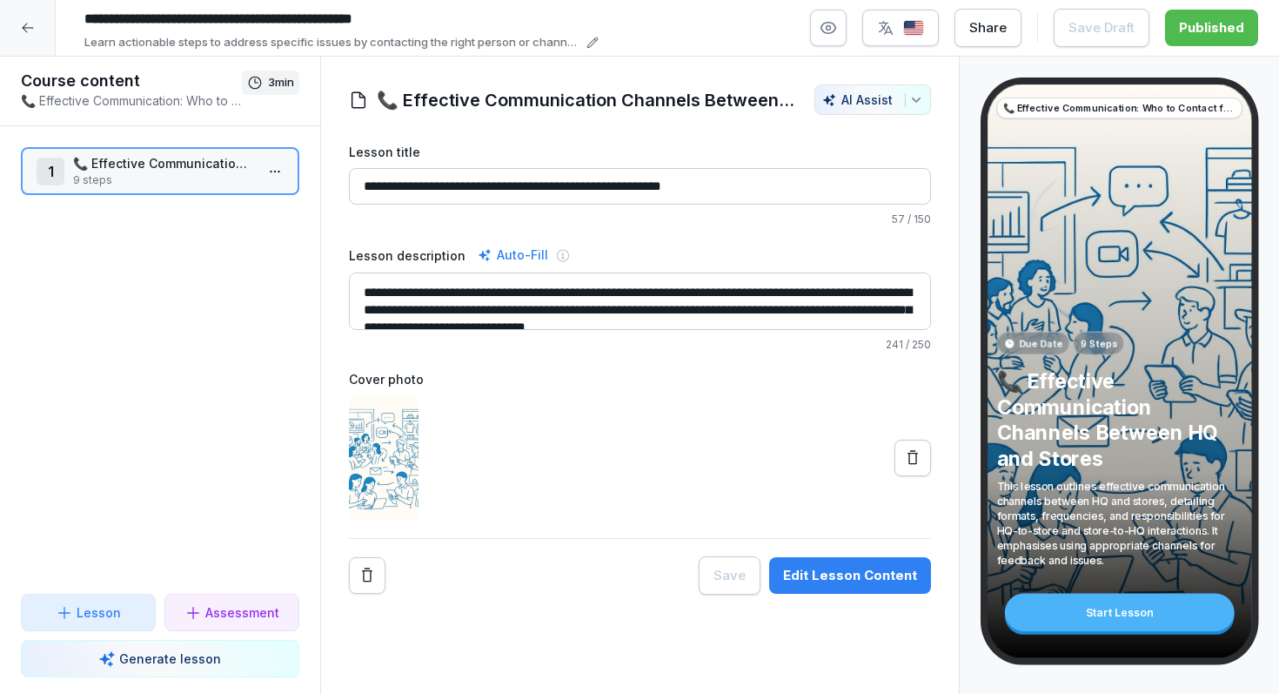
click at [810, 197] on input "**********" at bounding box center [640, 186] width 582 height 37
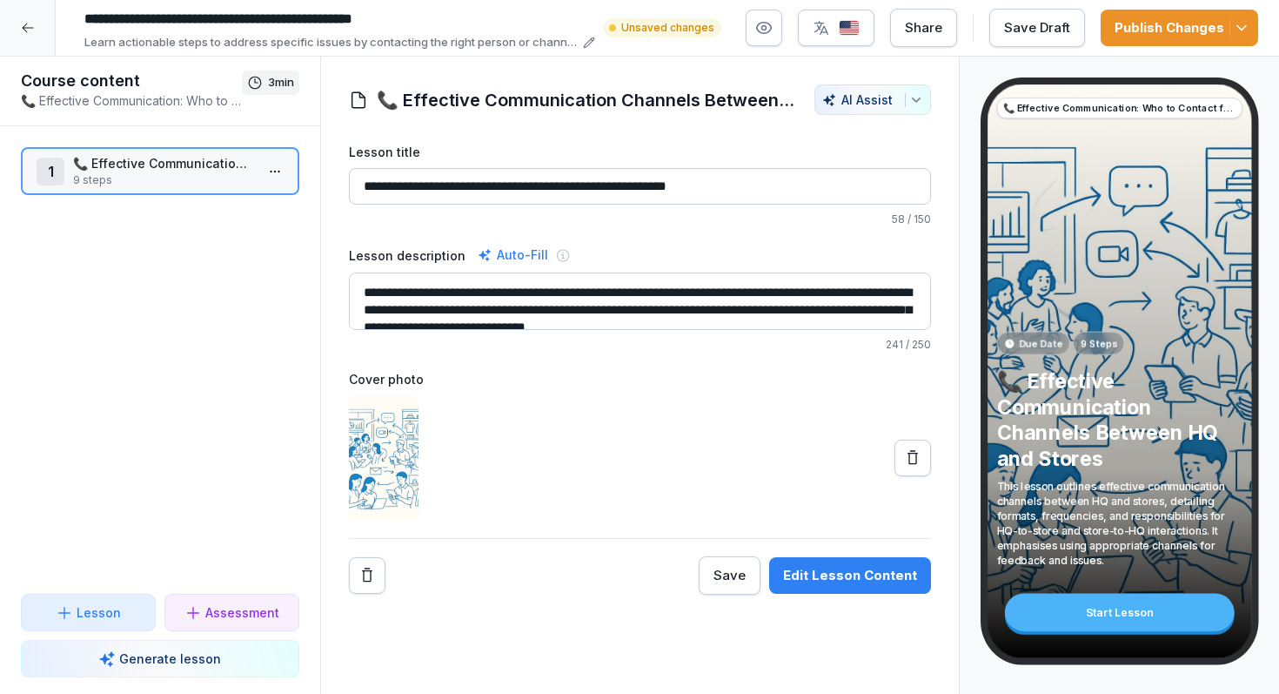
type input "**********"
click at [1151, 23] on div "Publish Changes" at bounding box center [1180, 27] width 130 height 19
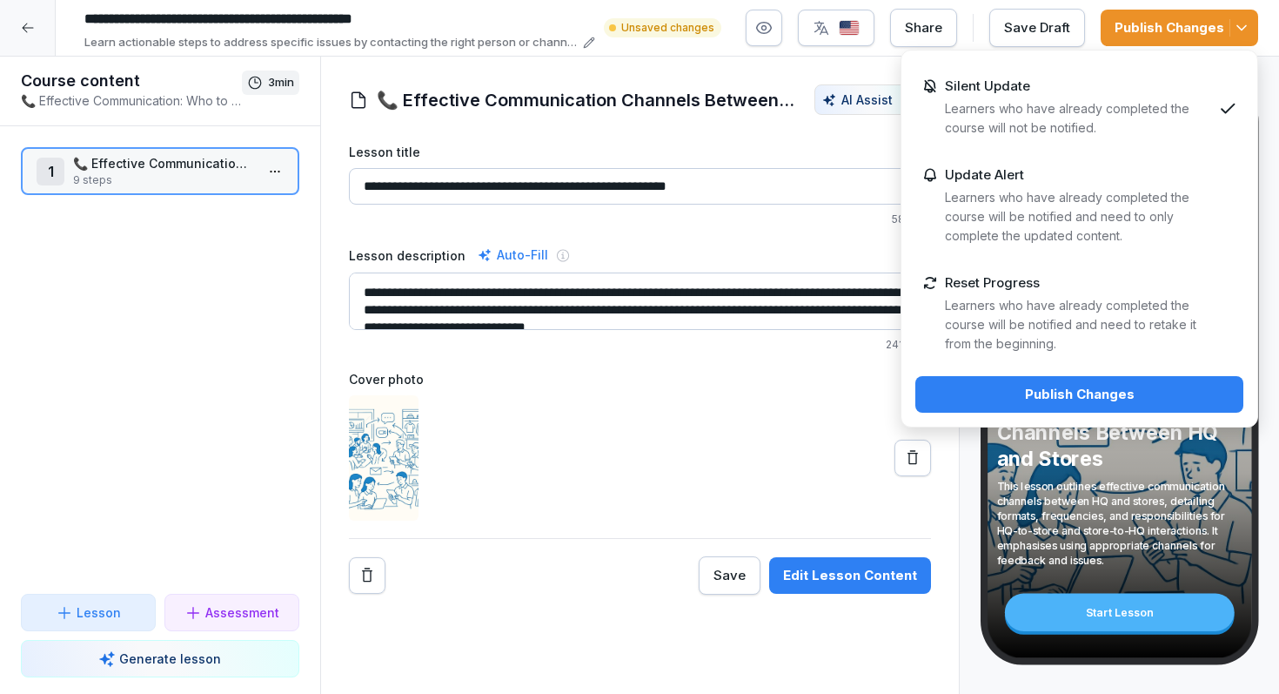
click at [1055, 270] on div "Reset Progress Learners who have already completed the course will be notified …" at bounding box center [1079, 314] width 328 height 106
click at [1045, 419] on div "Silent Update Learners who have already completed the course will not be notifi…" at bounding box center [1080, 239] width 358 height 378
click at [1064, 382] on button "Publish Changes" at bounding box center [1079, 394] width 328 height 37
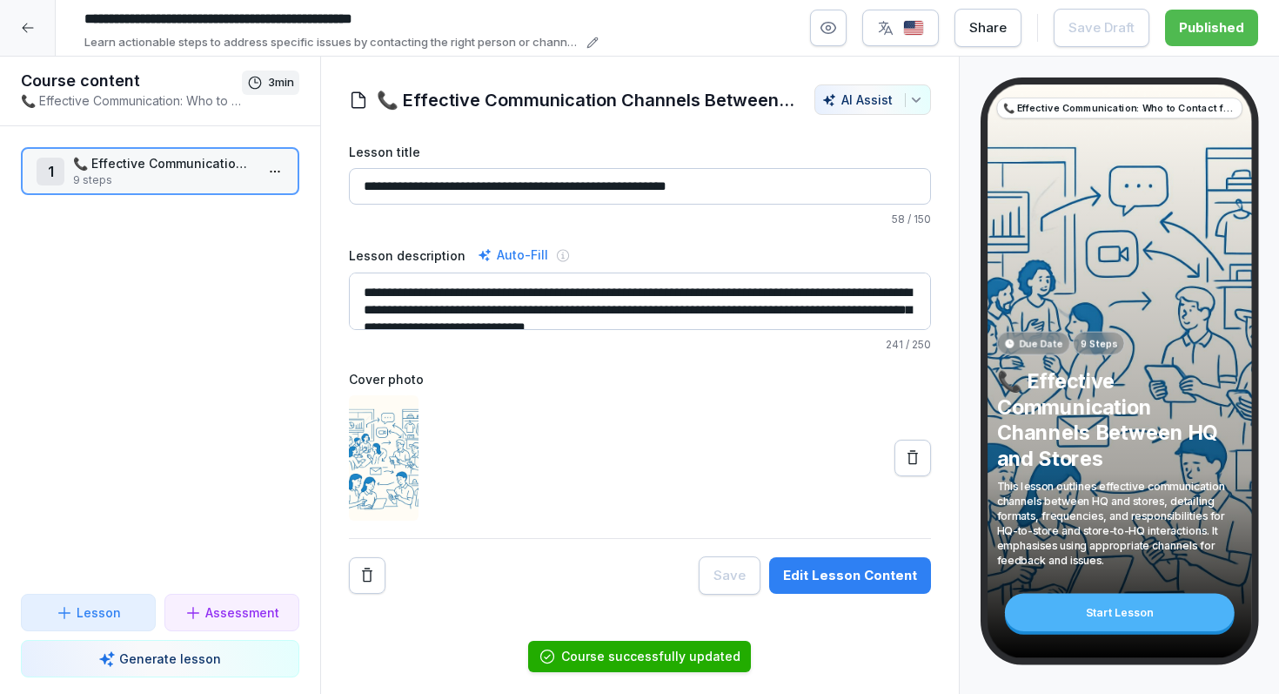
click at [24, 30] on icon at bounding box center [27, 28] width 11 height 10
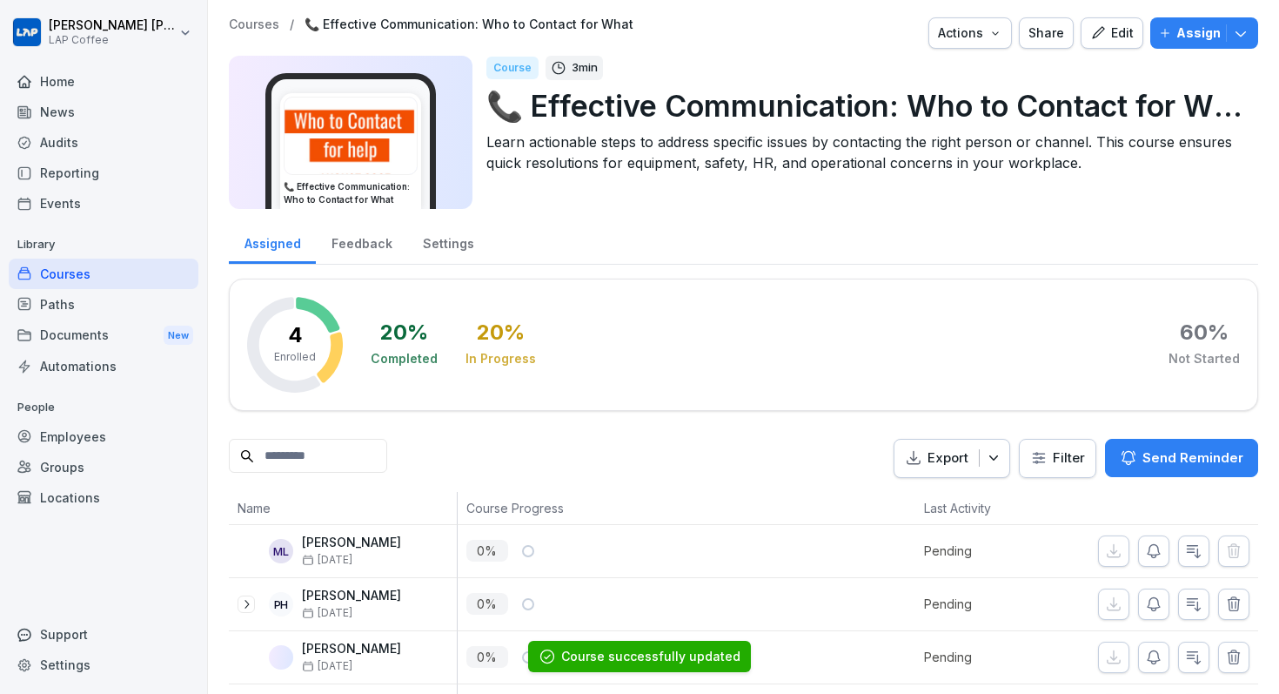
click at [260, 35] on div "Courses / 📞 Effective Communication: Who to Contact for What Actions Share Edit…" at bounding box center [743, 32] width 1029 height 31
click at [265, 30] on p "Courses" at bounding box center [254, 24] width 50 height 15
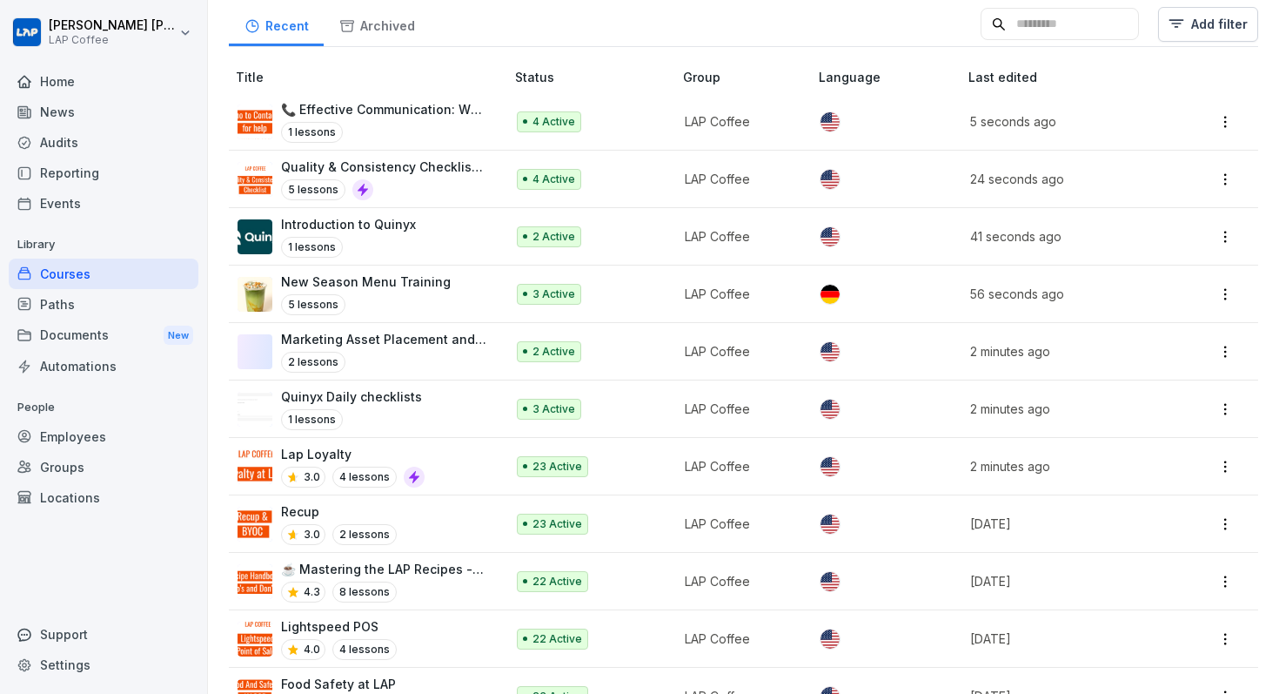
scroll to position [404, 0]
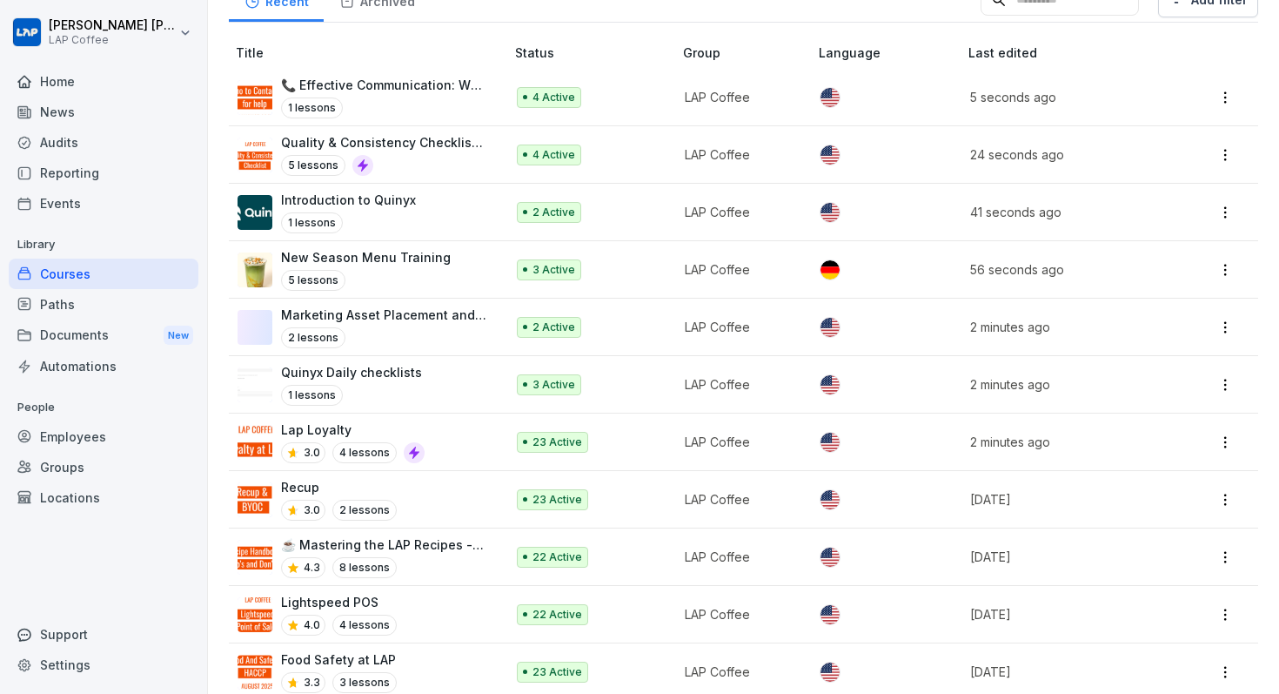
click at [425, 492] on div "Recup 3.0 2 lessons" at bounding box center [363, 499] width 250 height 43
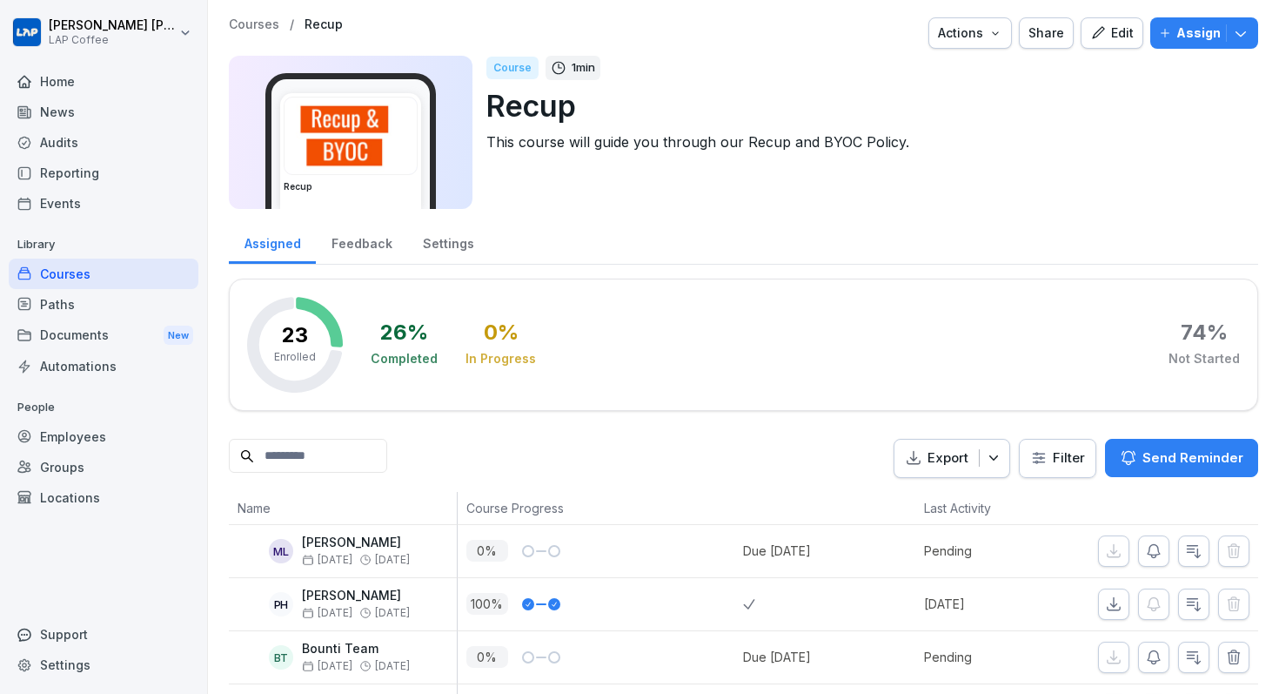
click at [1112, 31] on div "Edit" at bounding box center [1112, 32] width 44 height 19
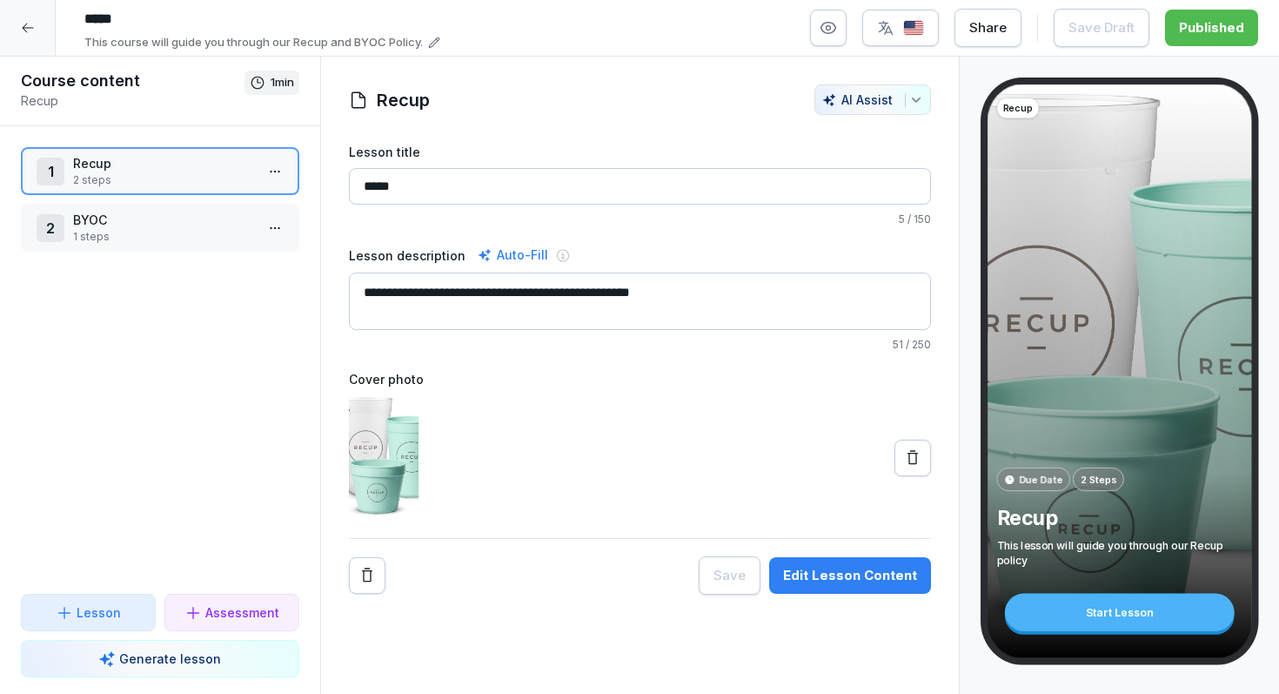
click at [751, 183] on input "*****" at bounding box center [640, 186] width 582 height 37
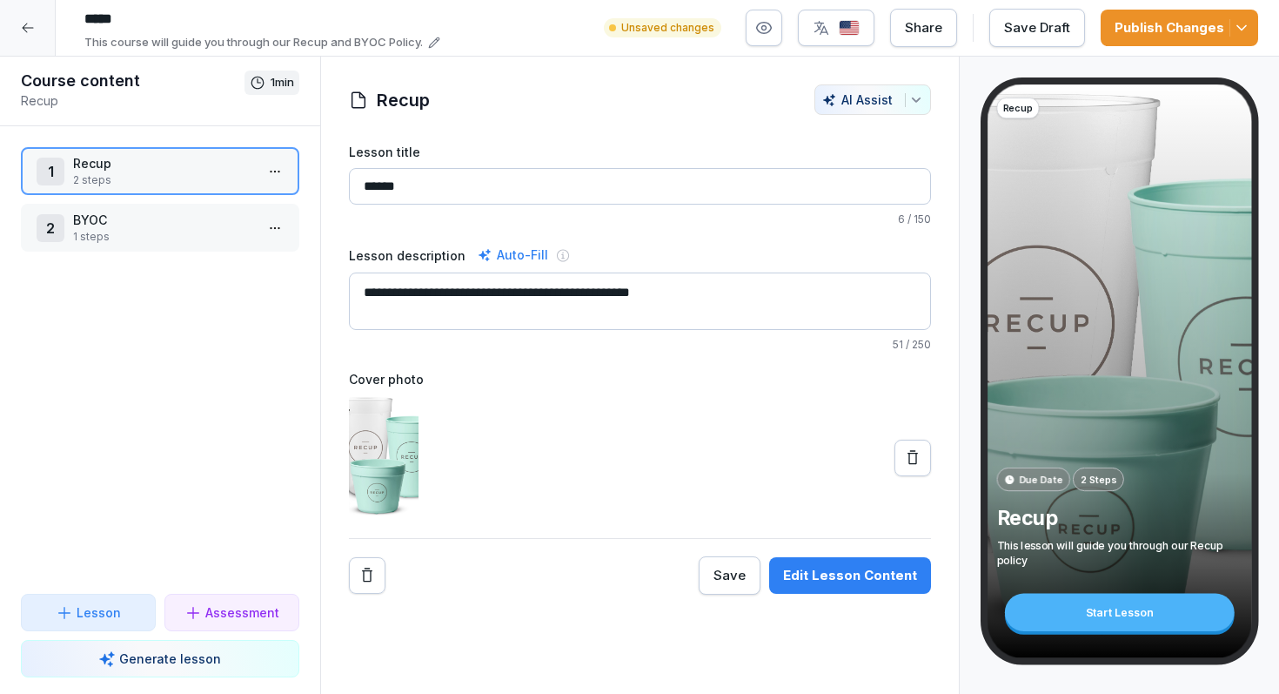
type input "*****"
click at [1172, 38] on button "Publish Changes" at bounding box center [1179, 28] width 157 height 37
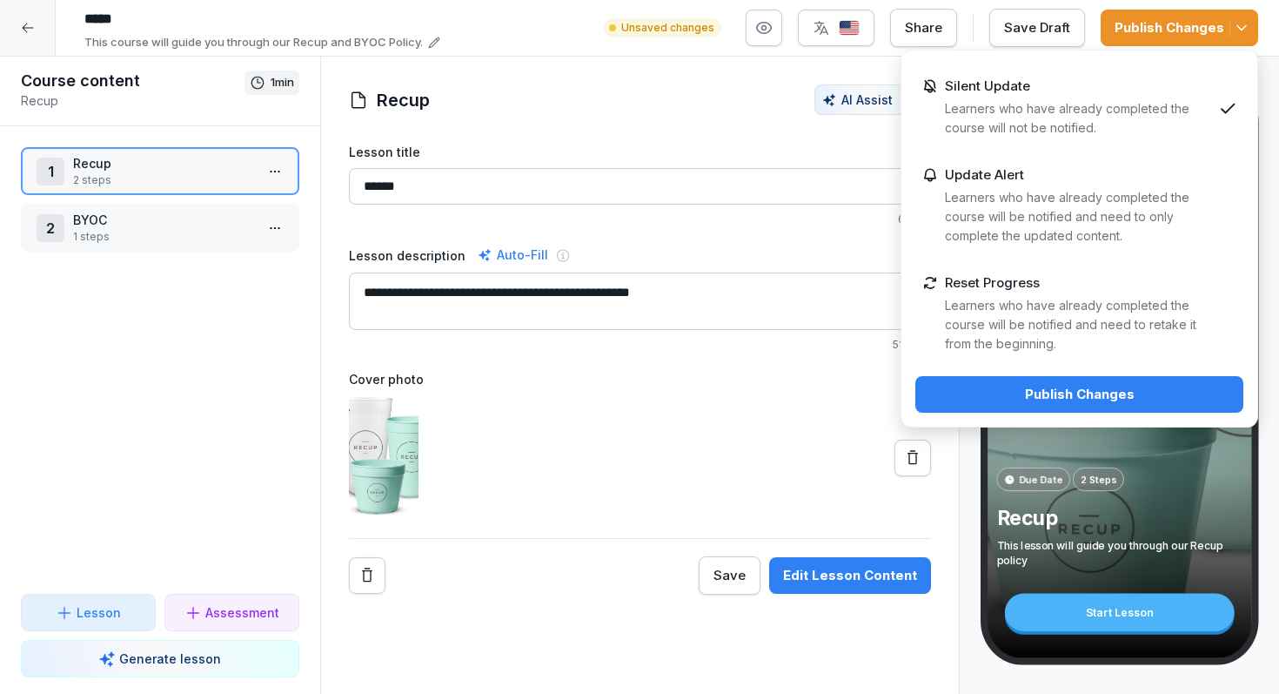
click at [1029, 290] on p "Reset Progress" at bounding box center [992, 283] width 95 height 16
click at [1016, 396] on div "Publish Changes" at bounding box center [1079, 394] width 300 height 19
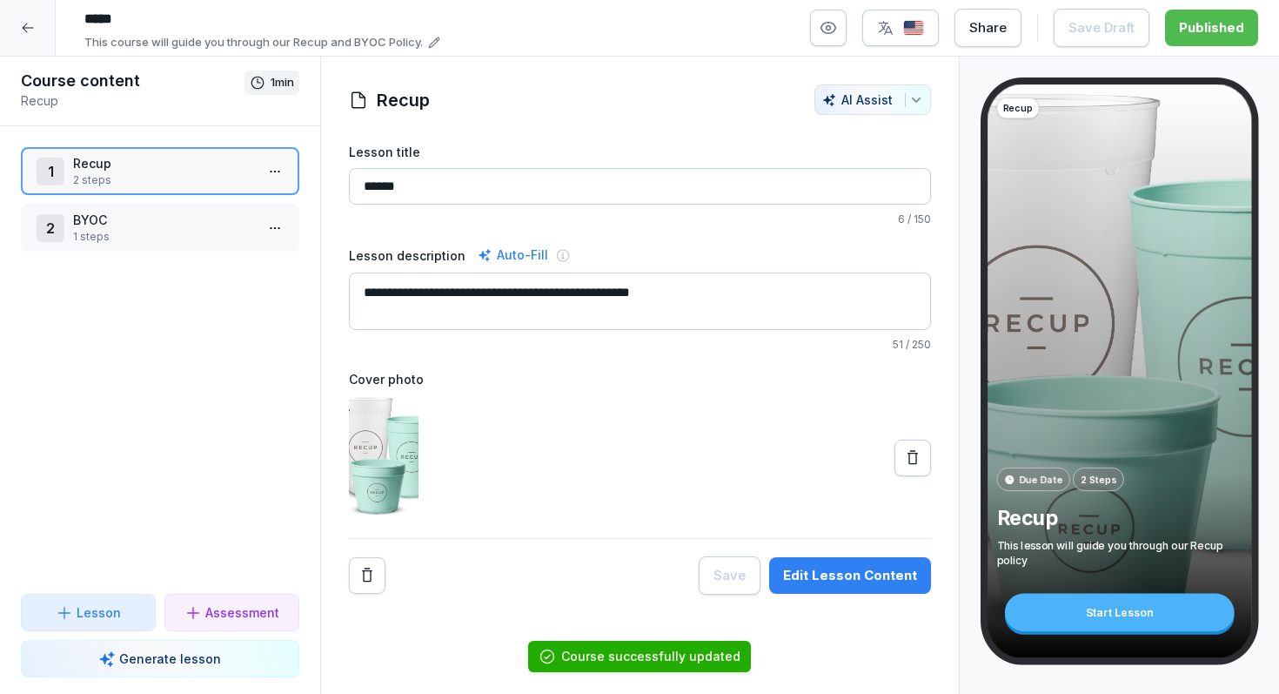
click at [32, 35] on div at bounding box center [28, 28] width 56 height 56
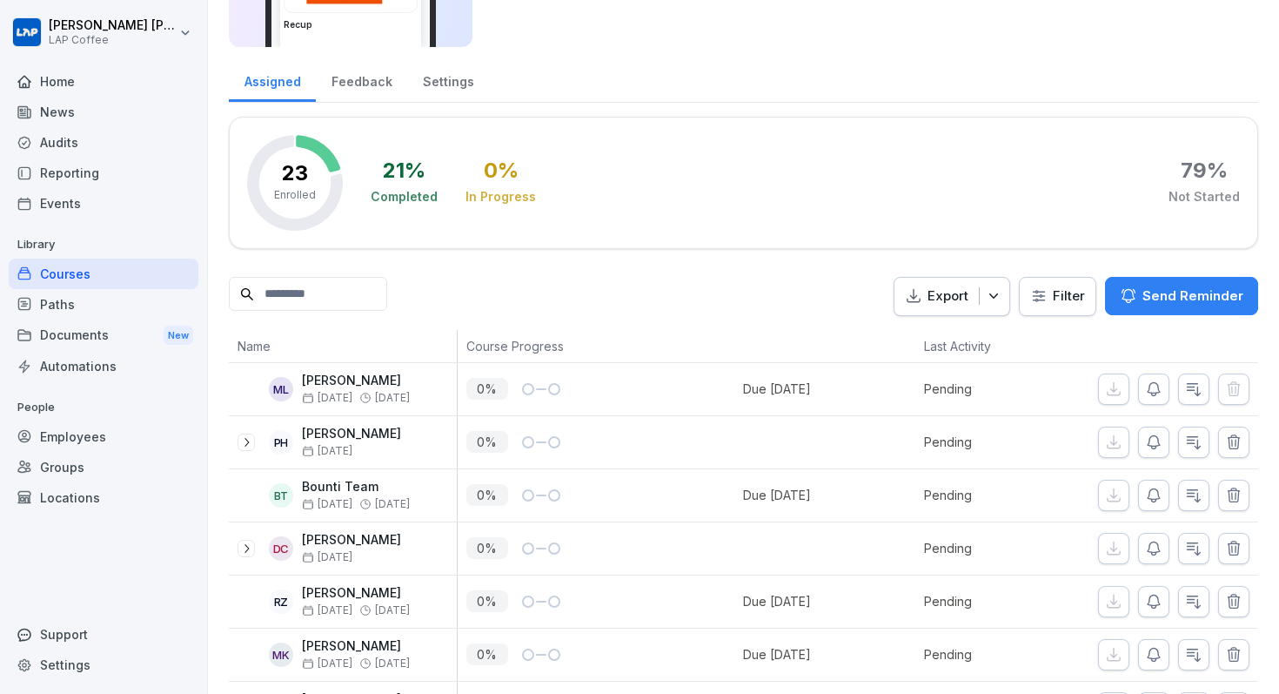
scroll to position [167, 0]
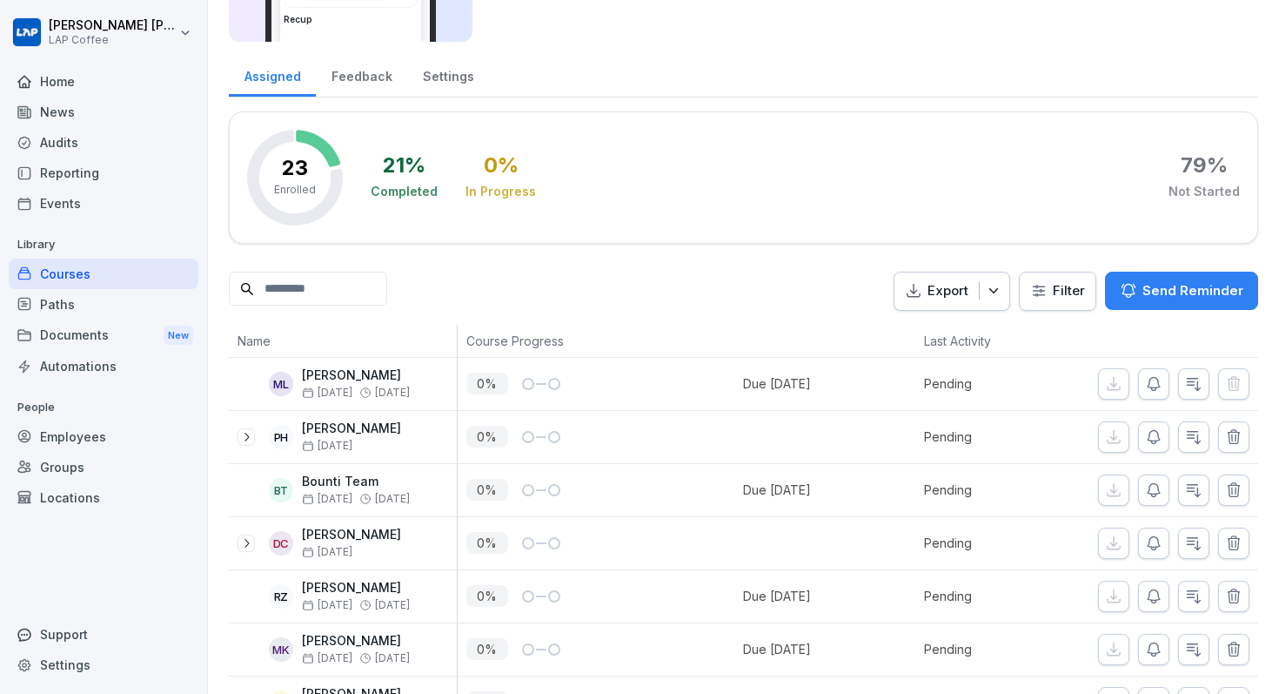
click at [74, 282] on div "Courses" at bounding box center [104, 273] width 190 height 30
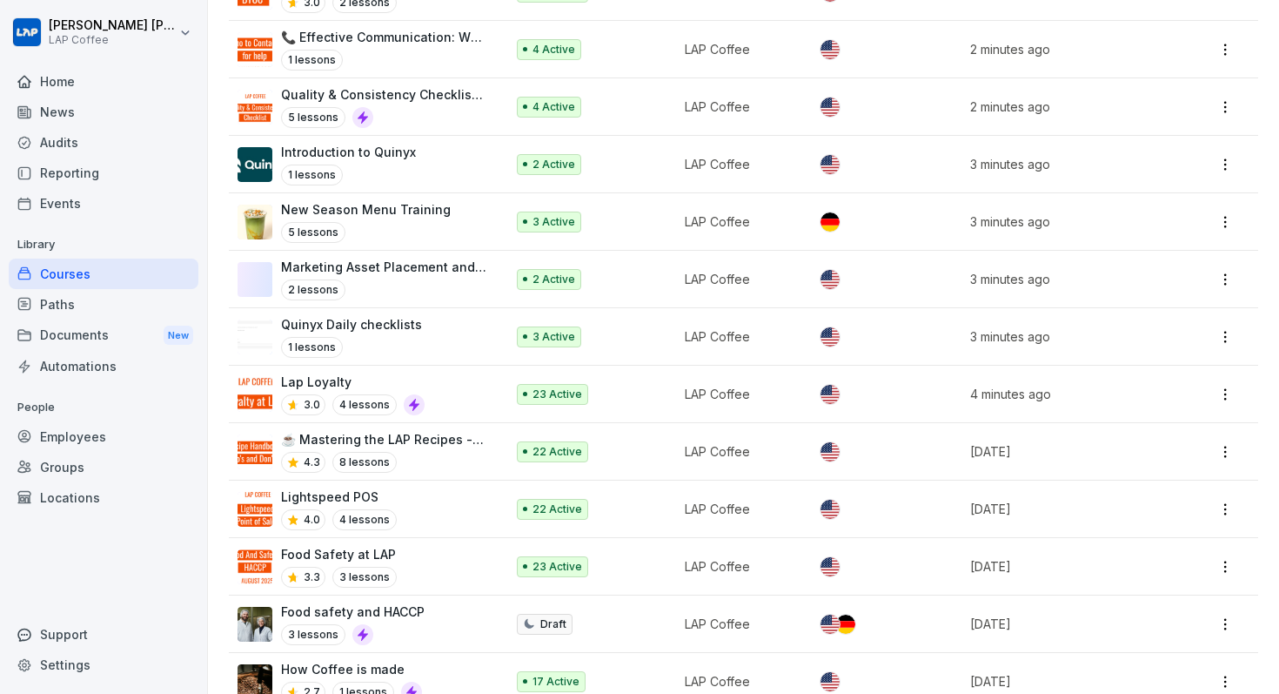
scroll to position [531, 0]
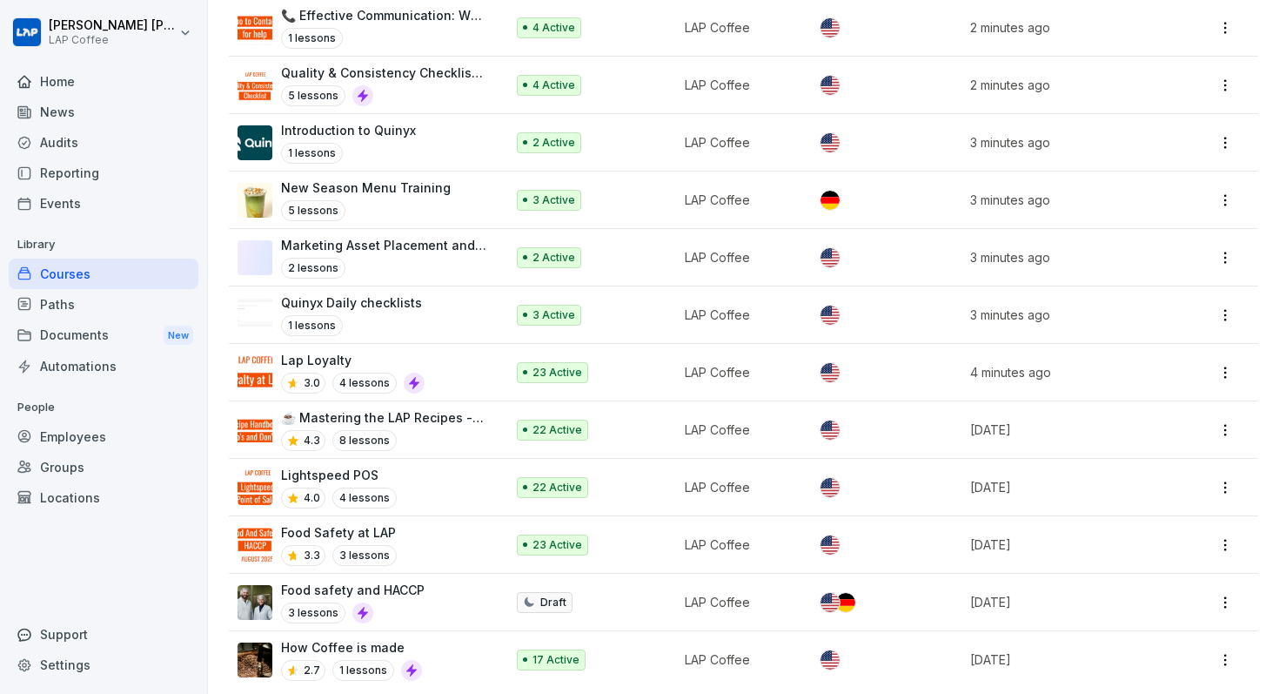
click at [668, 651] on td "17 Active" at bounding box center [592, 659] width 168 height 57
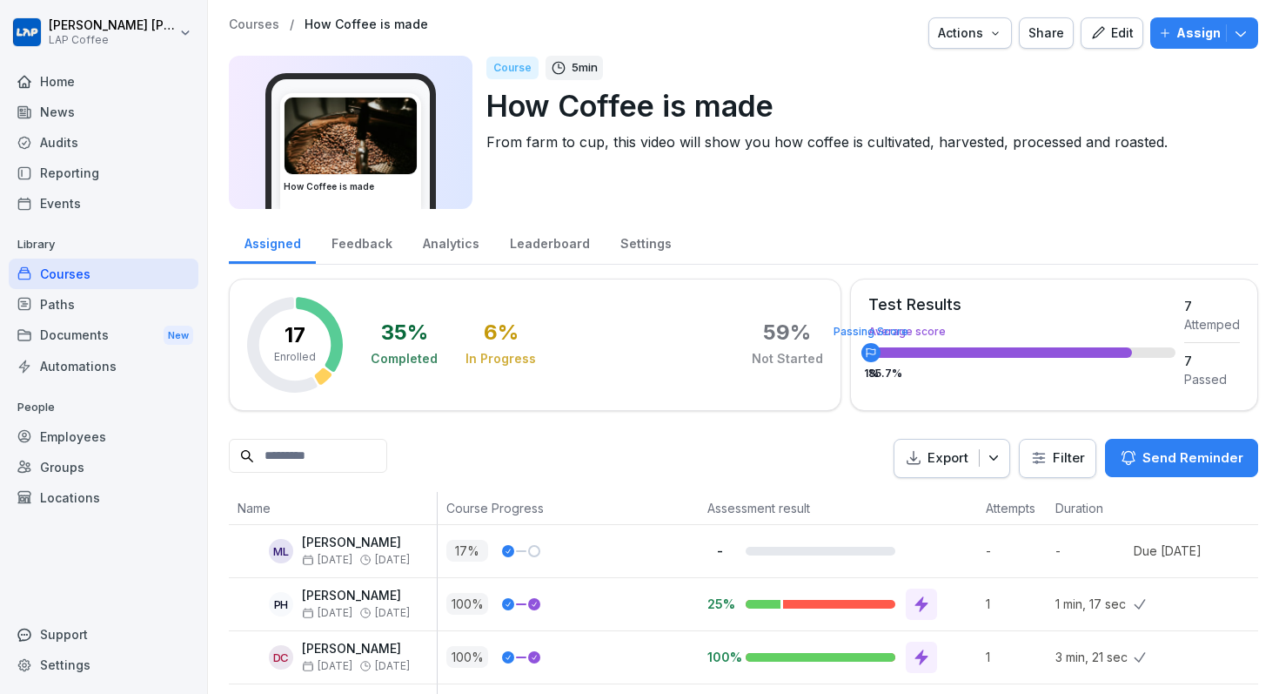
click at [926, 593] on div at bounding box center [921, 603] width 31 height 31
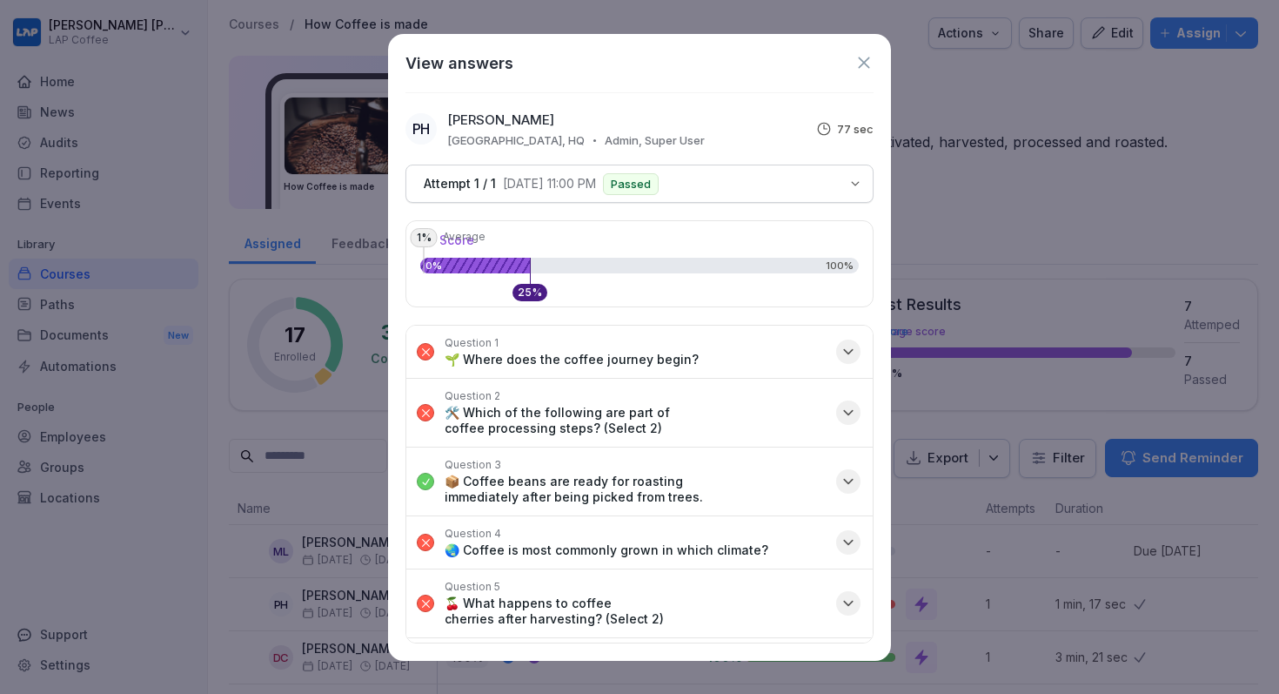
click at [848, 357] on icon "button" at bounding box center [848, 351] width 17 height 17
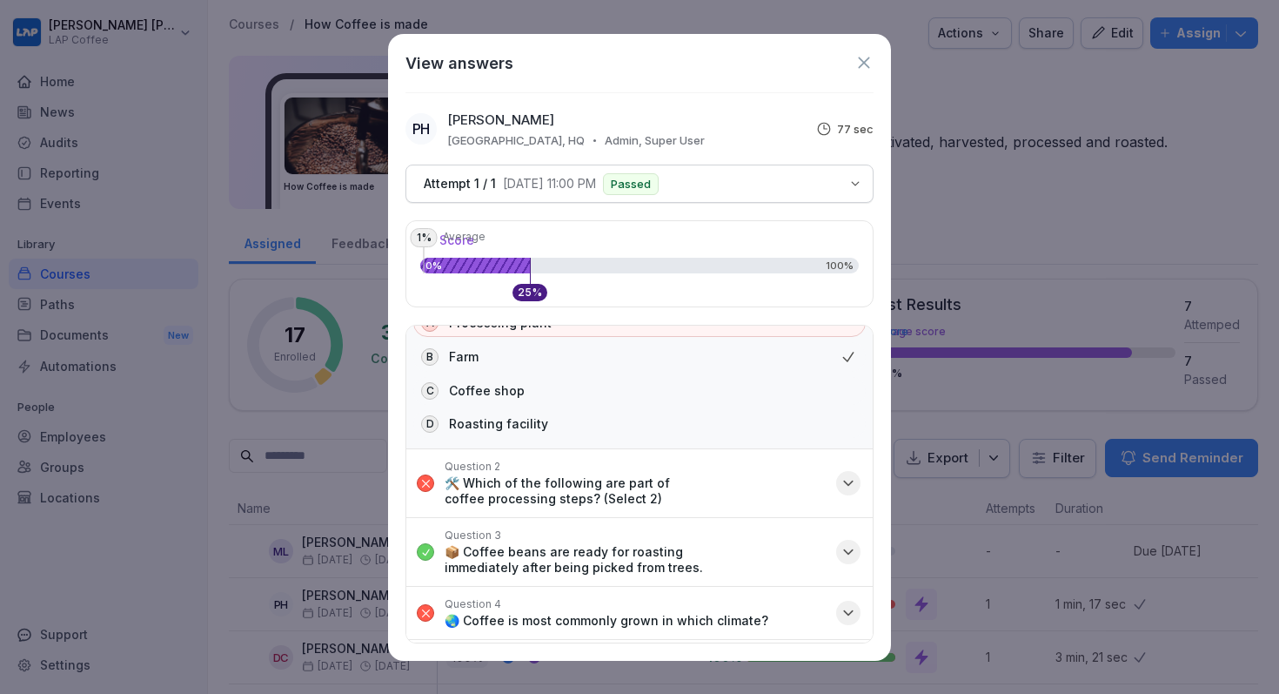
scroll to position [84, 0]
click at [846, 469] on div "button" at bounding box center [848, 479] width 24 height 24
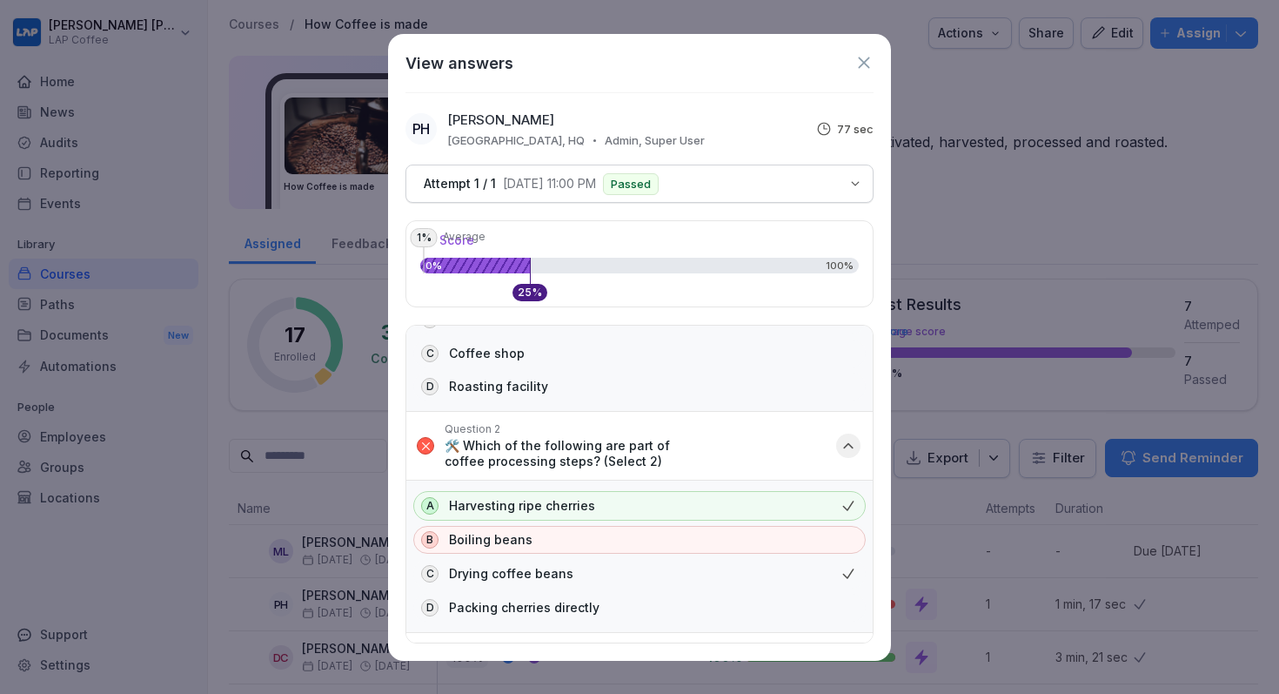
scroll to position [129, 0]
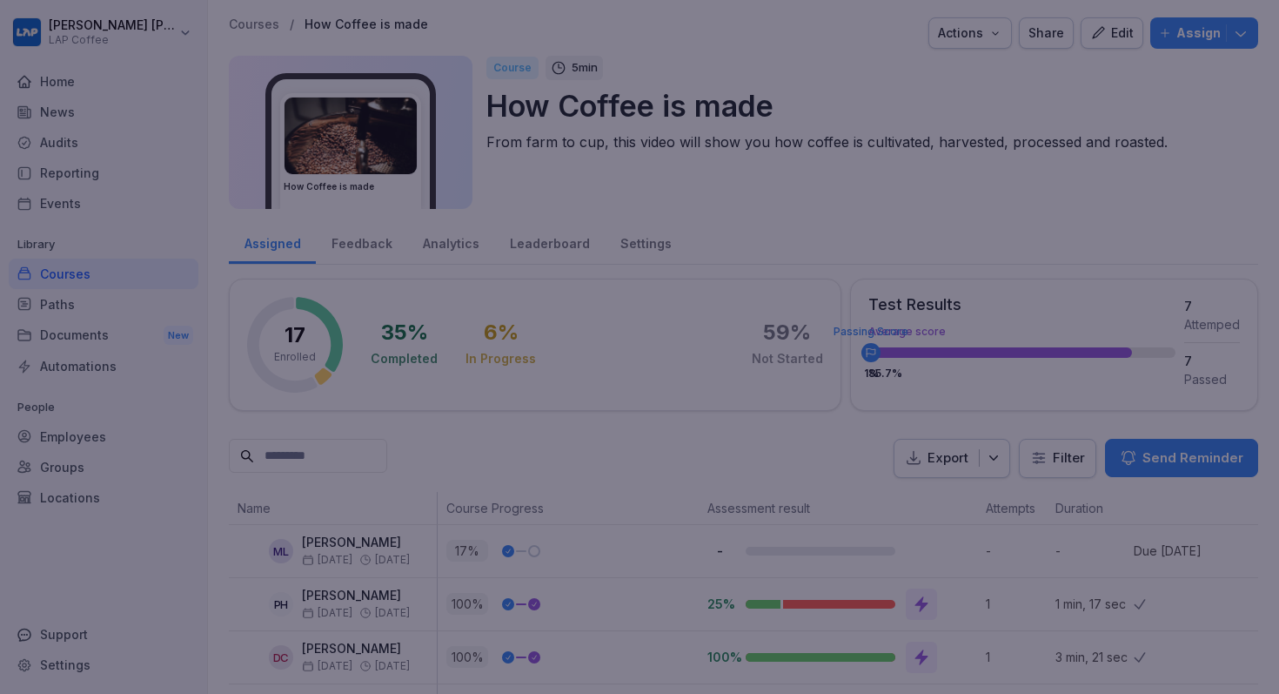
click at [942, 381] on div at bounding box center [639, 347] width 1279 height 694
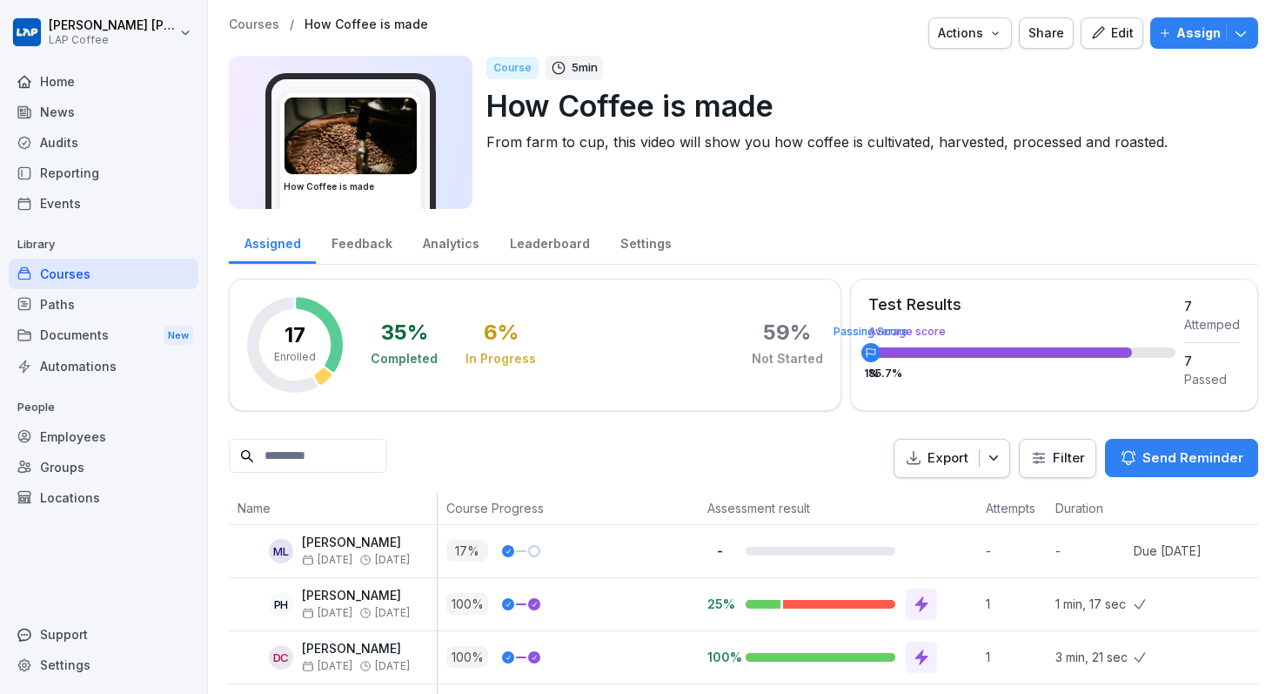
drag, startPoint x: 869, startPoint y: 352, endPoint x: 1061, endPoint y: 354, distance: 191.4
click at [1059, 354] on div at bounding box center [1021, 352] width 307 height 10
click at [1061, 354] on div at bounding box center [1000, 352] width 264 height 10
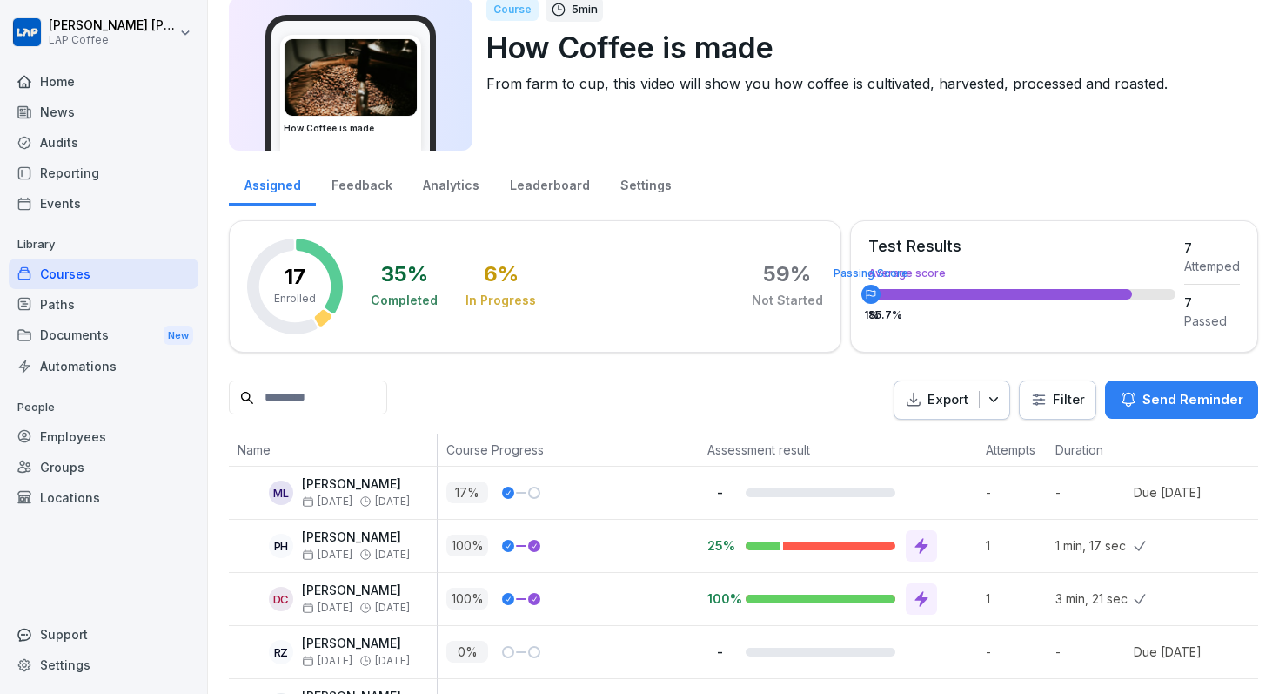
scroll to position [54, 0]
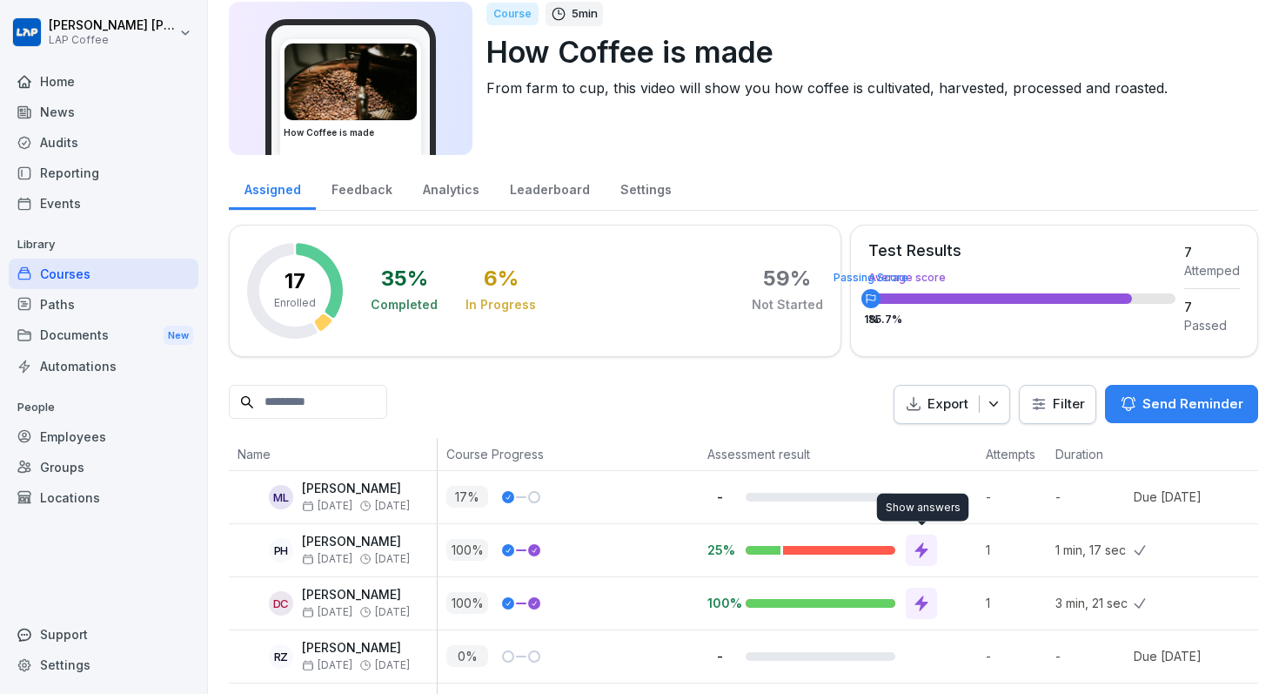
click at [921, 551] on icon at bounding box center [921, 550] width 13 height 16
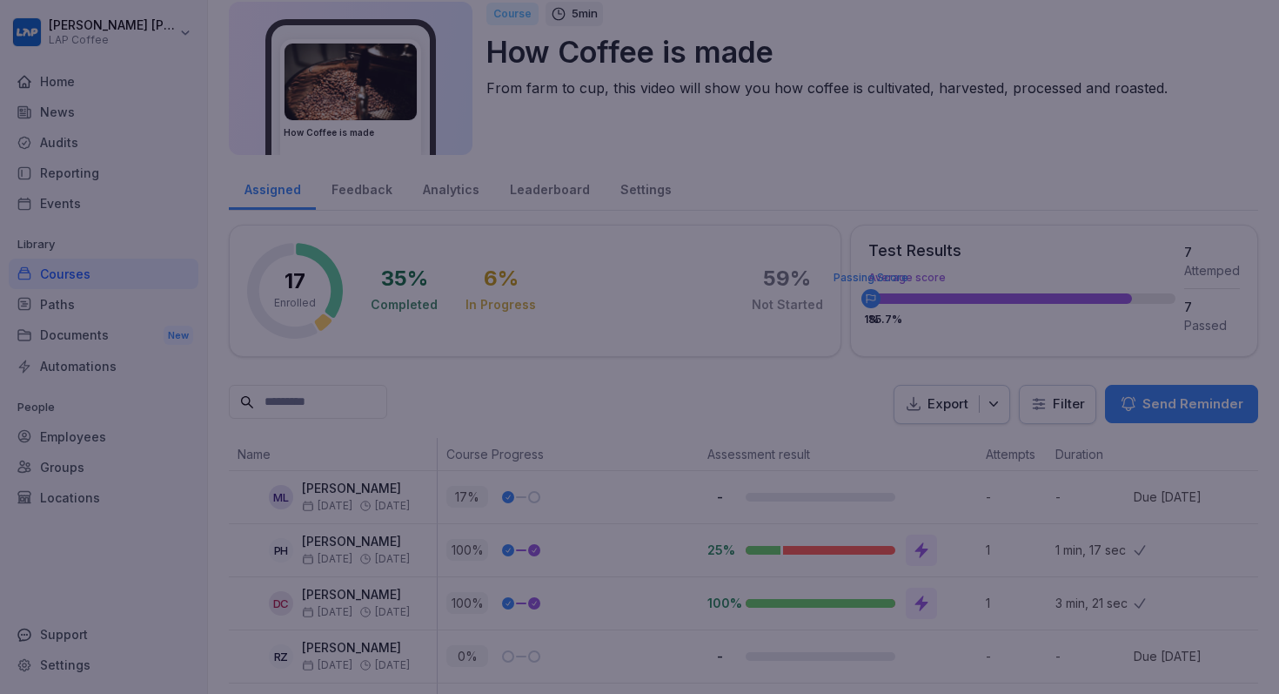
click at [1001, 556] on div at bounding box center [639, 347] width 1279 height 694
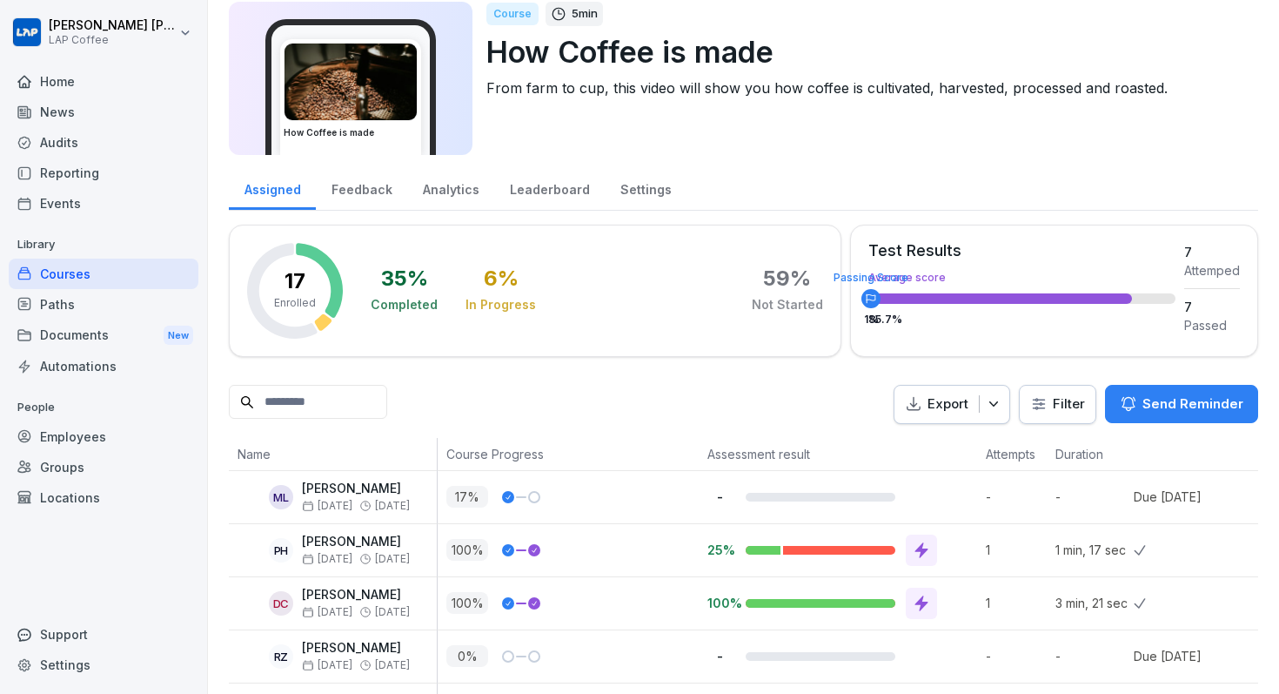
click at [846, 554] on div at bounding box center [841, 549] width 191 height 31
click at [713, 554] on p "25%" at bounding box center [719, 549] width 24 height 17
click at [714, 554] on p "25%" at bounding box center [719, 549] width 24 height 17
click at [1131, 402] on icon "button" at bounding box center [1128, 403] width 17 height 17
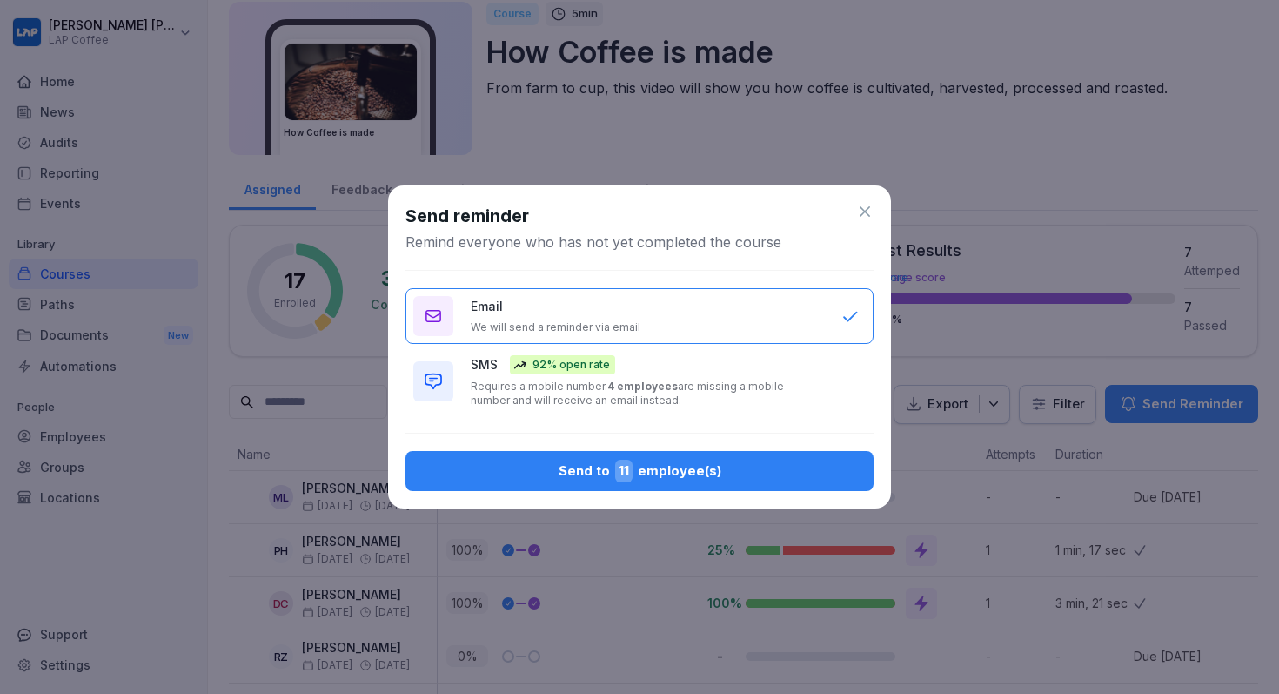
click at [868, 206] on icon at bounding box center [864, 211] width 17 height 17
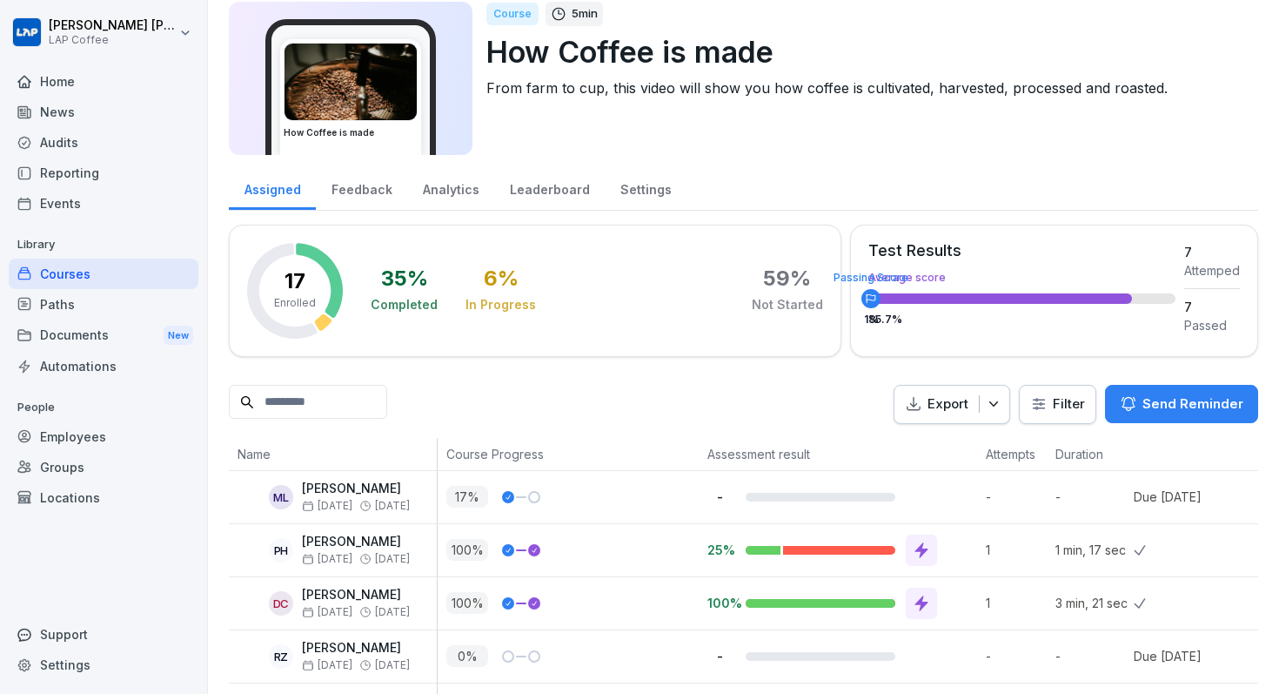
click at [623, 203] on div "Settings" at bounding box center [646, 187] width 82 height 44
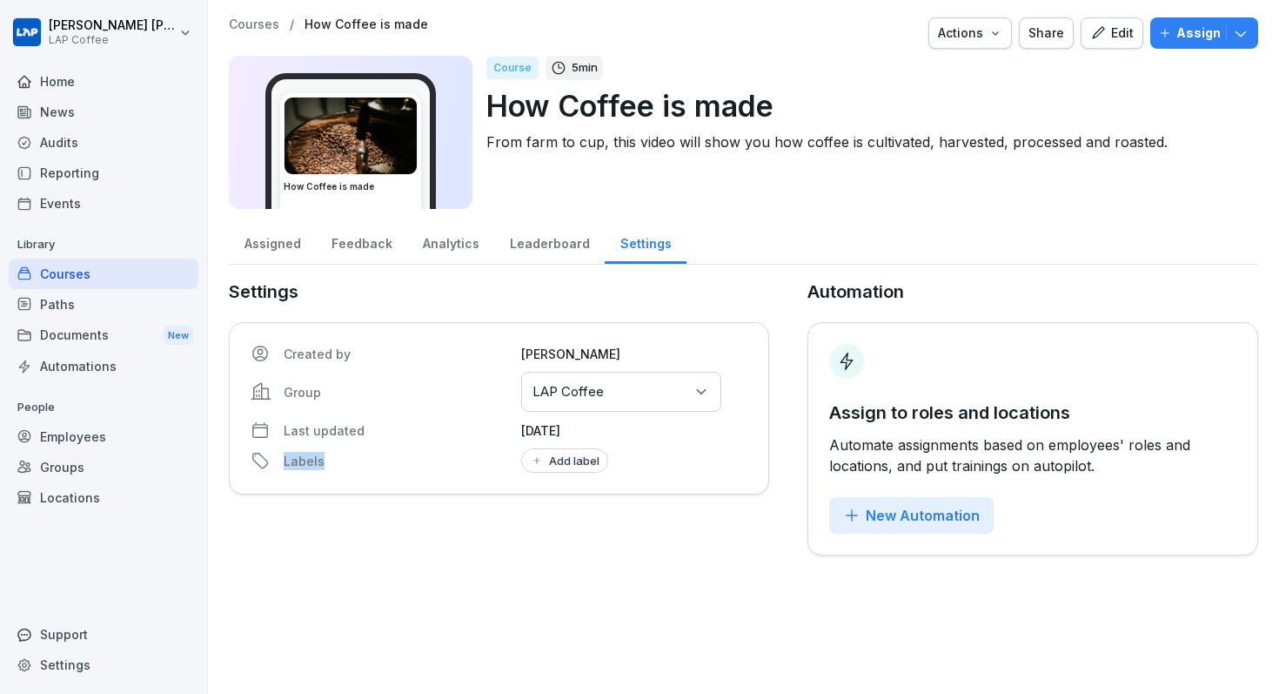
drag, startPoint x: 278, startPoint y: 466, endPoint x: 386, endPoint y: 465, distance: 108.8
click at [386, 465] on div "Created by Joshua Georges Group Select groups or locations LAP Coffee Last upda…" at bounding box center [499, 408] width 540 height 172
click at [567, 236] on div "Leaderboard" at bounding box center [549, 241] width 111 height 44
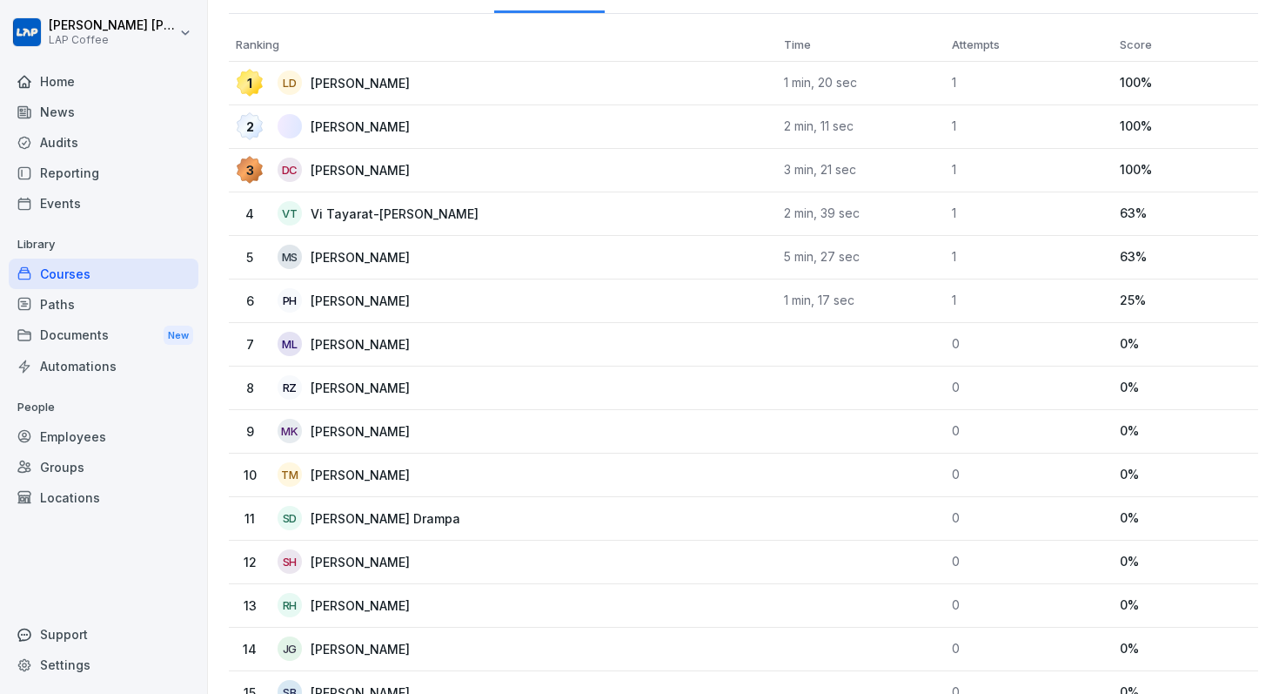
scroll to position [241, 0]
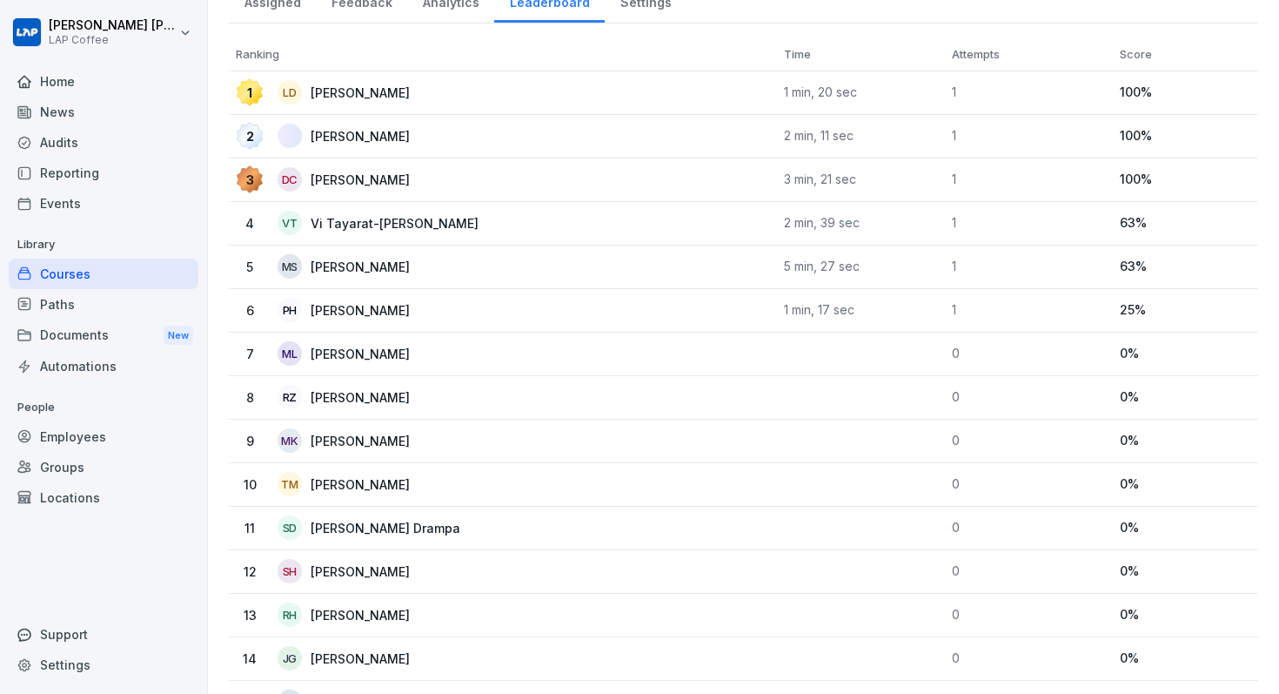
click at [434, 298] on div "6 PH Philipp Hass" at bounding box center [503, 310] width 534 height 24
click at [360, 308] on p "[PERSON_NAME]" at bounding box center [374, 310] width 127 height 18
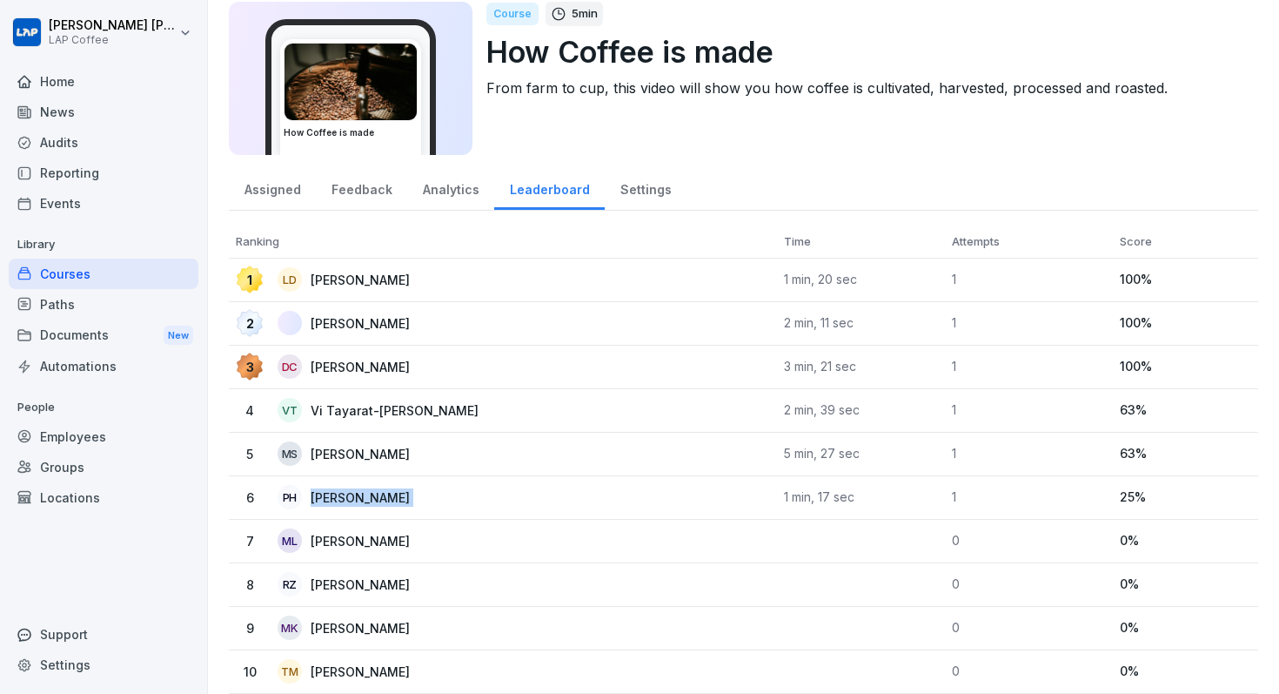
scroll to position [47, 0]
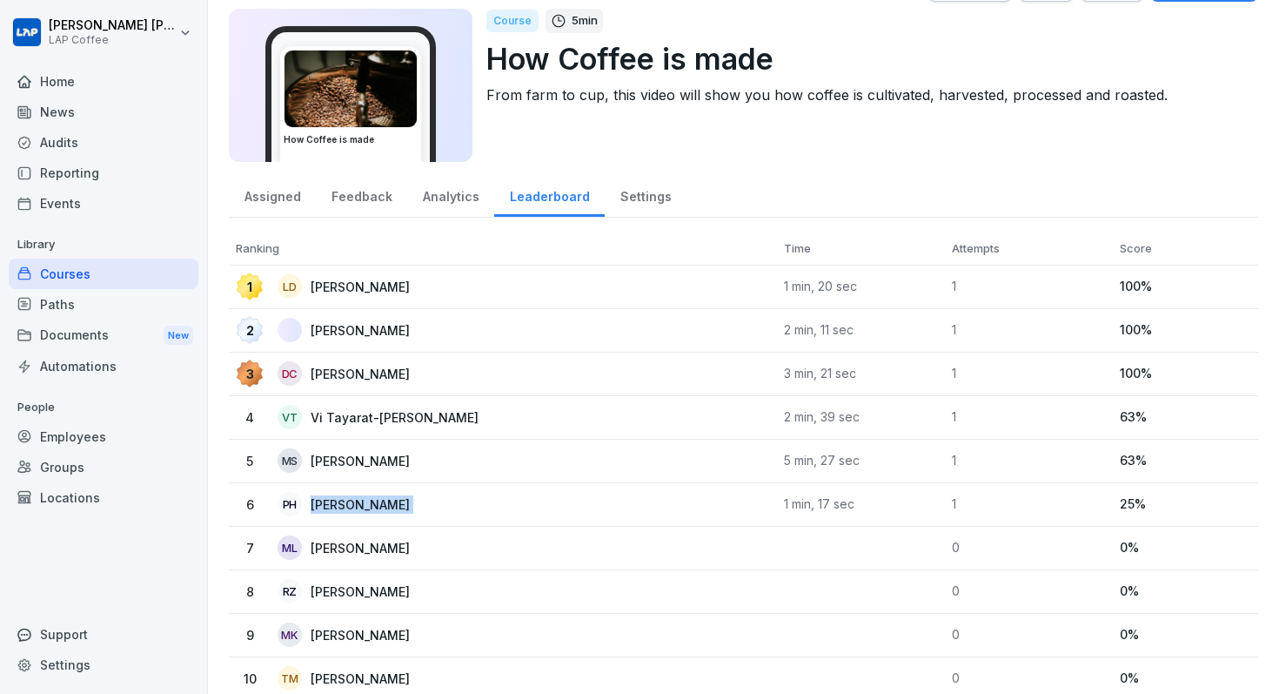
click at [290, 203] on div "Assigned" at bounding box center [272, 194] width 87 height 44
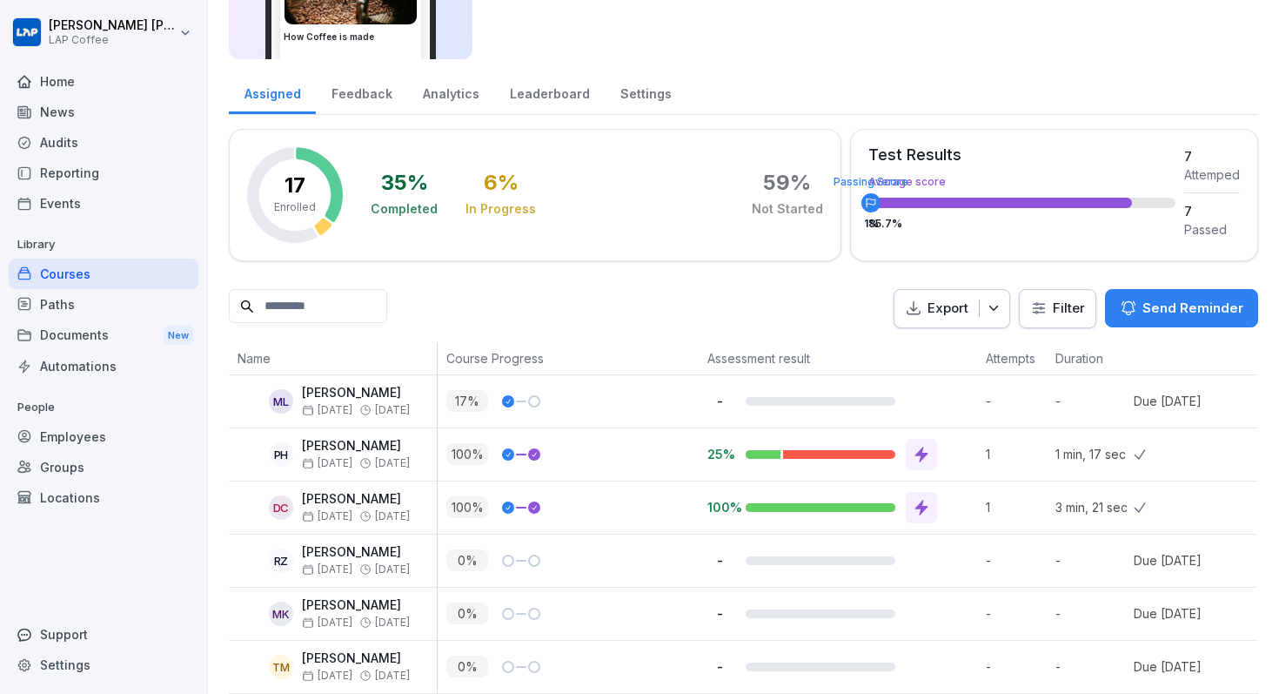
scroll to position [164, 0]
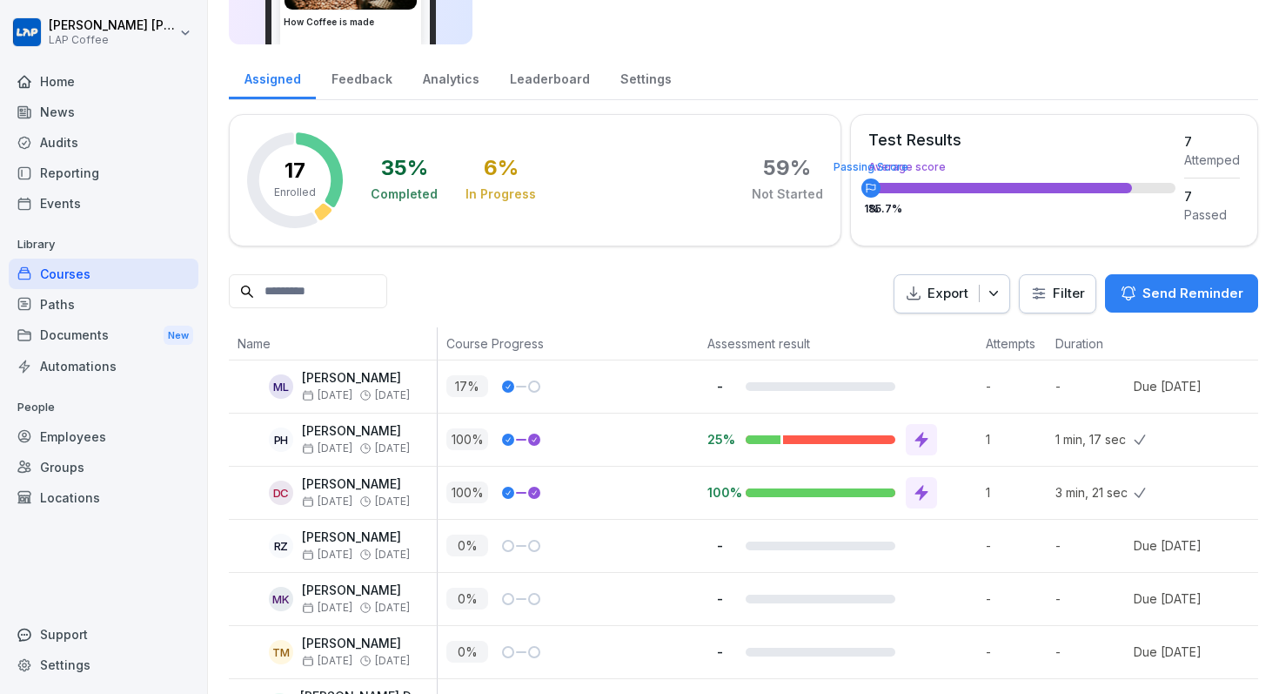
click at [111, 272] on div "Courses" at bounding box center [104, 273] width 190 height 30
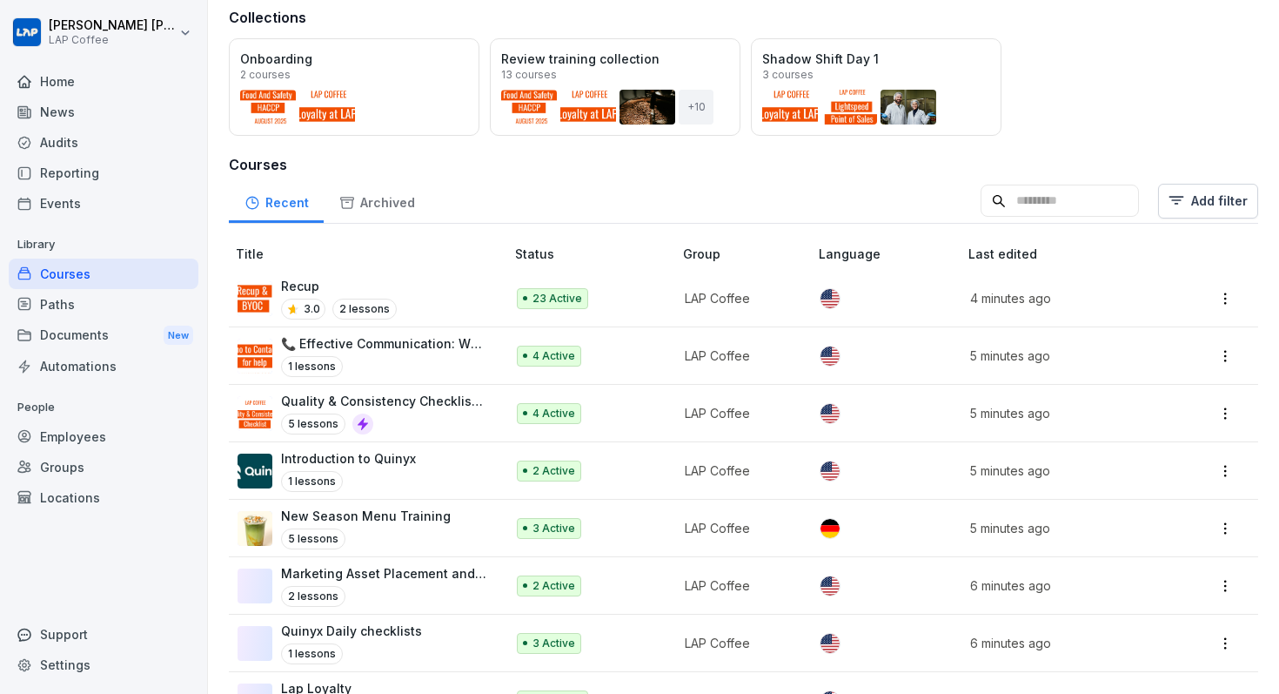
scroll to position [531, 0]
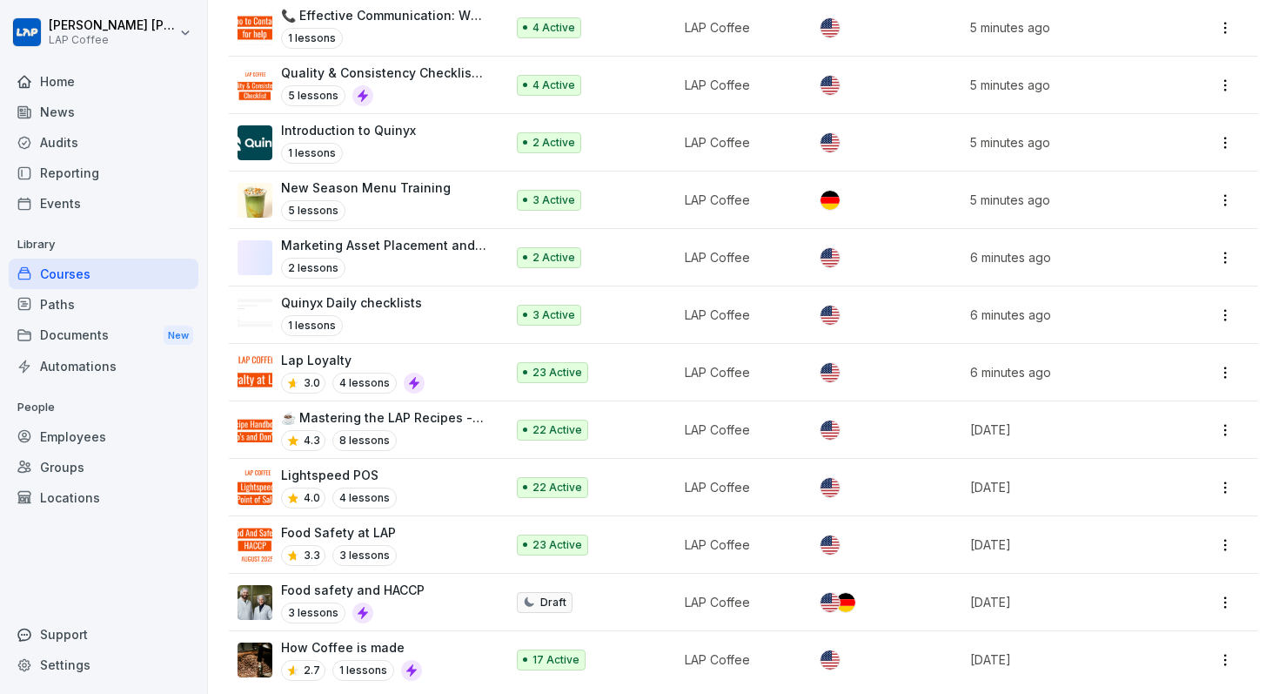
click at [447, 533] on div "Food Safety at LAP 3.3 3 lessons" at bounding box center [363, 544] width 250 height 43
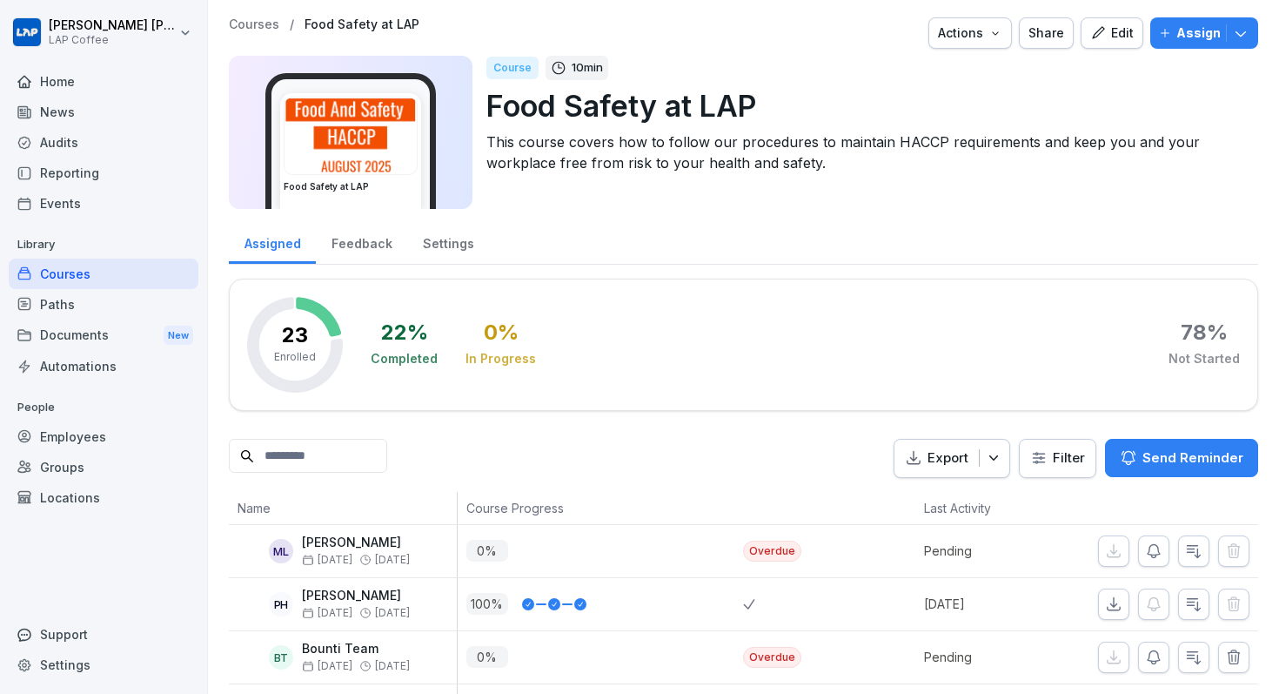
click at [1106, 37] on icon "button" at bounding box center [1098, 33] width 16 height 16
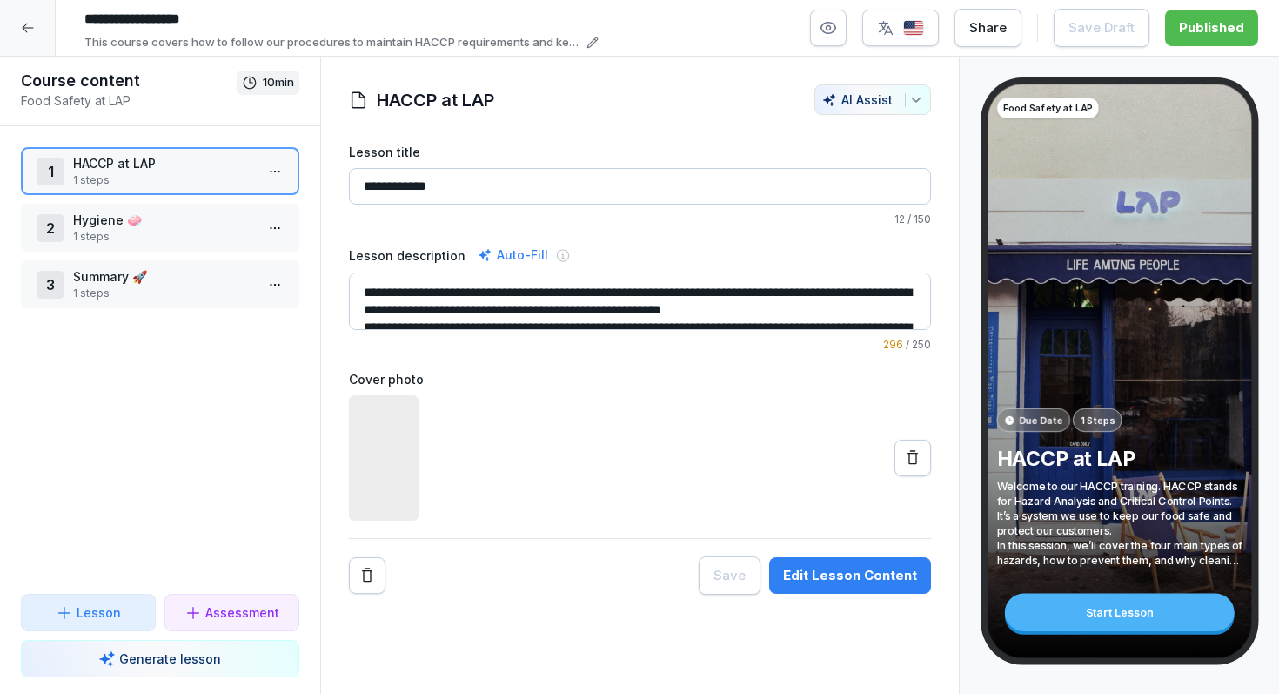
click at [689, 196] on input "**********" at bounding box center [640, 186] width 582 height 37
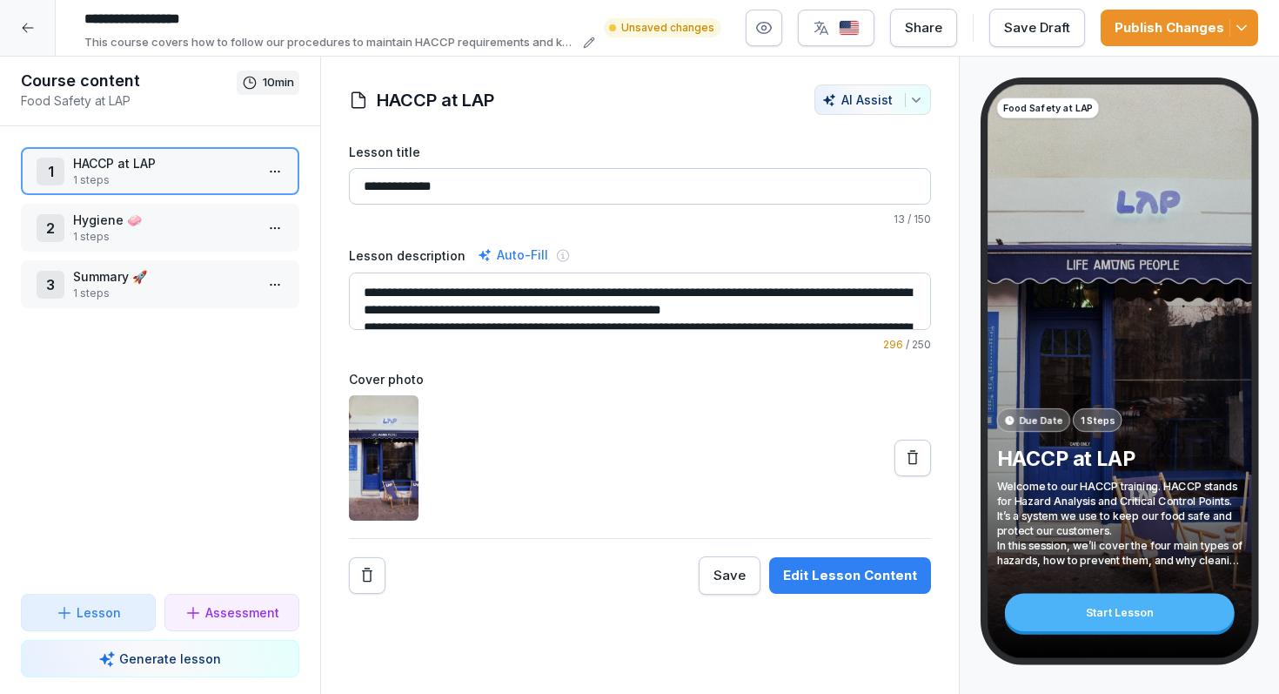
type input "**********"
click at [1149, 30] on div "Publish Changes" at bounding box center [1180, 27] width 130 height 19
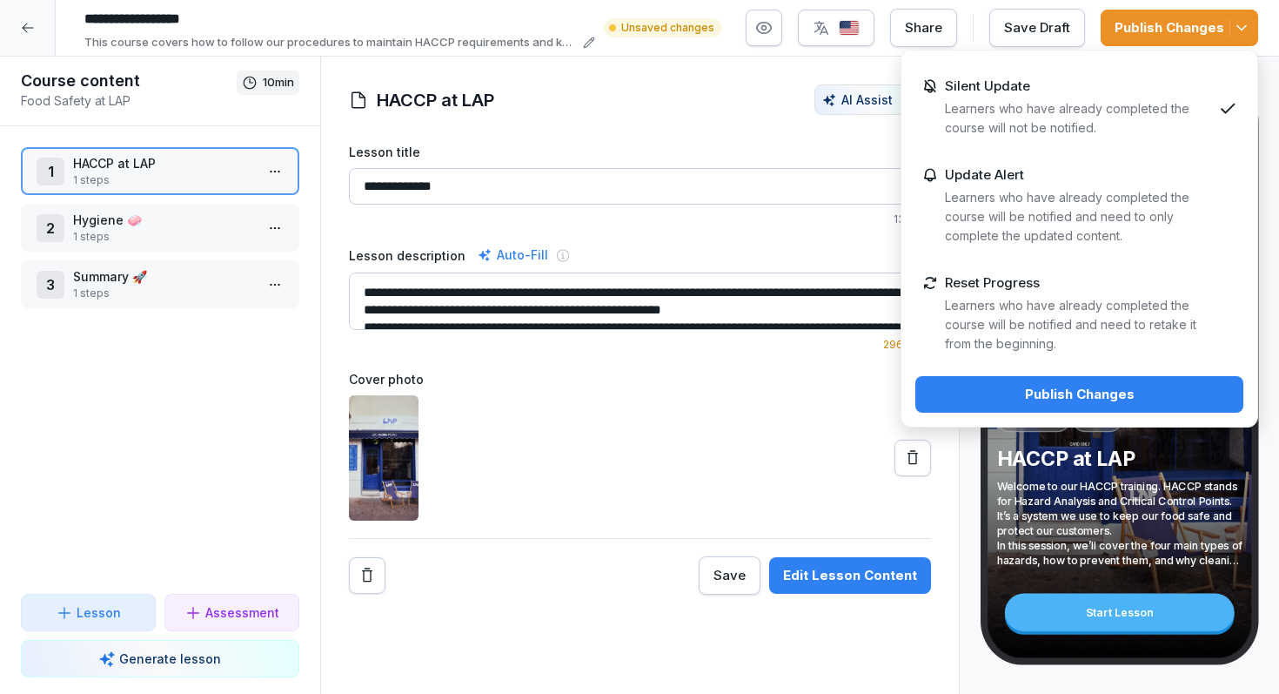
click at [990, 307] on p "Learners who have already completed the course will be notified and need to ret…" at bounding box center [1078, 324] width 267 height 57
click at [1013, 396] on div "Publish Changes" at bounding box center [1079, 394] width 300 height 19
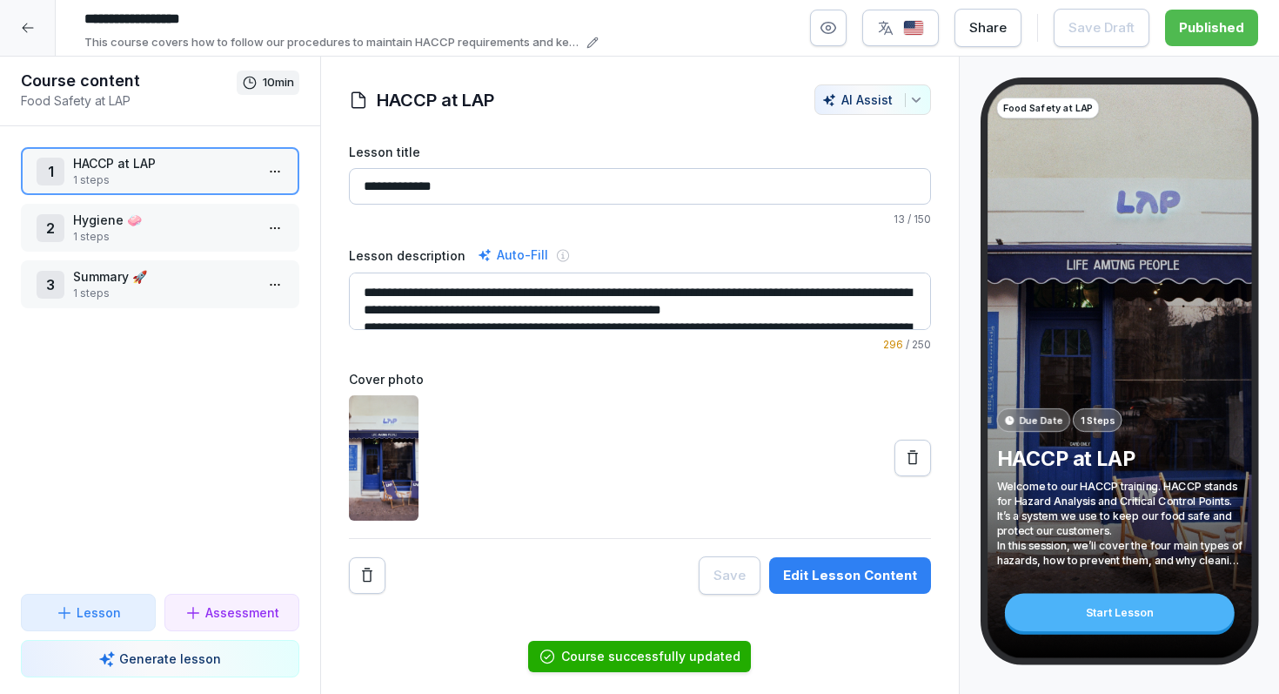
click at [36, 23] on div at bounding box center [28, 28] width 56 height 56
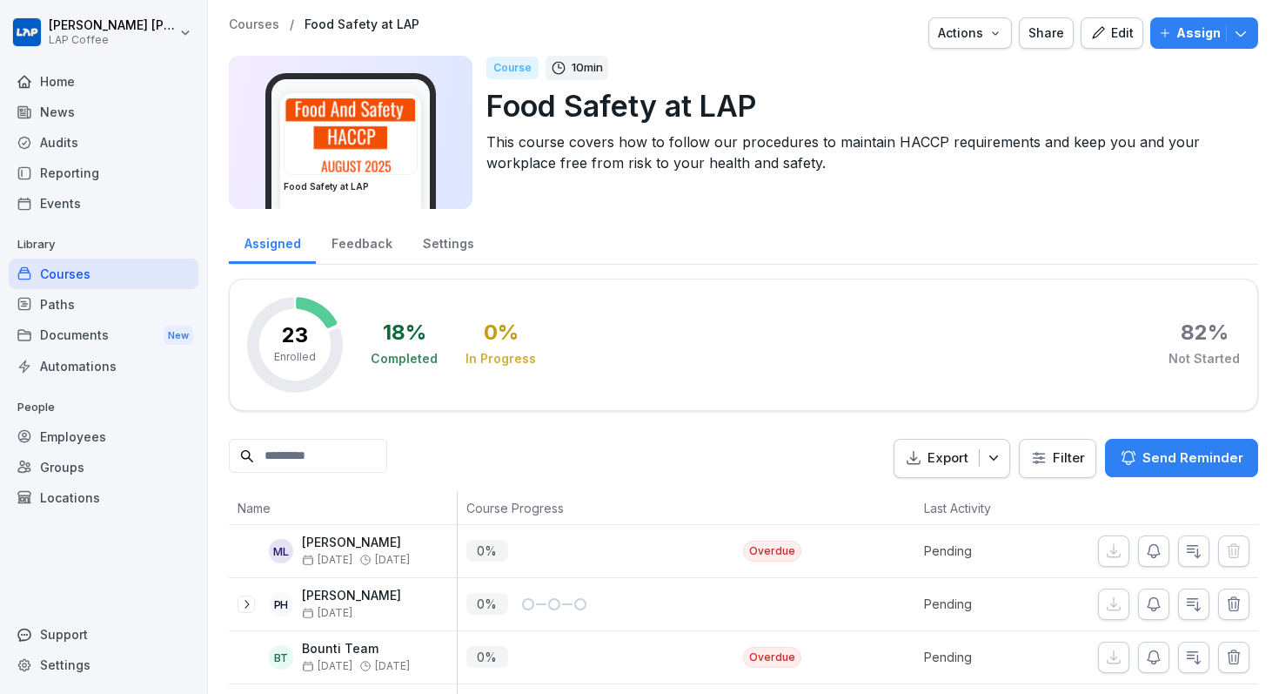
click at [464, 238] on div "Settings" at bounding box center [448, 241] width 82 height 44
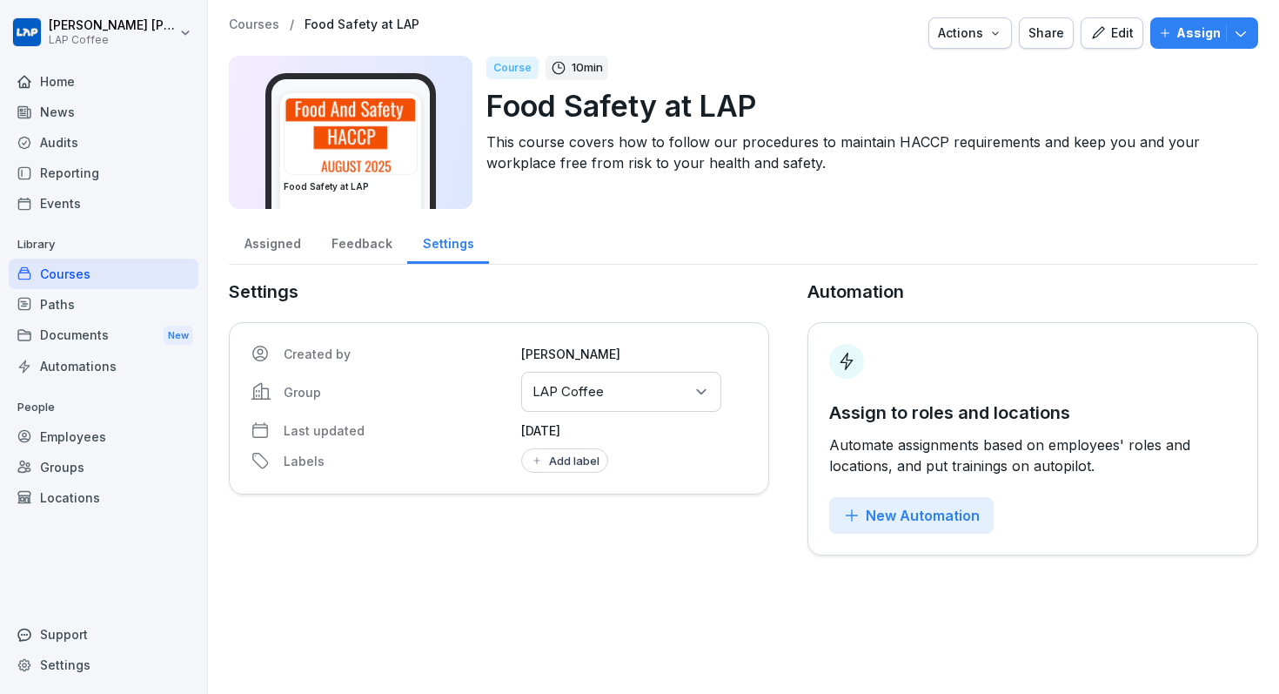
click at [590, 427] on p "October 14, 2025" at bounding box center [634, 430] width 227 height 18
click at [660, 400] on div "Select groups or locations LAP Coffee" at bounding box center [621, 392] width 200 height 40
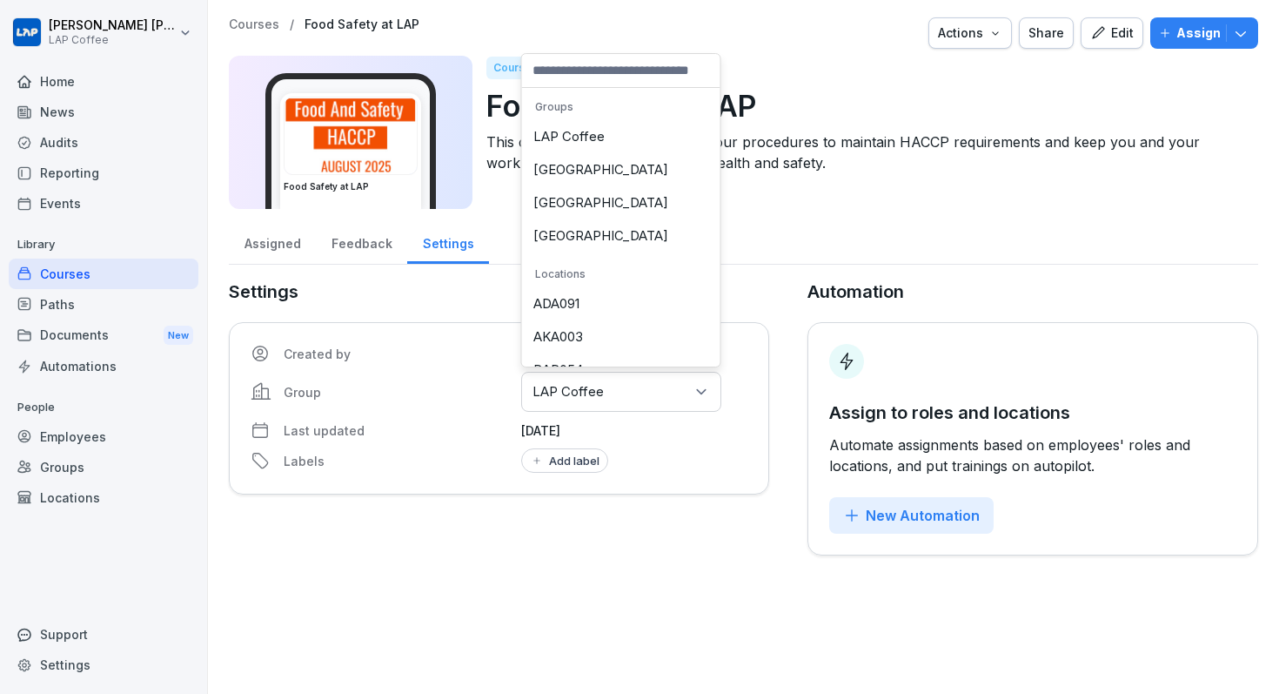
click at [660, 400] on div "Select groups or locations LAP Coffee" at bounding box center [621, 392] width 200 height 40
click at [563, 577] on div "Courses / Food Safety at LAP Actions Share Edit Assign Food Safety at LAP Cours…" at bounding box center [743, 347] width 1071 height 694
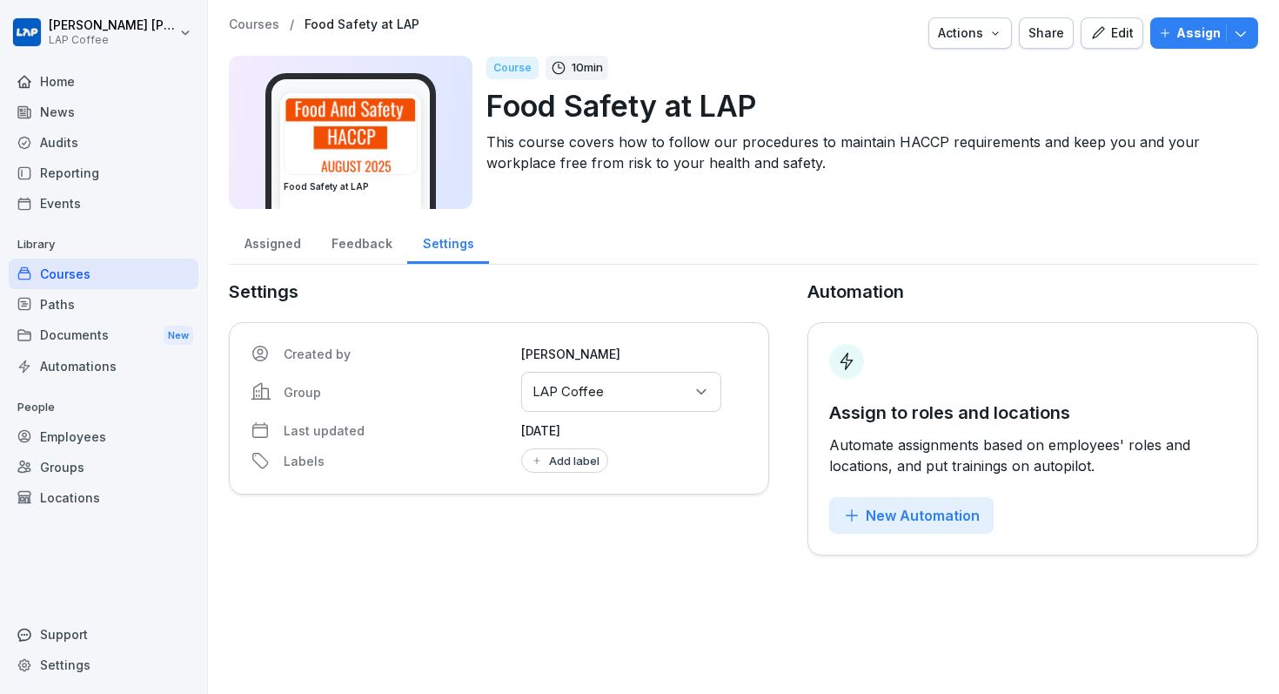
click at [249, 23] on p "Courses" at bounding box center [254, 24] width 50 height 15
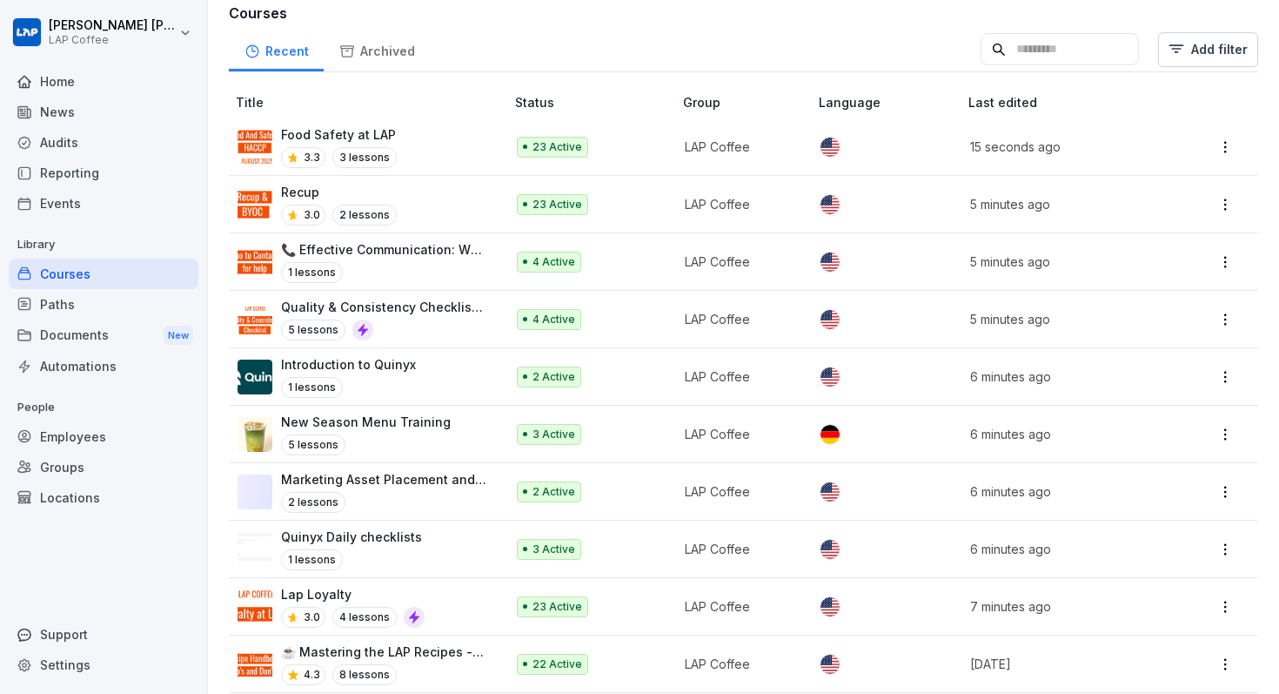
scroll to position [531, 0]
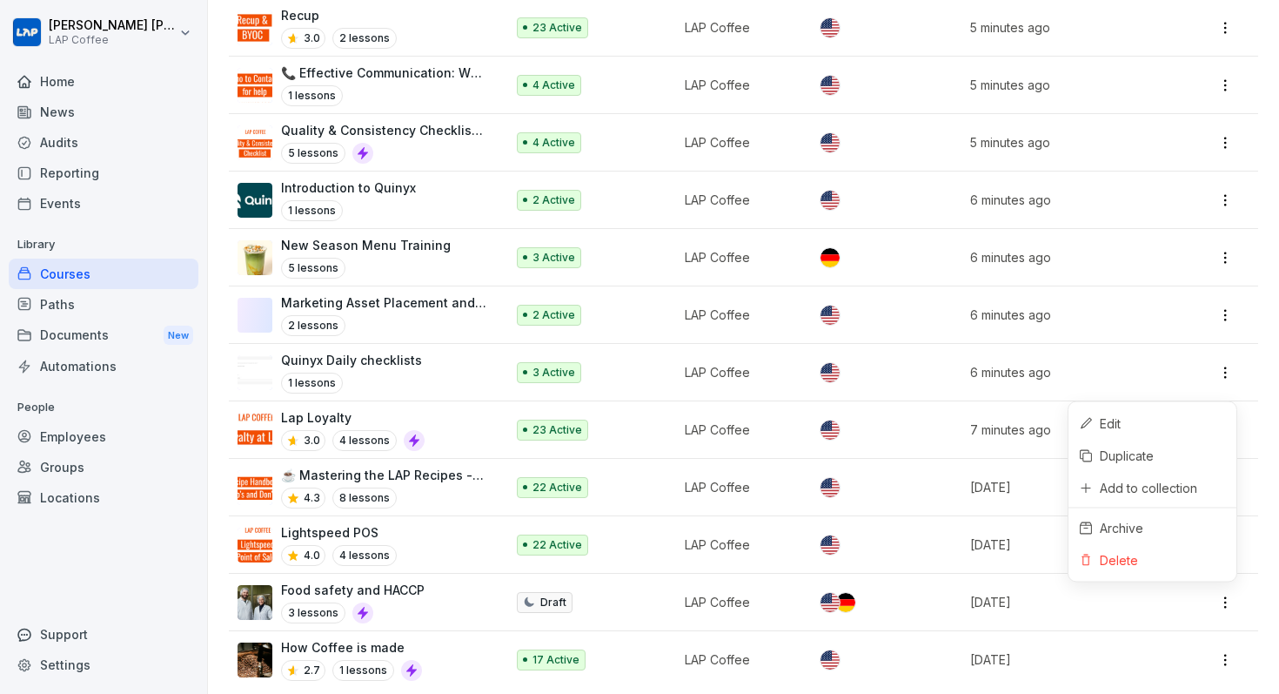
click at [1225, 598] on html "Joshua Georges LAP Coffee Home News Audits Reporting Events Library Courses Pat…" at bounding box center [639, 347] width 1279 height 694
click at [395, 584] on html "Joshua Georges LAP Coffee Home News Audits Reporting Events Library Courses Pat…" at bounding box center [639, 347] width 1279 height 694
click at [395, 584] on p "Food safety and HACCP" at bounding box center [353, 589] width 144 height 18
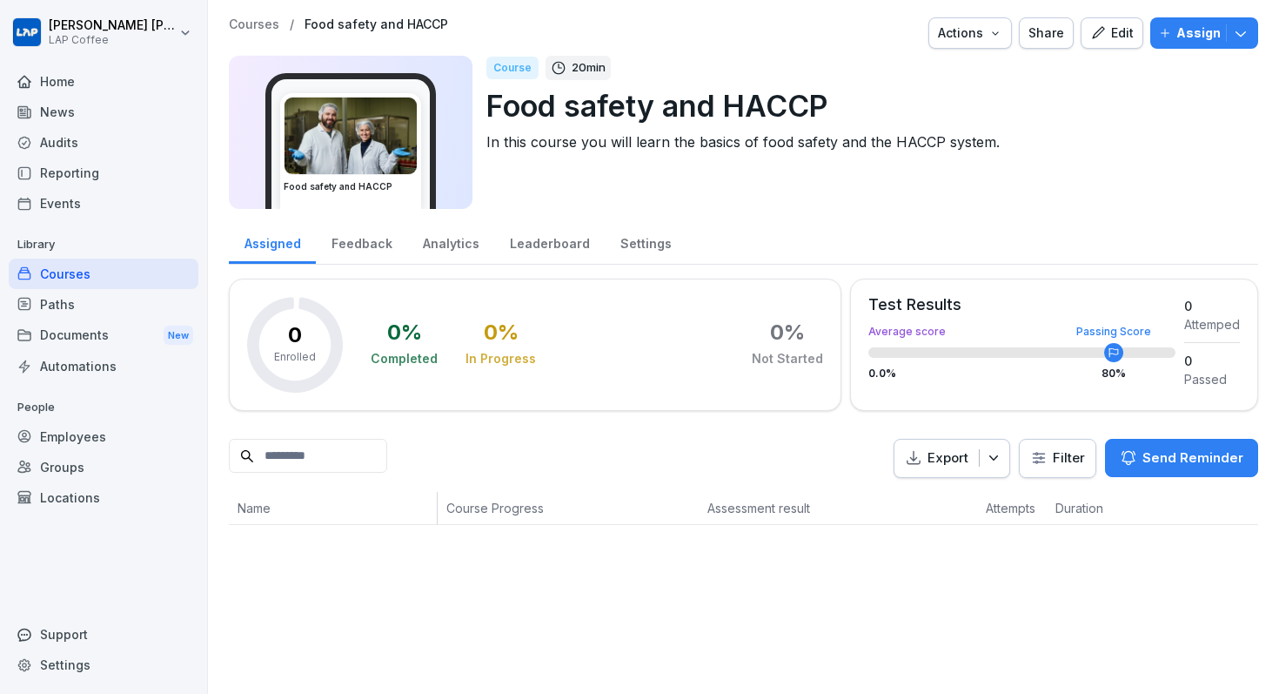
click at [1113, 29] on div "Edit" at bounding box center [1112, 32] width 44 height 19
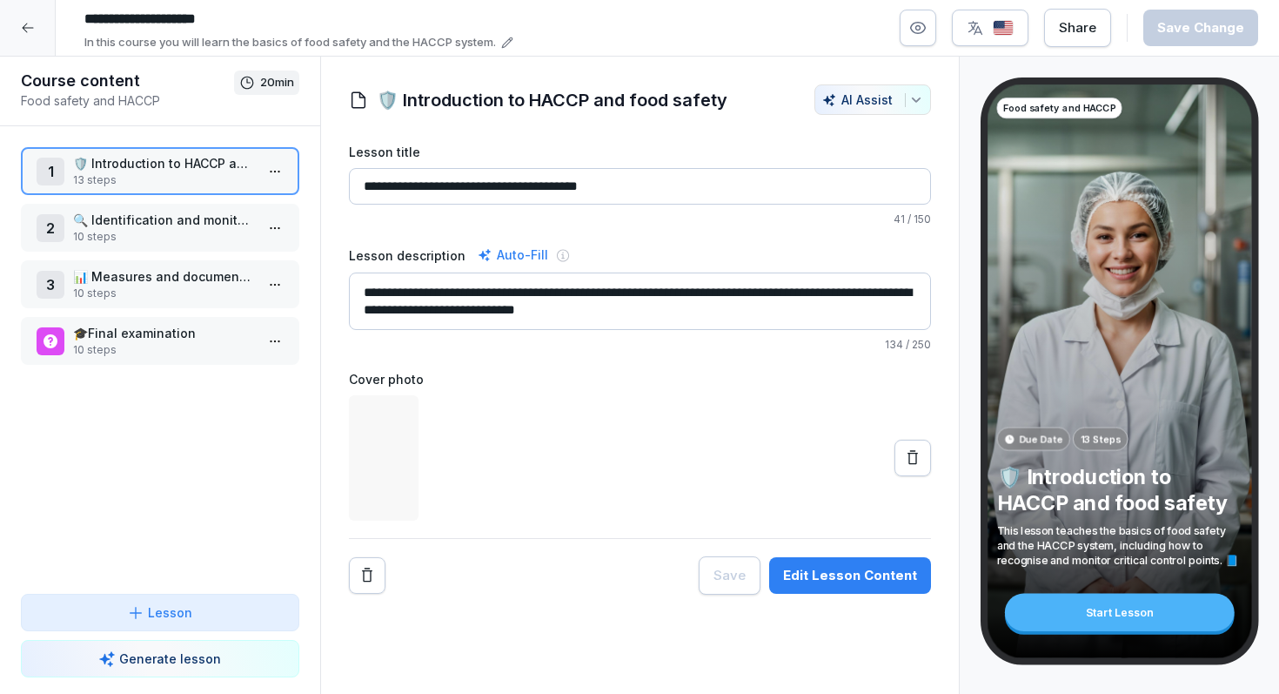
click at [181, 240] on p "10 steps" at bounding box center [163, 237] width 181 height 16
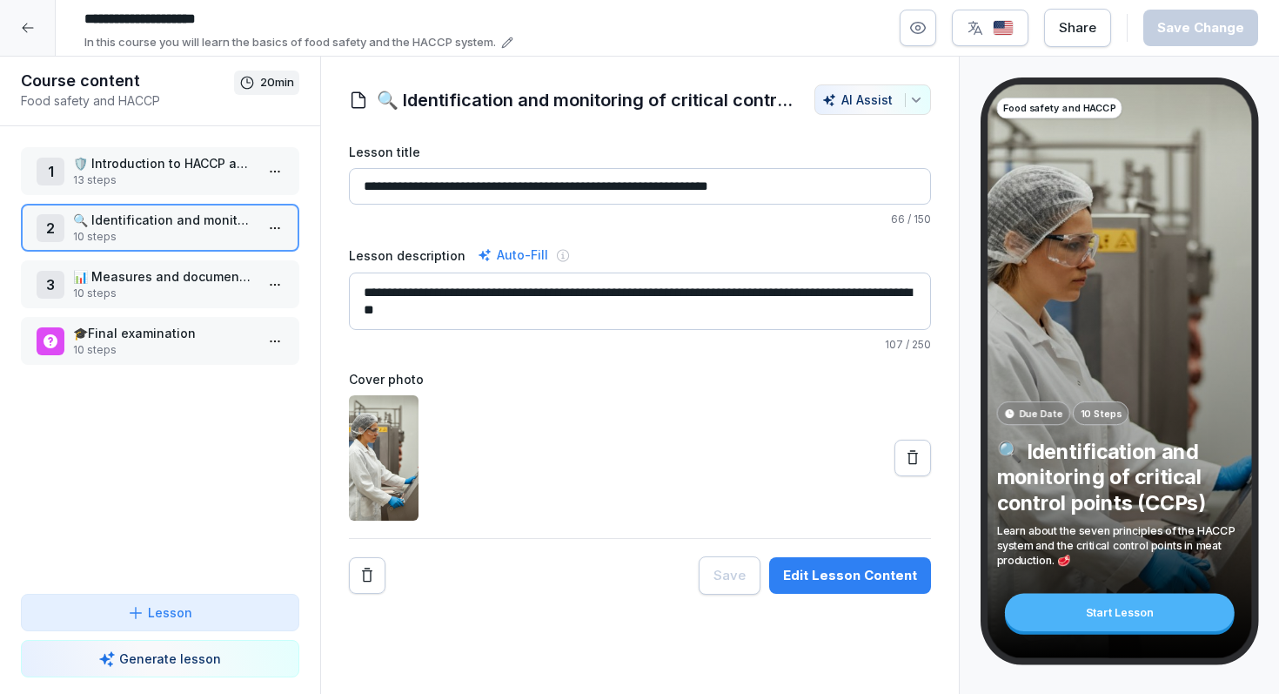
click at [35, 34] on div at bounding box center [28, 28] width 56 height 56
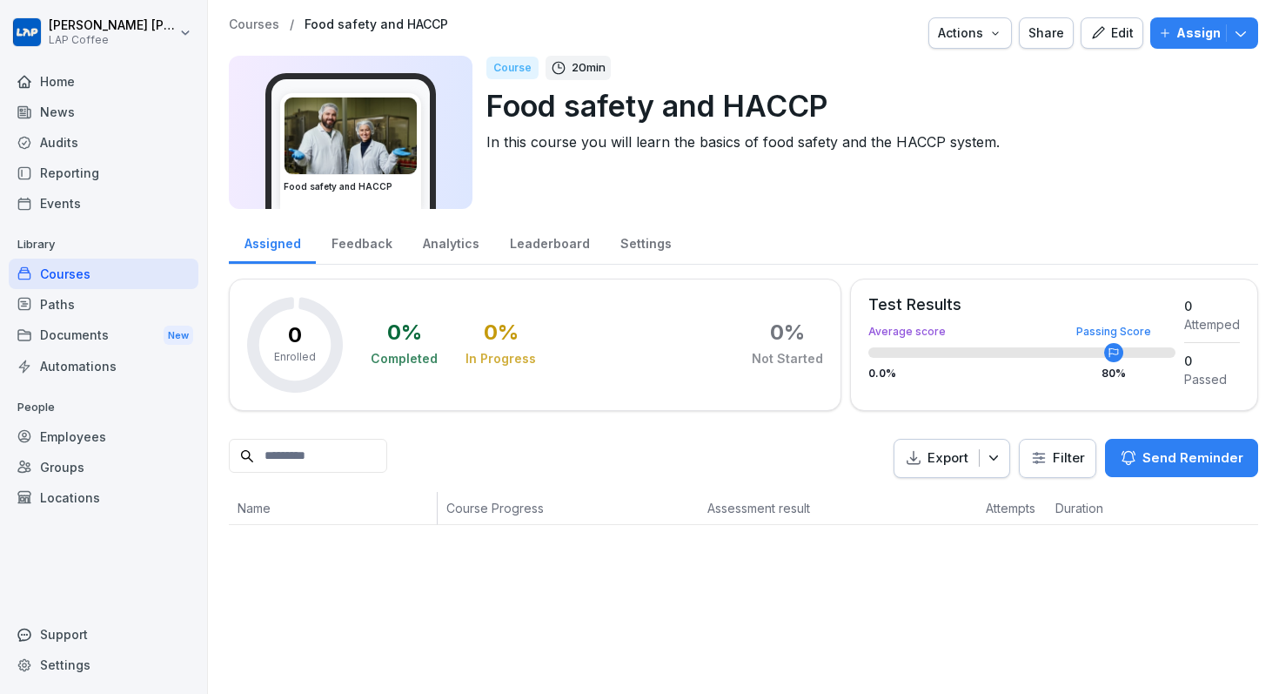
click at [243, 30] on p "Courses" at bounding box center [254, 24] width 50 height 15
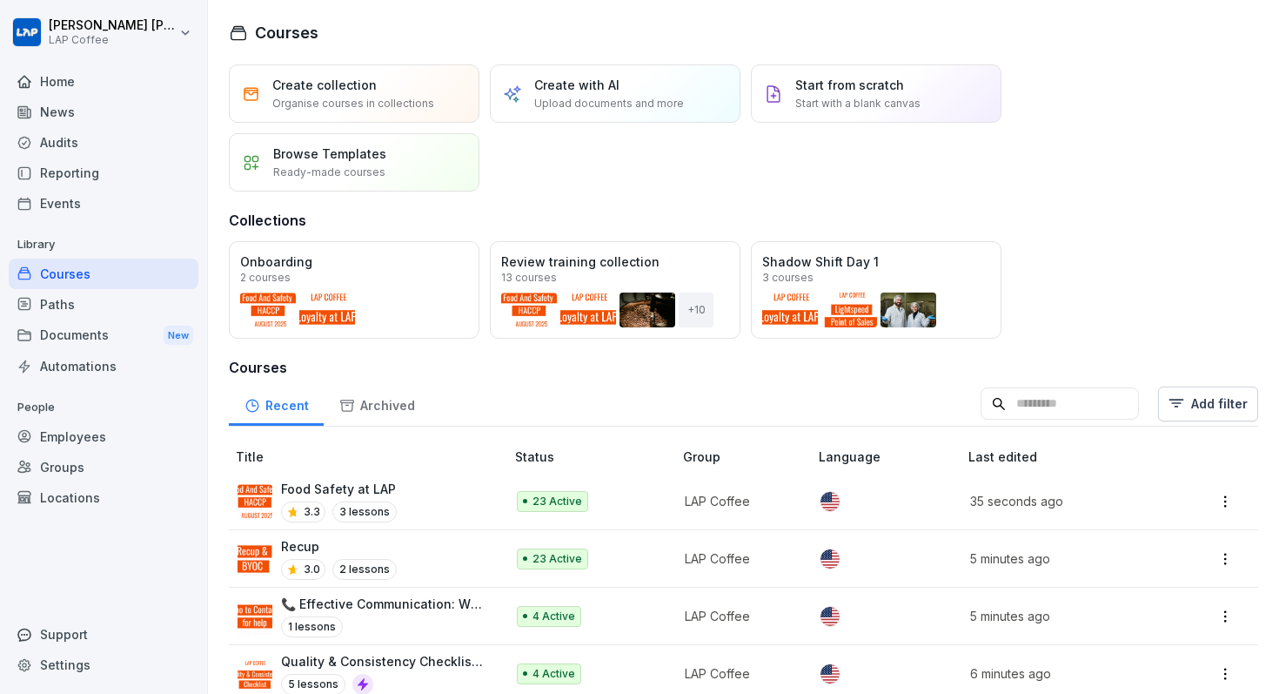
click at [63, 79] on div "Home" at bounding box center [104, 81] width 190 height 30
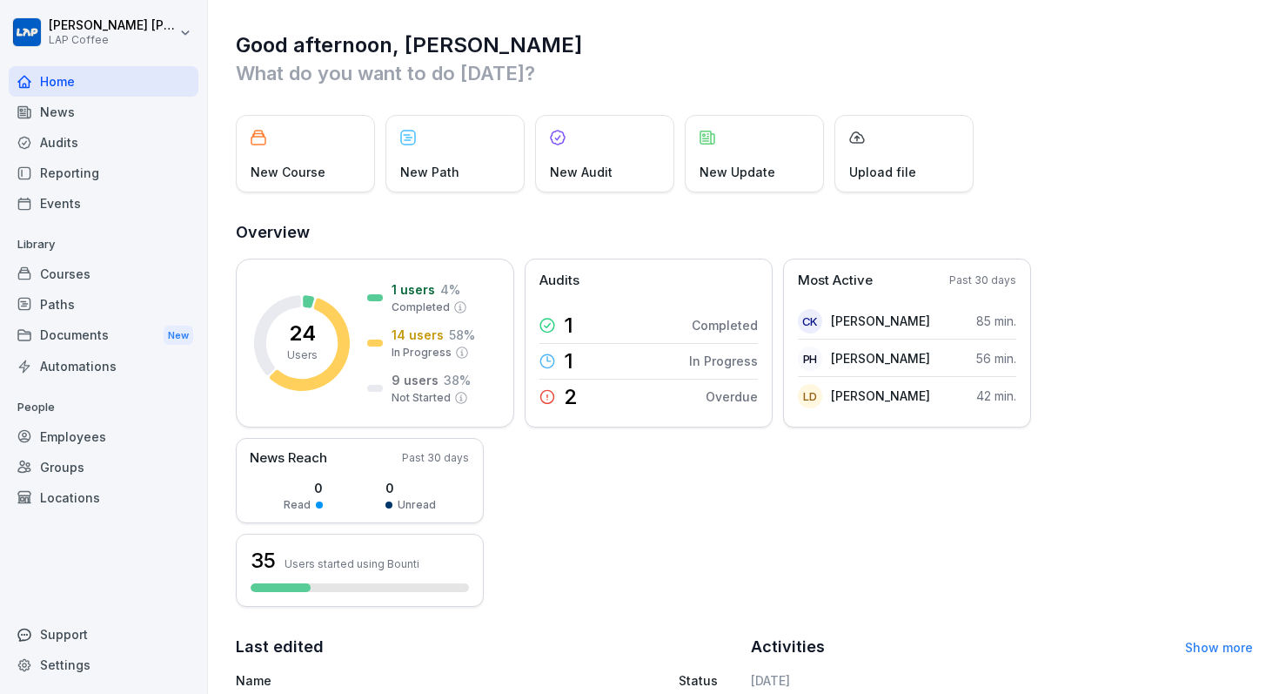
click at [96, 263] on div "Courses" at bounding box center [104, 273] width 190 height 30
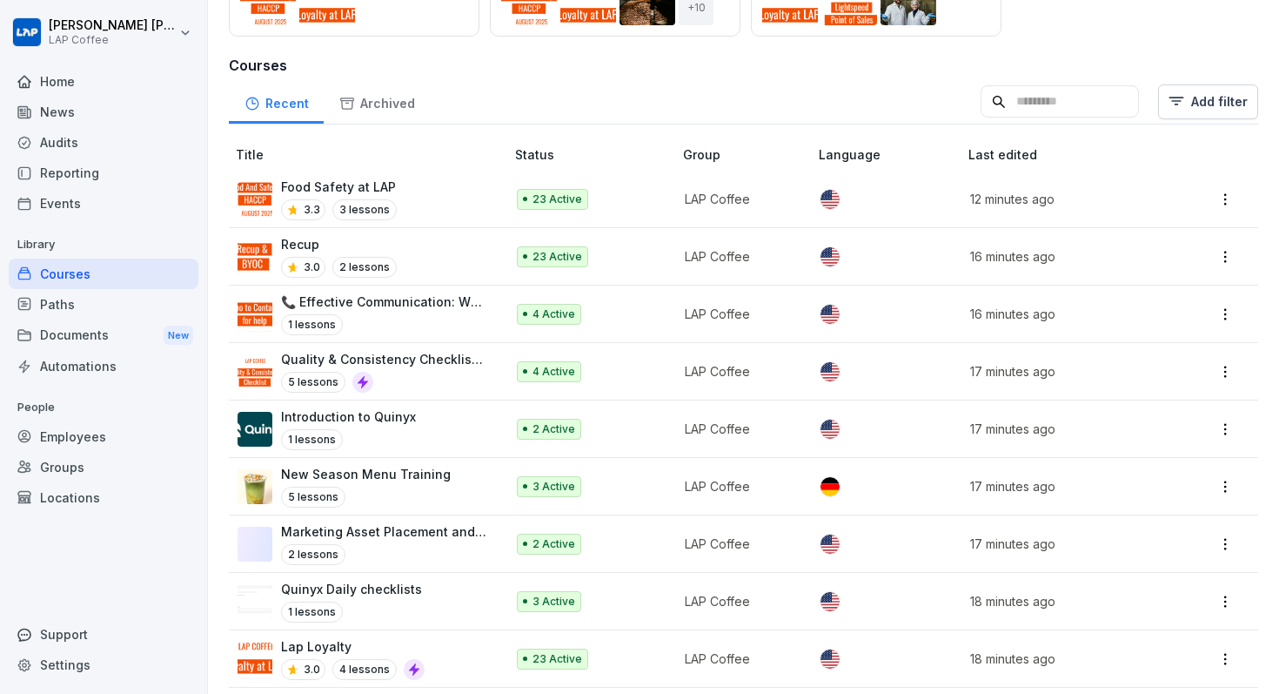
scroll to position [309, 0]
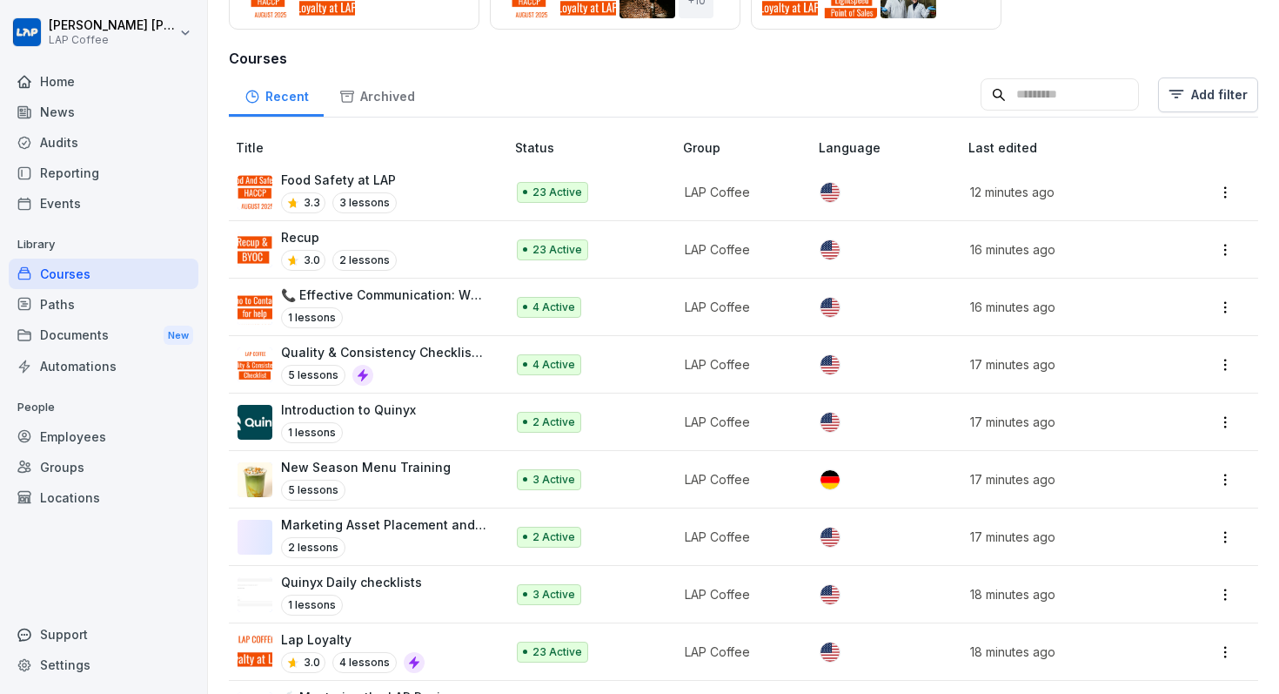
click at [440, 187] on div "Food Safety at LAP 3.3 3 lessons" at bounding box center [363, 192] width 250 height 43
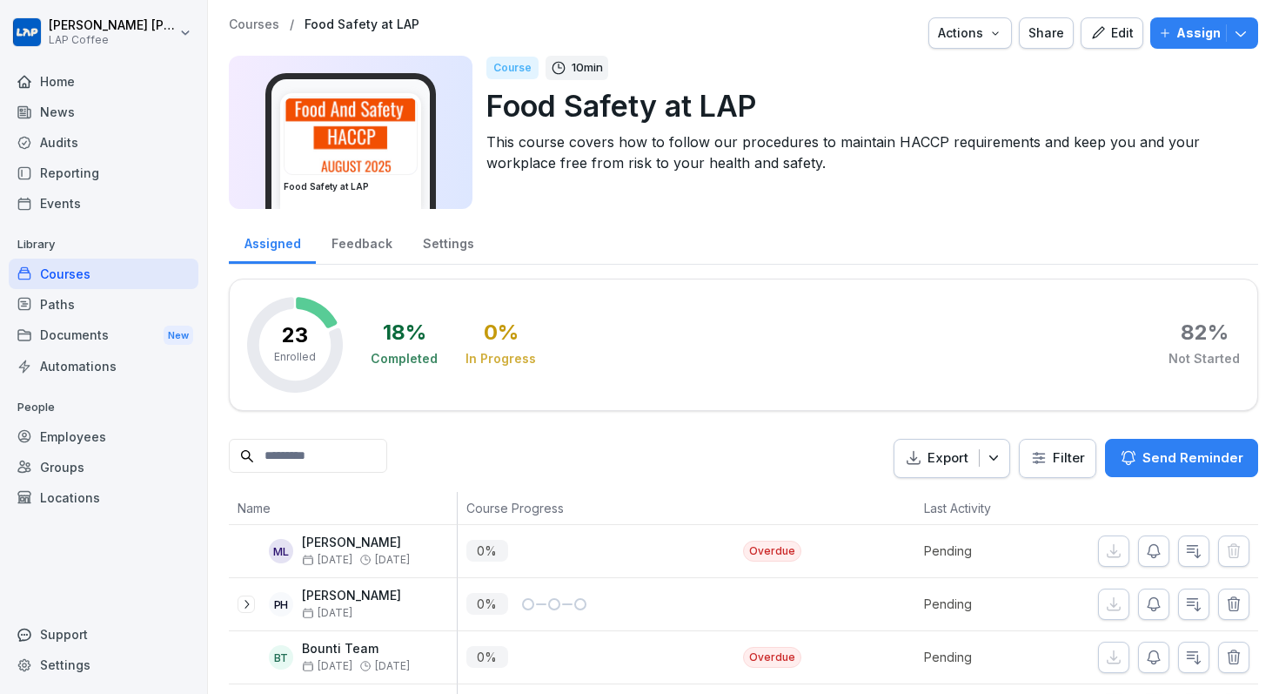
click at [267, 31] on p "Courses" at bounding box center [254, 24] width 50 height 15
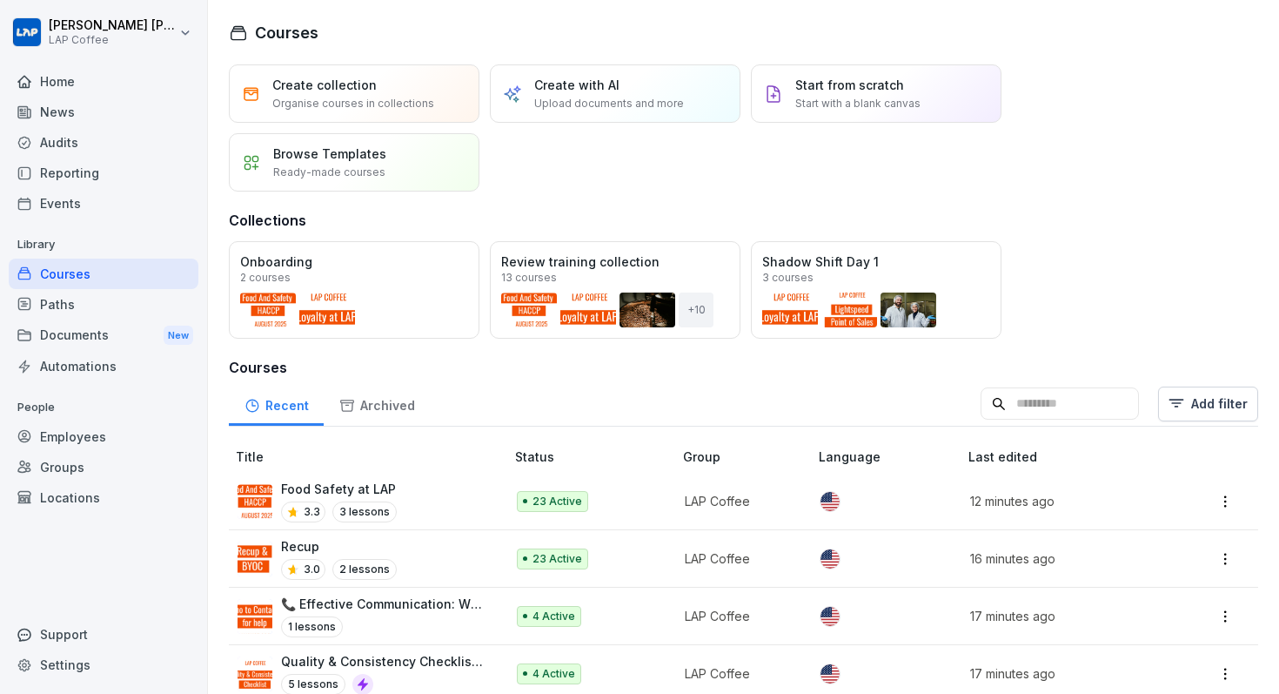
click at [368, 540] on p "Recup" at bounding box center [339, 546] width 116 height 18
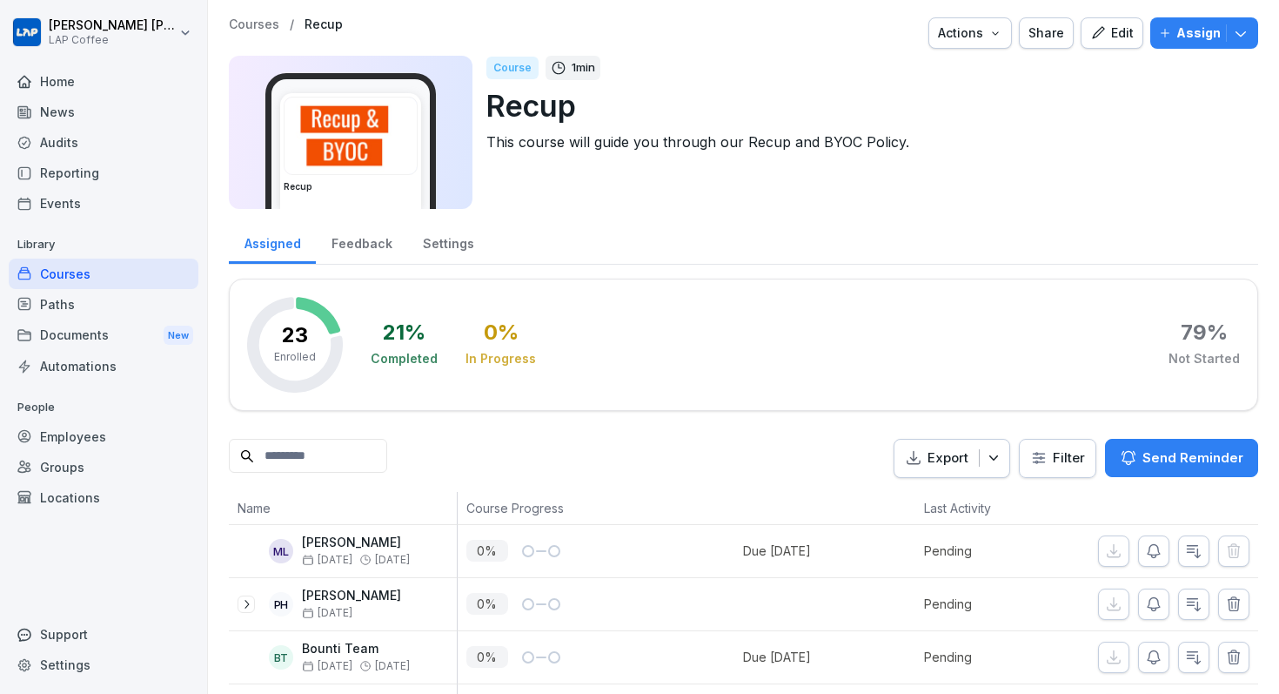
click at [245, 36] on div "Courses / Recup Actions Share Edit Assign" at bounding box center [743, 32] width 1029 height 31
click at [251, 24] on p "Courses" at bounding box center [254, 24] width 50 height 15
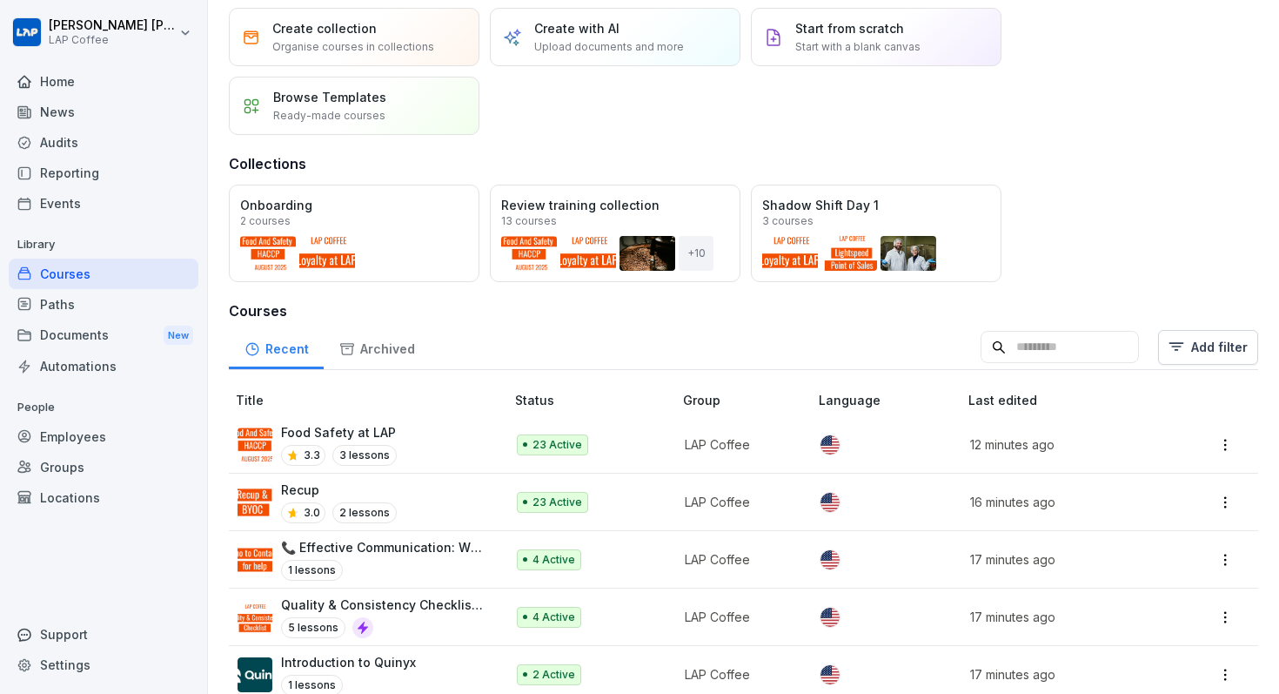
scroll to position [58, 0]
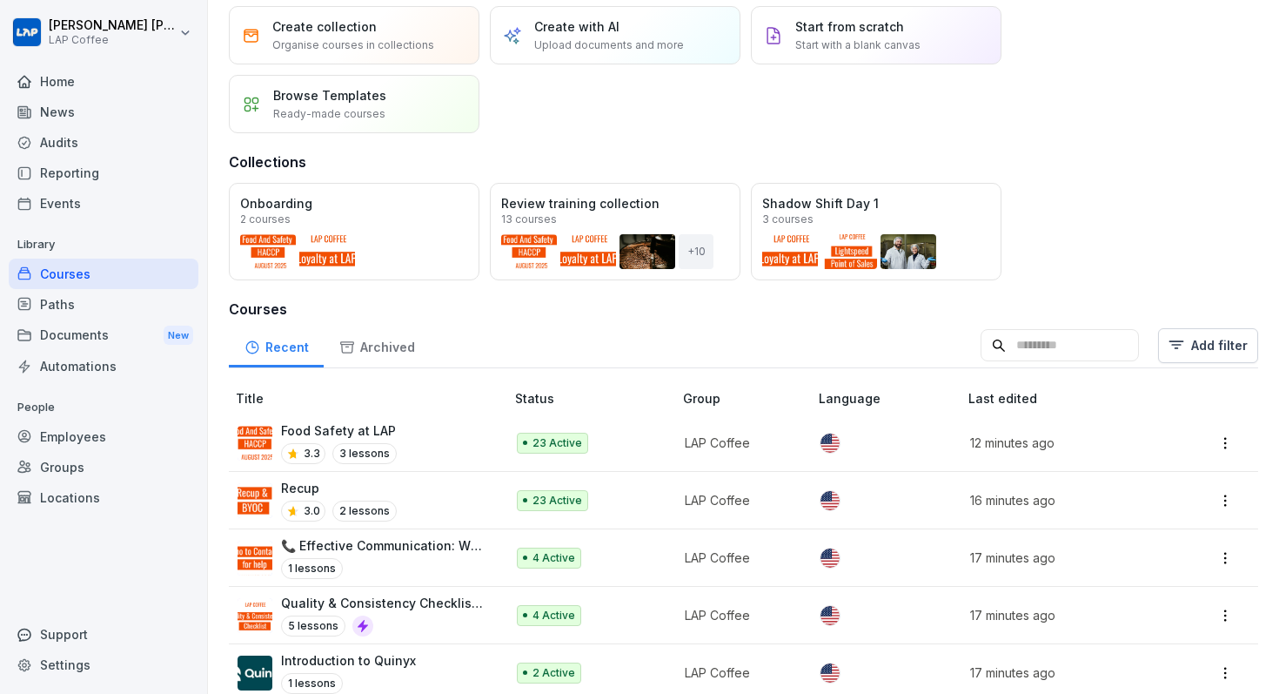
click at [326, 543] on p "📞 Effective Communication: Who to Contact for What" at bounding box center [384, 545] width 206 height 18
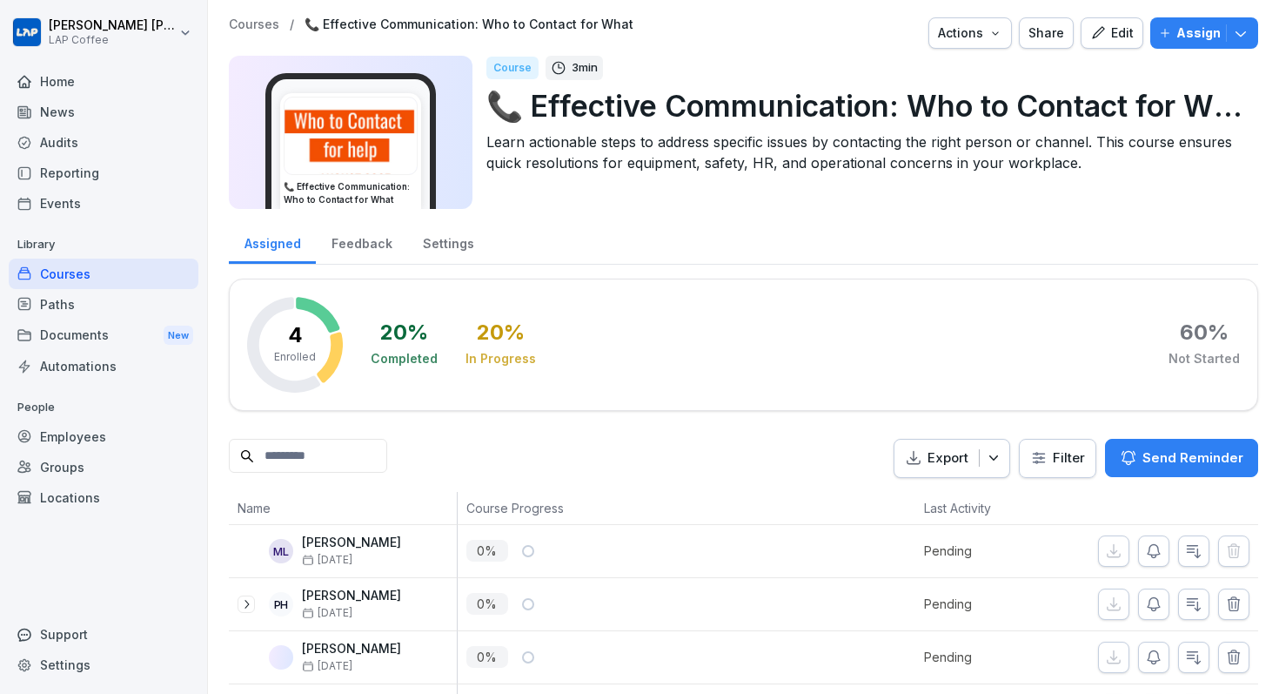
click at [238, 23] on p "Courses" at bounding box center [254, 24] width 50 height 15
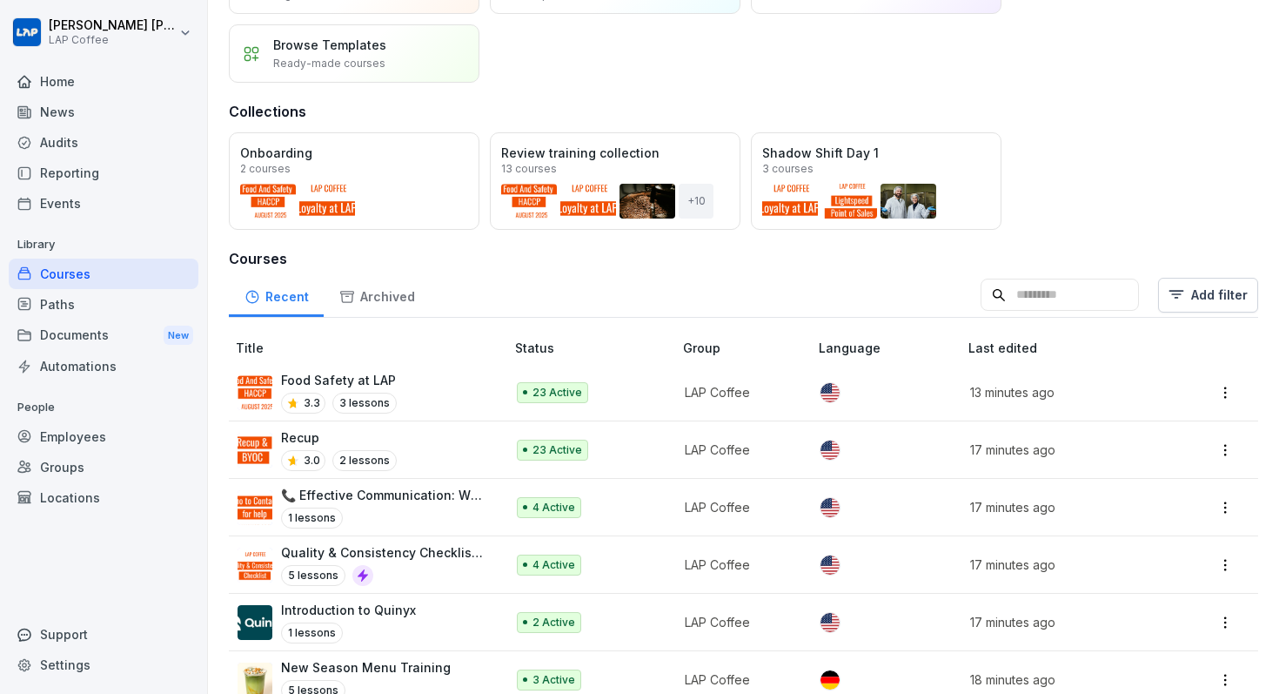
scroll to position [111, 0]
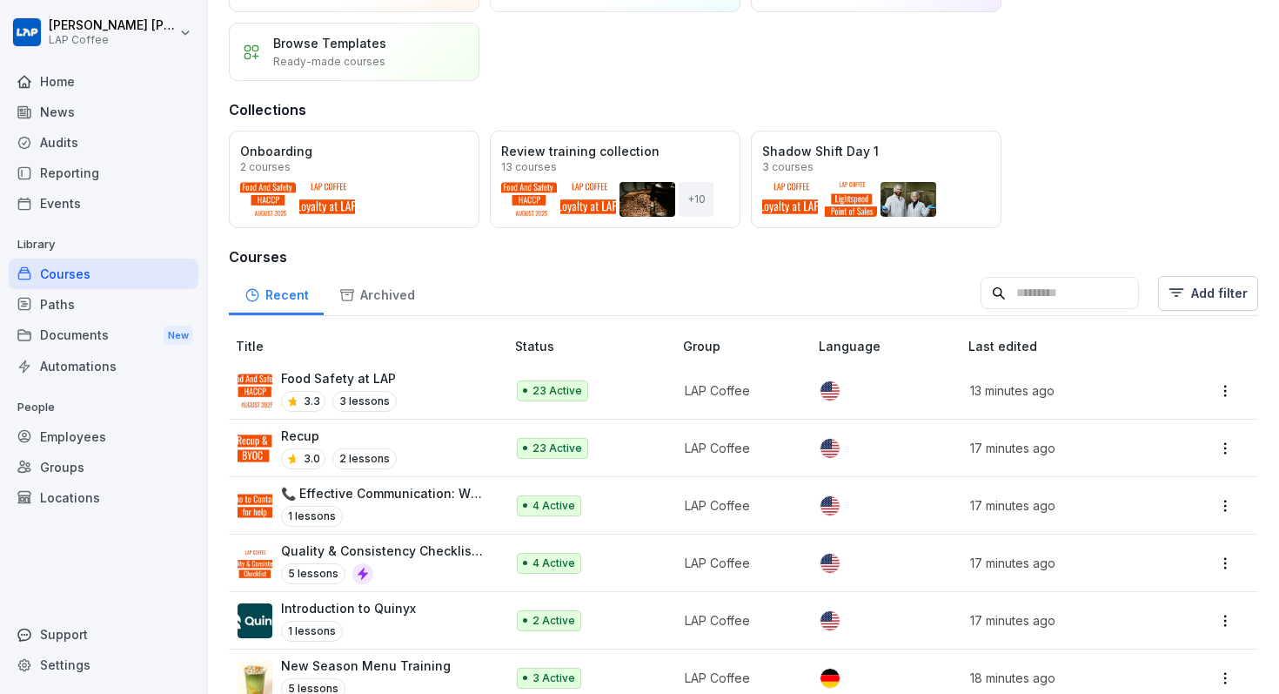
click at [401, 546] on p "Quality & Consistency Checklist Training" at bounding box center [384, 550] width 206 height 18
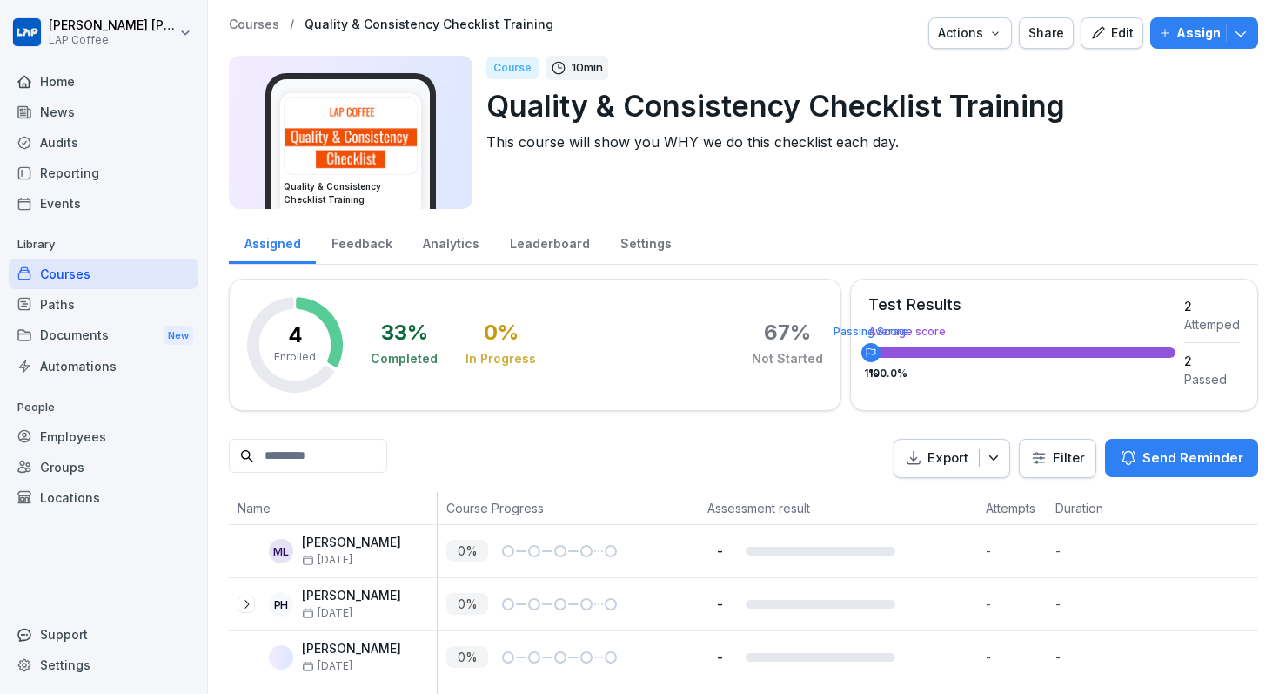
click at [256, 17] on p "Courses" at bounding box center [254, 24] width 50 height 15
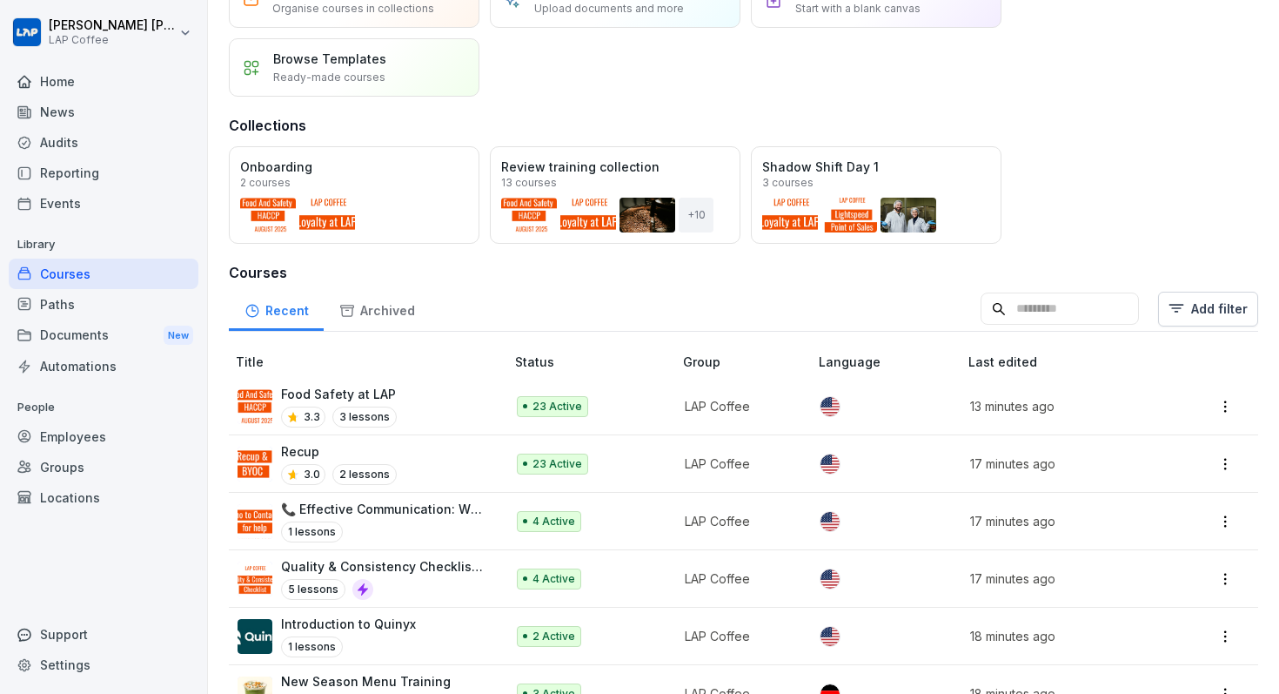
scroll to position [117, 0]
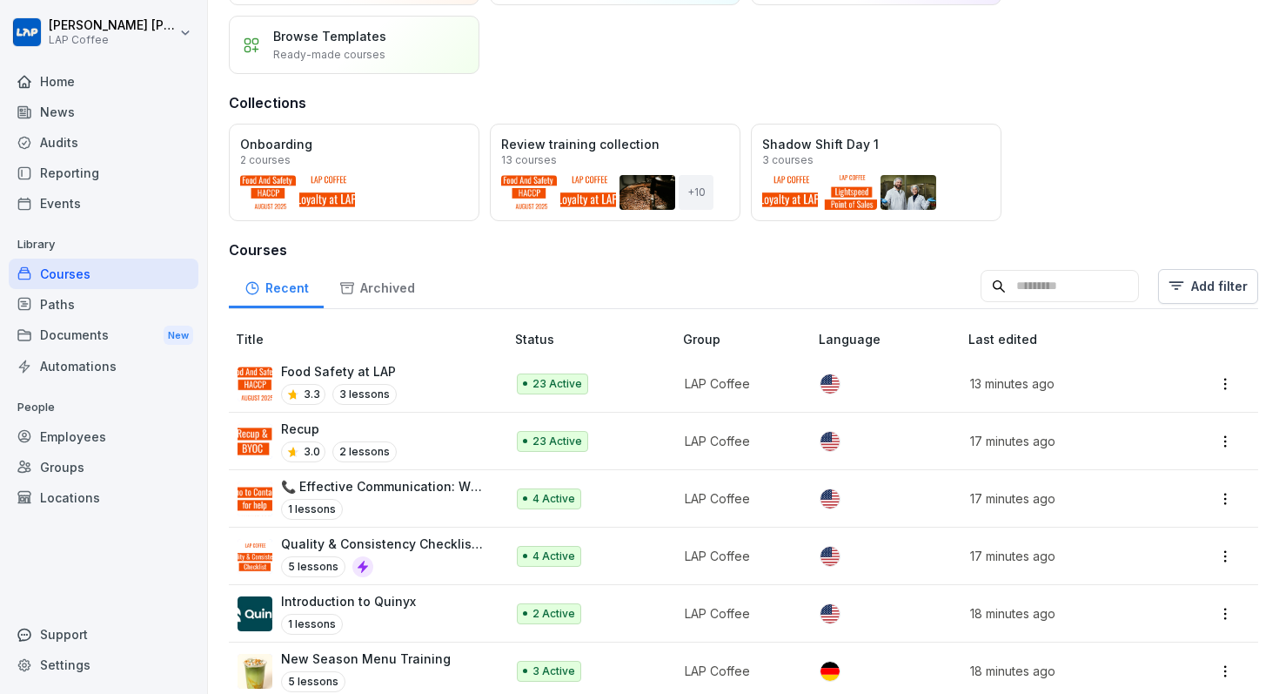
click at [379, 597] on p "Introduction to Quinyx" at bounding box center [348, 601] width 135 height 18
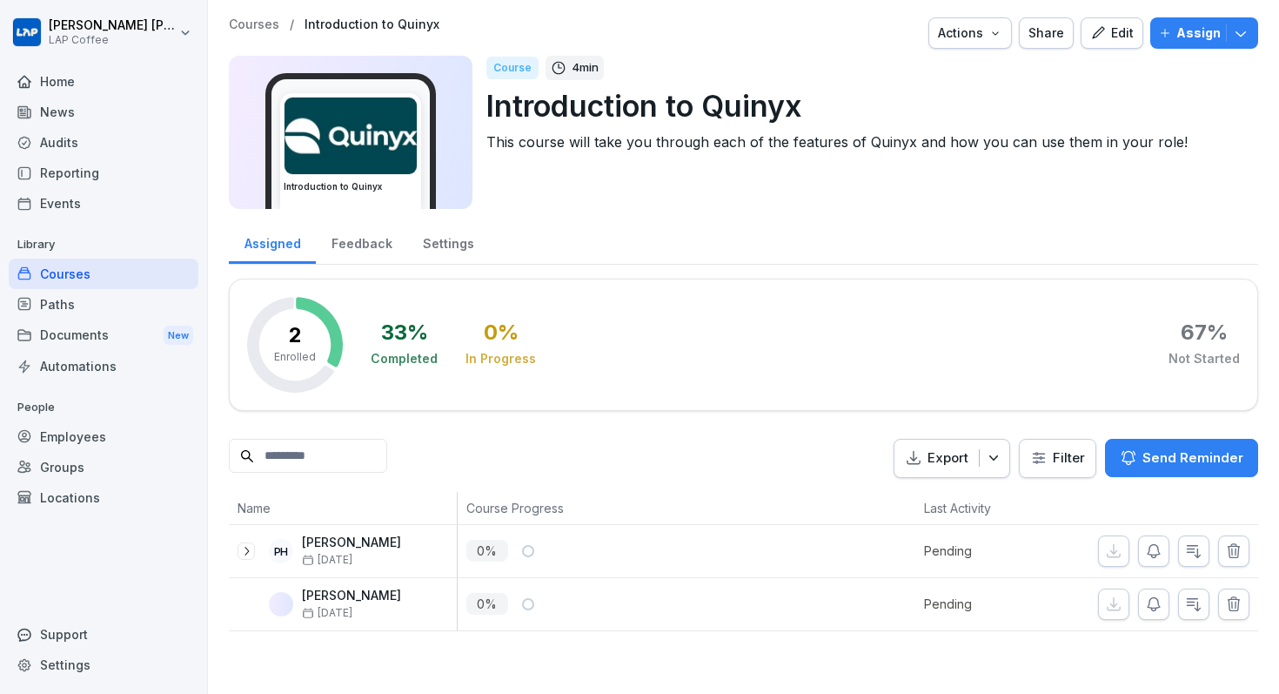
click at [251, 23] on p "Courses" at bounding box center [254, 24] width 50 height 15
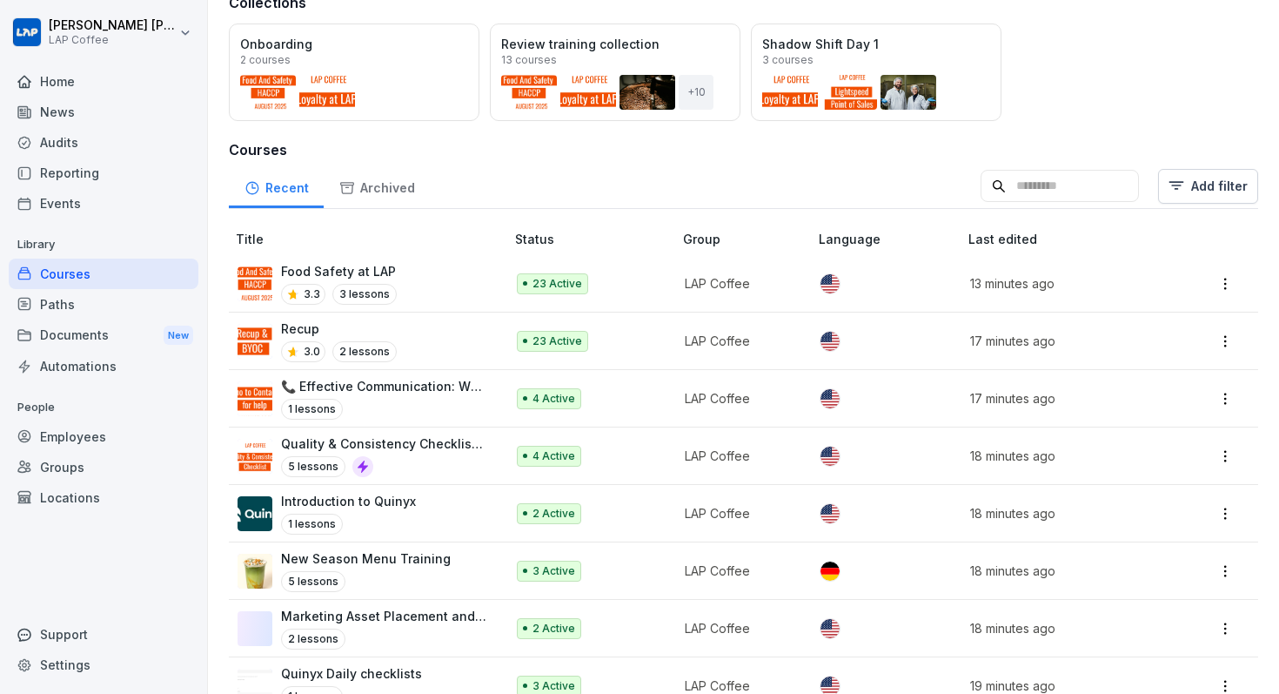
scroll to position [258, 0]
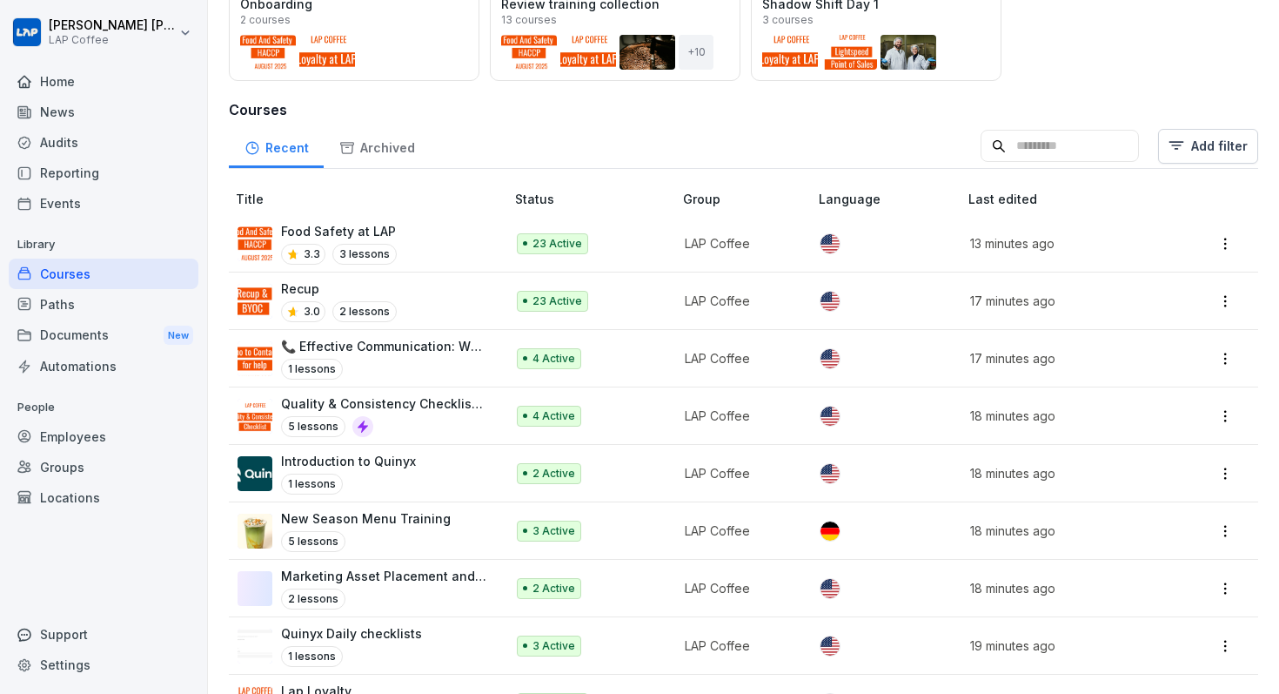
click at [372, 520] on p "New Season Menu Training" at bounding box center [366, 518] width 170 height 18
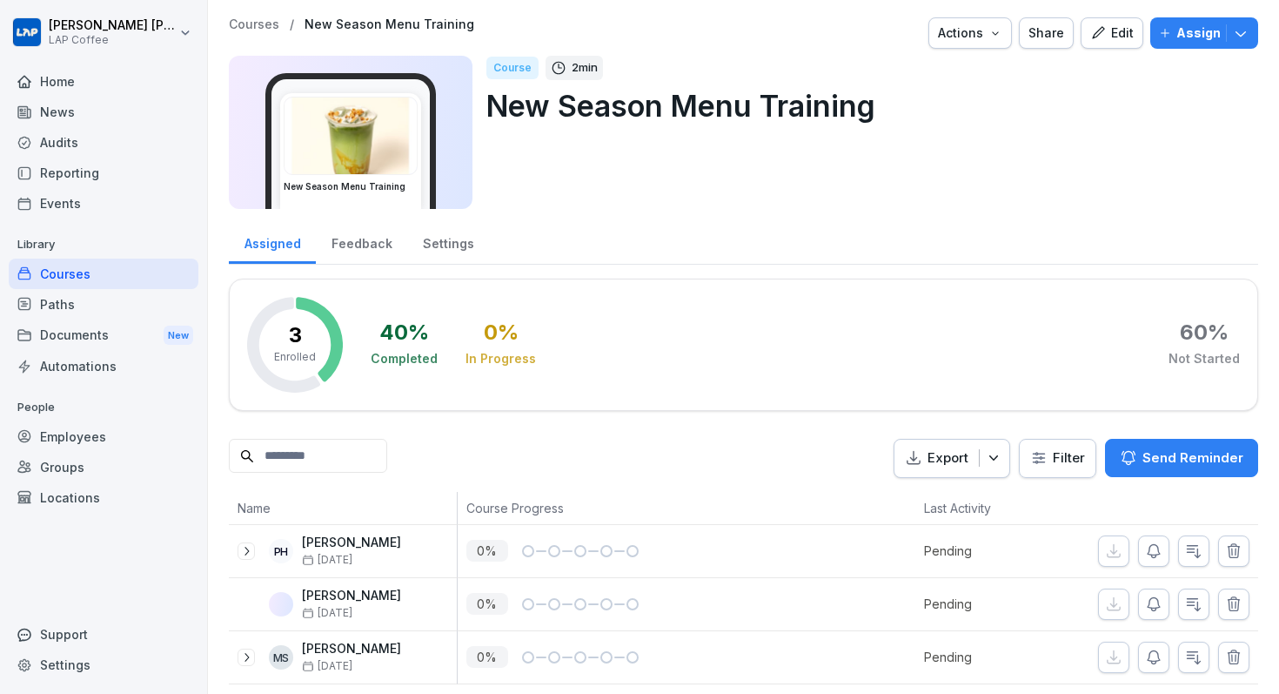
scroll to position [7, 0]
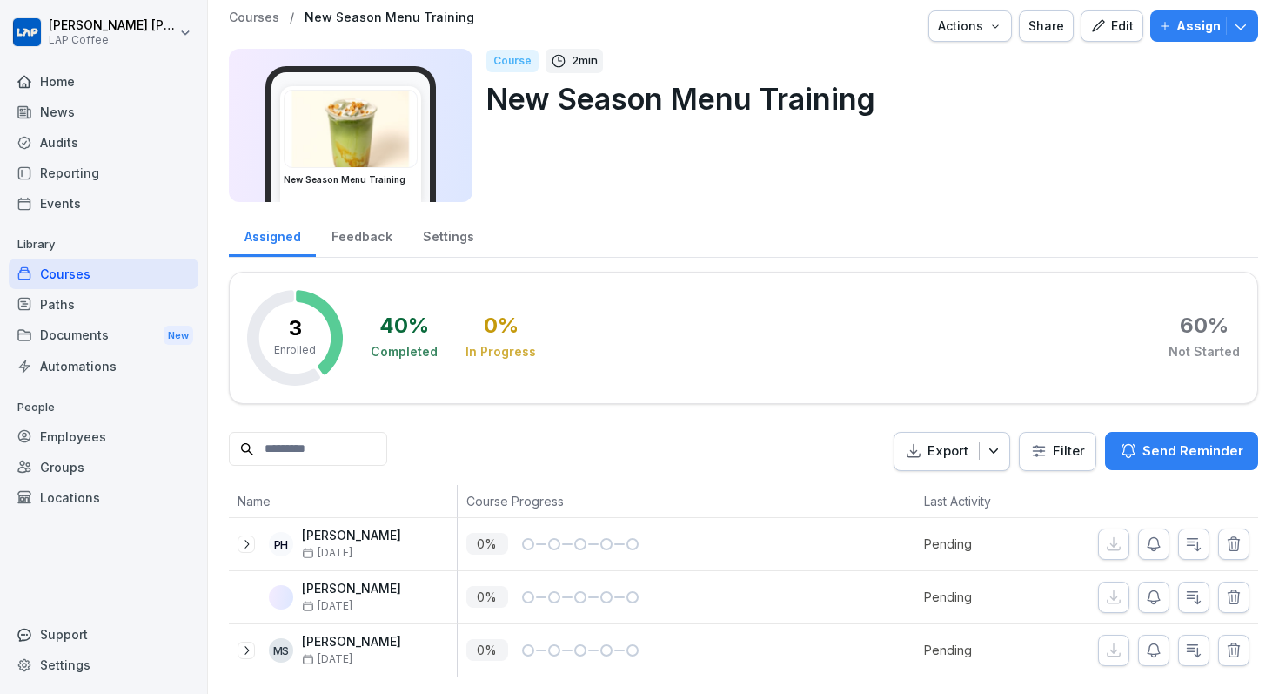
click at [249, 18] on p "Courses" at bounding box center [254, 17] width 50 height 15
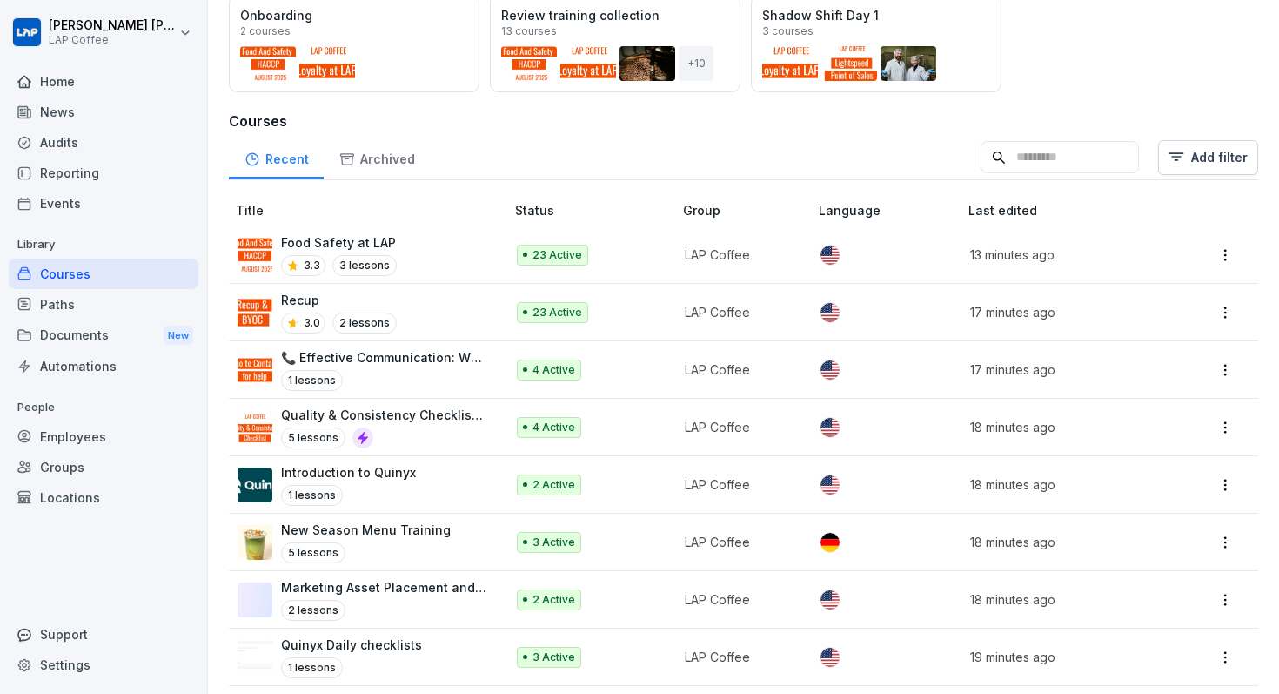
scroll to position [267, 0]
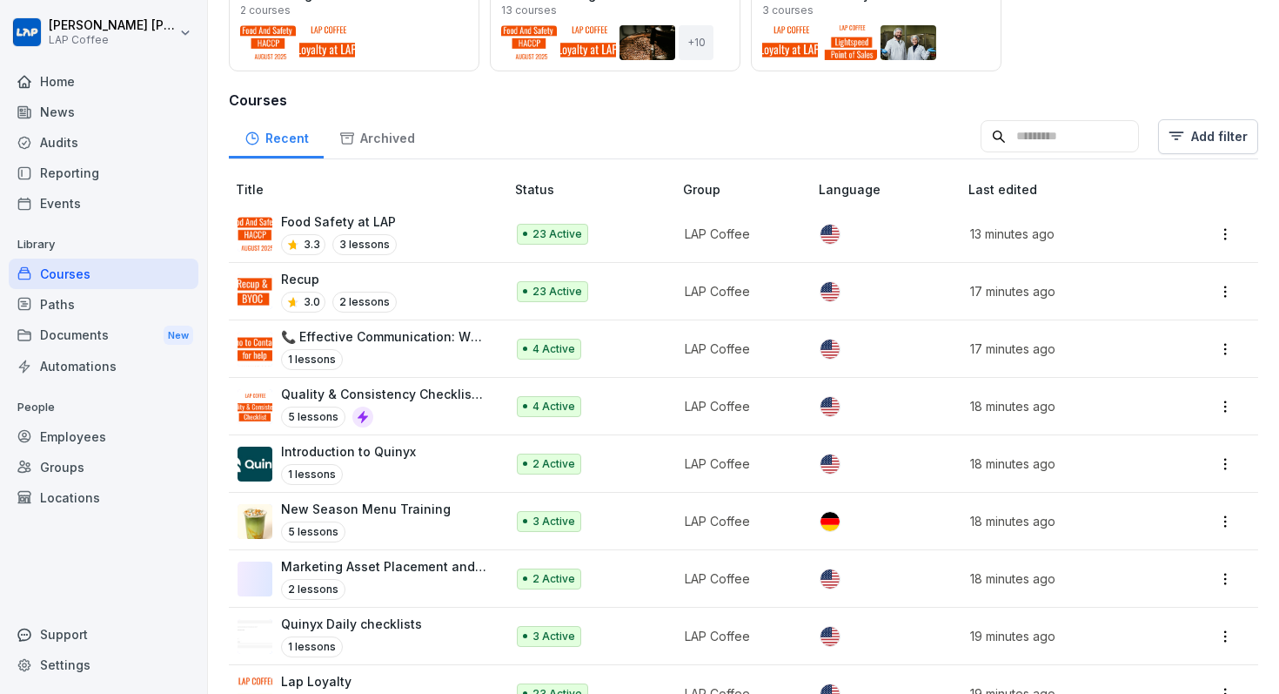
click at [346, 563] on p "Marketing Asset Placement and Usage" at bounding box center [384, 566] width 206 height 18
